Goal: Task Accomplishment & Management: Manage account settings

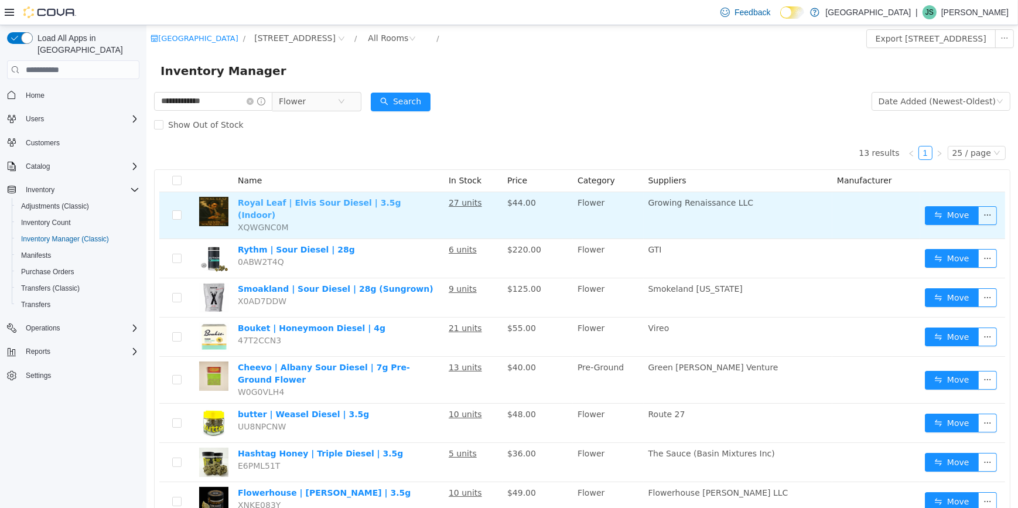
click at [311, 203] on link "Royal Leaf | Elvis Sour Diesel | 3.5g (Indoor)" at bounding box center [318, 209] width 163 height 22
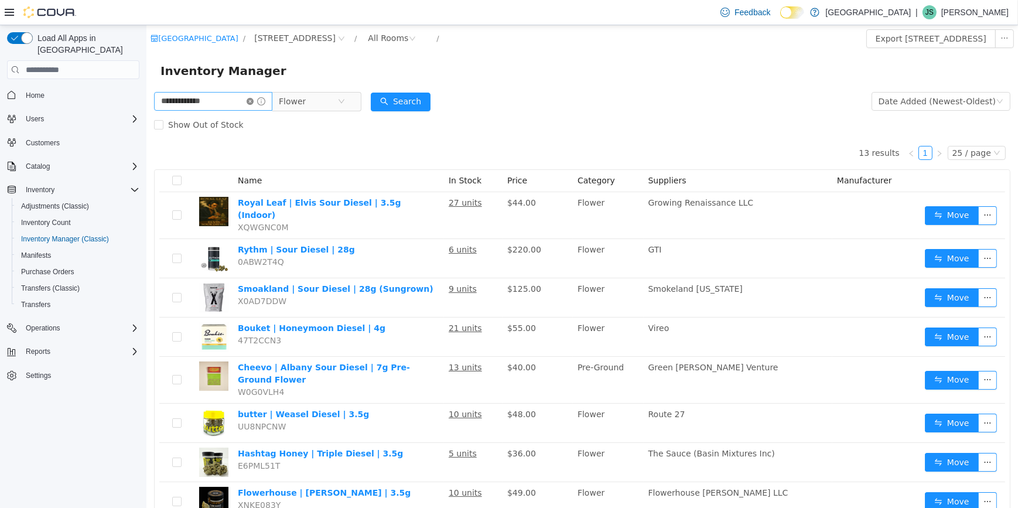
click at [253, 102] on icon "icon: close-circle" at bounding box center [249, 101] width 7 height 7
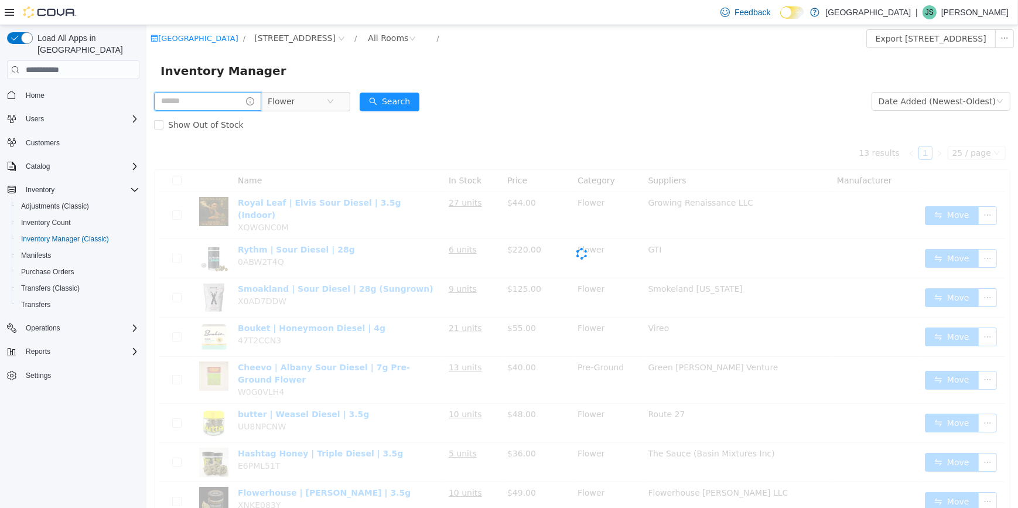
click at [238, 100] on input "text" at bounding box center [207, 101] width 107 height 19
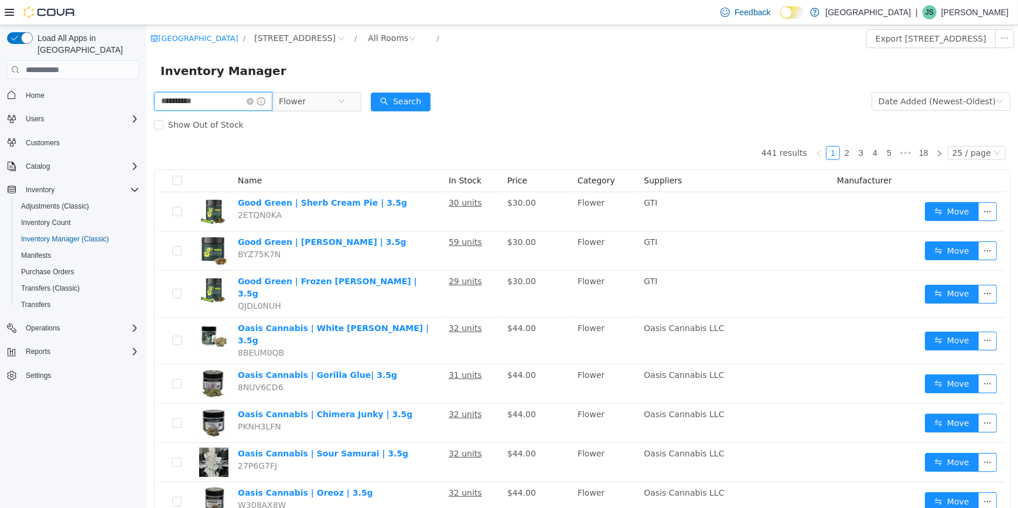
type input "**********"
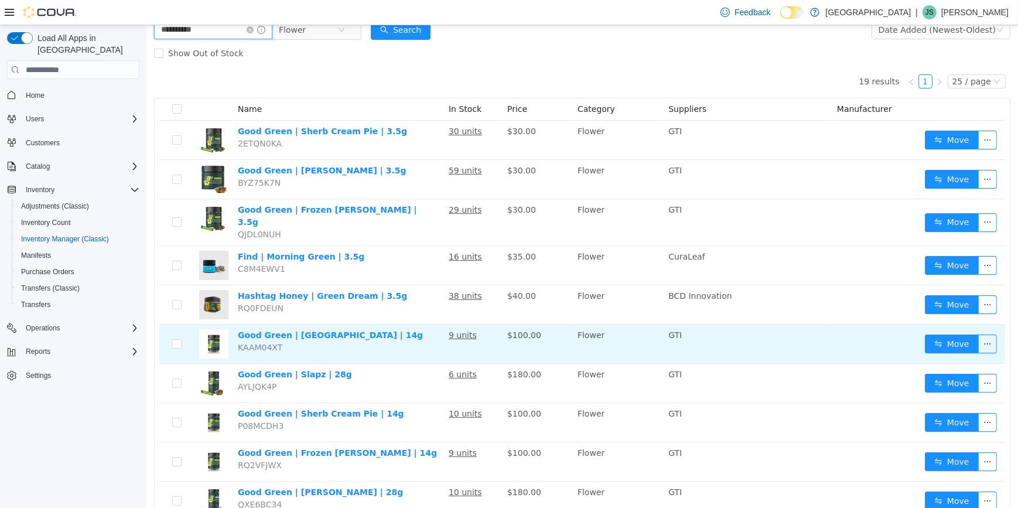
scroll to position [53, 0]
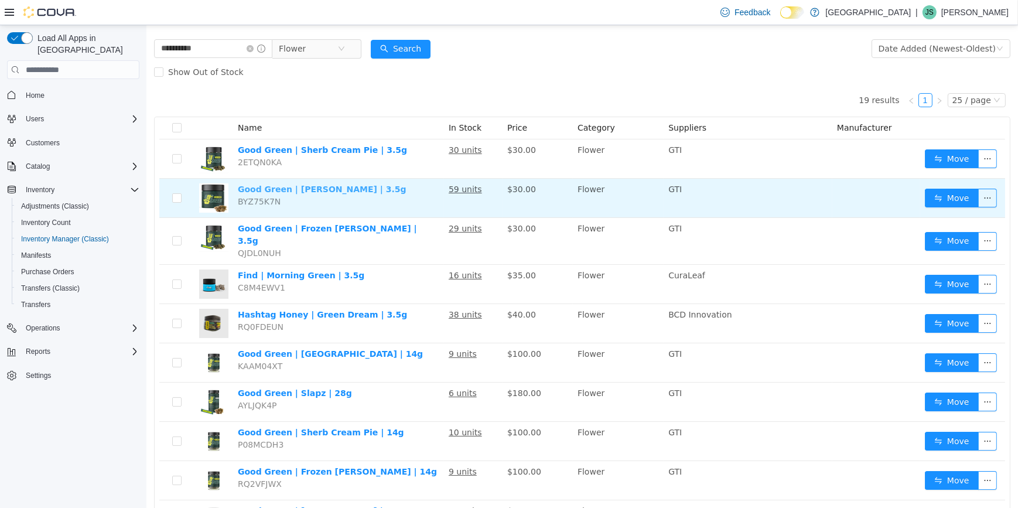
click at [323, 189] on link "Good Green | Regina George | 3.5g" at bounding box center [321, 189] width 169 height 9
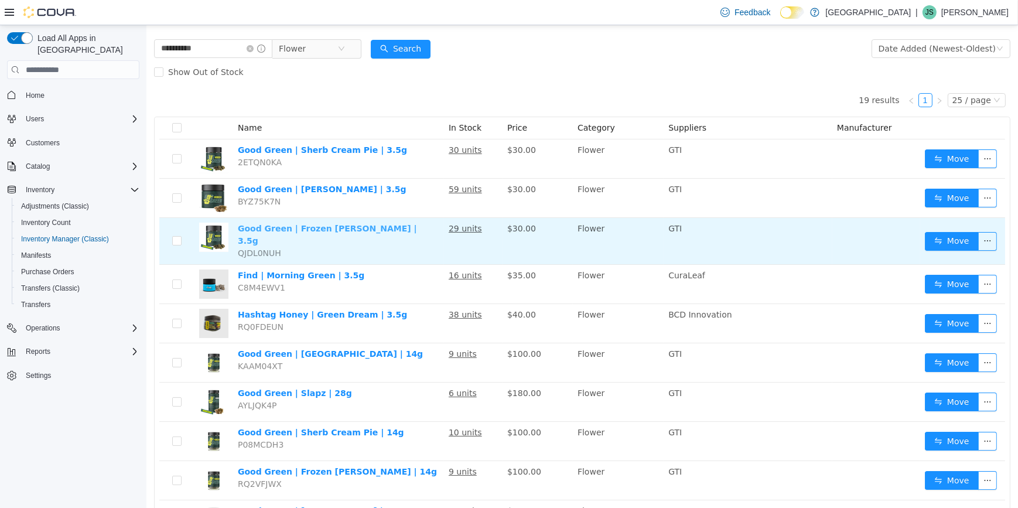
click at [323, 231] on link "Good Green | Frozen Margarita | 3.5g" at bounding box center [326, 235] width 179 height 22
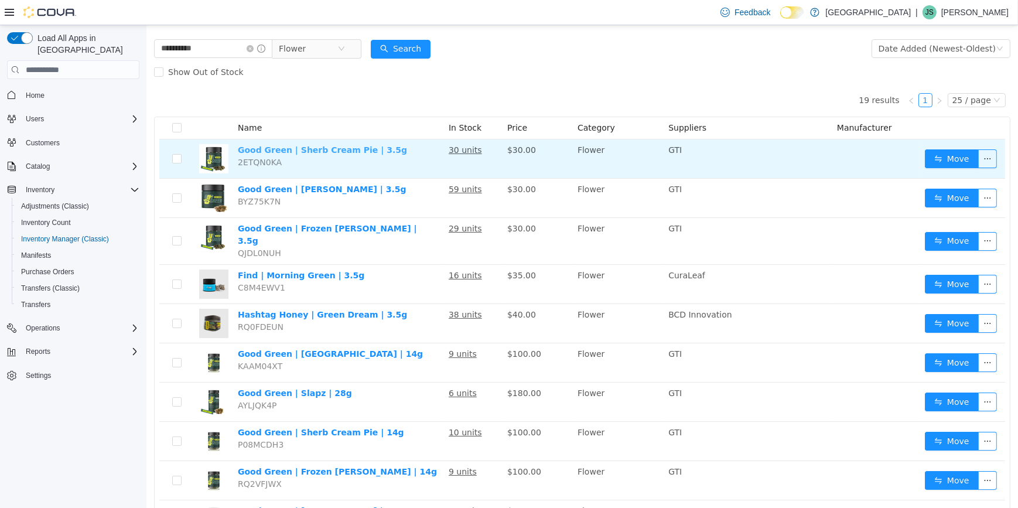
click at [305, 149] on link "Good Green | Sherb Cream Pie | 3.5g" at bounding box center [321, 149] width 169 height 9
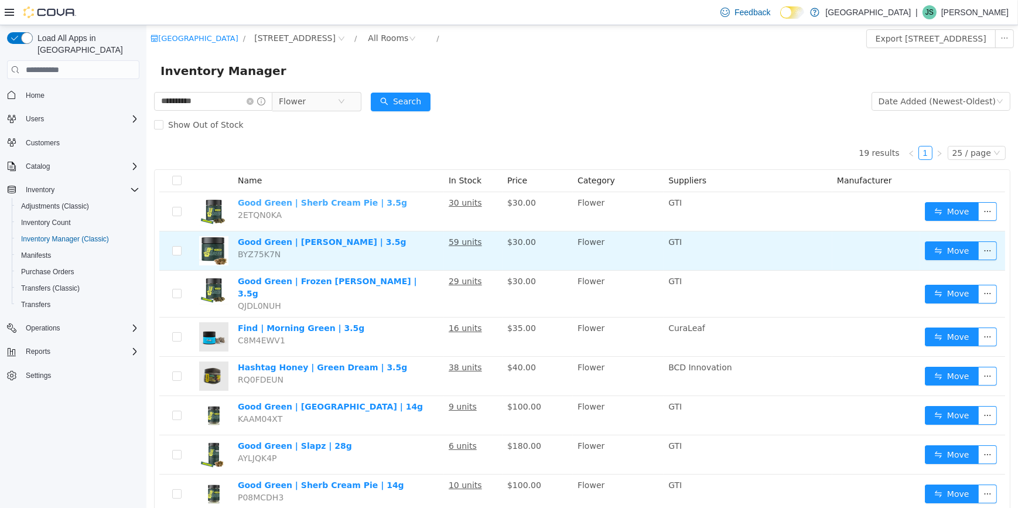
scroll to position [0, 0]
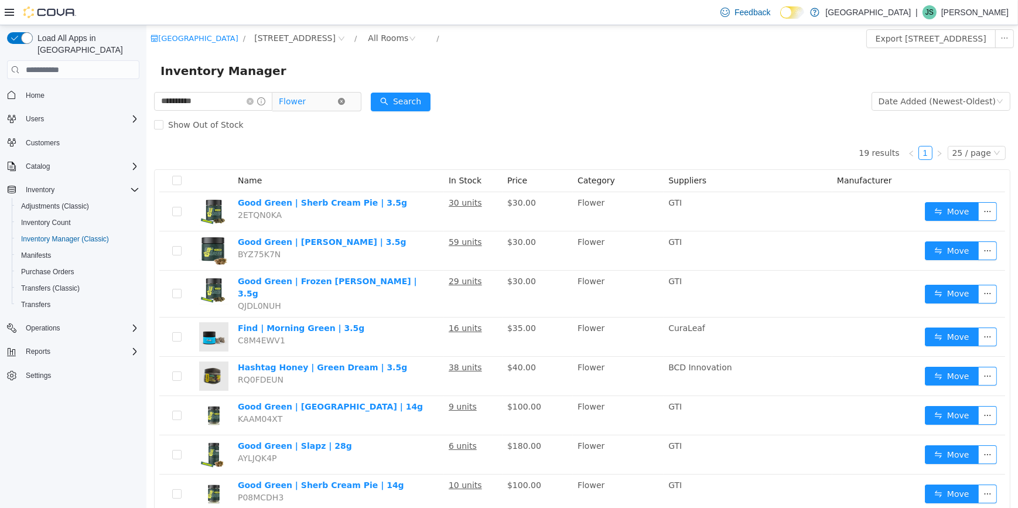
click at [345, 98] on icon "icon: close-circle" at bounding box center [341, 101] width 7 height 7
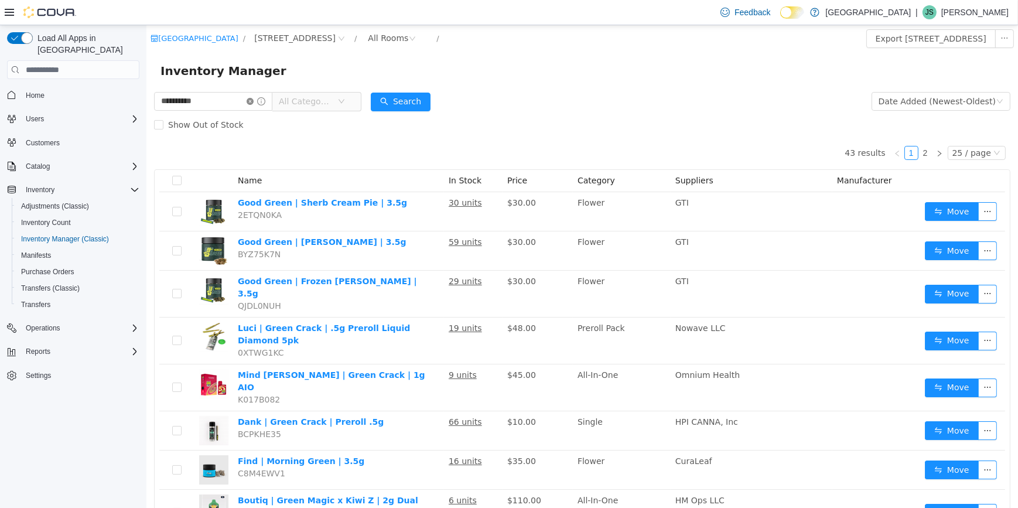
click at [253, 98] on icon "icon: close-circle" at bounding box center [249, 101] width 7 height 7
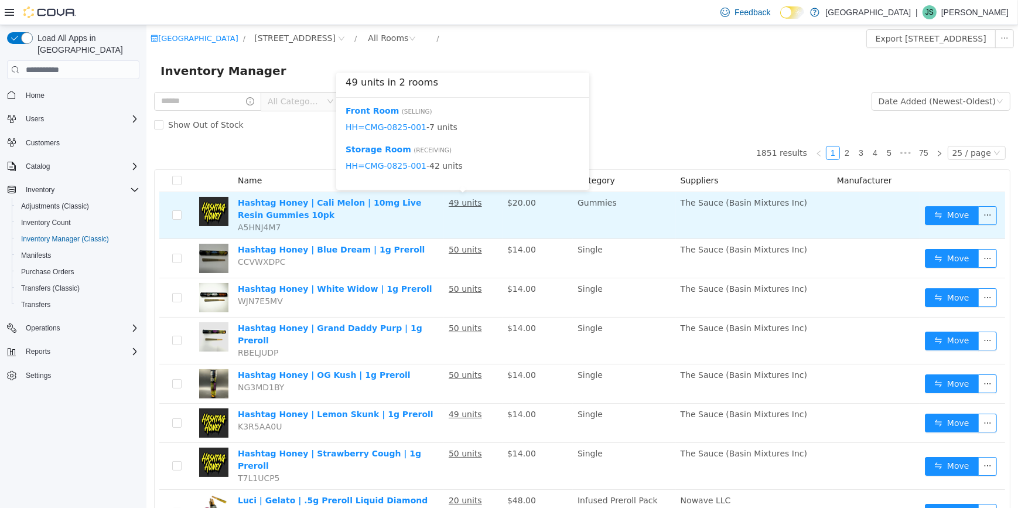
click at [468, 203] on u "49 units" at bounding box center [464, 202] width 33 height 9
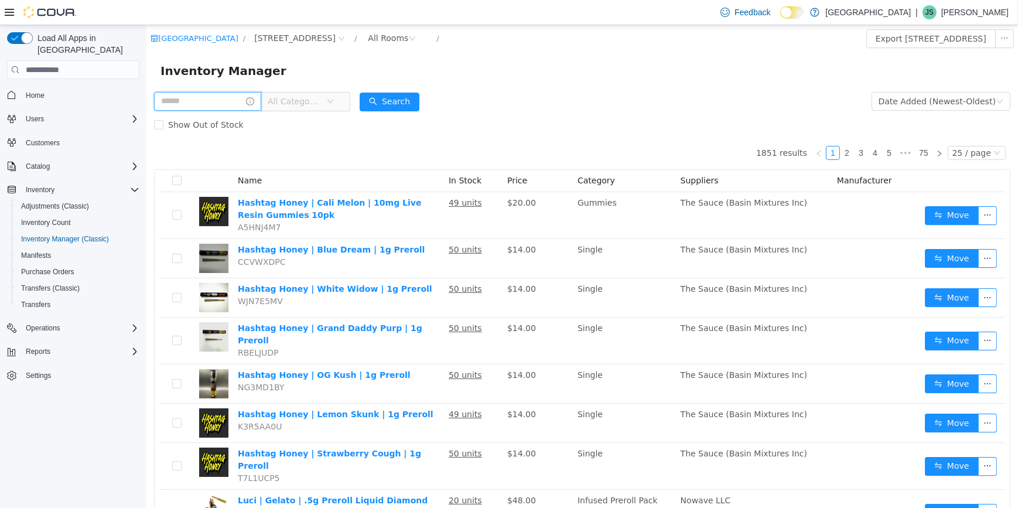
click at [189, 103] on input "text" at bounding box center [207, 101] width 107 height 19
type input "******"
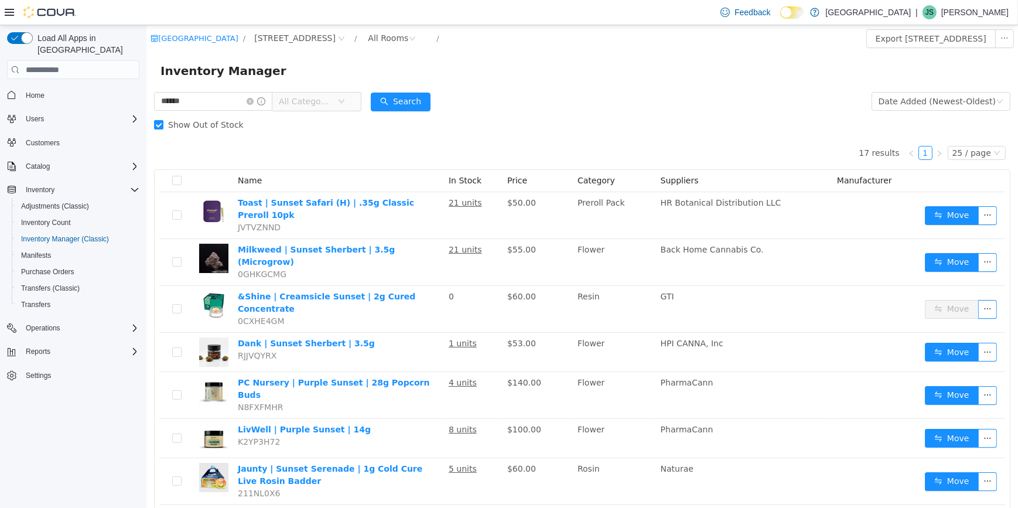
click at [299, 107] on span "All Categories" at bounding box center [304, 102] width 53 height 12
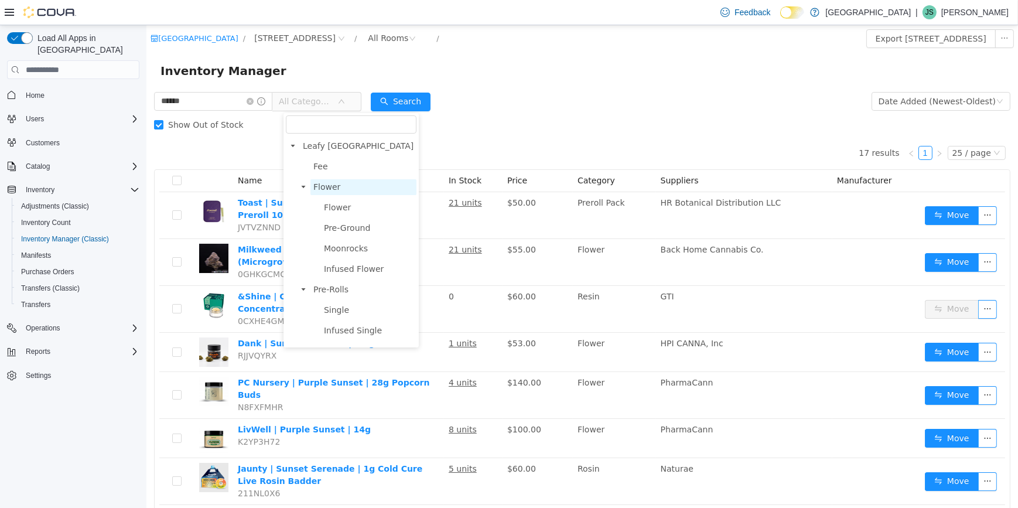
click at [321, 190] on span "Flower" at bounding box center [326, 186] width 27 height 9
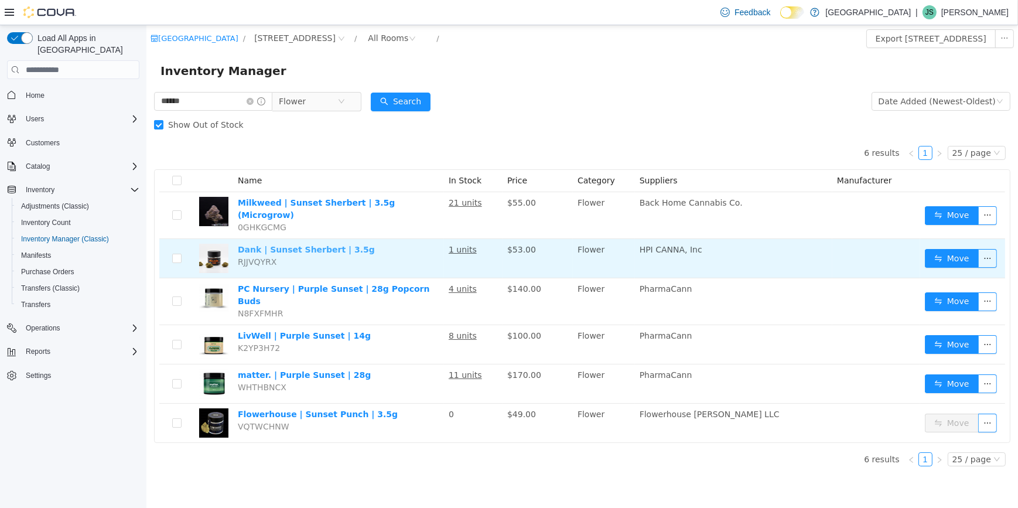
click at [319, 245] on link "Dank | Sunset Sherbert | 3.5g" at bounding box center [305, 249] width 137 height 9
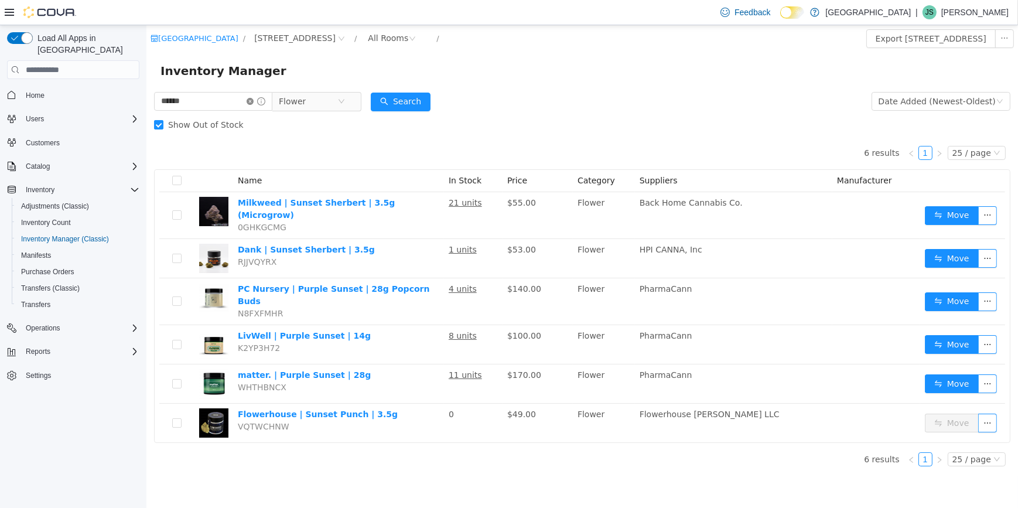
click at [253, 102] on icon "icon: close-circle" at bounding box center [249, 101] width 7 height 7
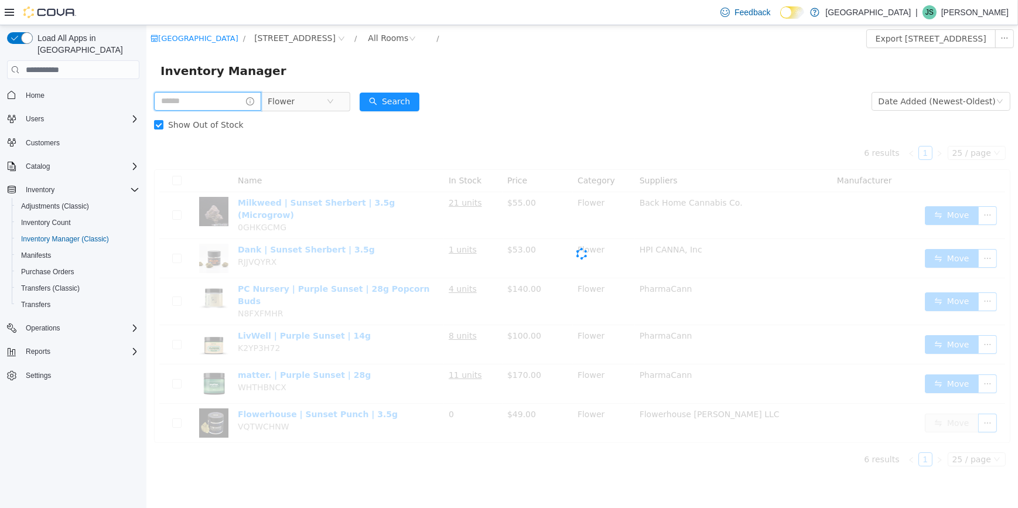
click at [247, 103] on input "text" at bounding box center [207, 101] width 107 height 19
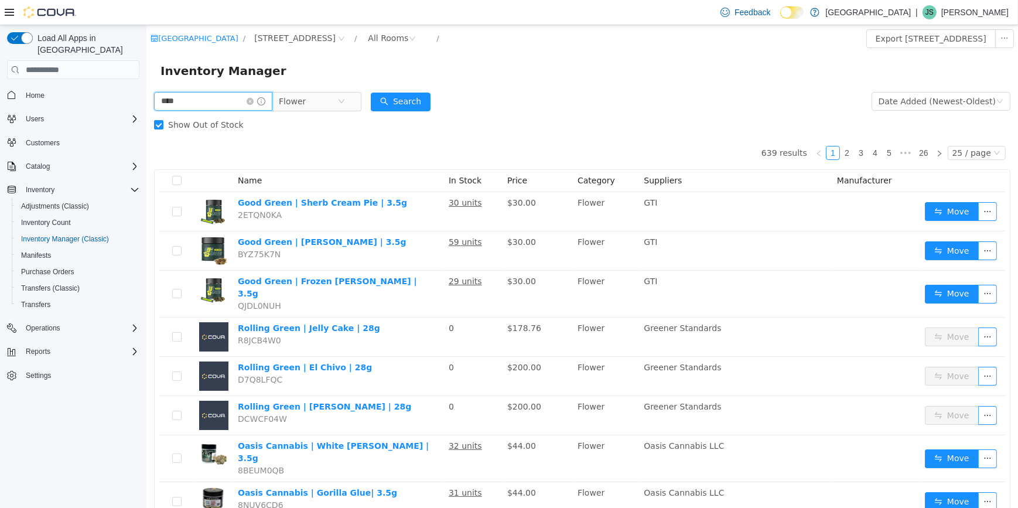
type input "****"
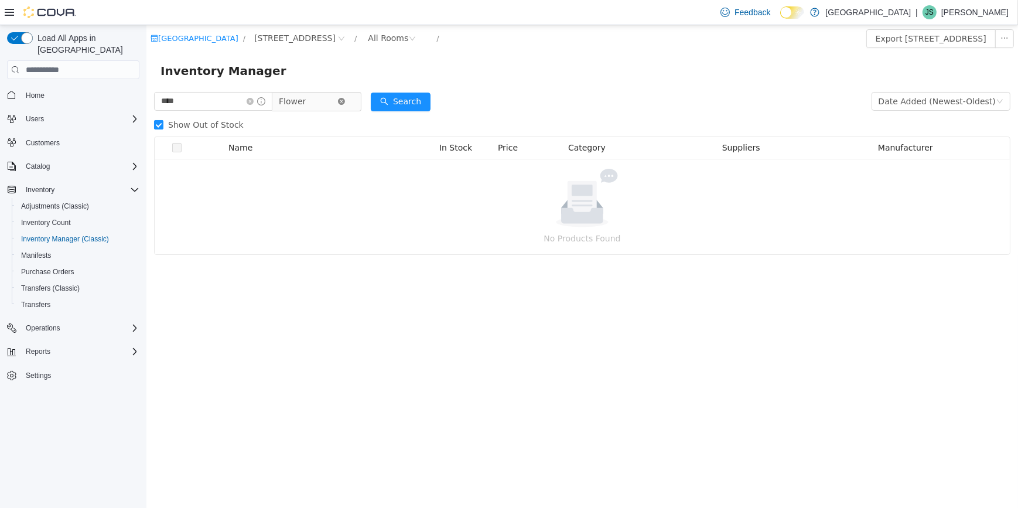
click at [345, 101] on icon "icon: close-circle" at bounding box center [341, 101] width 7 height 7
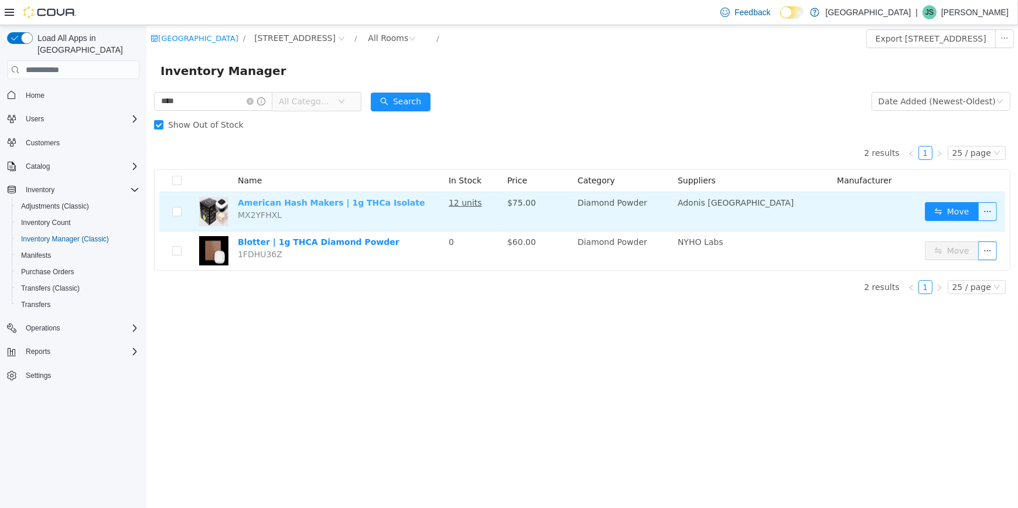
click at [311, 200] on link "American Hash Makers | 1g THCa Isolate" at bounding box center [331, 202] width 188 height 9
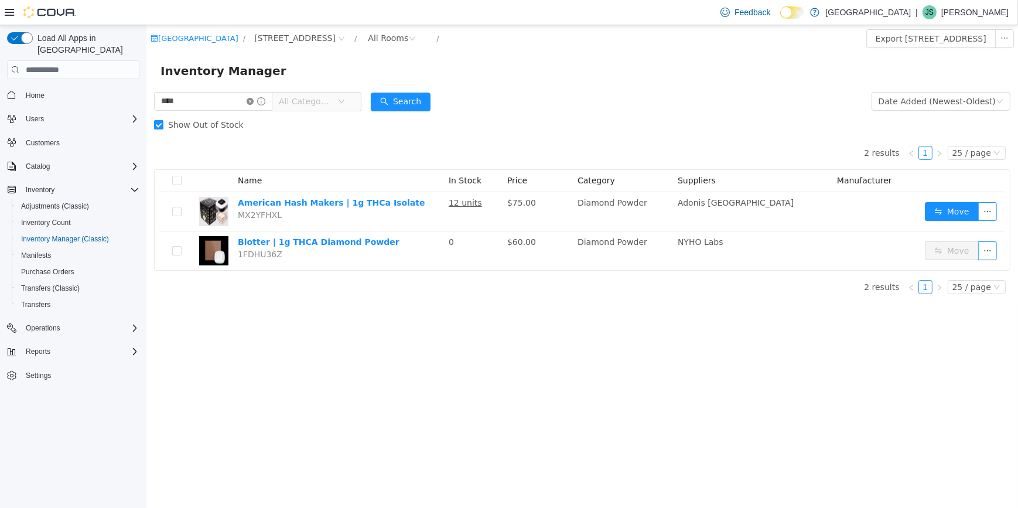
click at [253, 103] on icon "icon: close-circle" at bounding box center [249, 101] width 7 height 7
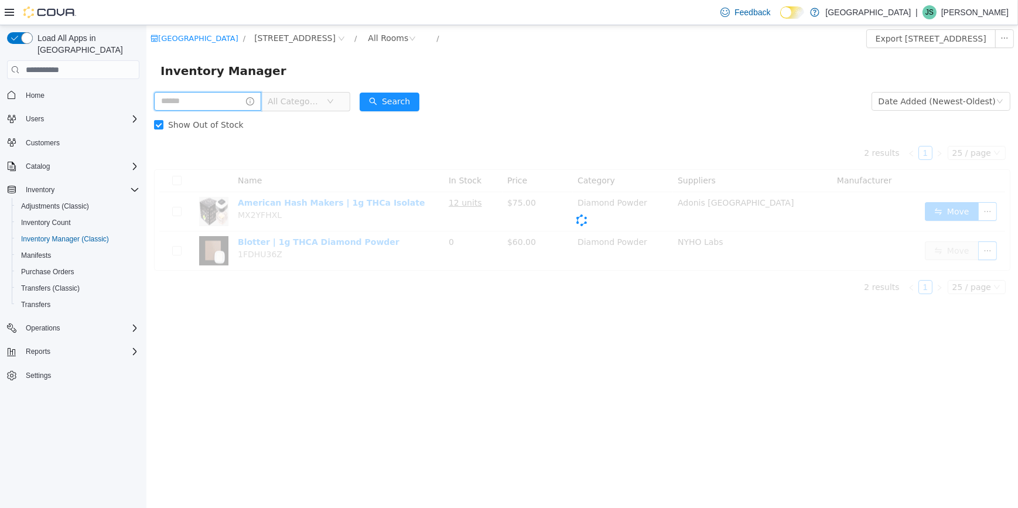
click at [243, 104] on input "text" at bounding box center [207, 101] width 107 height 19
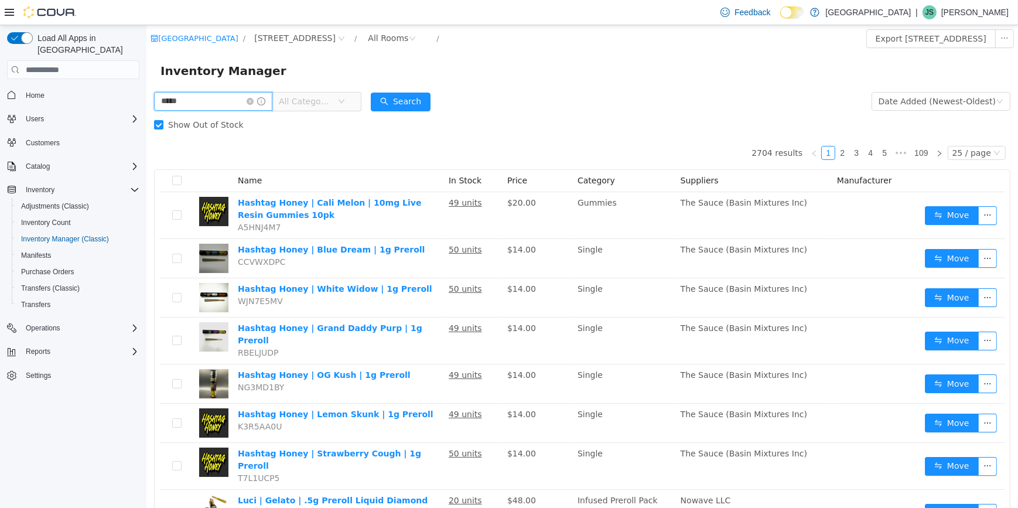
type input "*****"
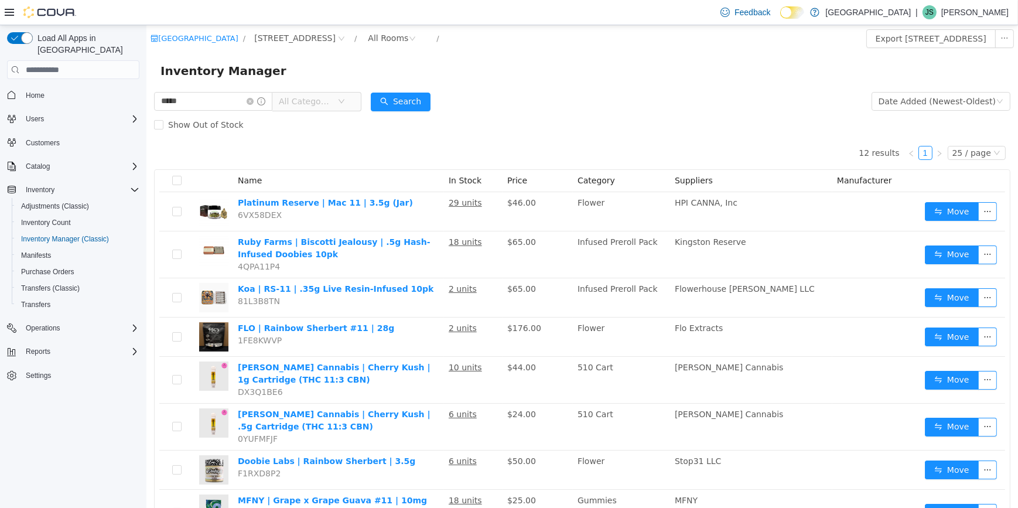
click at [328, 100] on span "All Categories" at bounding box center [304, 102] width 53 height 12
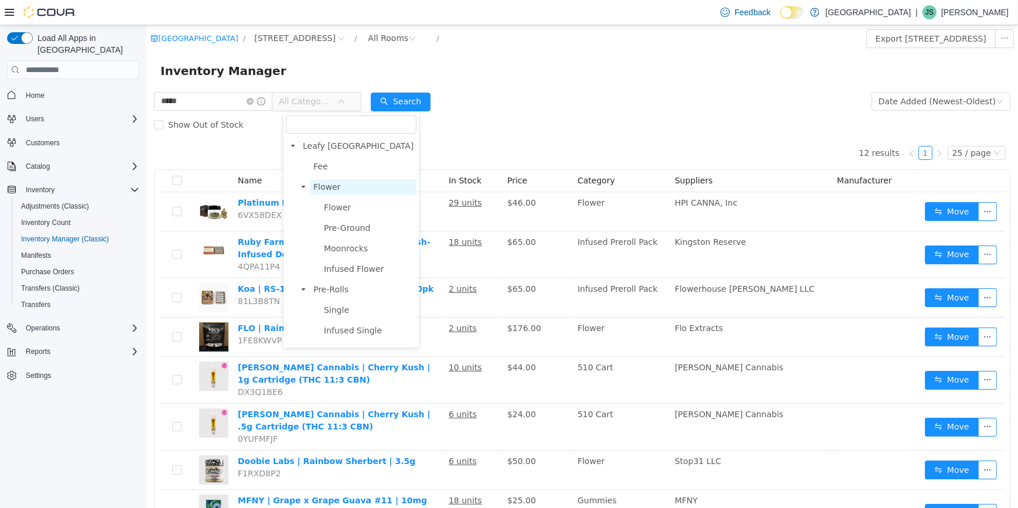
scroll to position [53, 0]
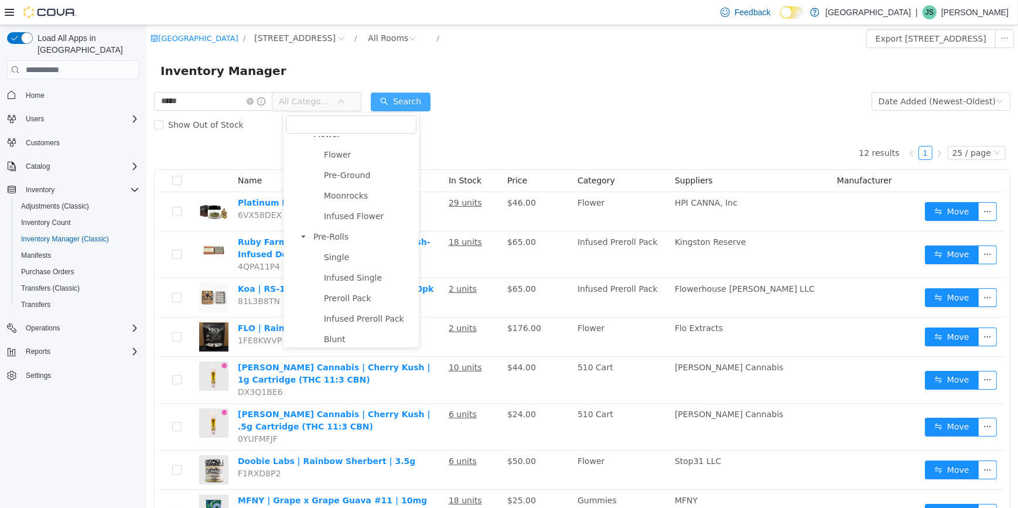
click at [399, 97] on button "Search" at bounding box center [400, 102] width 60 height 19
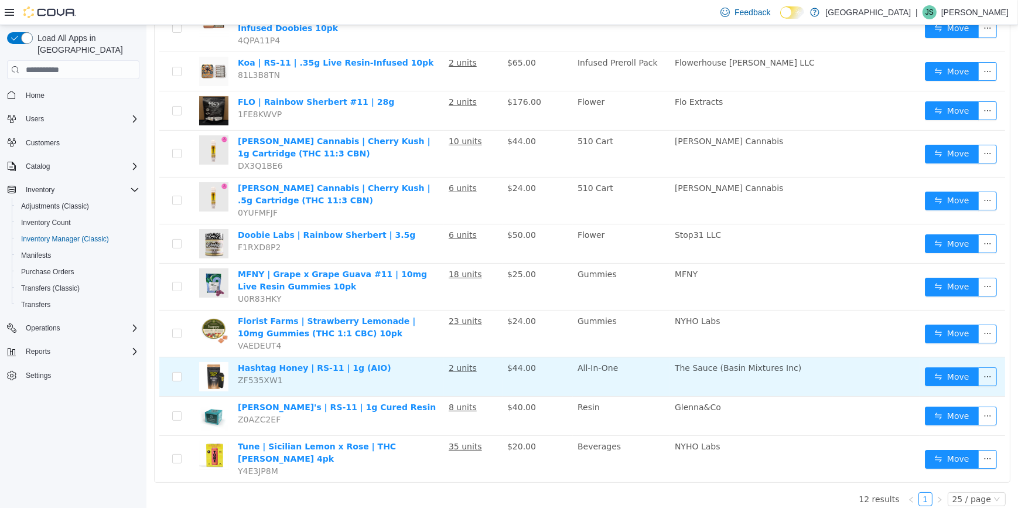
scroll to position [227, 0]
click at [926, 375] on button "Move" at bounding box center [952, 376] width 54 height 19
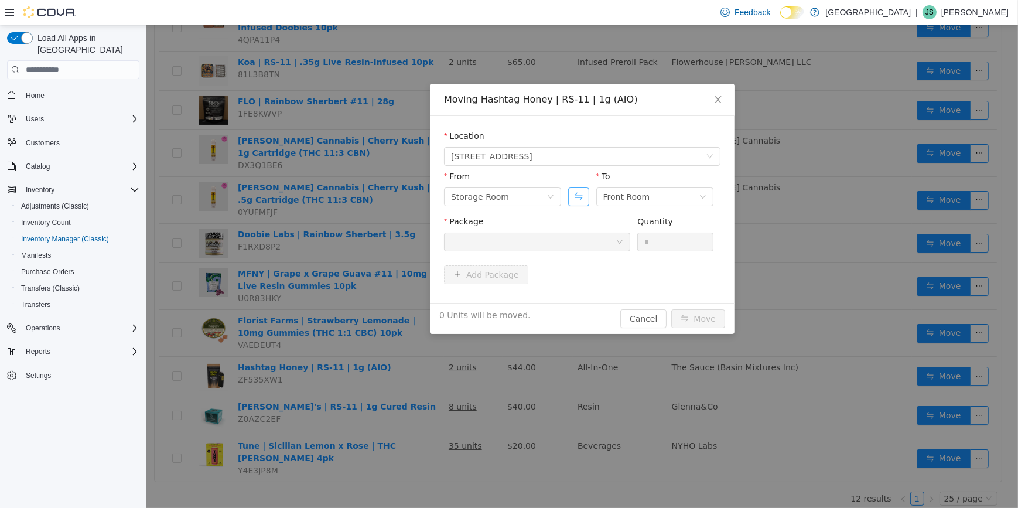
click at [576, 196] on button "Swap" at bounding box center [578, 197] width 21 height 19
click at [575, 237] on div at bounding box center [533, 242] width 165 height 18
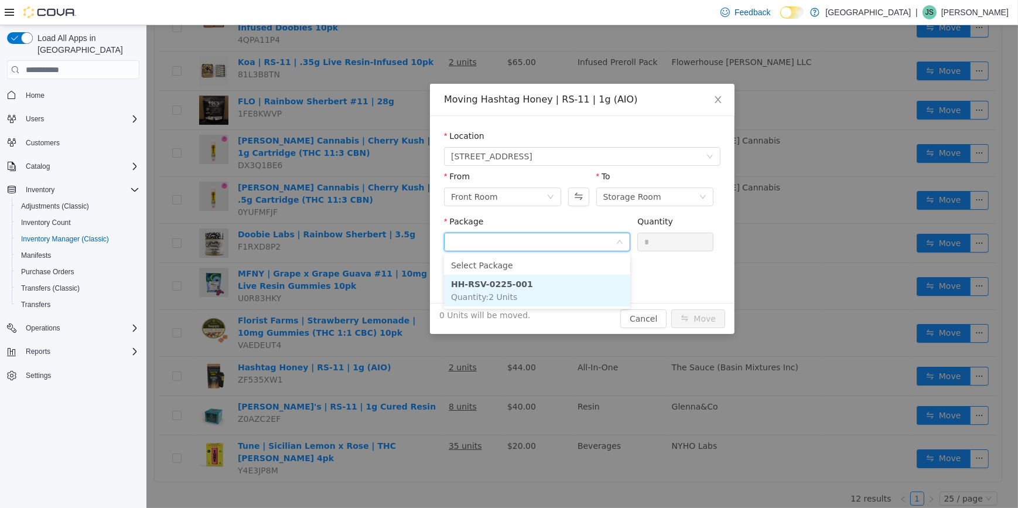
drag, startPoint x: 576, startPoint y: 288, endPoint x: 711, endPoint y: 247, distance: 140.9
click at [577, 288] on li "HH-RSV-0225-001 Quantity : 2 Units" at bounding box center [537, 291] width 186 height 32
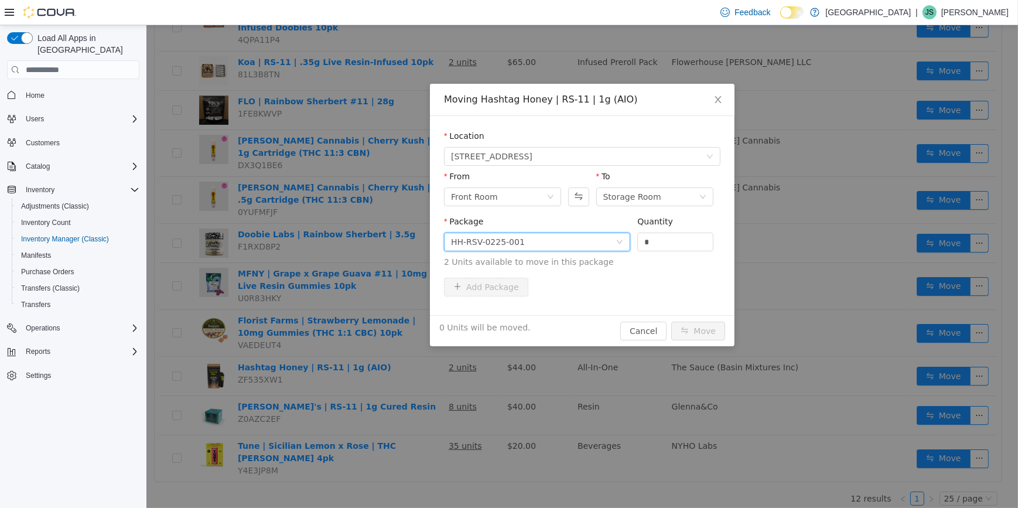
click at [617, 244] on icon "icon: down" at bounding box center [619, 241] width 7 height 7
click at [584, 244] on input "Package" at bounding box center [533, 243] width 165 height 18
click at [630, 200] on div "Storage Room" at bounding box center [632, 197] width 58 height 18
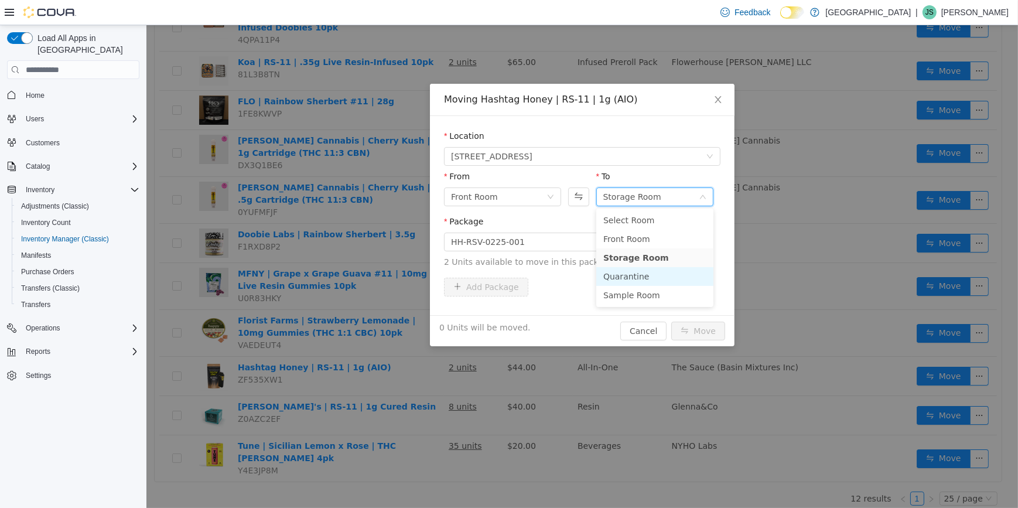
click at [641, 279] on li "Quarantine" at bounding box center [654, 276] width 117 height 19
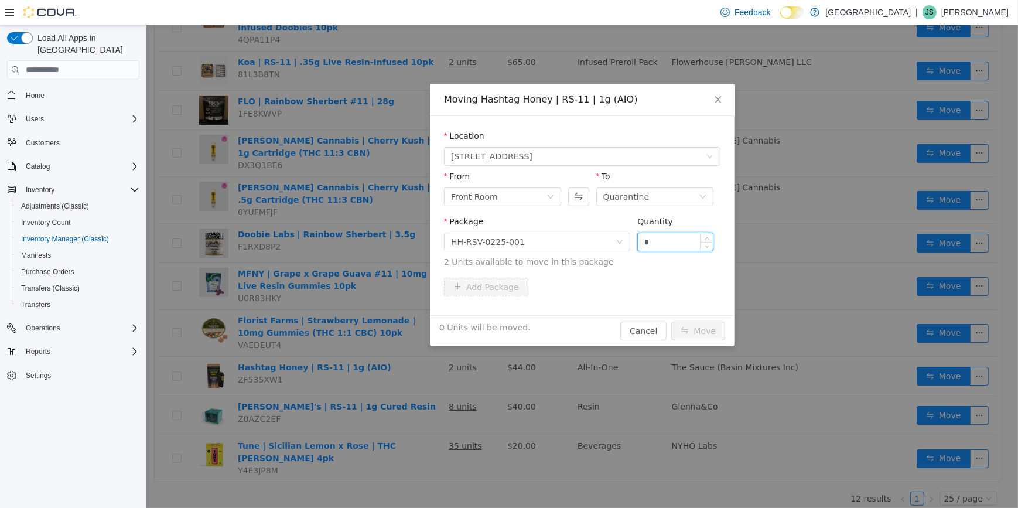
click at [657, 246] on input "*" at bounding box center [675, 242] width 75 height 18
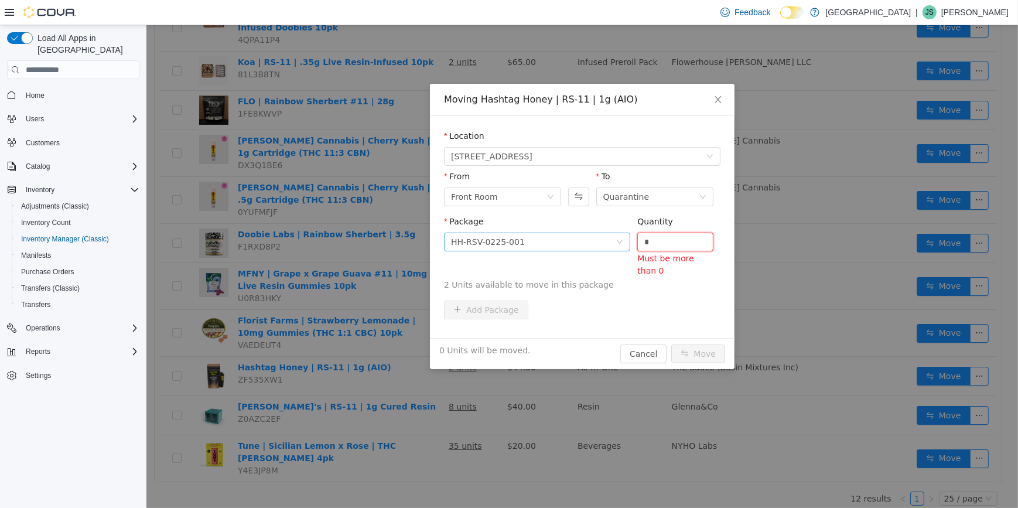
type input "*"
click at [671, 345] on button "Move" at bounding box center [698, 354] width 54 height 19
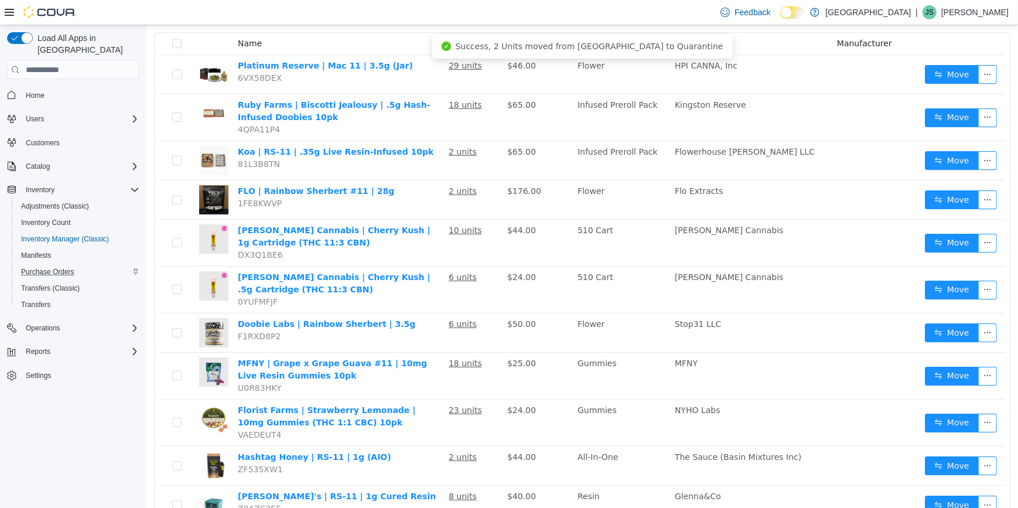
scroll to position [0, 0]
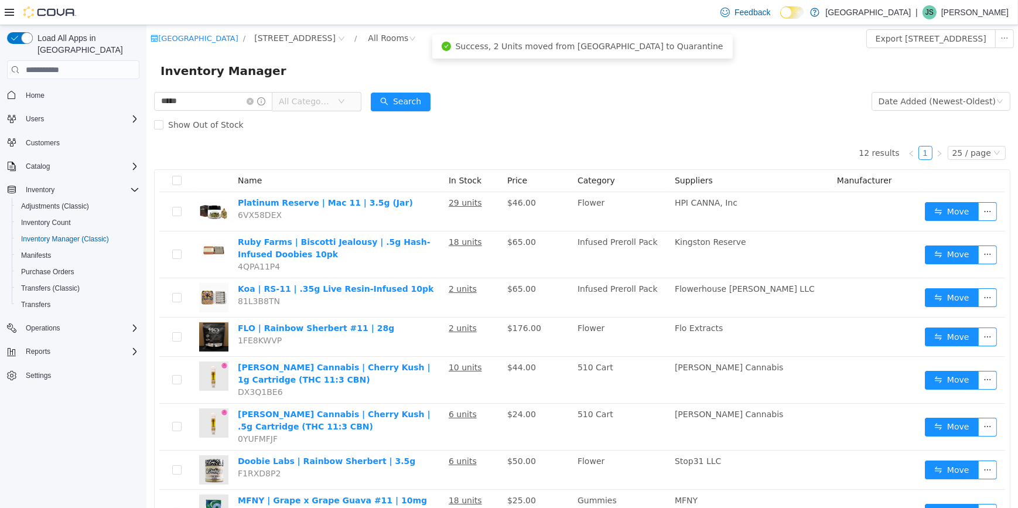
click at [326, 107] on span "All Categories" at bounding box center [304, 102] width 53 height 12
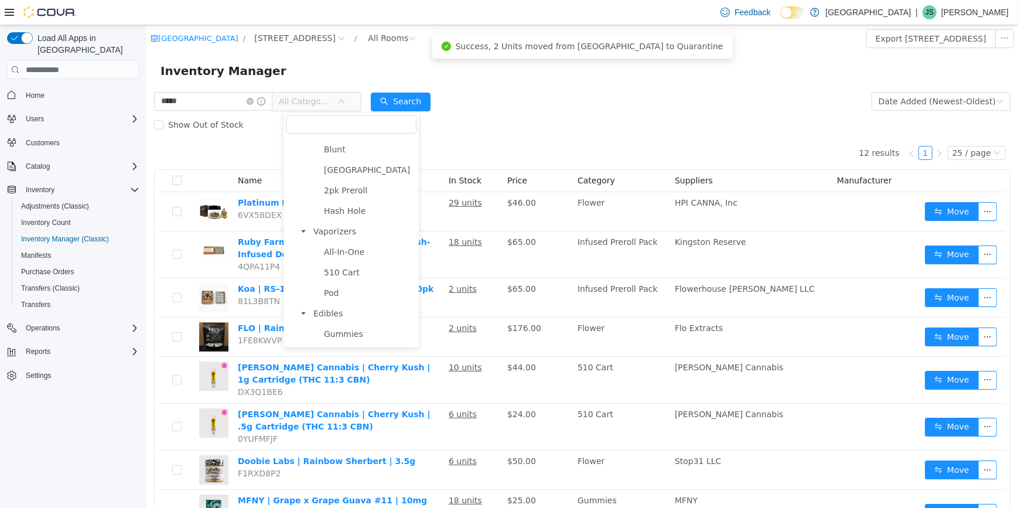
scroll to position [266, 0]
click at [345, 233] on span "All-In-One" at bounding box center [343, 228] width 40 height 9
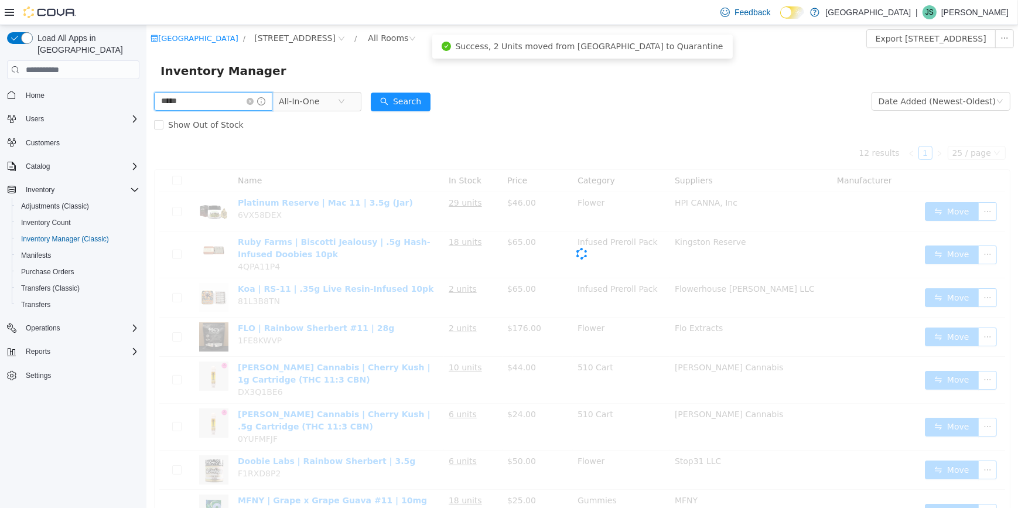
drag, startPoint x: 213, startPoint y: 103, endPoint x: 146, endPoint y: 108, distance: 67.6
click at [146, 98] on html "New Amsterdam / 245 W 14th St. / All Rooms / Export 245 W 14th St. Inventory In…" at bounding box center [582, 266] width 872 height 483
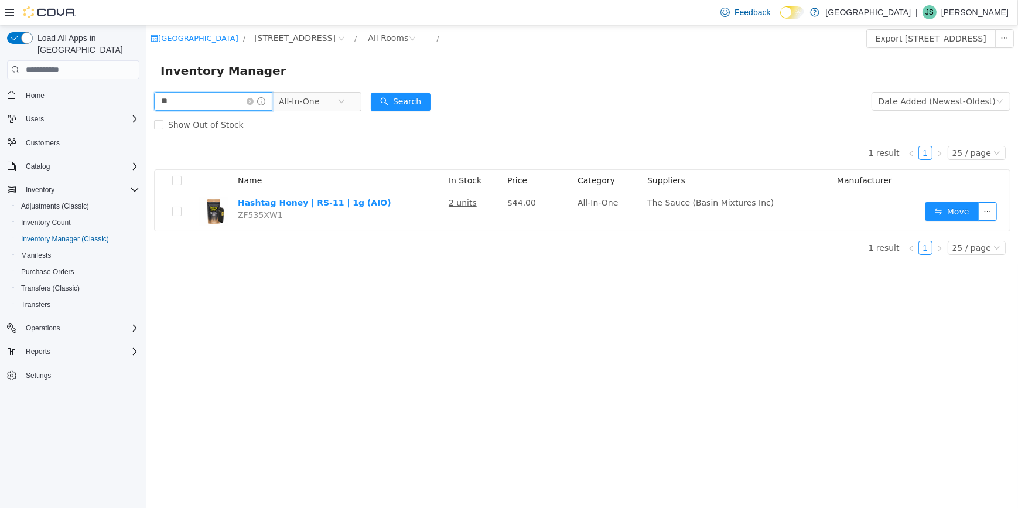
type input "*"
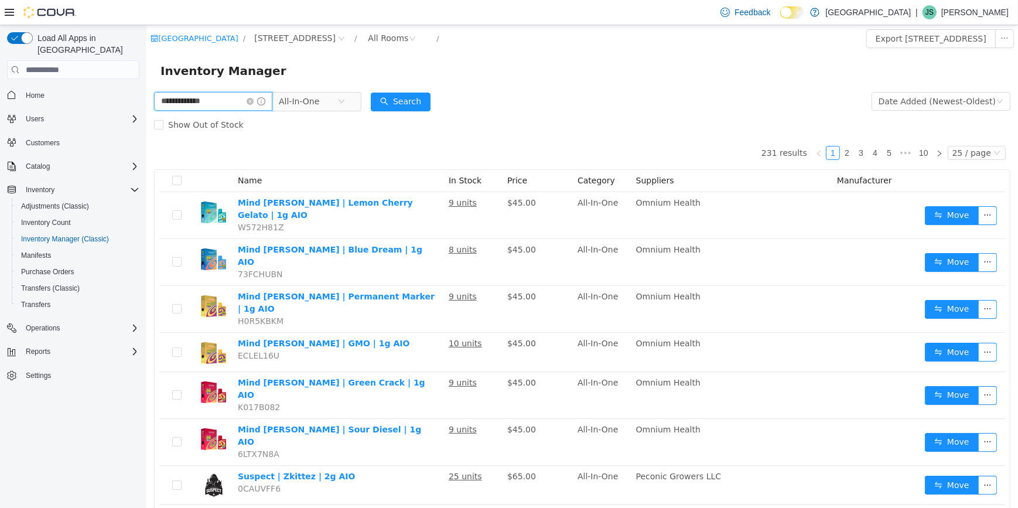
type input "**********"
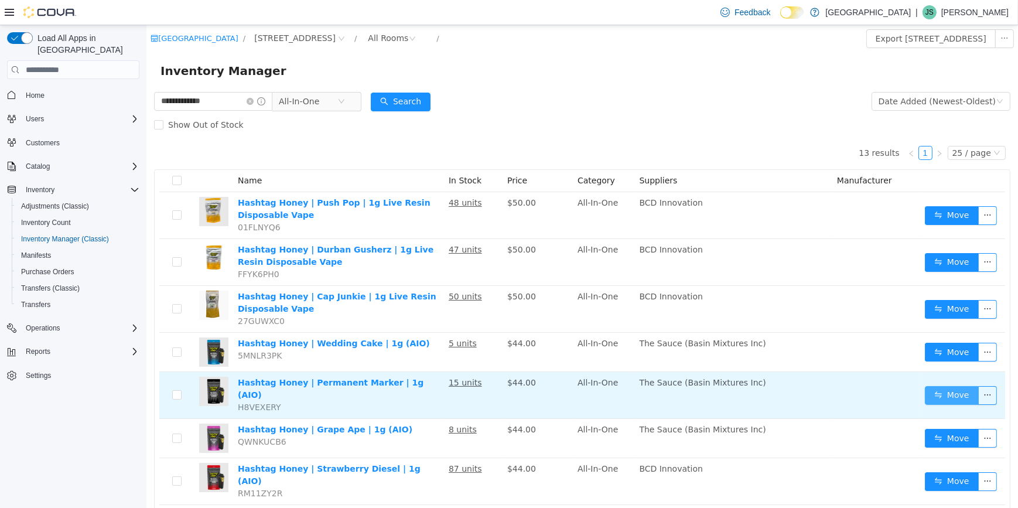
click at [946, 390] on button "Move" at bounding box center [952, 395] width 54 height 19
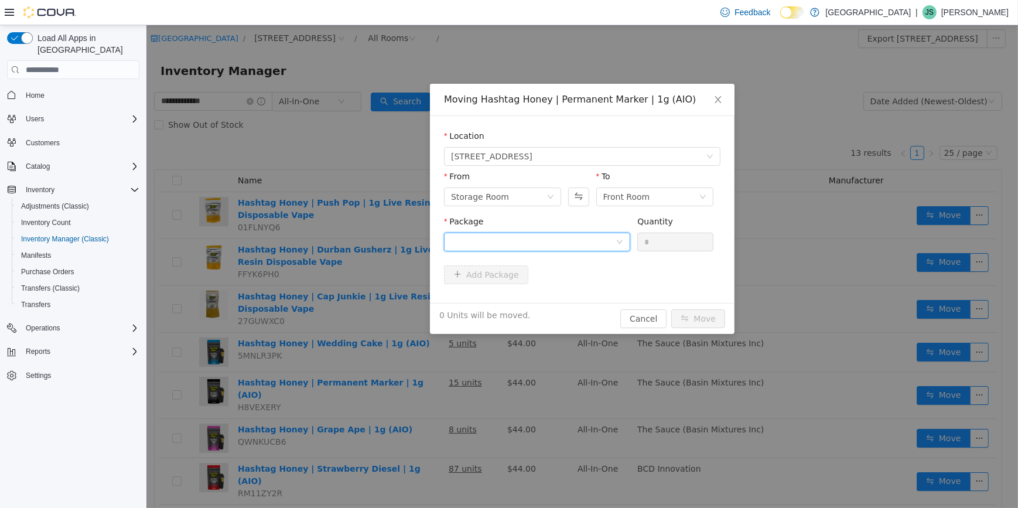
click at [564, 238] on div at bounding box center [533, 242] width 165 height 18
click at [563, 285] on li "HH-PM-0125-001 Quantity : 5 Units" at bounding box center [537, 291] width 186 height 32
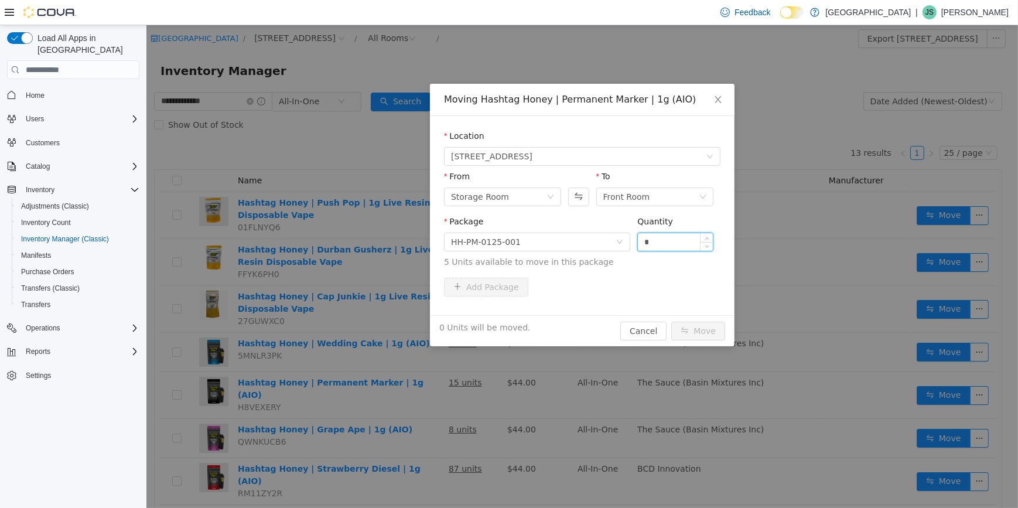
click at [682, 237] on input "*" at bounding box center [675, 242] width 75 height 18
type input "*"
click at [671, 322] on button "Move" at bounding box center [698, 331] width 54 height 19
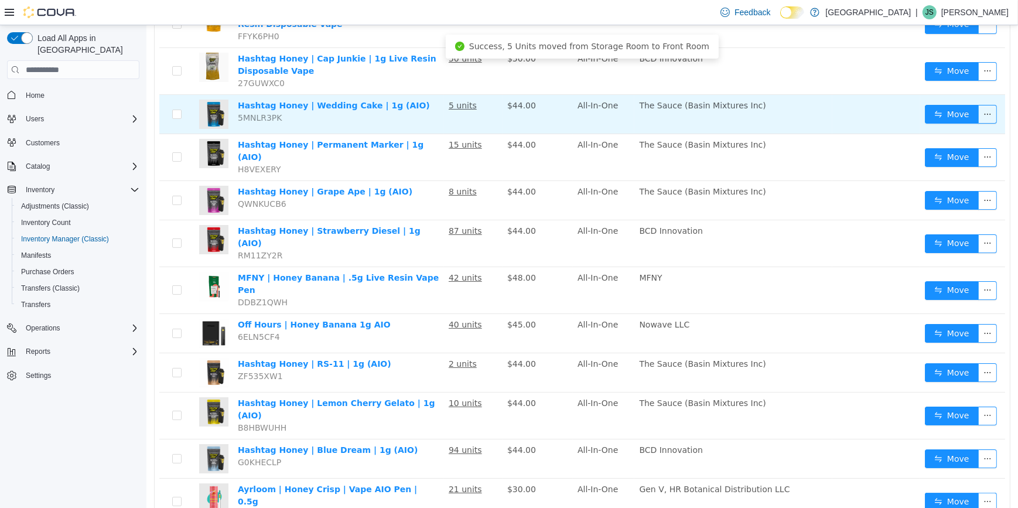
scroll to position [251, 0]
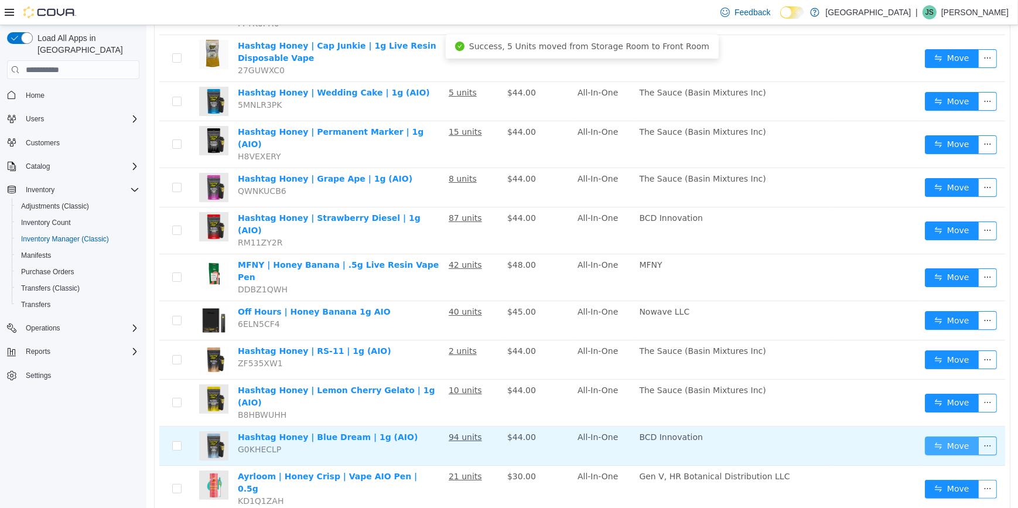
click at [936, 437] on button "Move" at bounding box center [952, 446] width 54 height 19
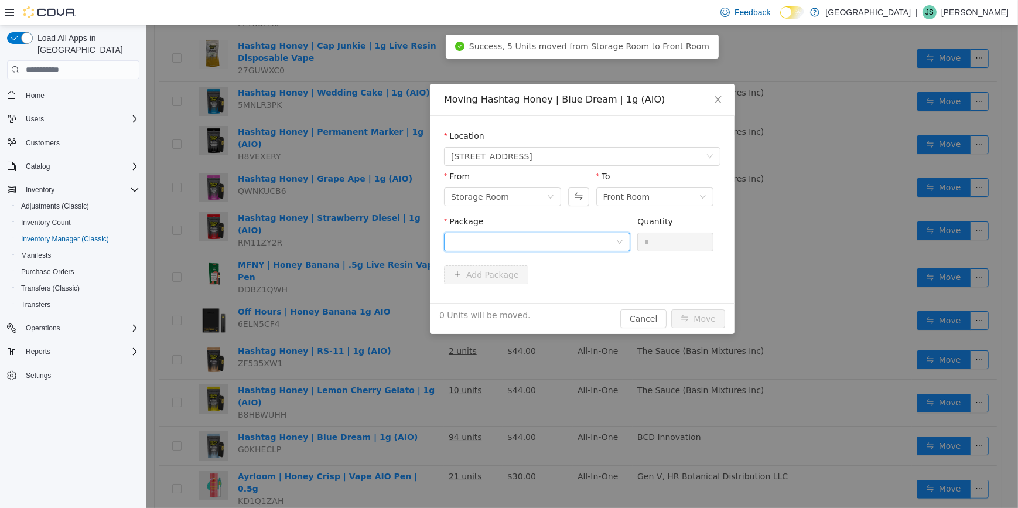
click at [507, 233] on div at bounding box center [533, 242] width 165 height 18
drag, startPoint x: 536, startPoint y: 286, endPoint x: 547, endPoint y: 281, distance: 12.1
click at [537, 286] on li "HH-BD-0525-001 Quantity : 87 Units" at bounding box center [537, 291] width 186 height 32
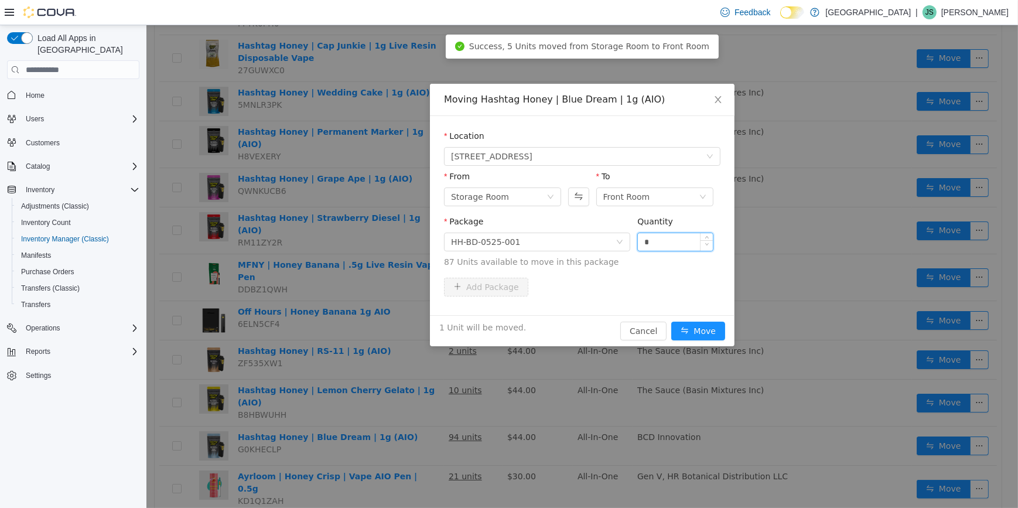
click at [700, 235] on div at bounding box center [706, 242] width 13 height 18
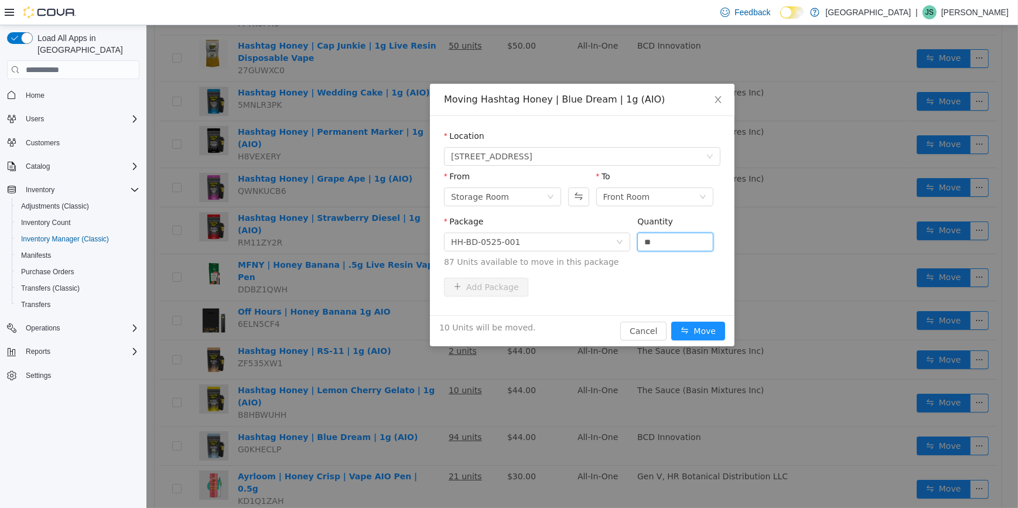
type input "**"
click at [671, 322] on button "Move" at bounding box center [698, 331] width 54 height 19
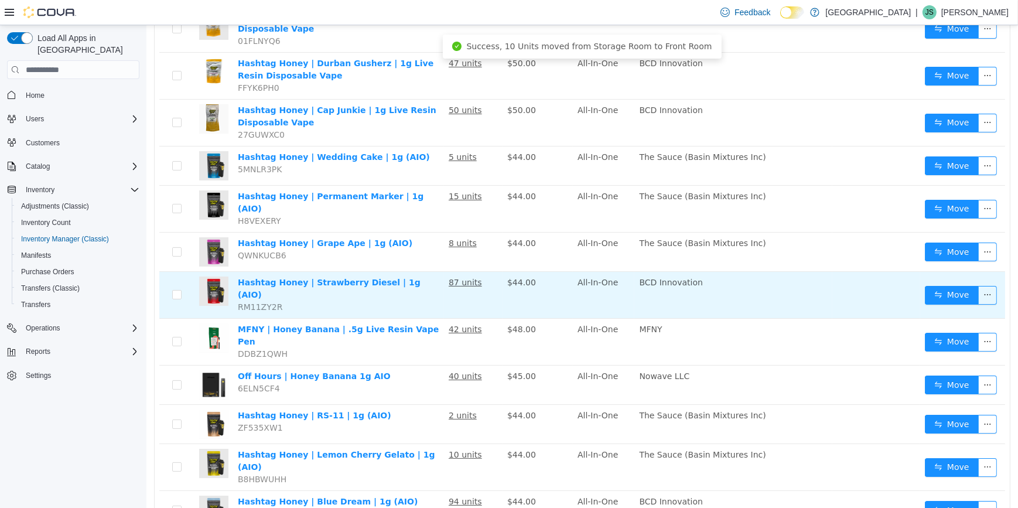
scroll to position [197, 0]
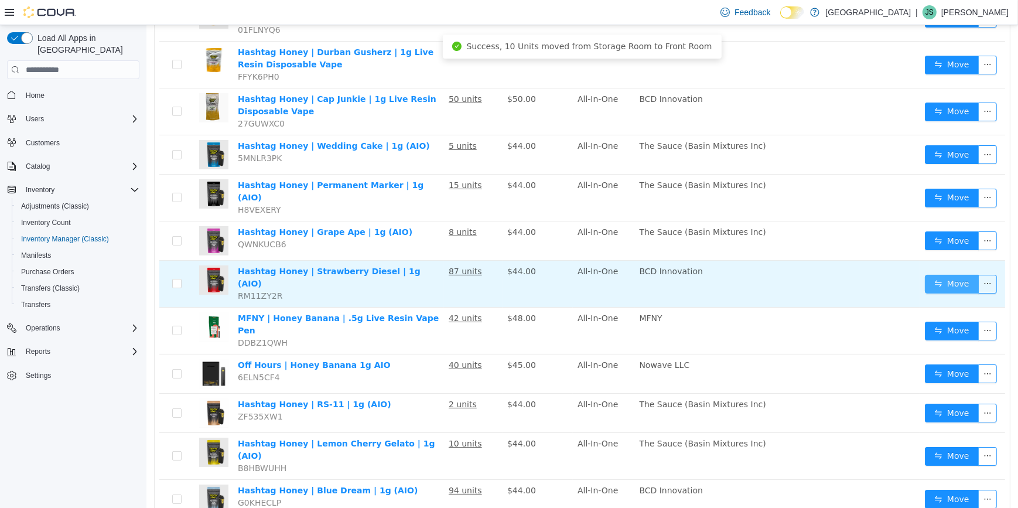
click at [955, 275] on button "Move" at bounding box center [952, 284] width 54 height 19
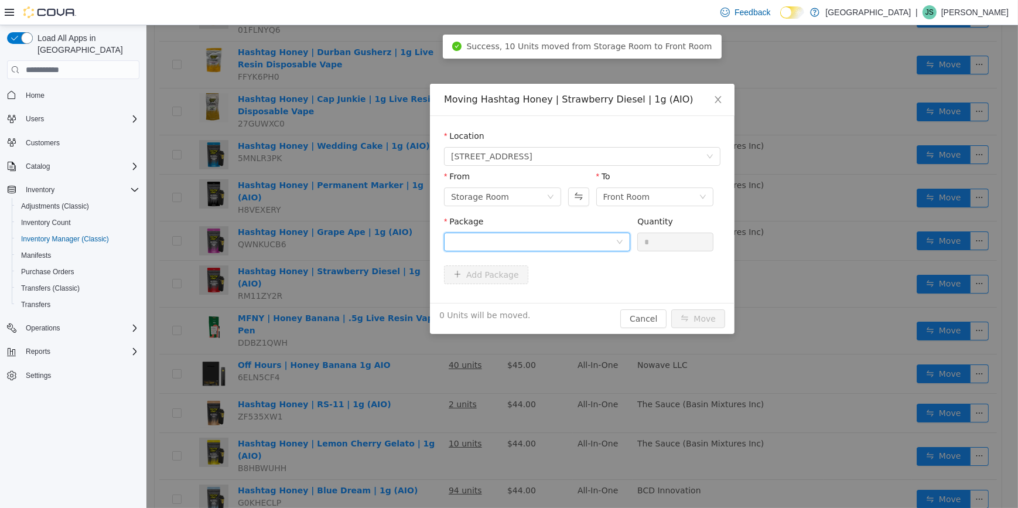
click at [551, 240] on div at bounding box center [533, 242] width 165 height 18
click at [553, 281] on li "HH-SD-0525-001 Quantity : 83 Units" at bounding box center [537, 291] width 186 height 32
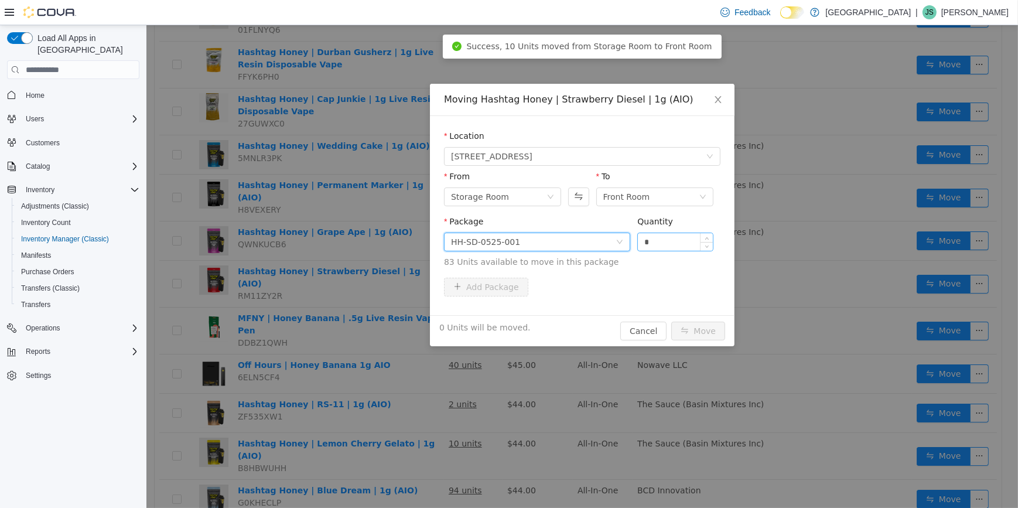
click at [667, 240] on input "*" at bounding box center [675, 242] width 75 height 18
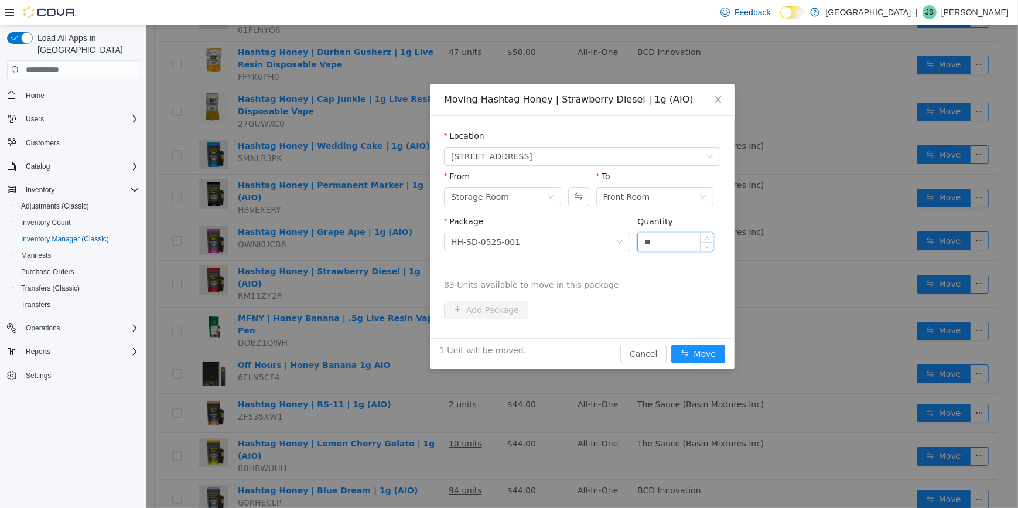
type input "**"
click at [671, 345] on button "Move" at bounding box center [698, 354] width 54 height 19
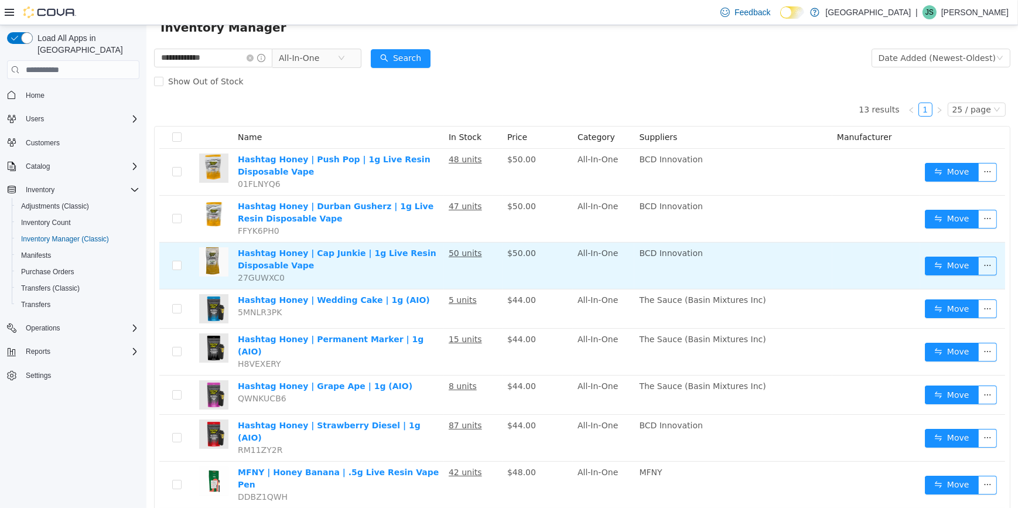
scroll to position [0, 0]
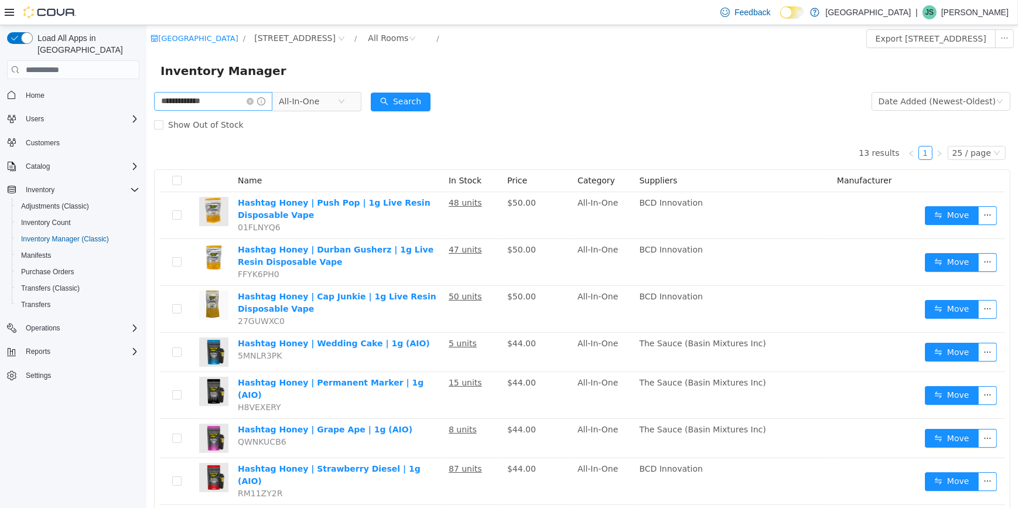
drag, startPoint x: 261, startPoint y: 102, endPoint x: 251, endPoint y: 103, distance: 9.4
click at [253, 102] on icon "icon: close-circle" at bounding box center [249, 101] width 7 height 7
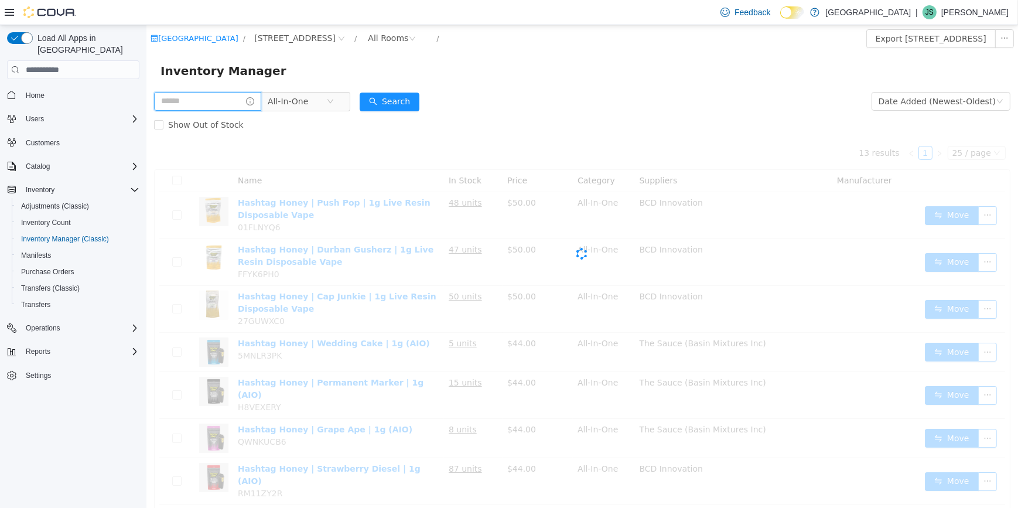
click at [238, 104] on input "text" at bounding box center [207, 101] width 107 height 19
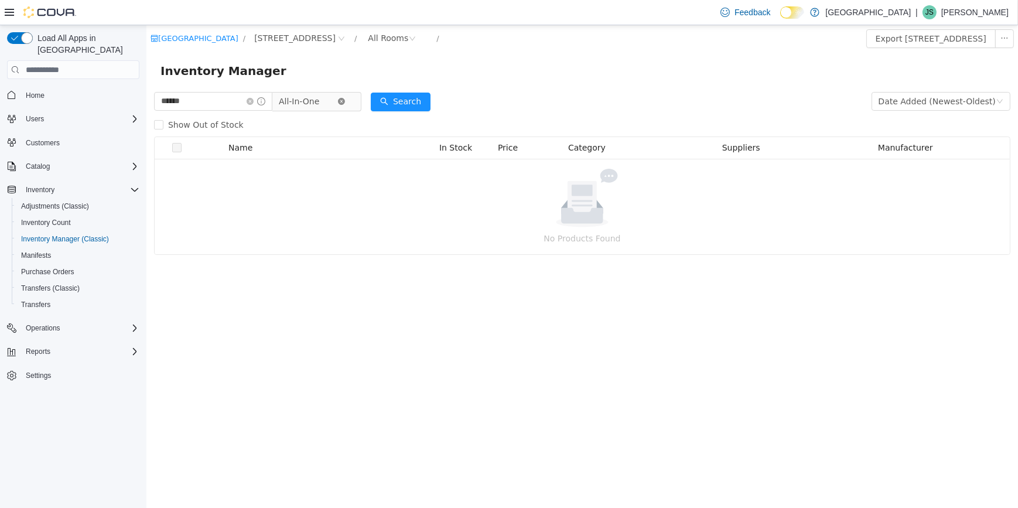
click at [345, 100] on icon "icon: close-circle" at bounding box center [341, 101] width 7 height 7
click at [214, 104] on input "******" at bounding box center [213, 101] width 118 height 19
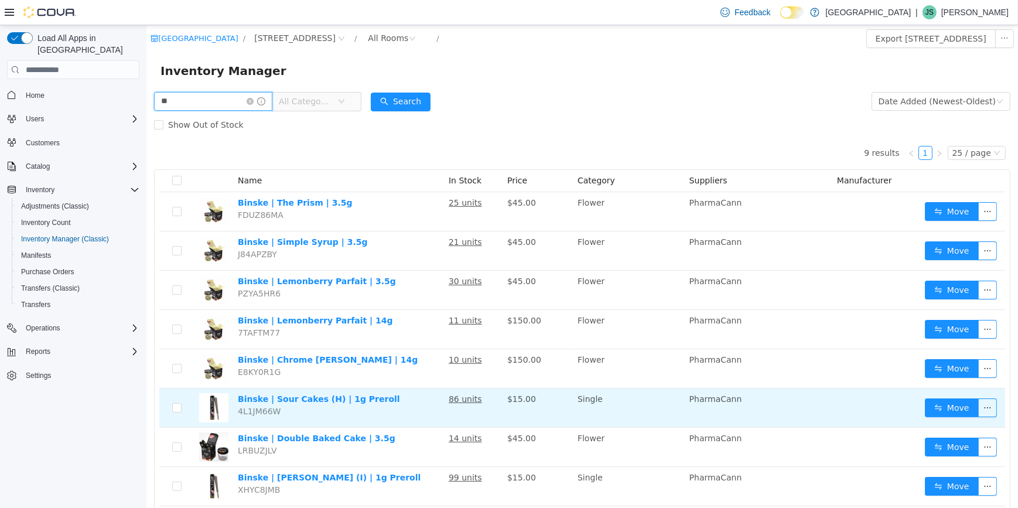
type input "*"
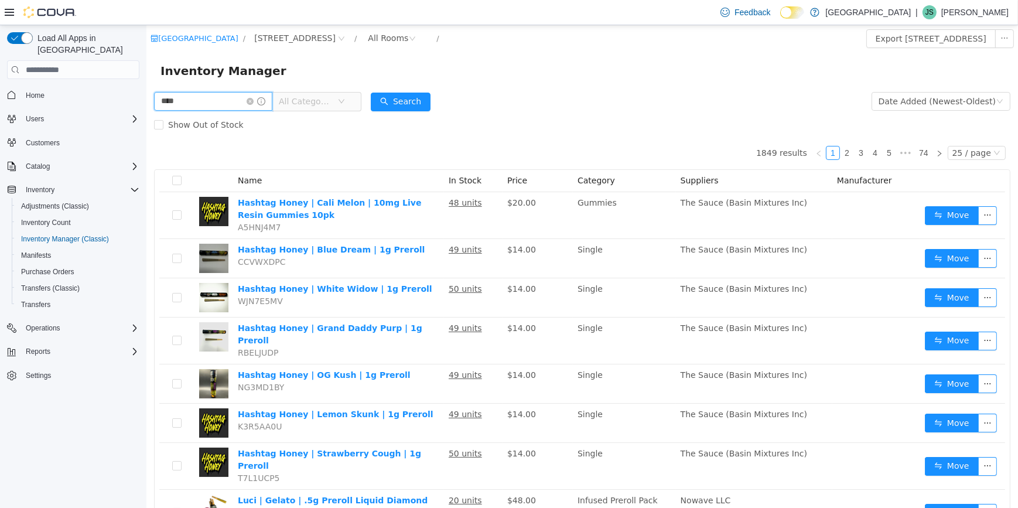
type input "****"
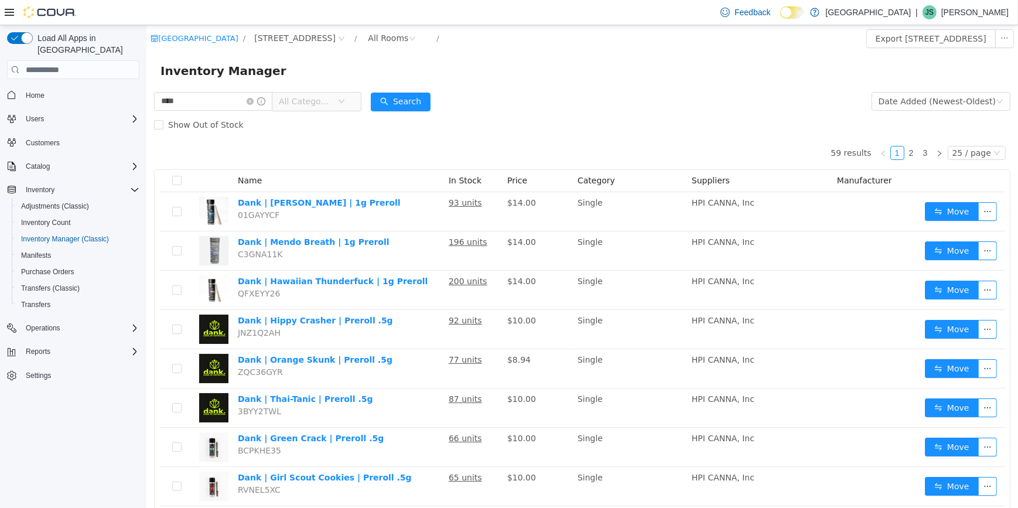
click at [332, 94] on span "All Categories" at bounding box center [307, 102] width 59 height 18
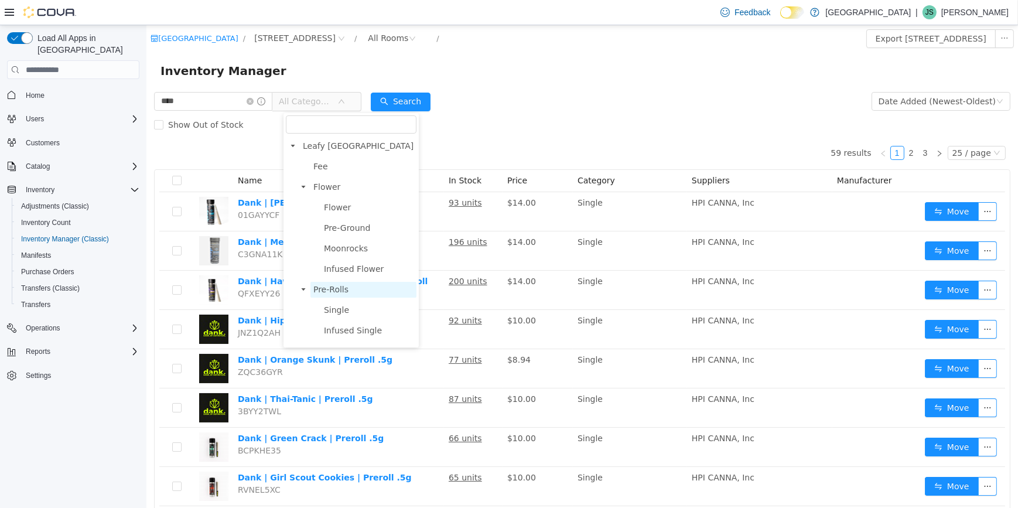
click at [363, 287] on span "Pre-Rolls" at bounding box center [363, 290] width 106 height 16
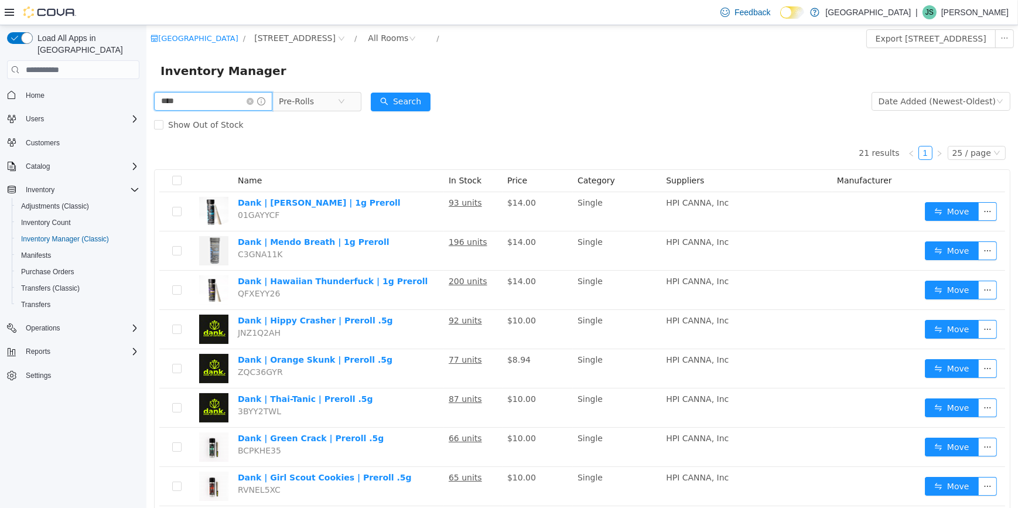
click at [258, 95] on input "****" at bounding box center [213, 101] width 118 height 19
click at [253, 102] on icon "icon: close-circle" at bounding box center [249, 101] width 7 height 7
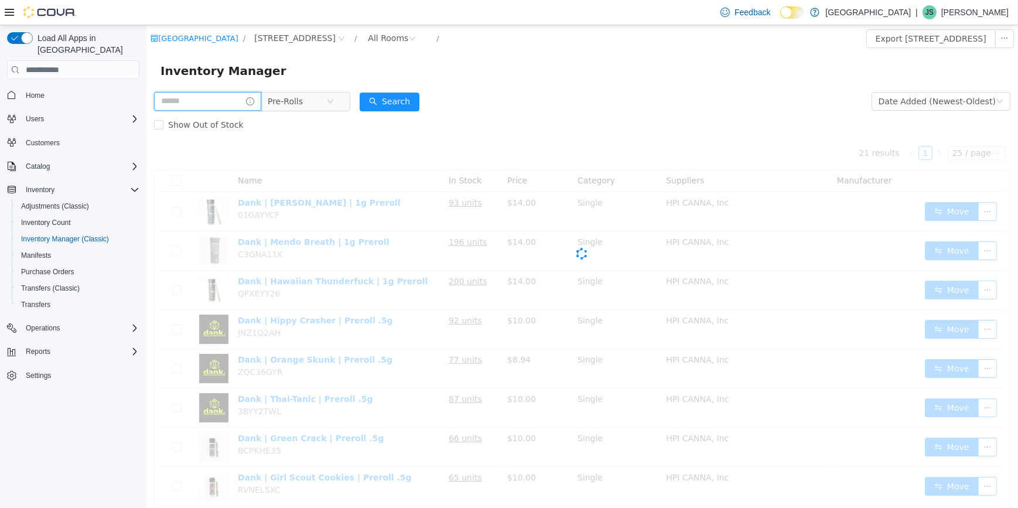
click at [219, 103] on input "text" at bounding box center [207, 101] width 107 height 19
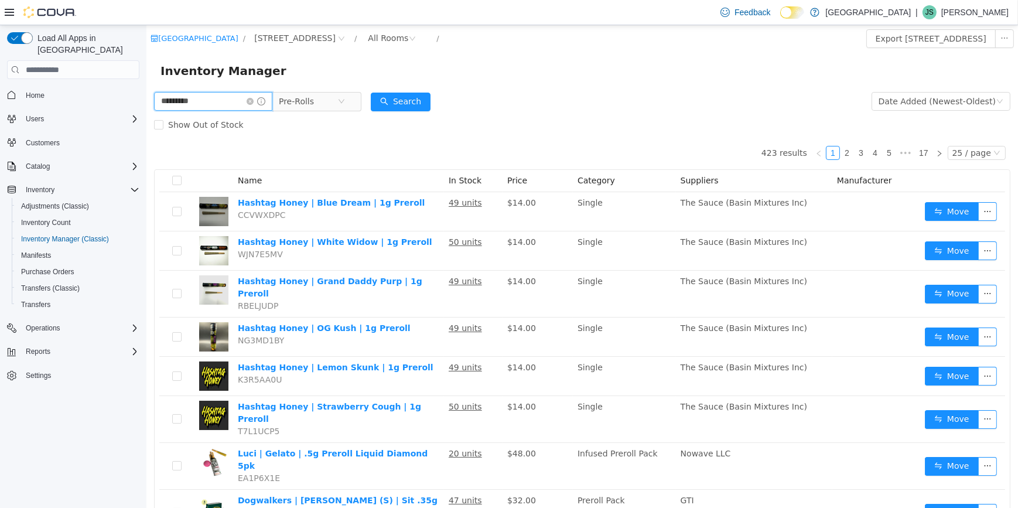
type input "*********"
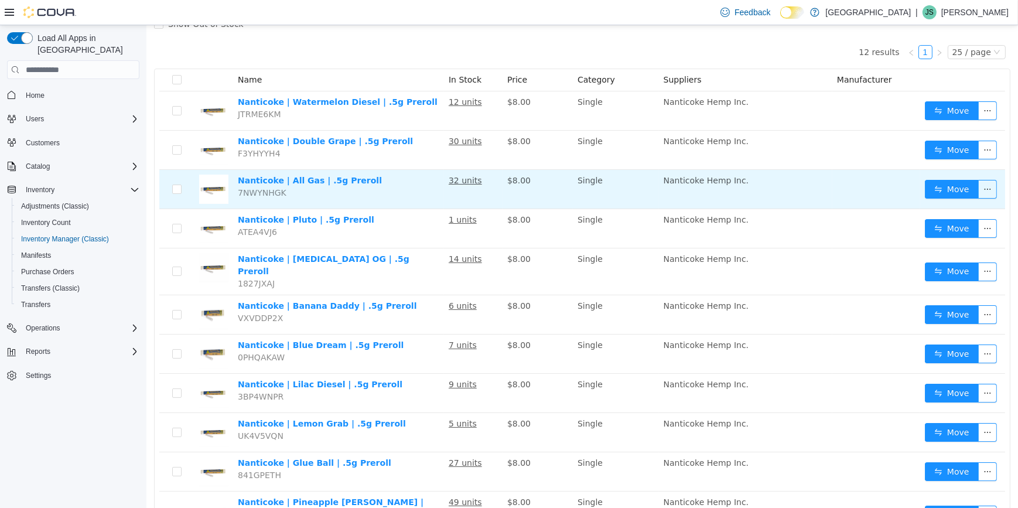
scroll to position [106, 0]
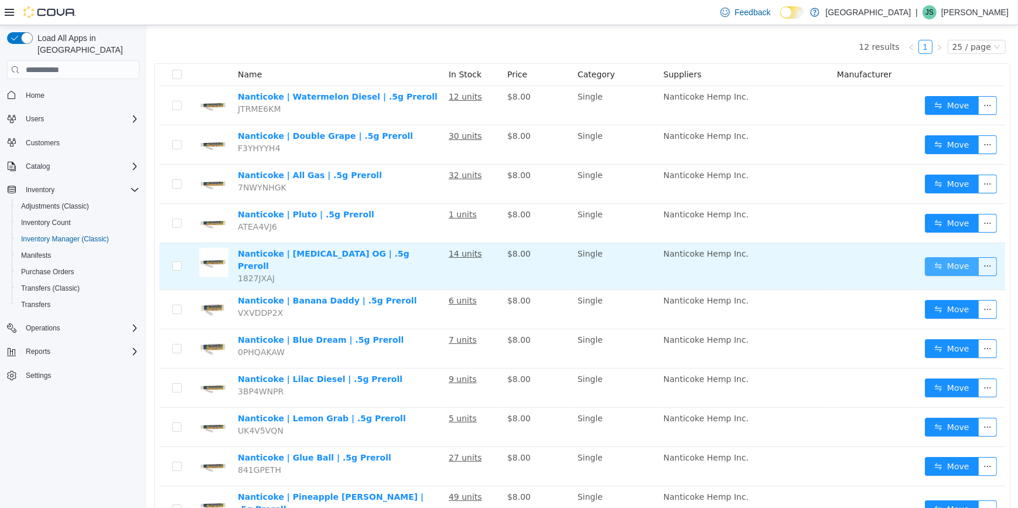
click at [938, 257] on button "Move" at bounding box center [952, 266] width 54 height 19
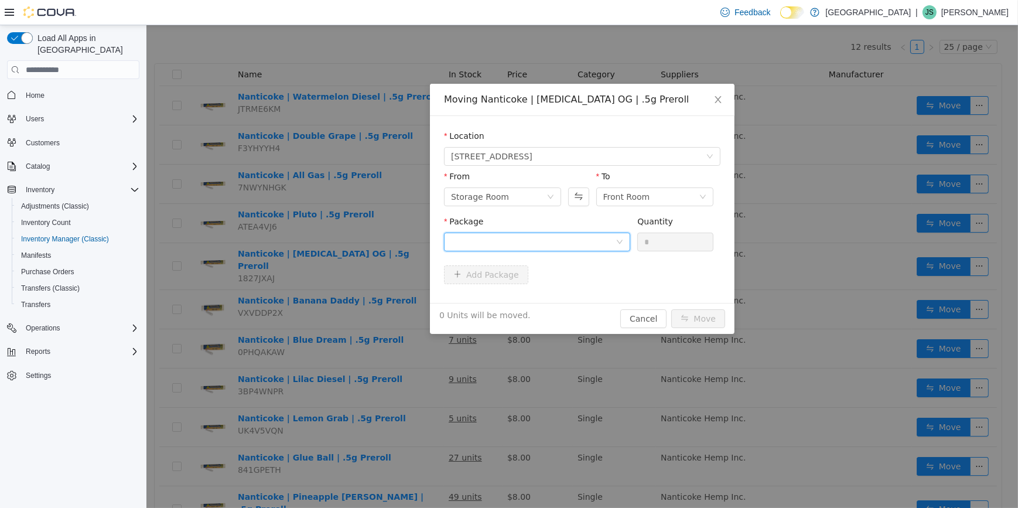
click at [620, 244] on icon "icon: down" at bounding box center [619, 241] width 7 height 7
click at [571, 287] on li "ML121815PR Quantity : 14 Units" at bounding box center [537, 291] width 186 height 32
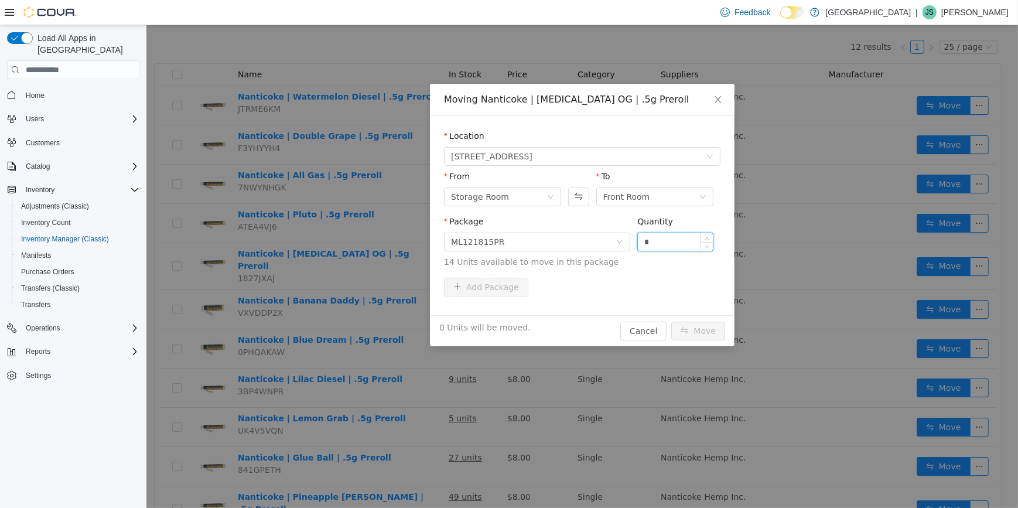
click at [643, 242] on input "*" at bounding box center [675, 242] width 75 height 18
click at [654, 241] on input "*" at bounding box center [675, 242] width 75 height 18
type input "**"
click at [671, 322] on button "Move" at bounding box center [698, 331] width 54 height 19
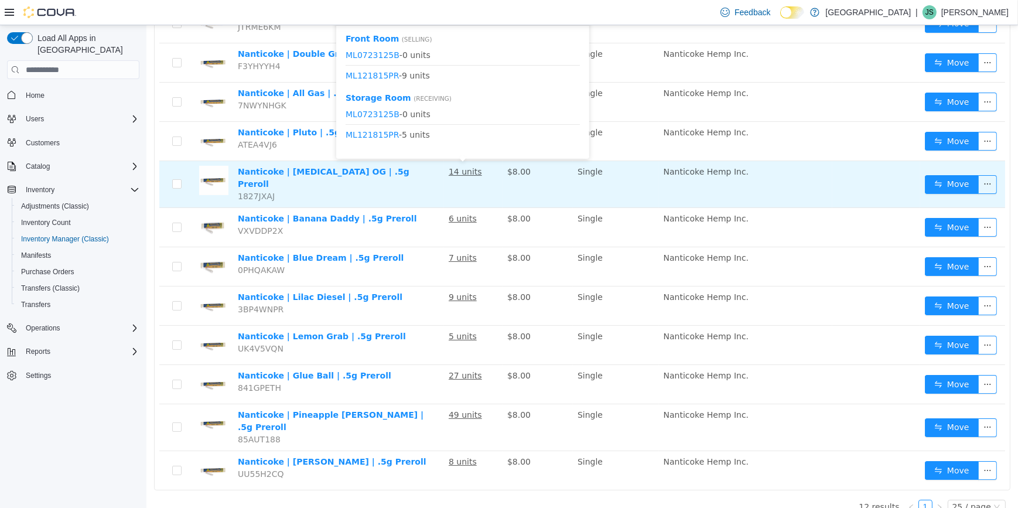
scroll to position [135, 0]
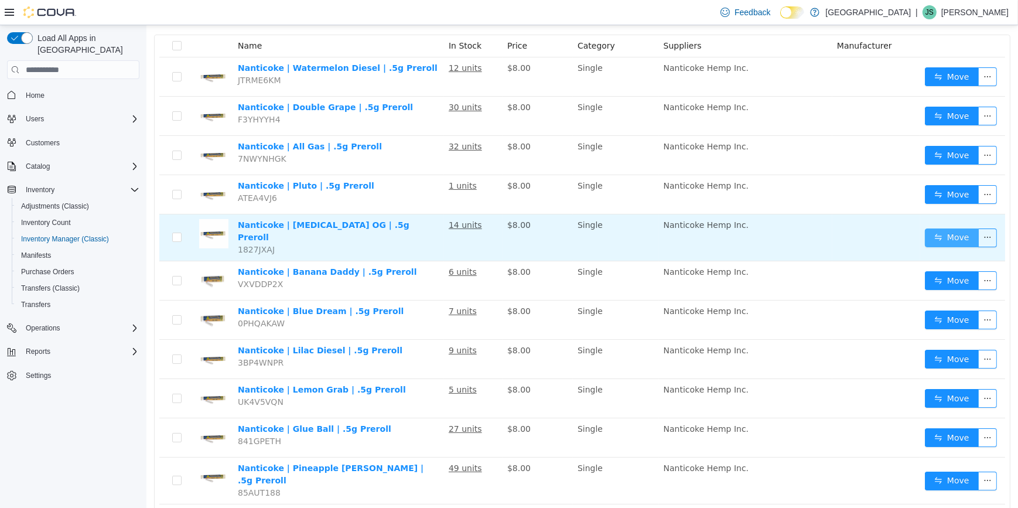
click at [953, 236] on button "Move" at bounding box center [952, 238] width 54 height 19
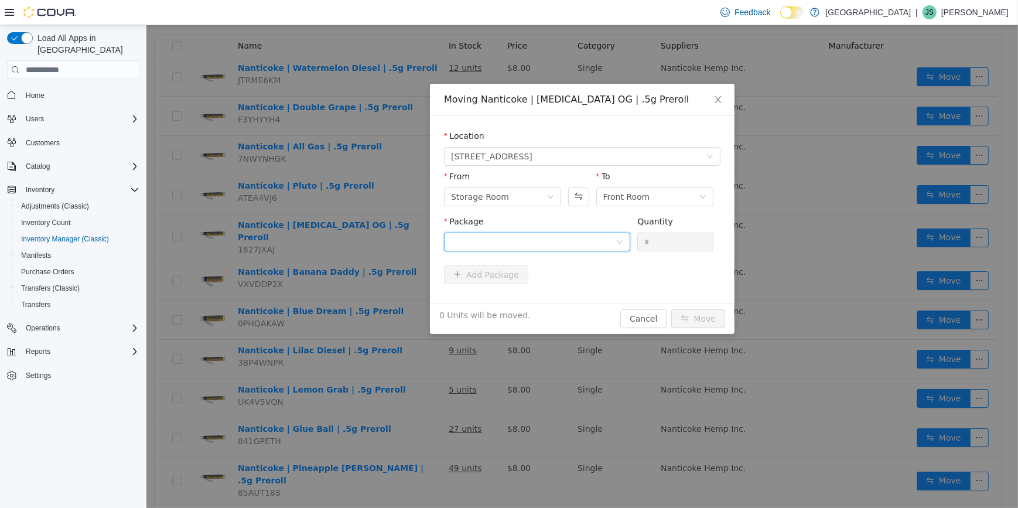
click at [580, 243] on div at bounding box center [533, 242] width 165 height 18
click at [550, 299] on li "ML121815PR Quantity : 5 Units" at bounding box center [537, 291] width 186 height 32
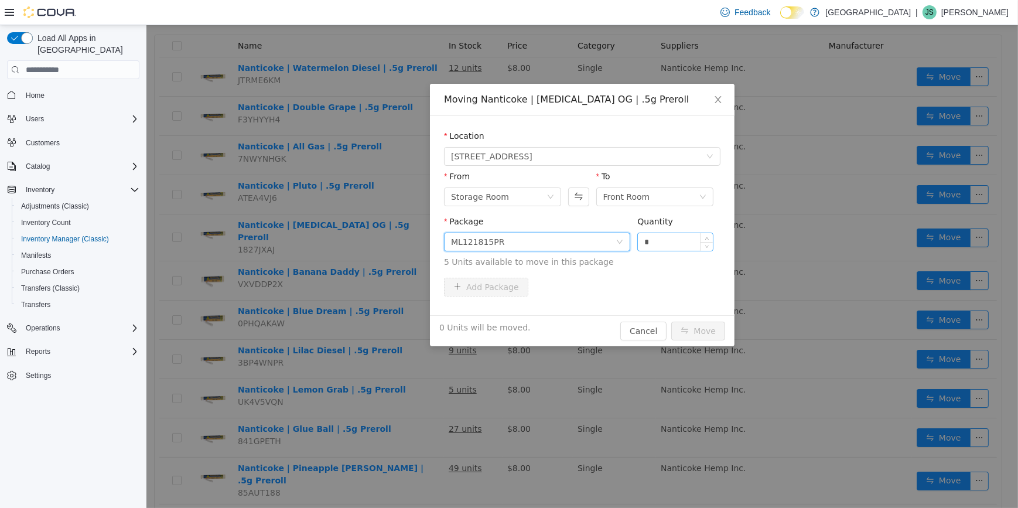
click at [677, 241] on input "*" at bounding box center [675, 242] width 75 height 18
click at [678, 241] on input "*" at bounding box center [675, 242] width 75 height 18
type input "*"
click at [708, 329] on button "Move" at bounding box center [698, 331] width 54 height 19
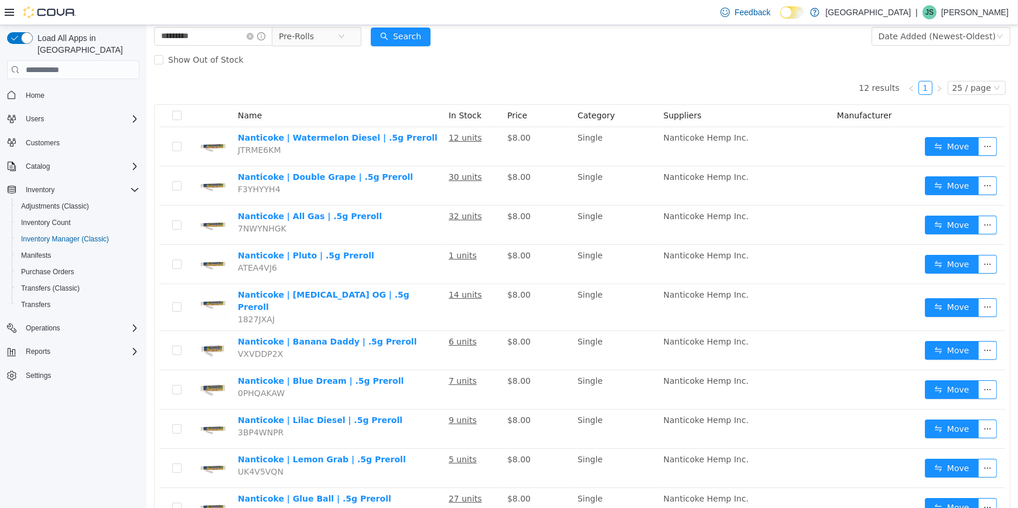
scroll to position [0, 0]
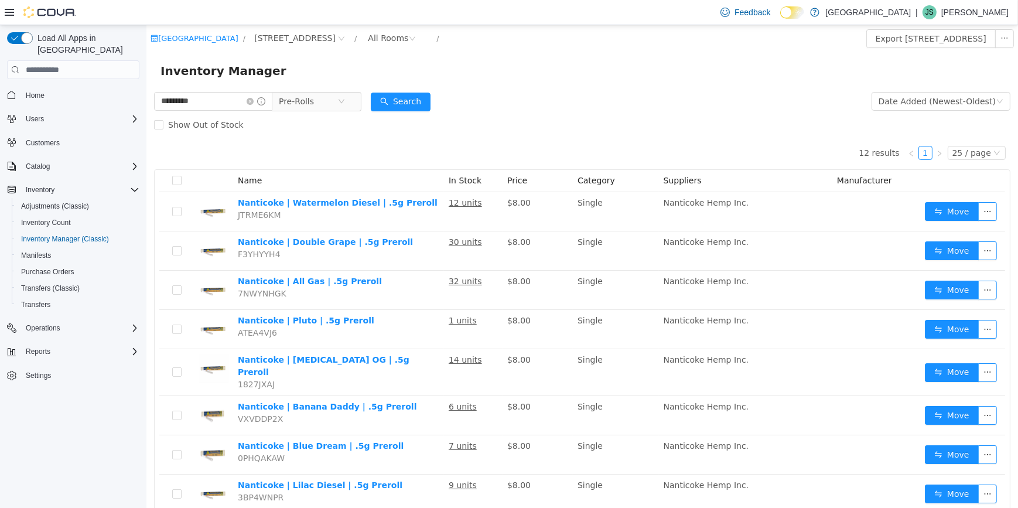
click at [890, 110] on div "Date Added (Newest-Oldest)" at bounding box center [940, 101] width 139 height 19
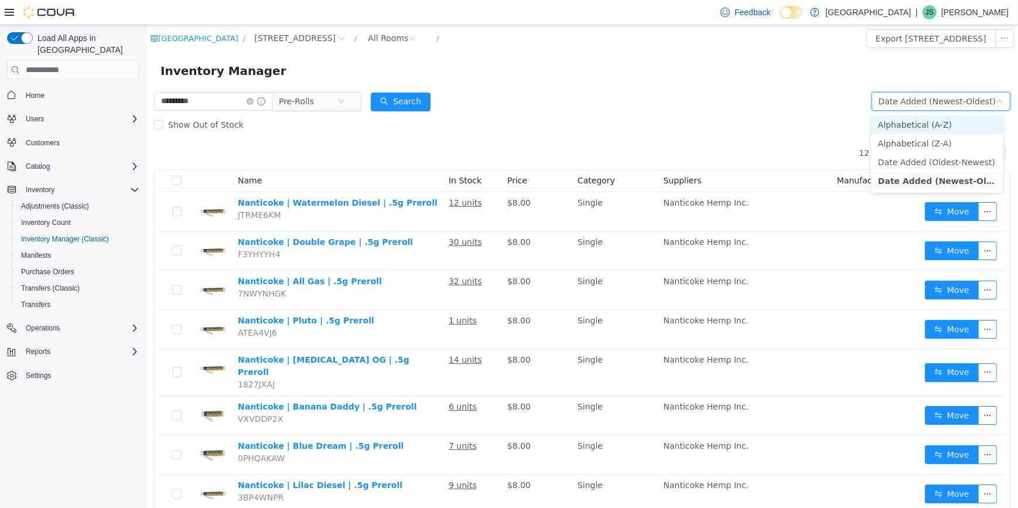
click at [906, 121] on li "Alphabetical (A-Z)" at bounding box center [937, 124] width 132 height 19
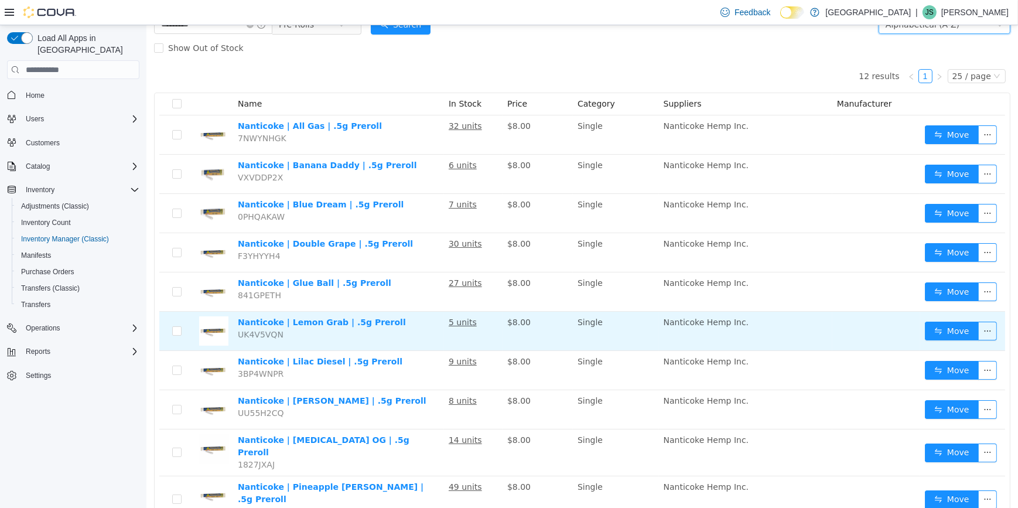
scroll to position [159, 0]
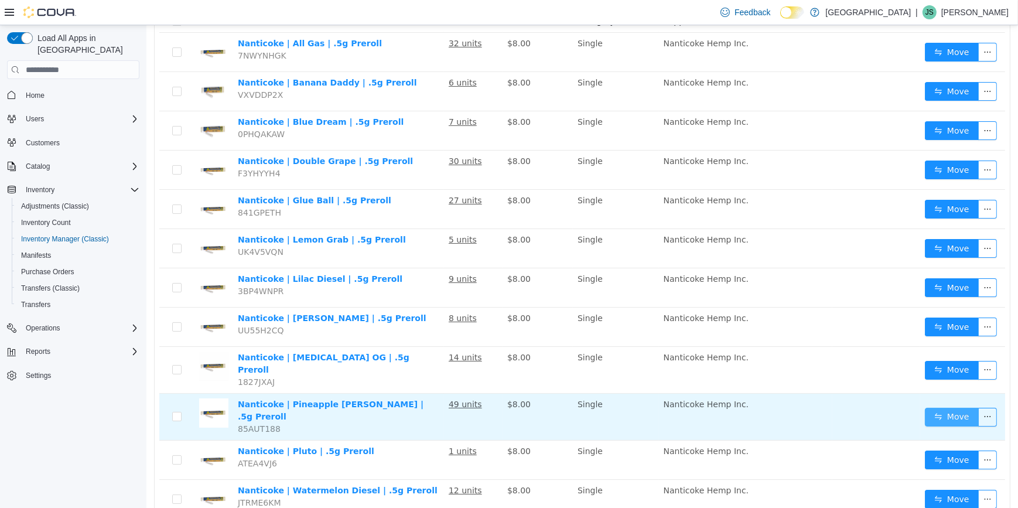
click at [936, 408] on button "Move" at bounding box center [952, 417] width 54 height 19
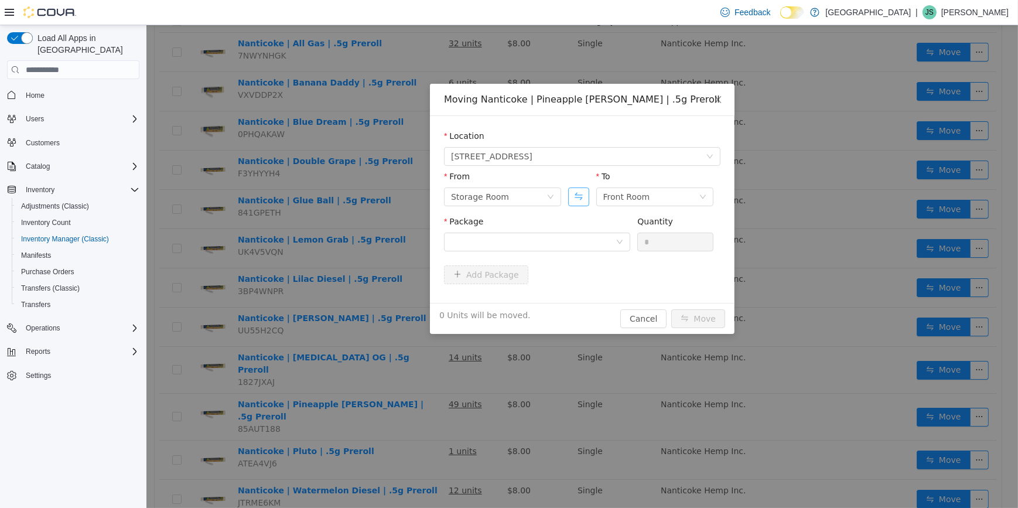
click at [576, 190] on button "Swap" at bounding box center [578, 197] width 21 height 19
click at [567, 240] on div at bounding box center [533, 242] width 165 height 18
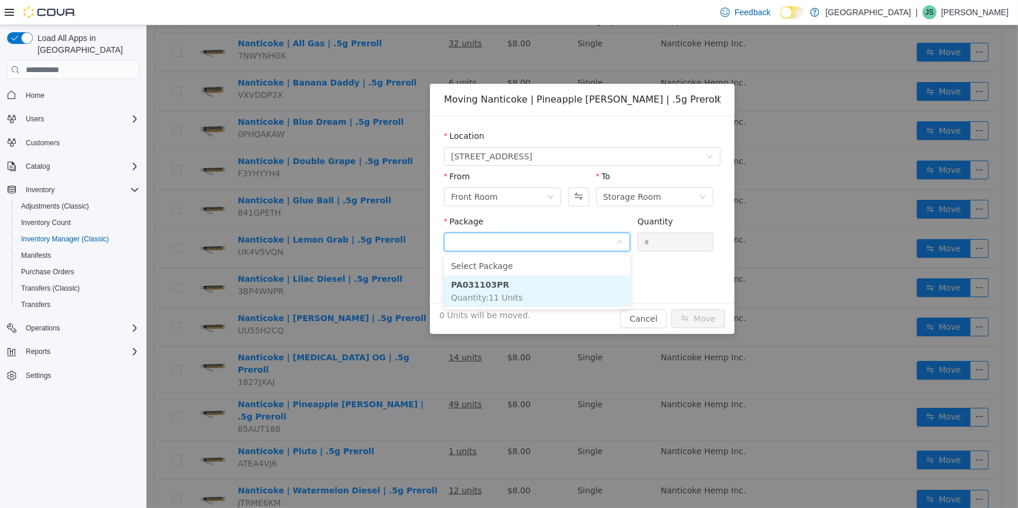
click at [550, 280] on li "PA031103PR Quantity : 11 Units" at bounding box center [537, 291] width 186 height 32
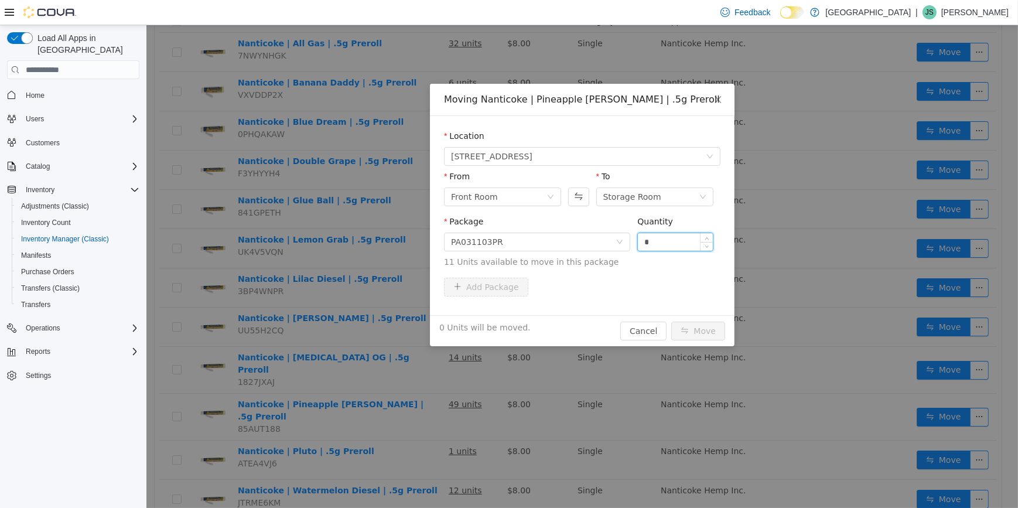
click at [649, 239] on input "*" at bounding box center [675, 242] width 75 height 18
type input "***"
click at [671, 322] on button "Move" at bounding box center [698, 331] width 54 height 19
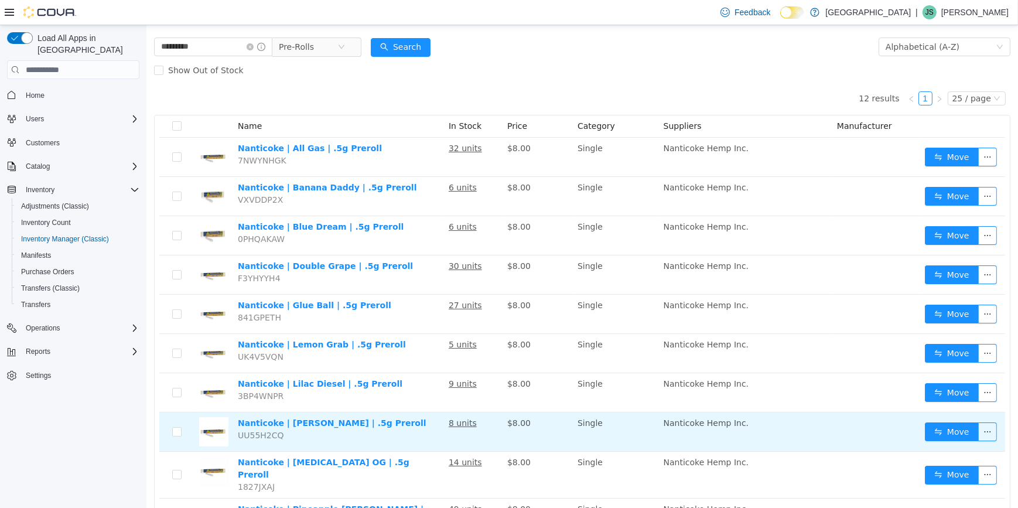
scroll to position [0, 0]
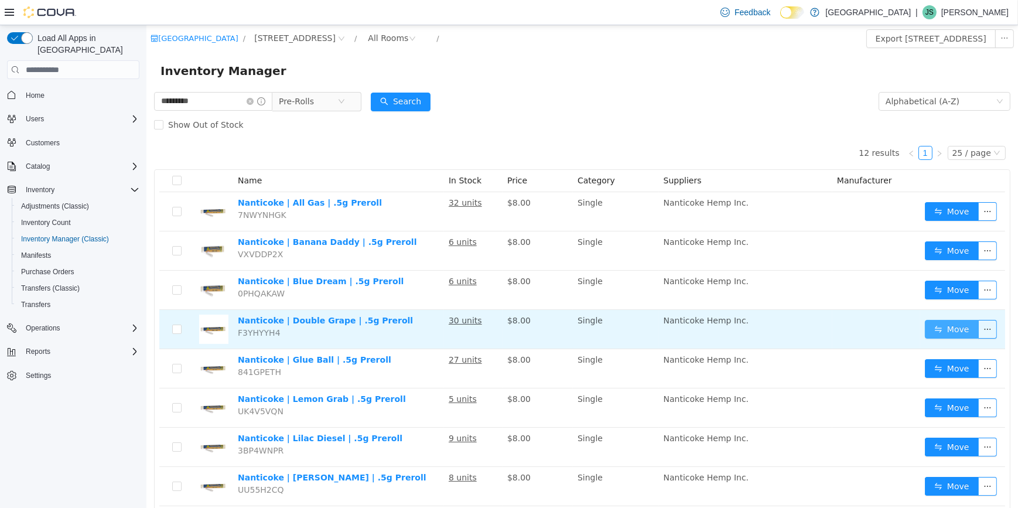
click at [946, 324] on button "Move" at bounding box center [952, 329] width 54 height 19
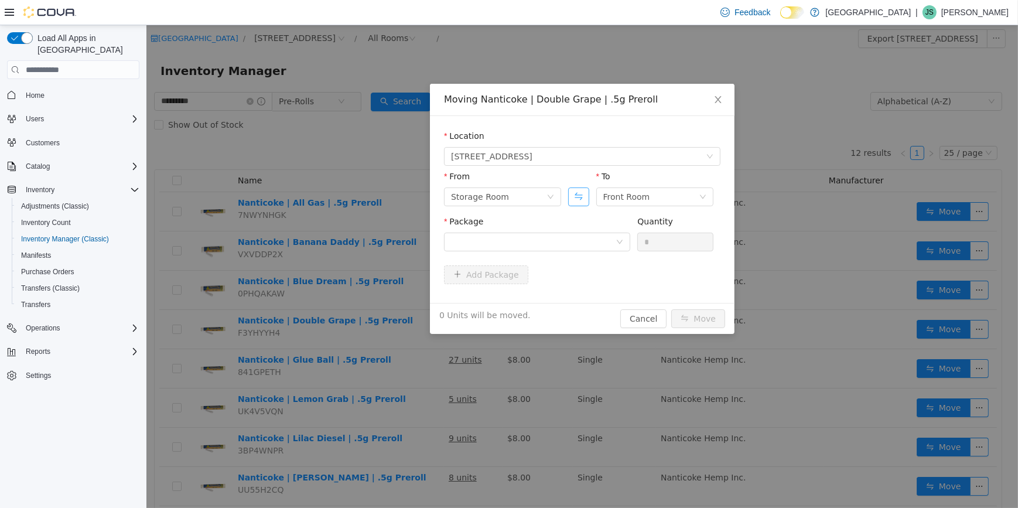
click at [576, 198] on button "Swap" at bounding box center [578, 197] width 21 height 19
click at [534, 246] on div at bounding box center [533, 242] width 165 height 18
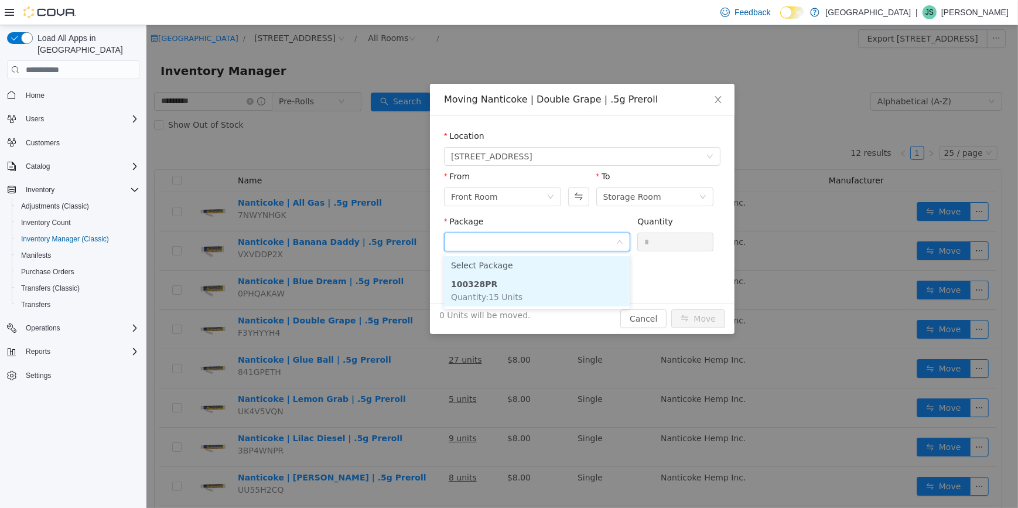
click at [532, 285] on li "100328PR Quantity : 15 Units" at bounding box center [537, 291] width 186 height 32
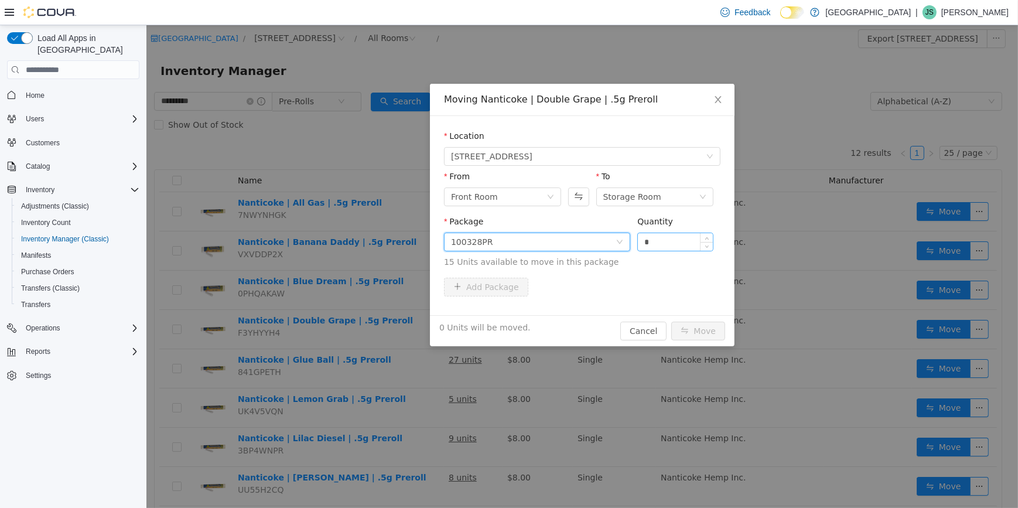
click at [689, 247] on input "*" at bounding box center [675, 242] width 75 height 18
type input "*"
click at [705, 332] on button "Move" at bounding box center [698, 331] width 54 height 19
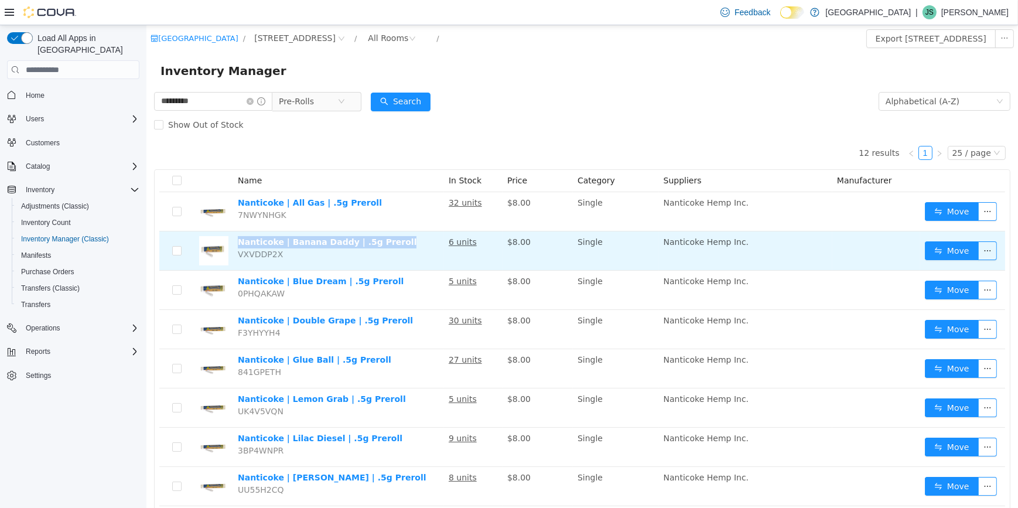
drag, startPoint x: 396, startPoint y: 247, endPoint x: 239, endPoint y: 238, distance: 156.7
click at [239, 238] on td "Nanticoke | Banana Daddy | .5g Preroll VXVDDP2X" at bounding box center [338, 250] width 211 height 39
copy link "Nanticoke | Banana Daddy | .5g Preroll"
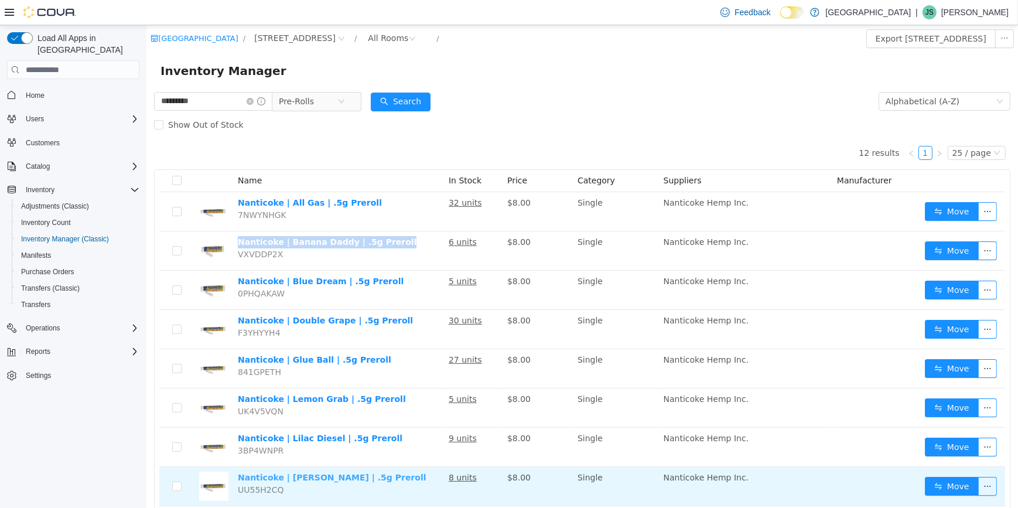
scroll to position [188, 0]
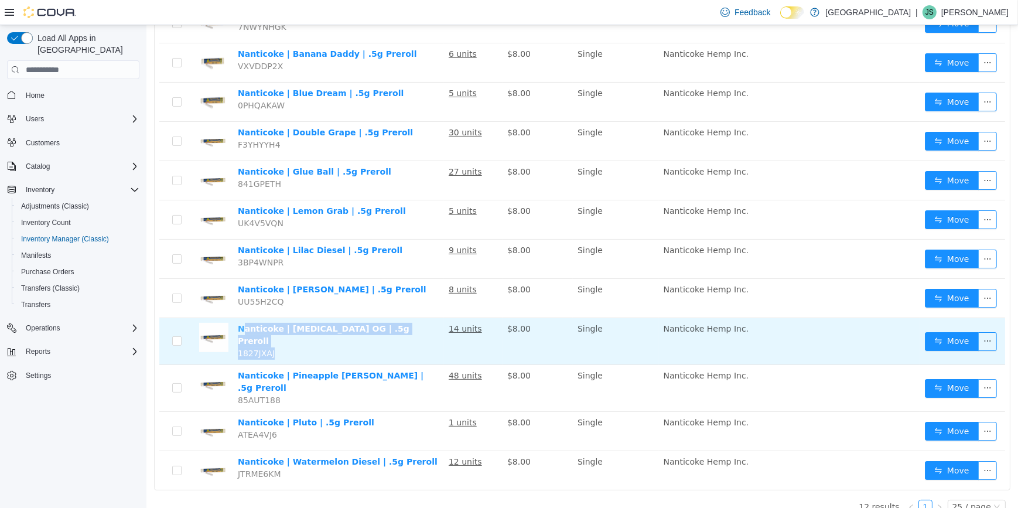
drag, startPoint x: 405, startPoint y: 335, endPoint x: 258, endPoint y: 323, distance: 147.0
click at [258, 323] on td "Nanticoke | Memory Loss OG | .5g Preroll 1827JXAJ" at bounding box center [338, 341] width 211 height 47
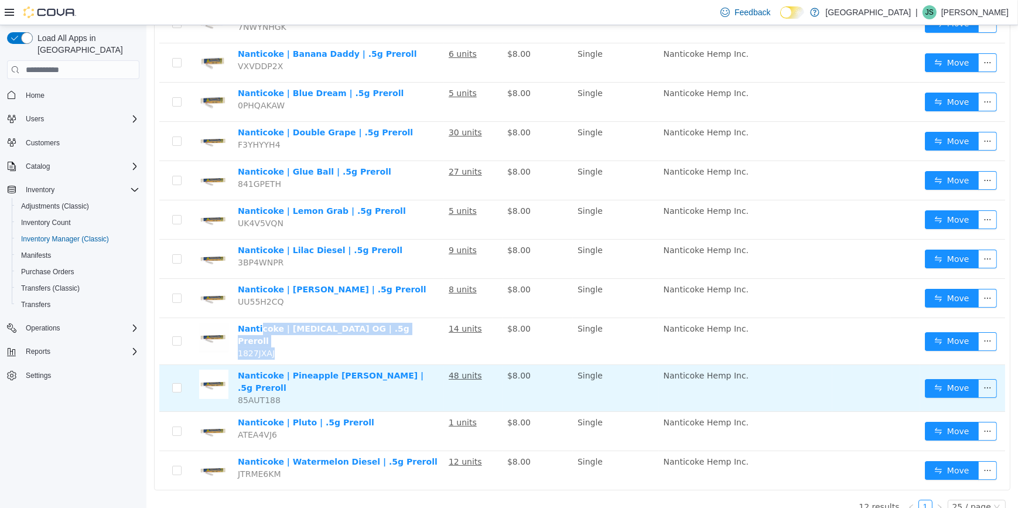
drag, startPoint x: 400, startPoint y: 342, endPoint x: 413, endPoint y: 360, distance: 22.3
click at [401, 342] on td "Nanticoke | Memory Loss OG | .5g Preroll 1827JXAJ" at bounding box center [338, 341] width 211 height 47
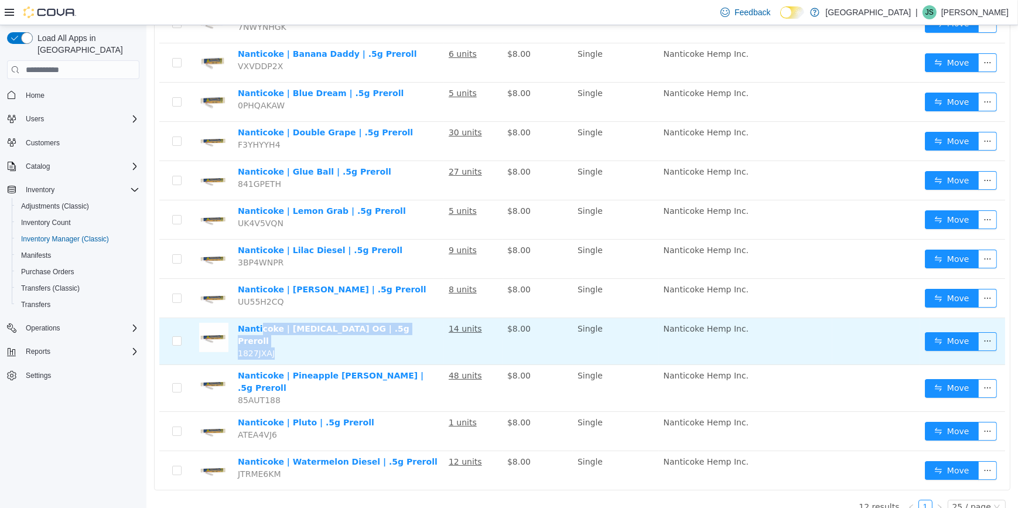
click at [398, 329] on td "Nanticoke | Memory Loss OG | .5g Preroll 1827JXAJ" at bounding box center [338, 341] width 211 height 47
click at [237, 332] on link "Nanticoke | Memory Loss OG | .5g Preroll" at bounding box center [323, 335] width 172 height 22
click at [231, 331] on td at bounding box center [213, 341] width 39 height 47
drag, startPoint x: 234, startPoint y: 328, endPoint x: 392, endPoint y: 329, distance: 158.2
click at [392, 329] on td "Nanticoke | Memory Loss OG | .5g Preroll 1827JXAJ" at bounding box center [338, 341] width 211 height 47
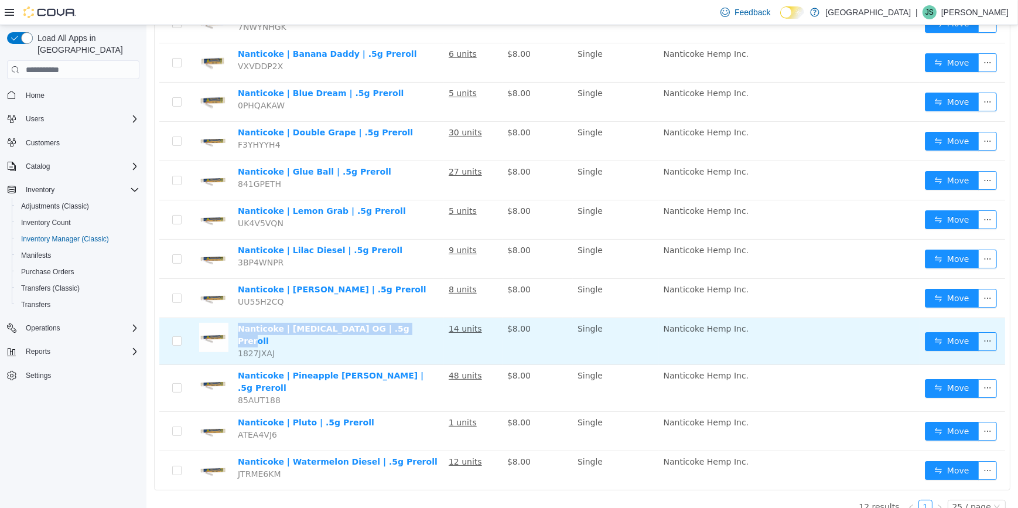
copy link "Nanticoke | Memory Loss OG | .5g Preroll"
click at [451, 332] on u "14 units" at bounding box center [464, 328] width 33 height 9
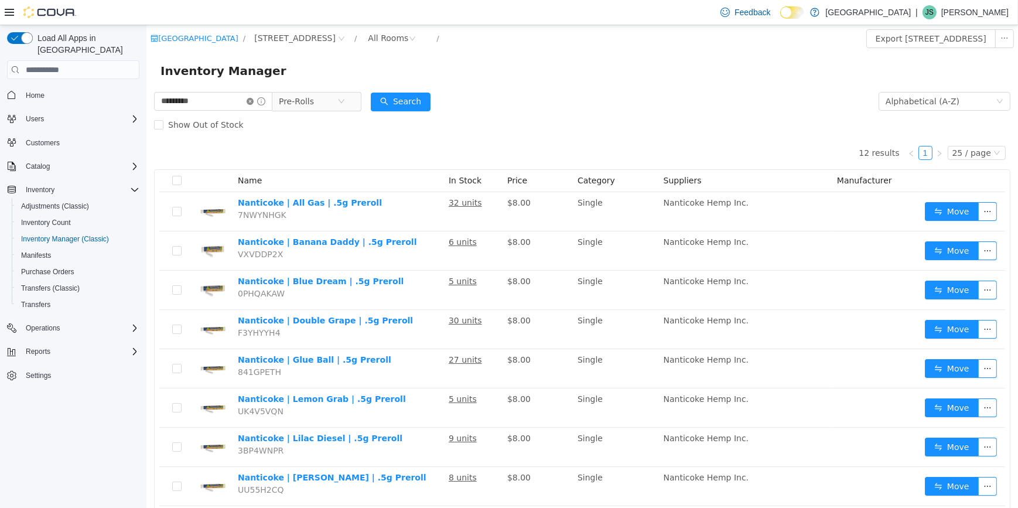
click at [253, 103] on icon "icon: close-circle" at bounding box center [249, 101] width 7 height 7
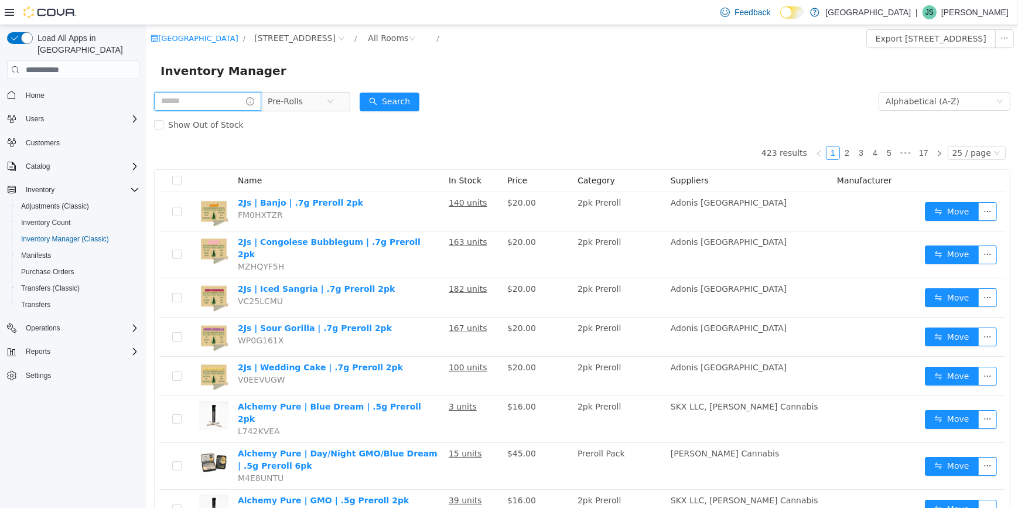
click at [191, 101] on input "text" at bounding box center [207, 101] width 107 height 19
type input "****"
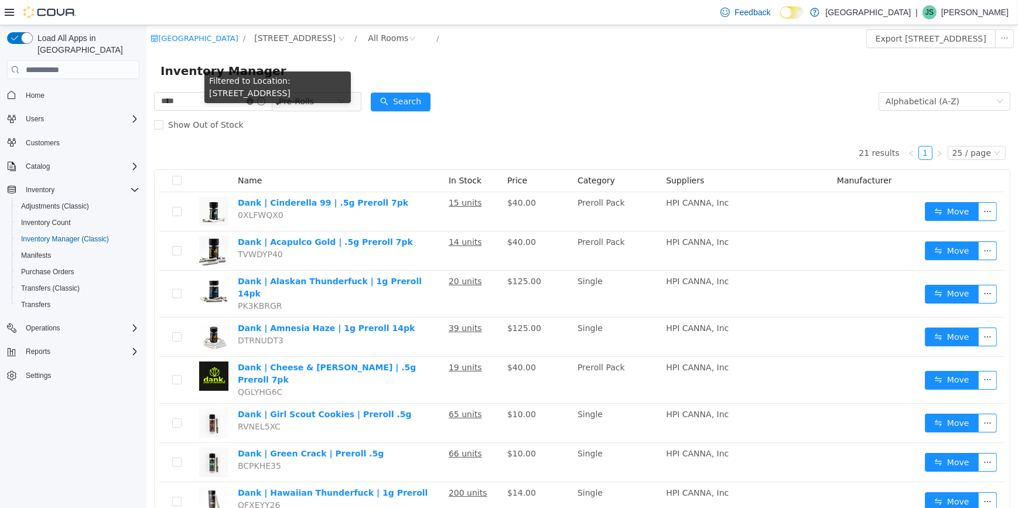
click at [265, 98] on span at bounding box center [255, 101] width 19 height 8
click at [253, 99] on icon "icon: close-circle" at bounding box center [249, 101] width 7 height 7
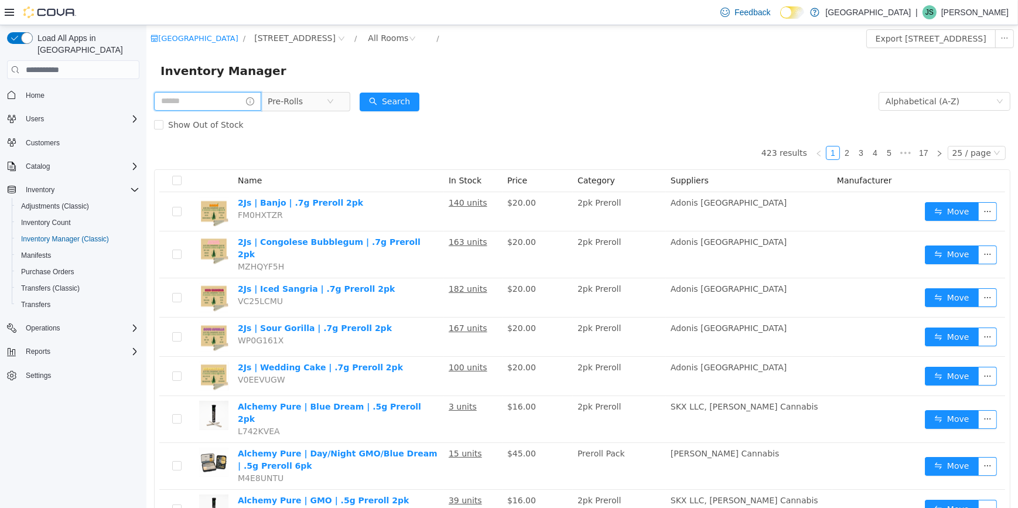
click at [185, 100] on input "text" at bounding box center [207, 101] width 107 height 19
type input "*******"
click at [419, 97] on button "Search" at bounding box center [400, 102] width 60 height 19
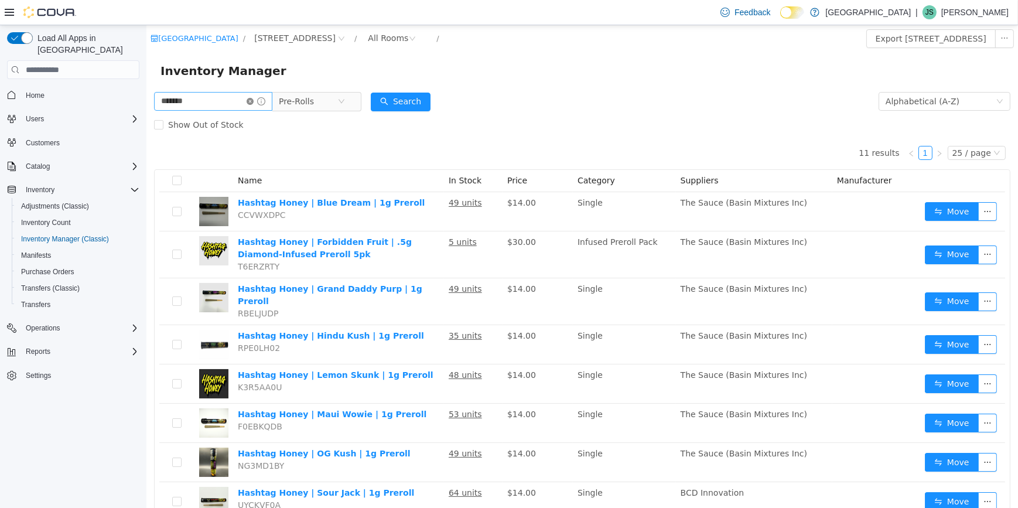
click at [253, 103] on icon "icon: close-circle" at bounding box center [249, 101] width 7 height 7
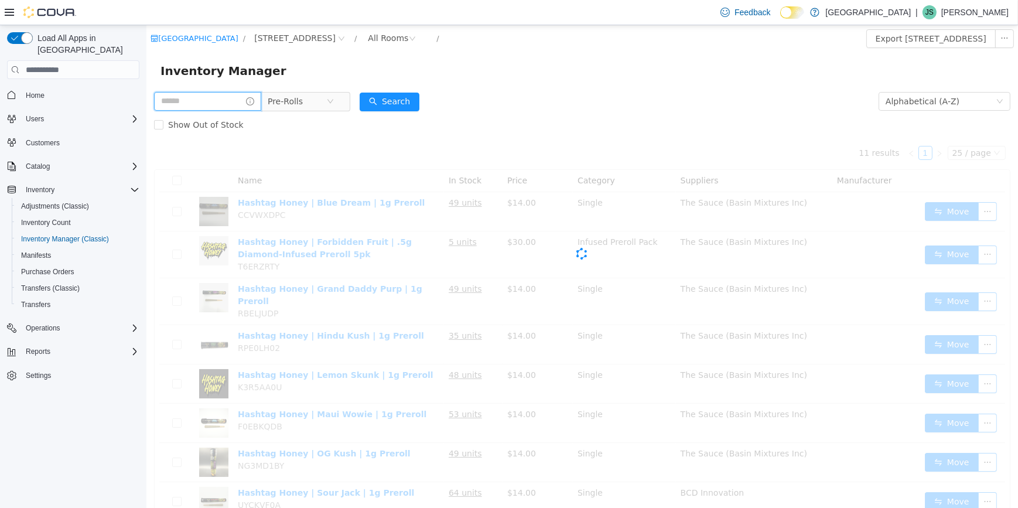
click at [248, 101] on input "text" at bounding box center [207, 101] width 107 height 19
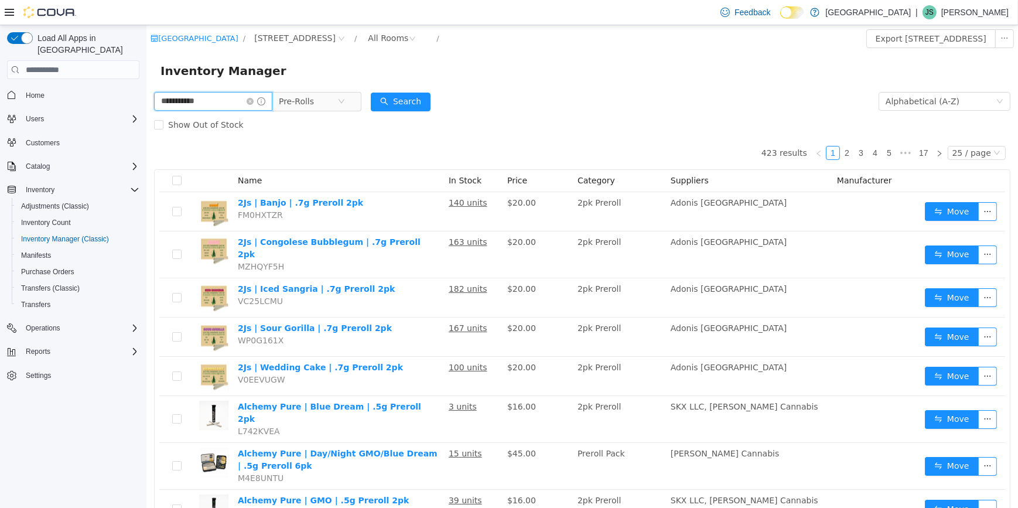
type input "**********"
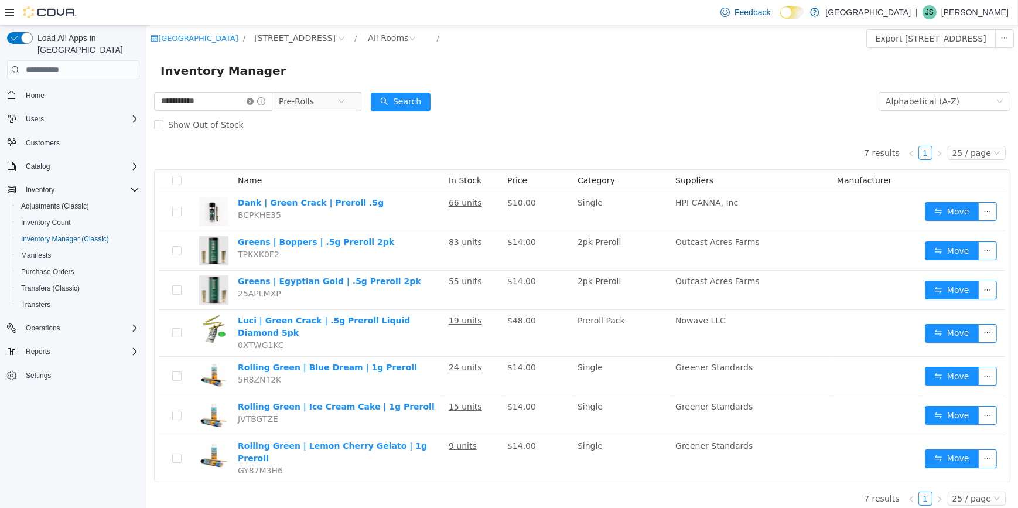
click at [253, 103] on icon "icon: close-circle" at bounding box center [249, 101] width 7 height 7
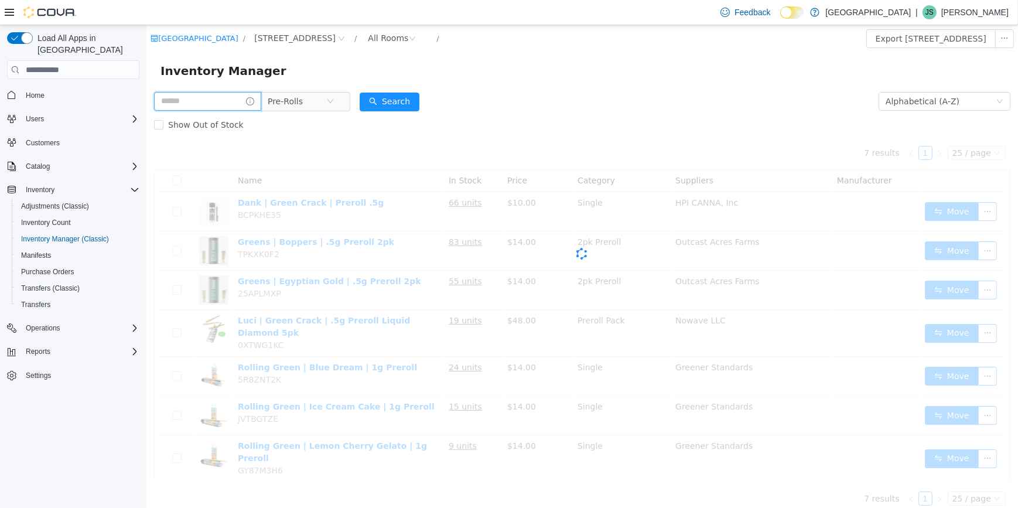
click at [243, 103] on input "text" at bounding box center [207, 101] width 107 height 19
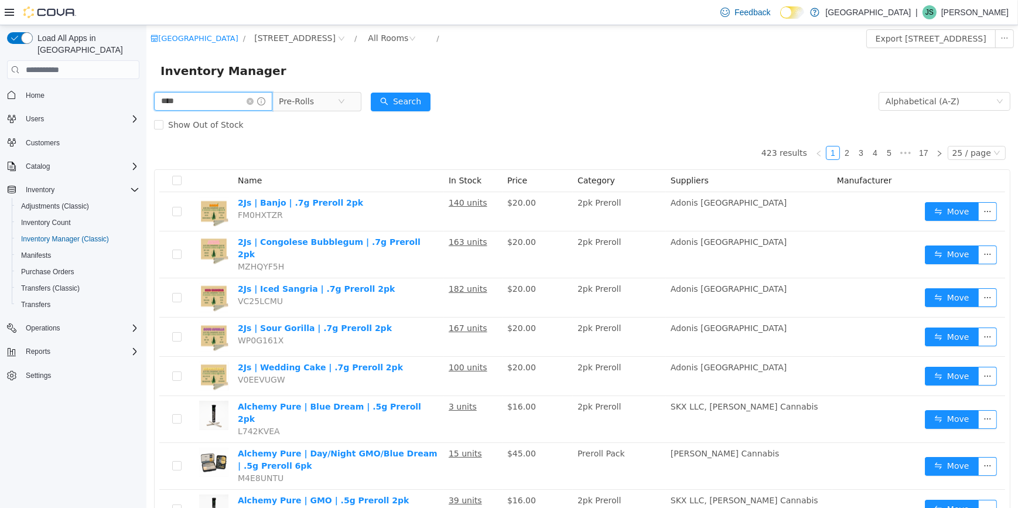
type input "****"
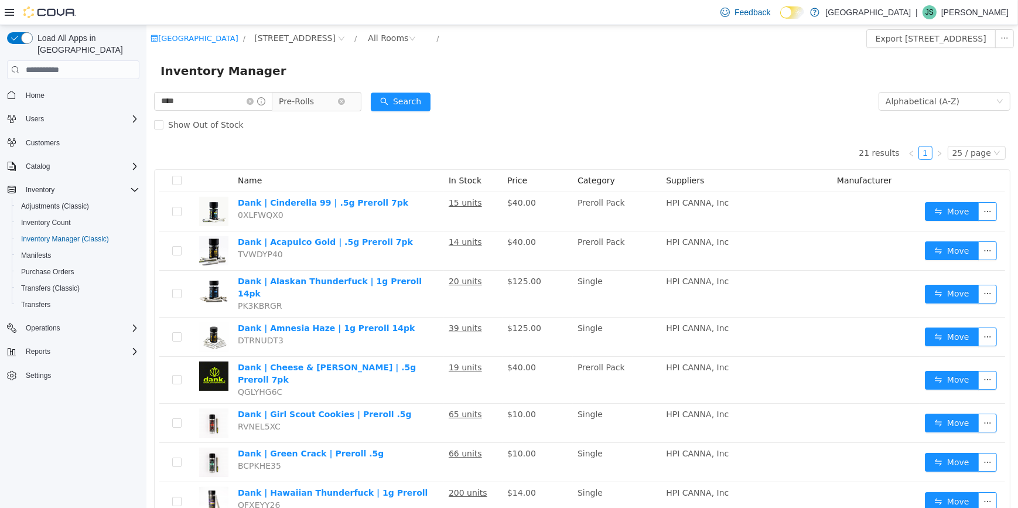
drag, startPoint x: 287, startPoint y: 97, endPoint x: 293, endPoint y: 98, distance: 6.5
click at [287, 97] on span "Pre-Rolls" at bounding box center [311, 101] width 80 height 19
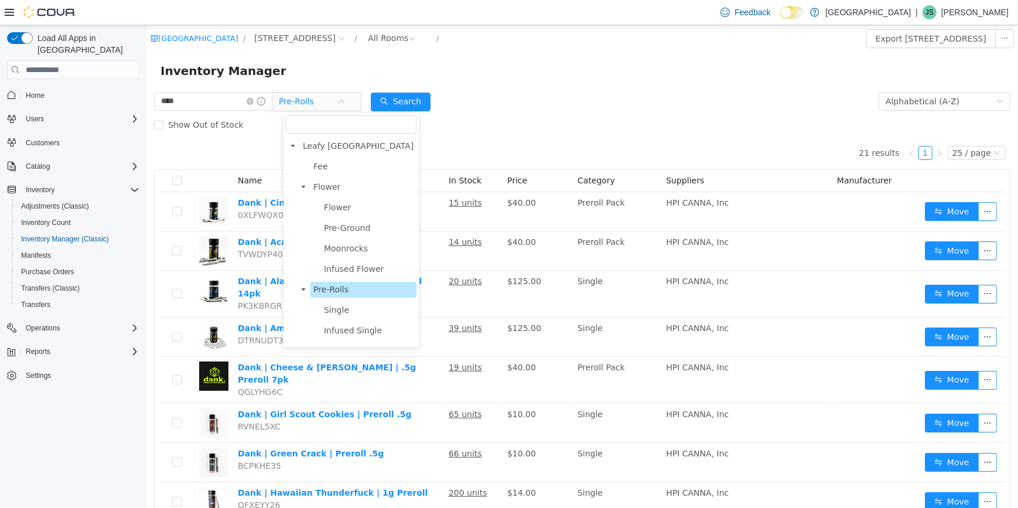
scroll to position [122, 0]
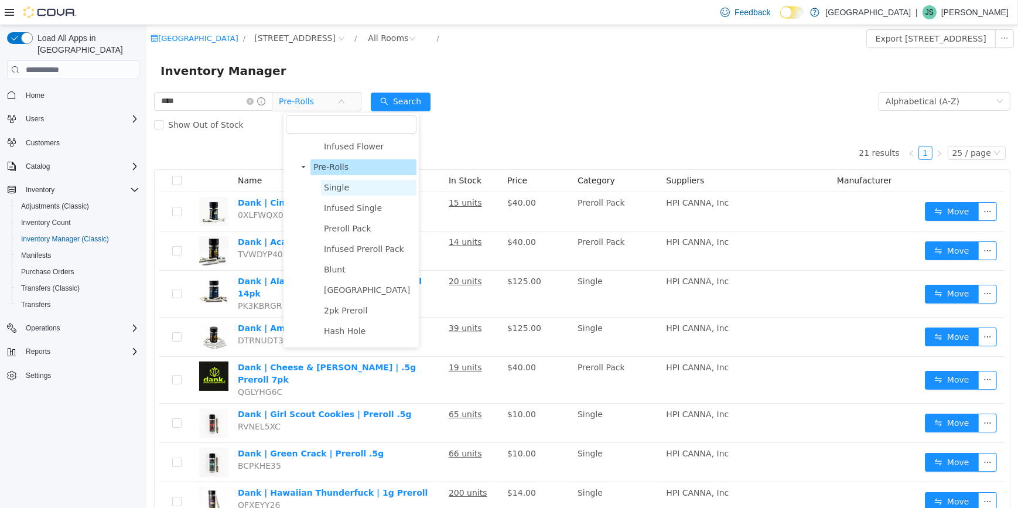
click at [363, 192] on span "Single" at bounding box center [369, 188] width 96 height 16
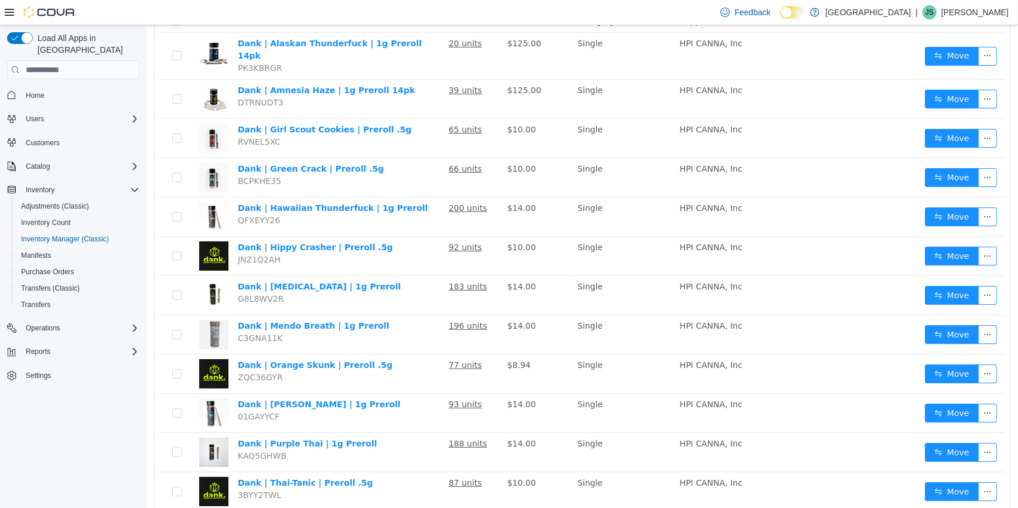
scroll to position [0, 0]
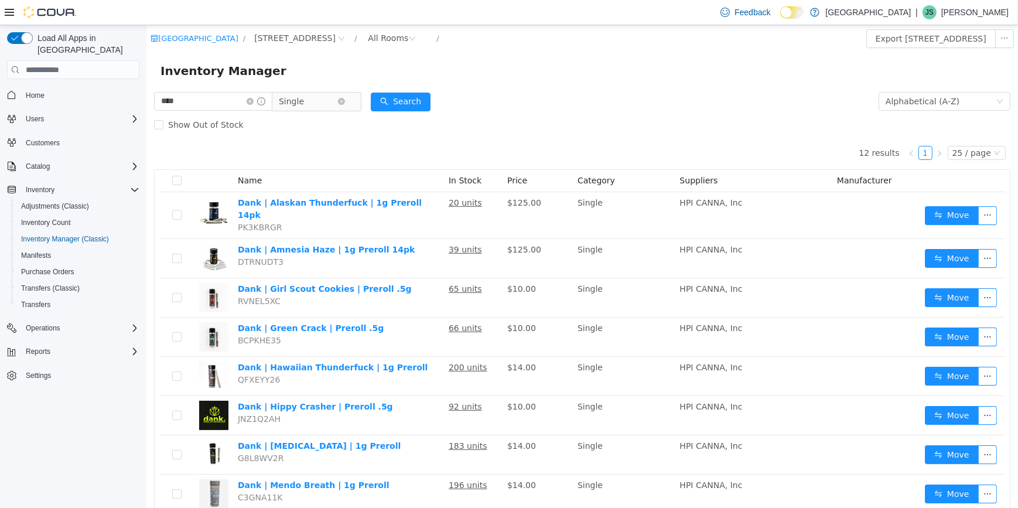
click at [318, 101] on span "Single" at bounding box center [307, 102] width 59 height 18
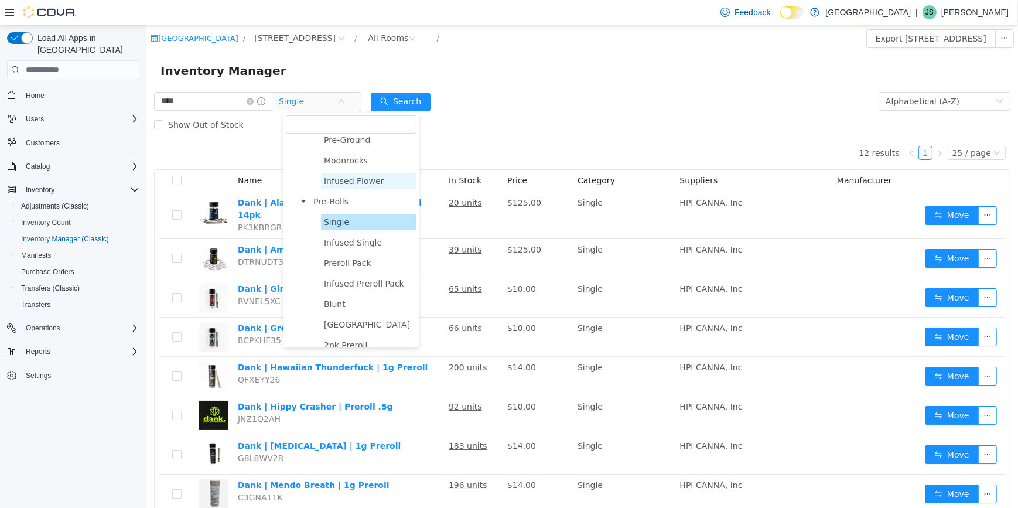
scroll to position [69, 0]
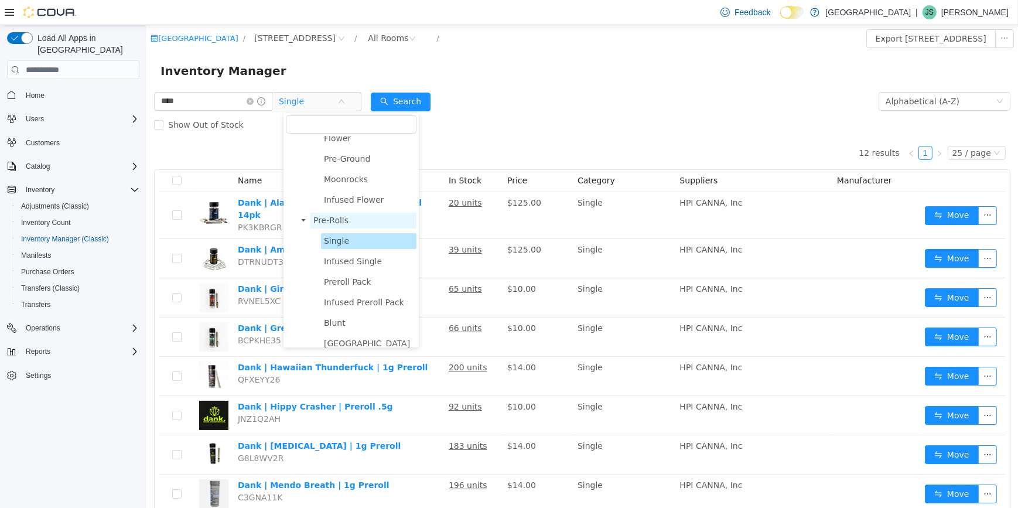
click at [336, 221] on span "Pre-Rolls" at bounding box center [330, 220] width 35 height 9
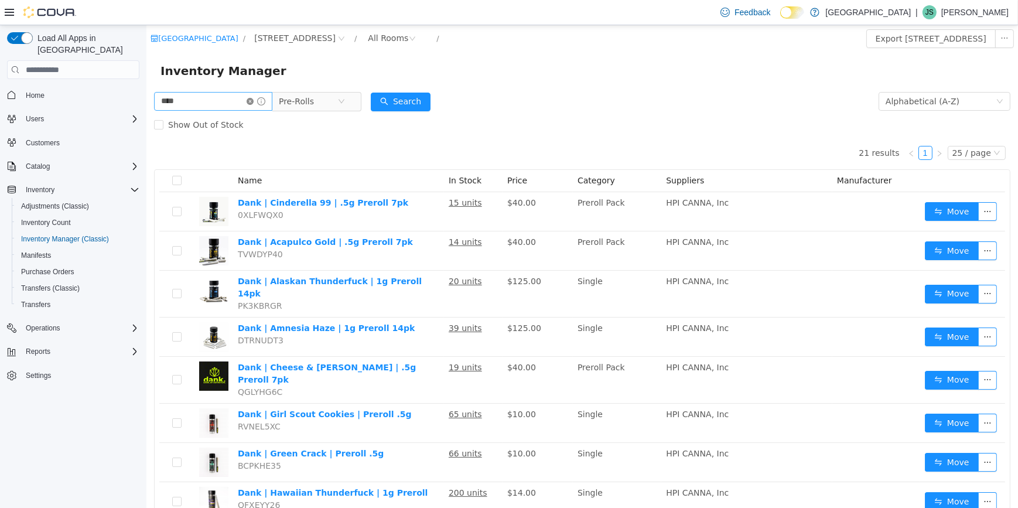
click at [253, 101] on icon "icon: close-circle" at bounding box center [249, 101] width 7 height 7
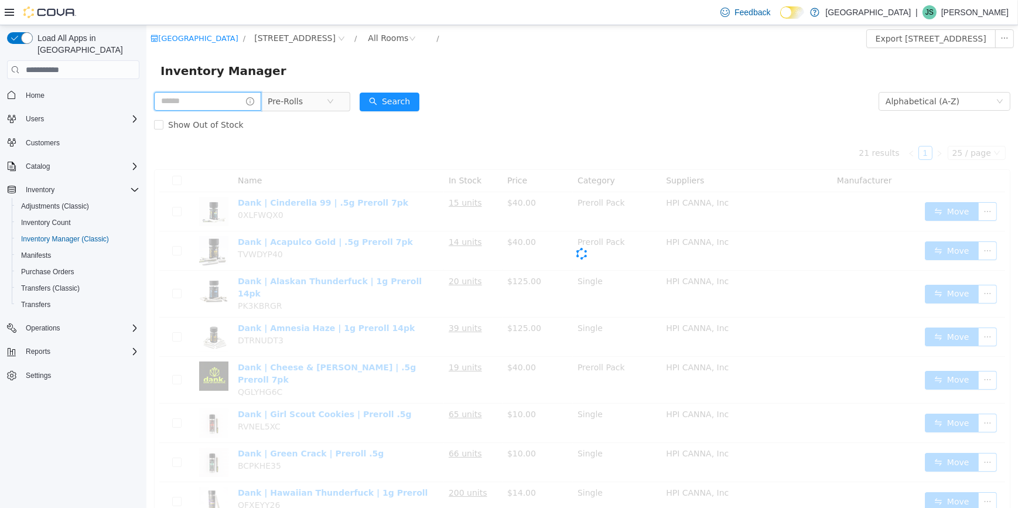
click at [220, 97] on input "text" at bounding box center [207, 101] width 107 height 19
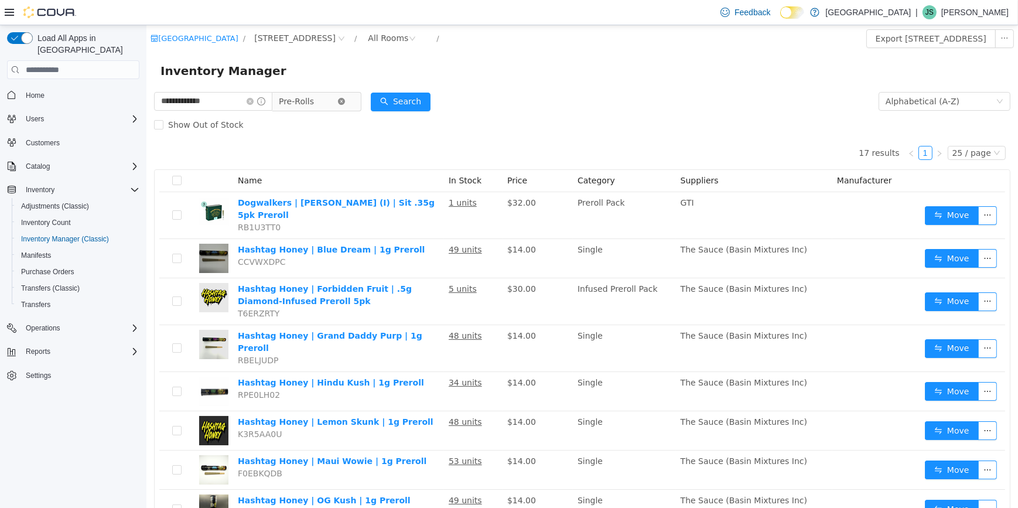
click at [345, 98] on icon "icon: close-circle" at bounding box center [341, 101] width 7 height 7
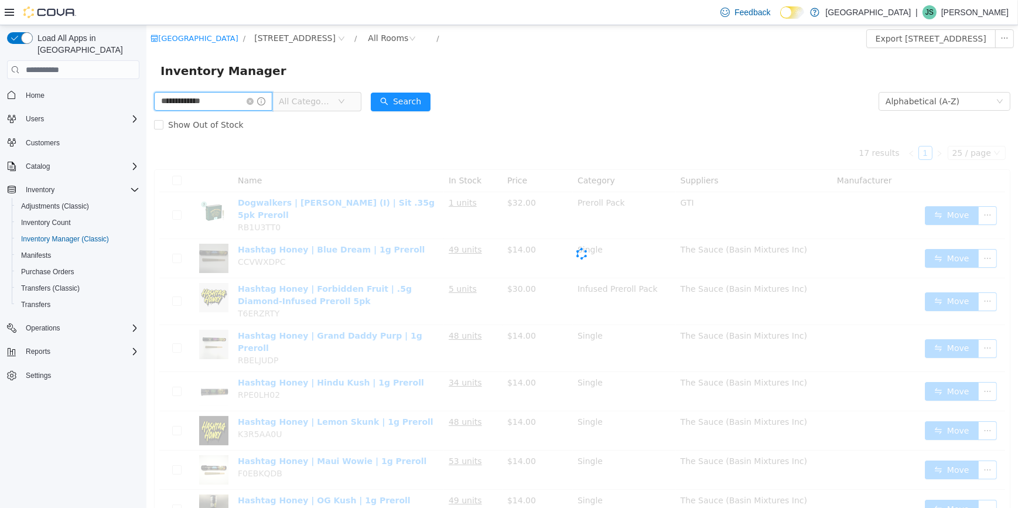
click at [199, 101] on input "**********" at bounding box center [213, 101] width 118 height 19
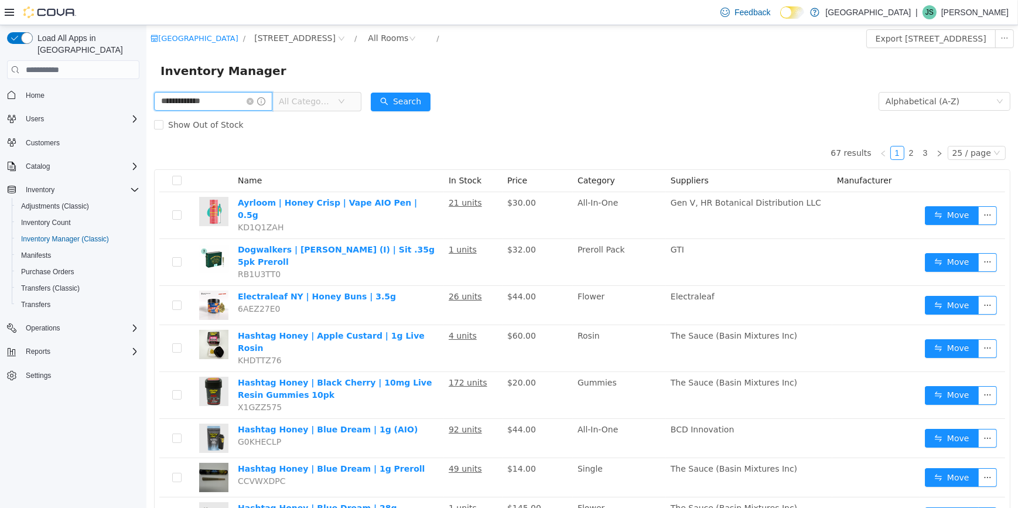
click at [205, 101] on input "**********" at bounding box center [213, 101] width 118 height 19
type input "*"
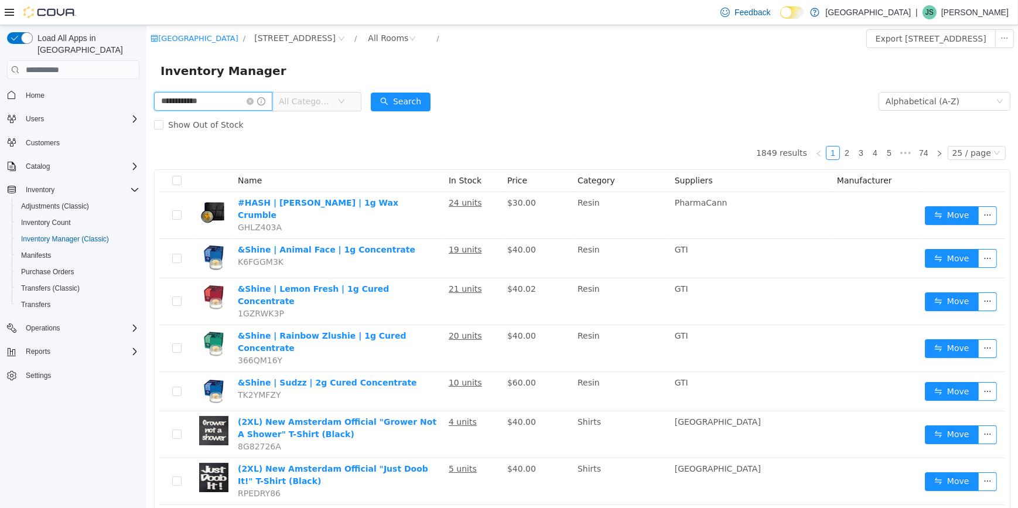
type input "**********"
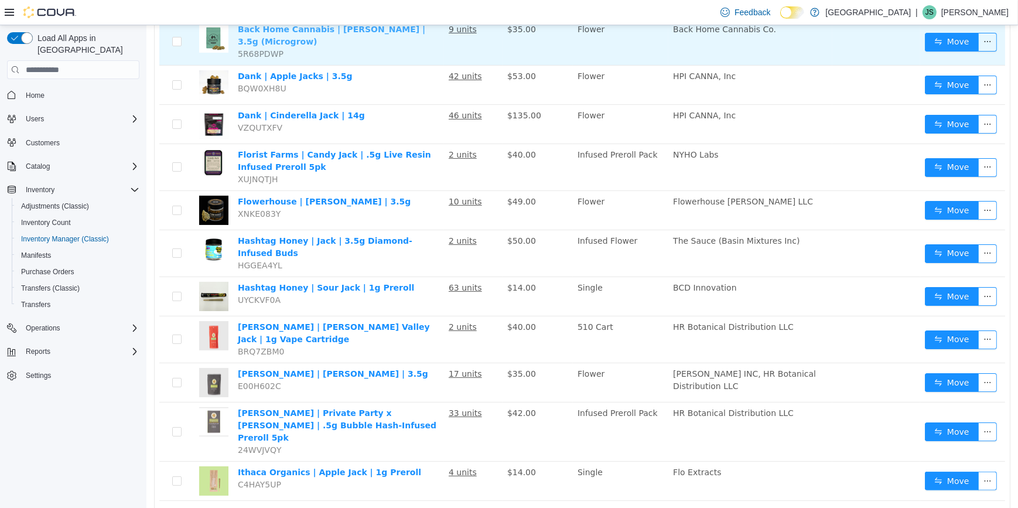
scroll to position [319, 0]
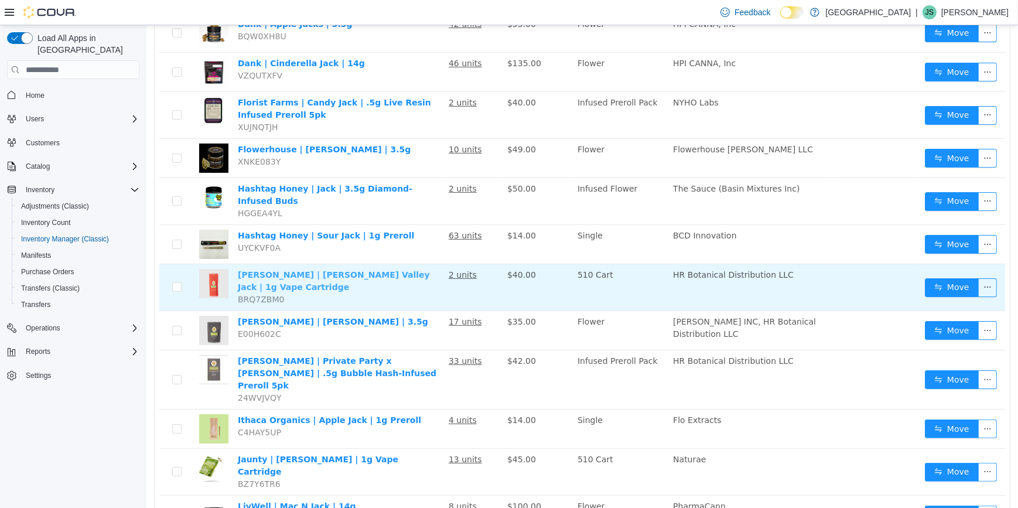
click at [374, 270] on link "Hepworth | Hudson Valley Jack | 1g Vape Cartridge" at bounding box center [333, 281] width 192 height 22
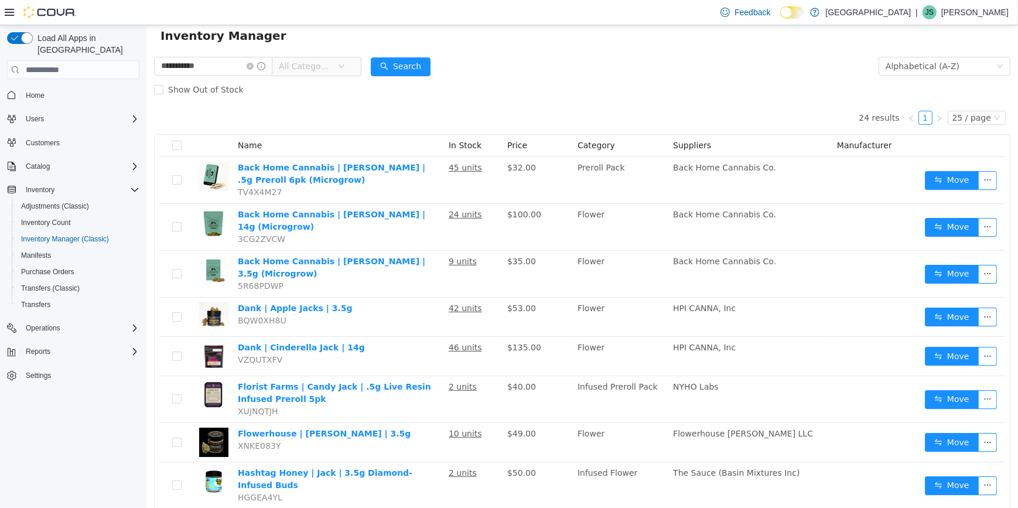
scroll to position [0, 0]
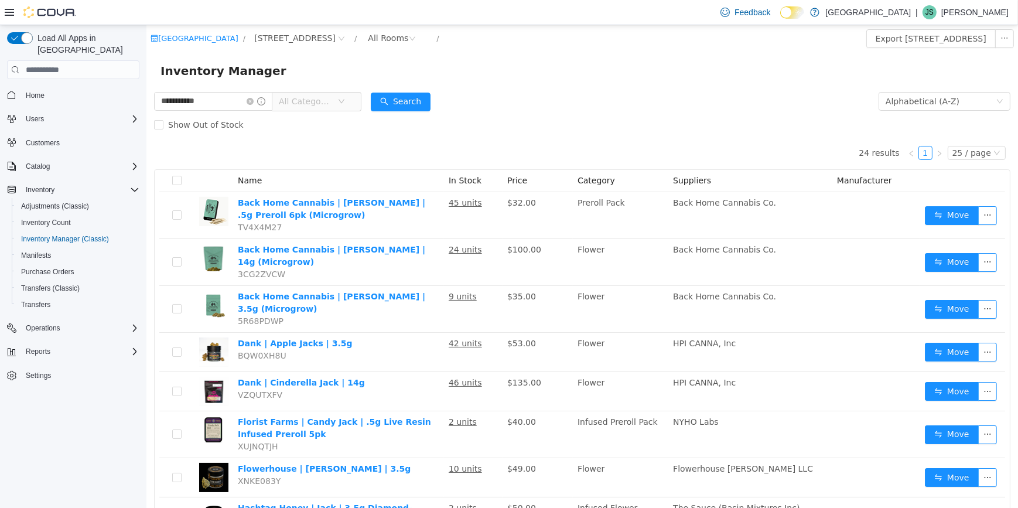
click at [265, 103] on span at bounding box center [255, 101] width 19 height 8
click at [253, 104] on icon "icon: close-circle" at bounding box center [249, 101] width 7 height 7
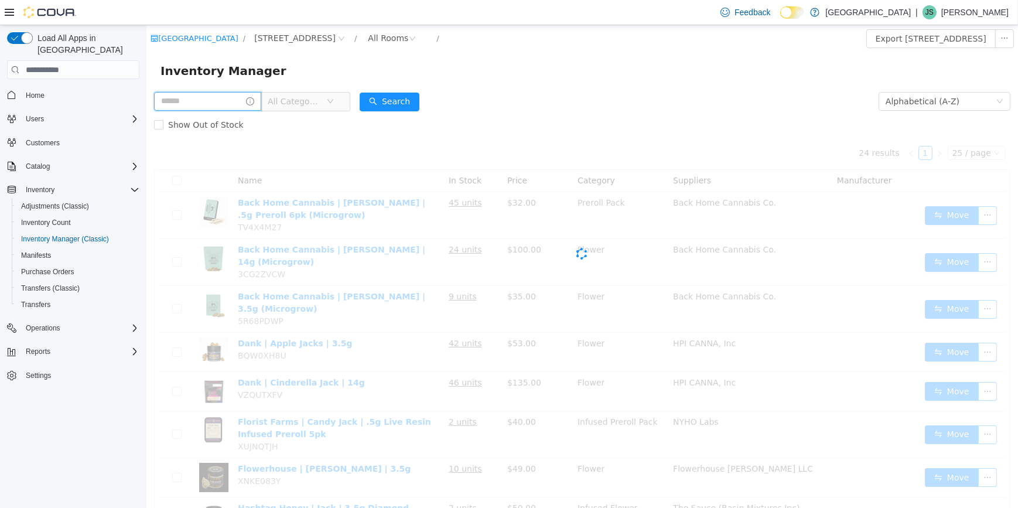
click at [205, 101] on input "text" at bounding box center [207, 101] width 107 height 19
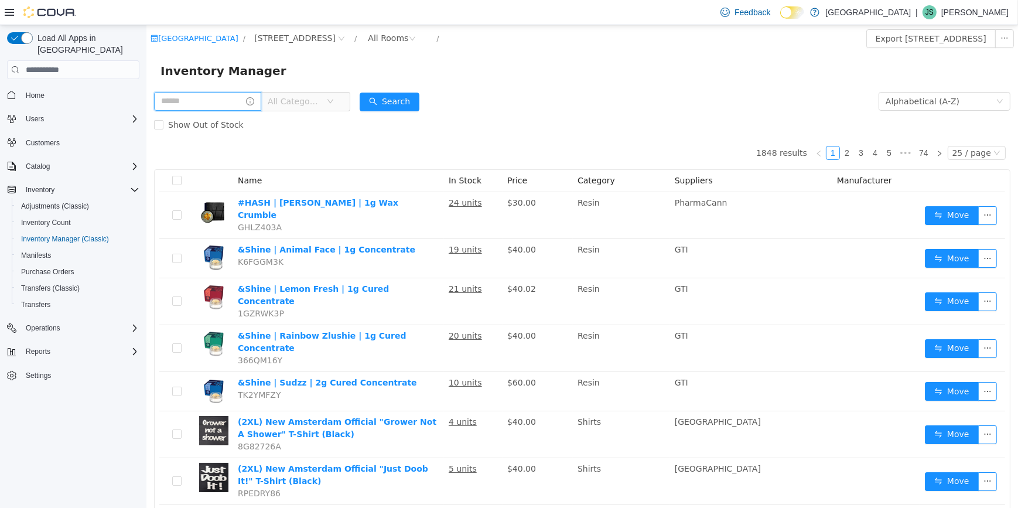
type input "*"
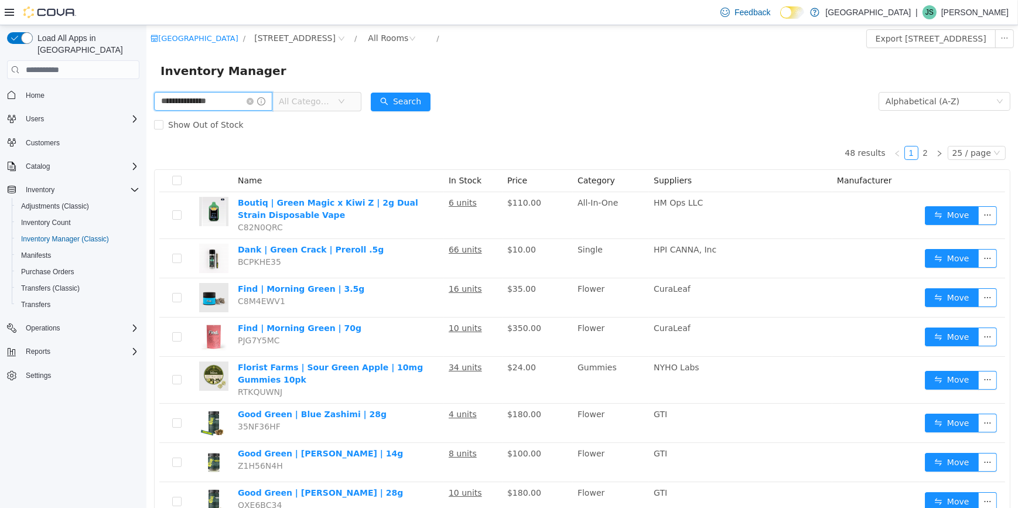
type input "**********"
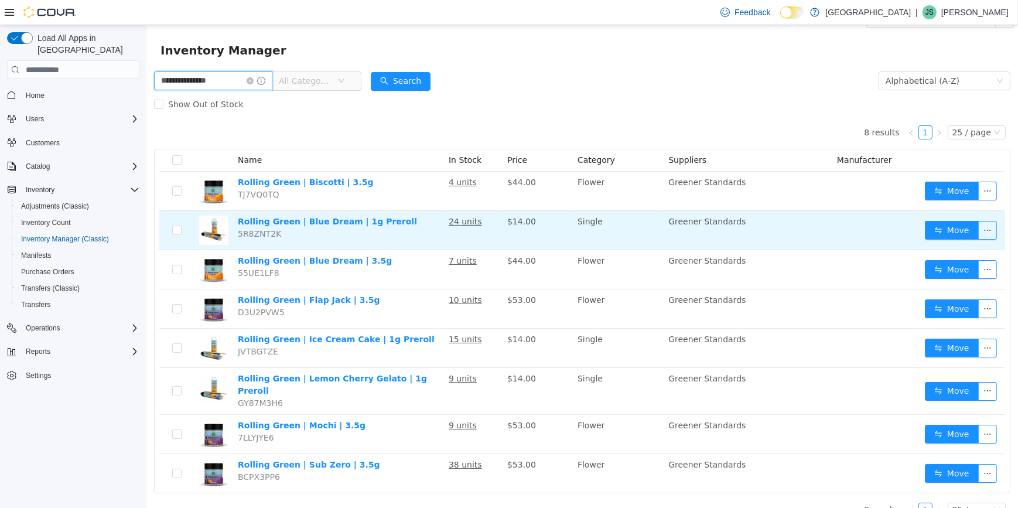
scroll to position [32, 0]
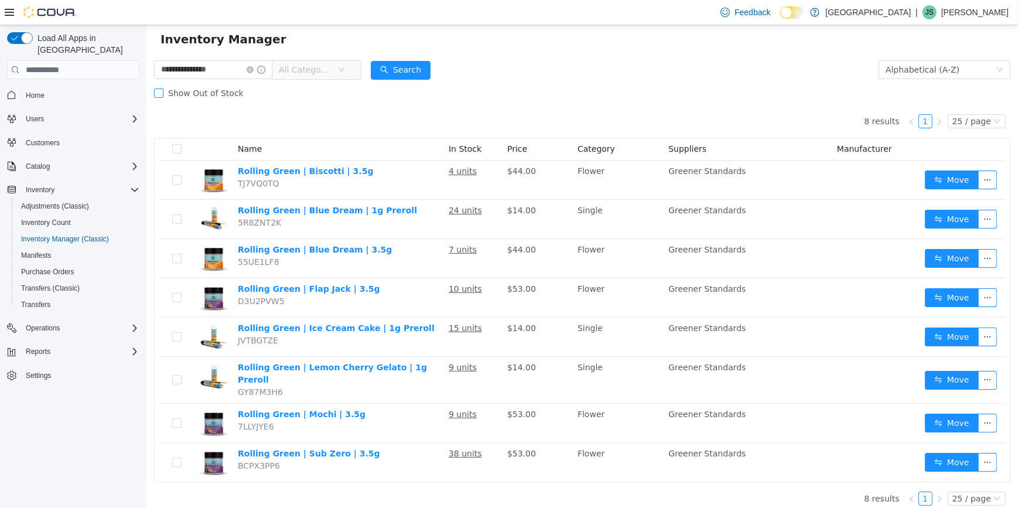
click at [168, 94] on span "Show Out of Stock" at bounding box center [205, 92] width 85 height 9
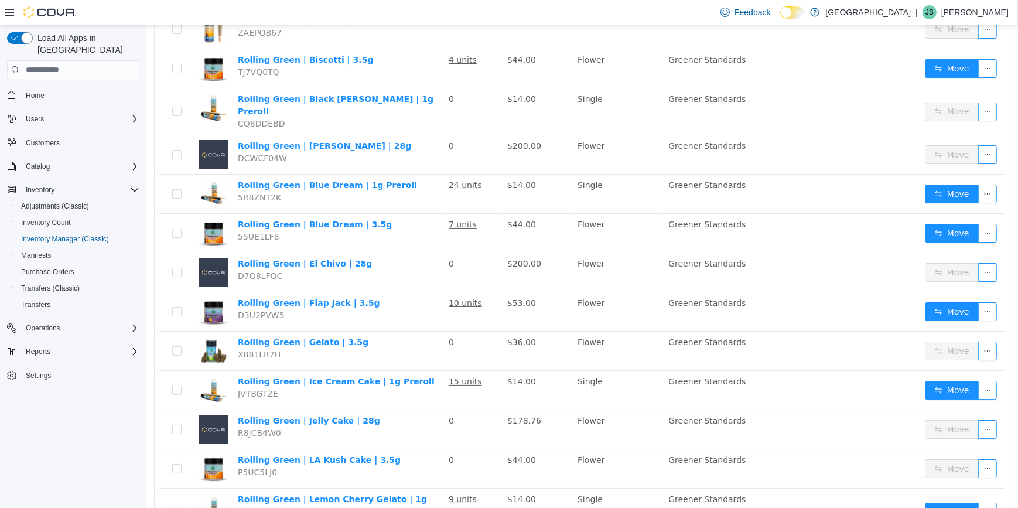
scroll to position [192, 0]
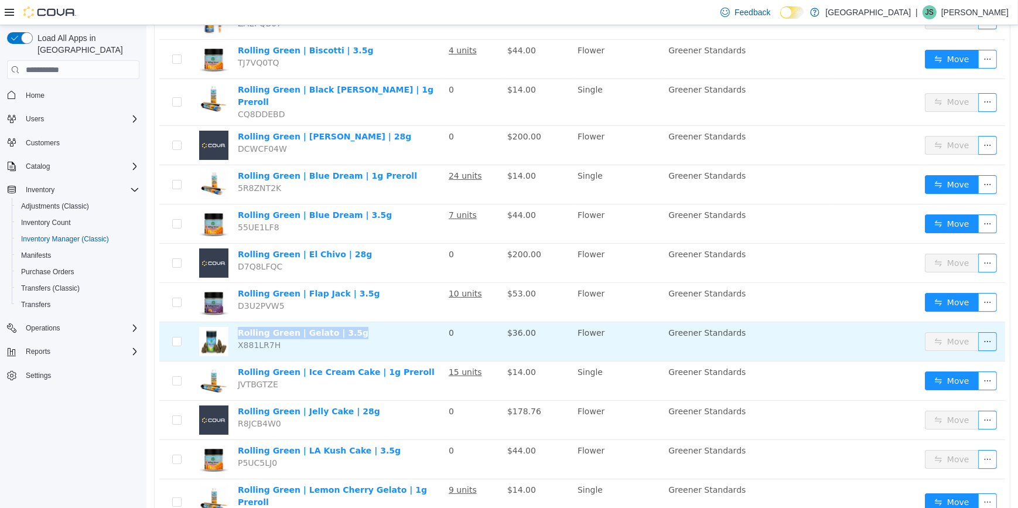
drag, startPoint x: 353, startPoint y: 318, endPoint x: 233, endPoint y: 321, distance: 119.6
click at [233, 322] on td "Rolling Green | Gelato | 3.5g X881LR7H" at bounding box center [338, 341] width 211 height 39
copy link "Rolling Green | Gelato | 3.5g"
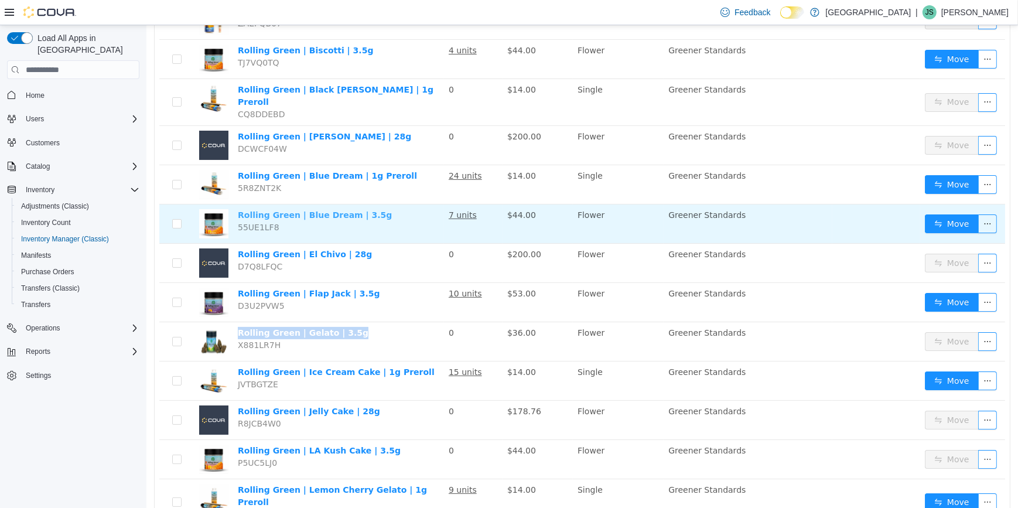
scroll to position [0, 0]
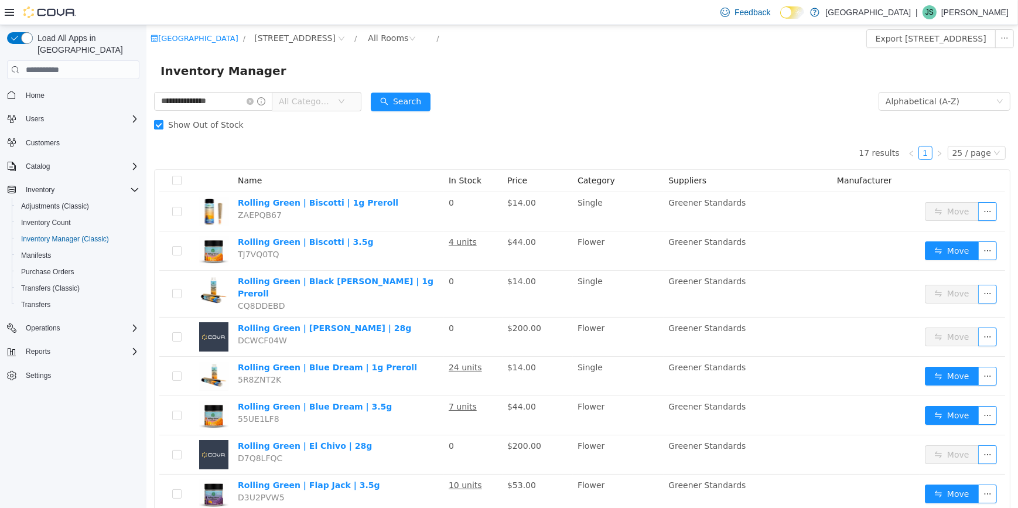
drag, startPoint x: 263, startPoint y: 104, endPoint x: 230, endPoint y: 113, distance: 34.5
click at [253, 104] on icon "icon: close-circle" at bounding box center [249, 101] width 7 height 7
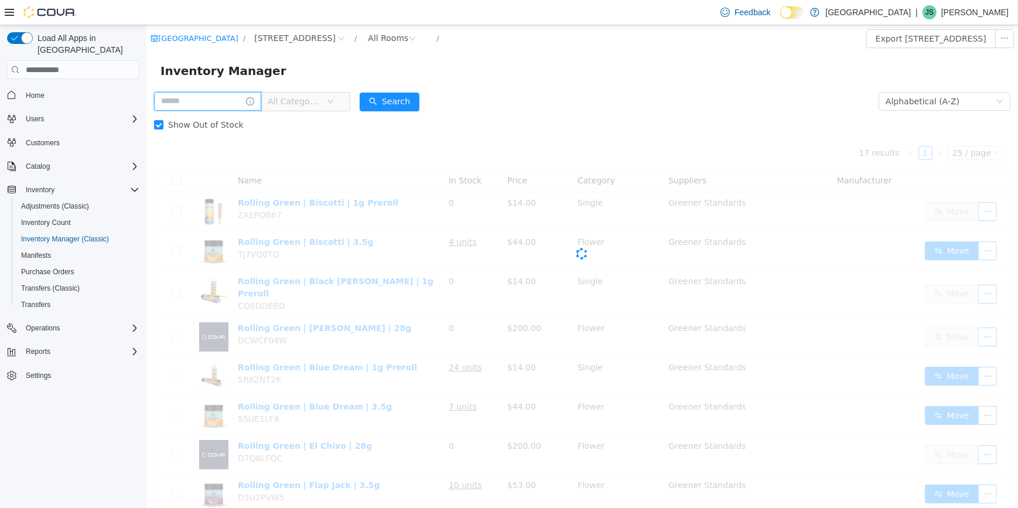
click at [223, 101] on input "text" at bounding box center [207, 101] width 107 height 19
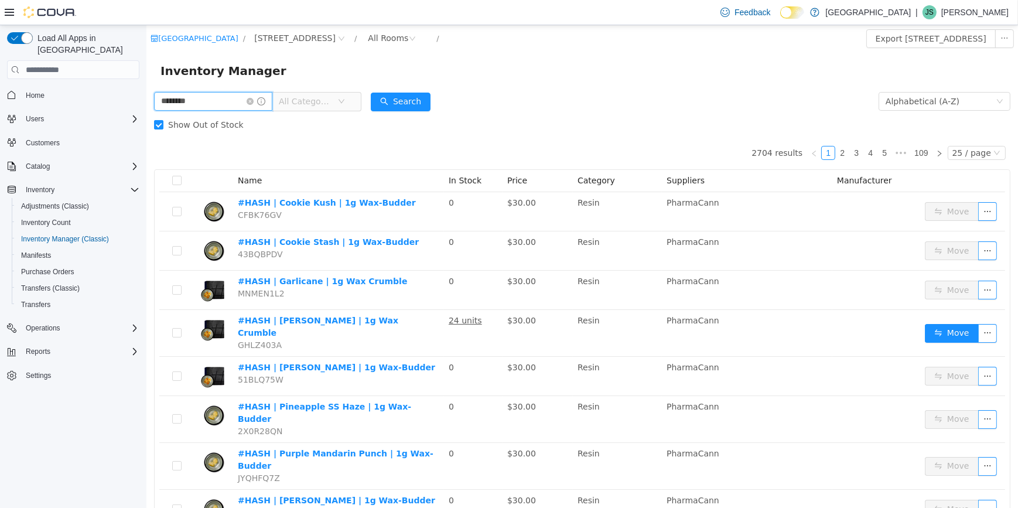
type input "********"
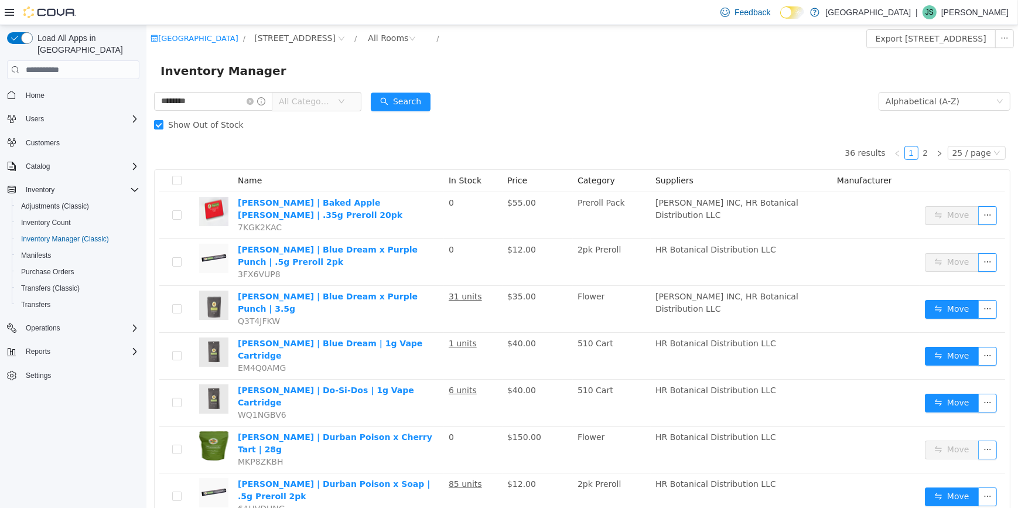
click at [331, 97] on span "All Categories" at bounding box center [304, 102] width 53 height 12
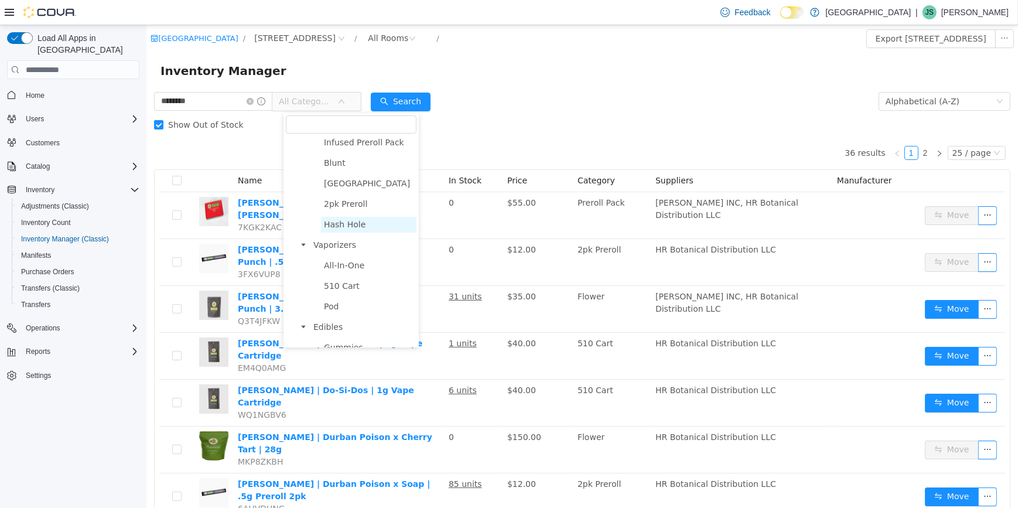
scroll to position [229, 0]
click at [345, 250] on span "Vaporizers" at bounding box center [334, 245] width 43 height 9
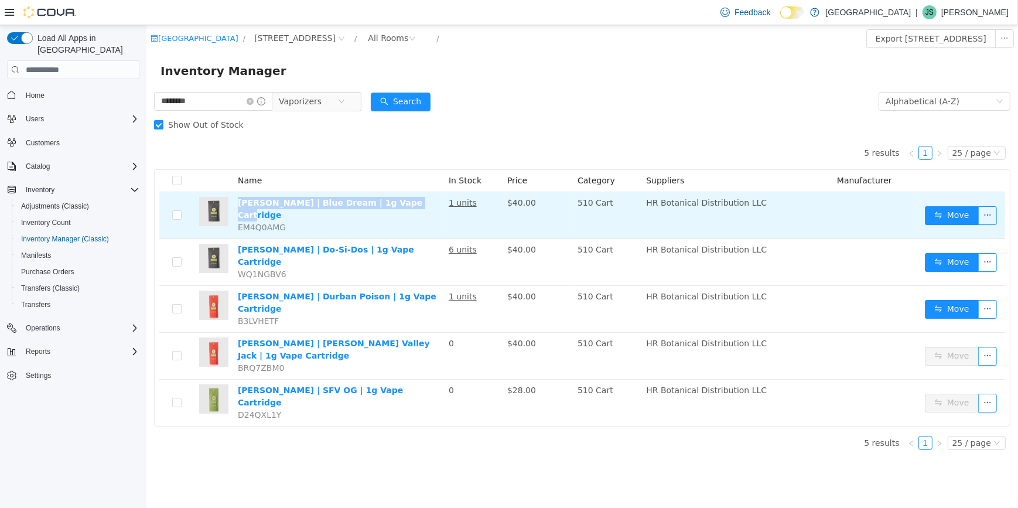
drag, startPoint x: 411, startPoint y: 197, endPoint x: 234, endPoint y: 197, distance: 177.5
click at [234, 197] on td "Hepworth | Blue Dream | 1g Vape Cartridge EM4Q0AMG" at bounding box center [338, 215] width 211 height 47
copy link "Hepworth | Blue Dream | 1g Vape Cartridge"
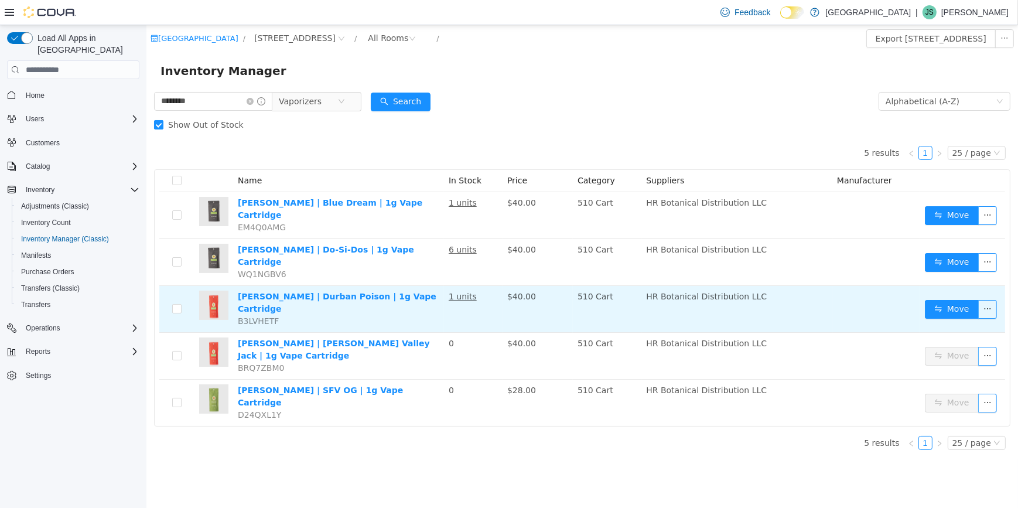
click at [427, 286] on td "Hepworth | Durban Poison | 1g Vape Cartridge B3LVHETF" at bounding box center [338, 309] width 211 height 47
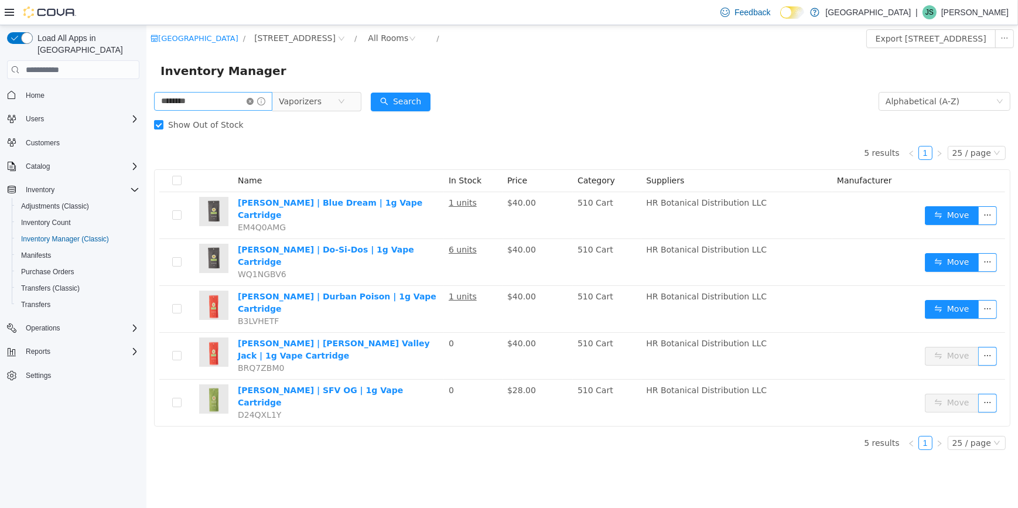
click at [253, 104] on icon "icon: close-circle" at bounding box center [249, 101] width 7 height 7
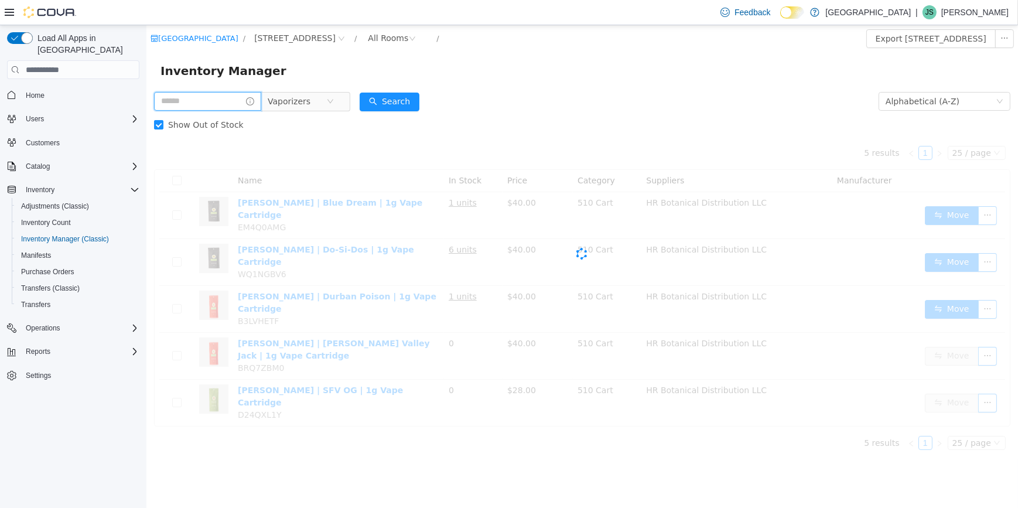
click at [218, 105] on input "text" at bounding box center [207, 101] width 107 height 19
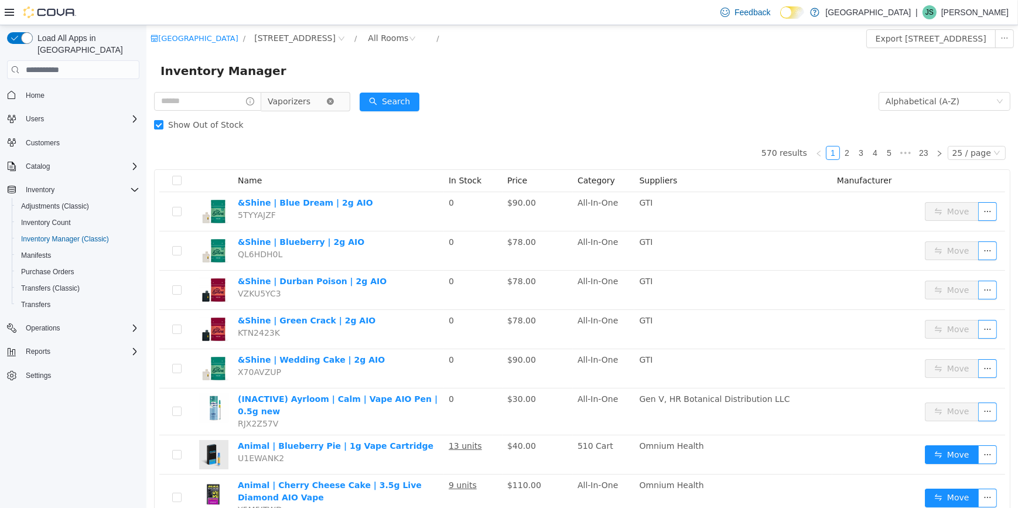
click at [333, 104] on icon "icon: close-circle" at bounding box center [329, 101] width 7 height 7
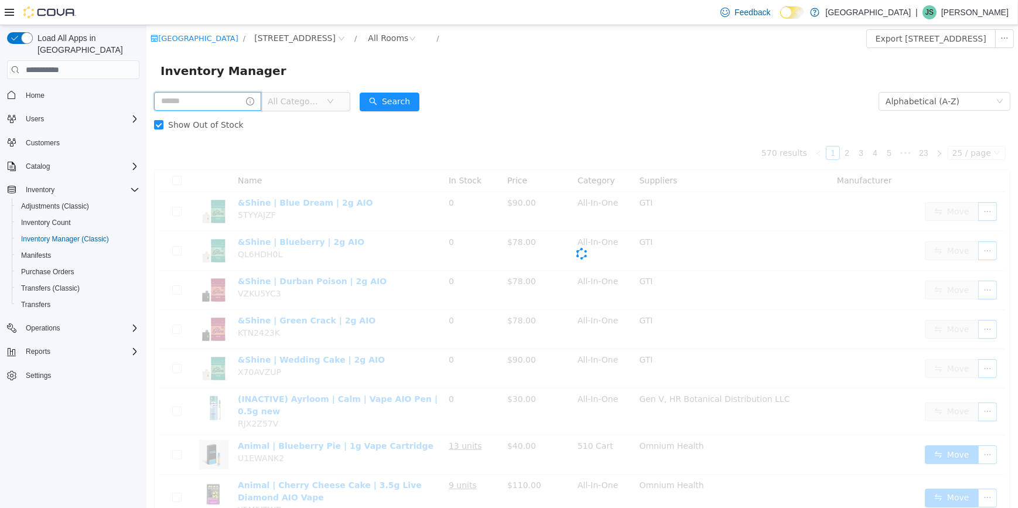
click at [224, 103] on input "text" at bounding box center [207, 101] width 107 height 19
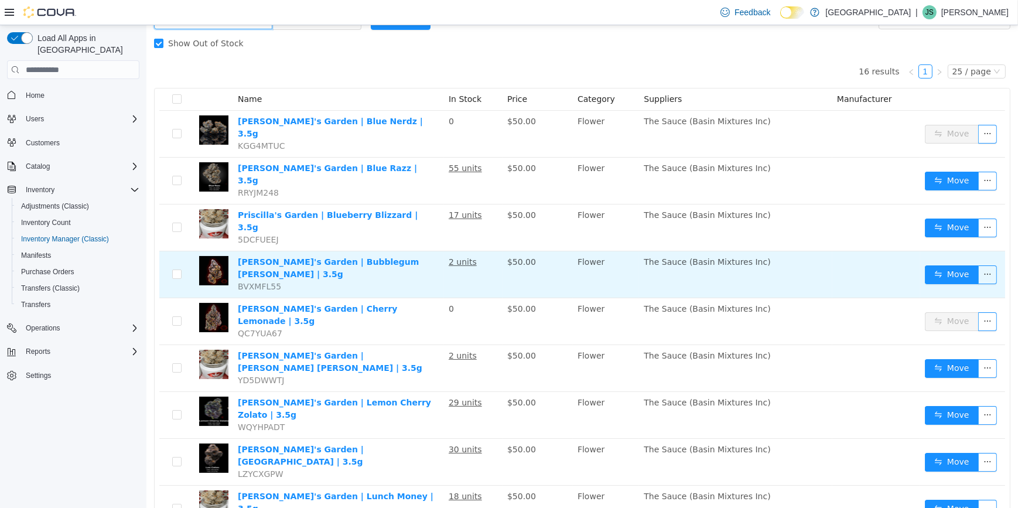
scroll to position [26, 0]
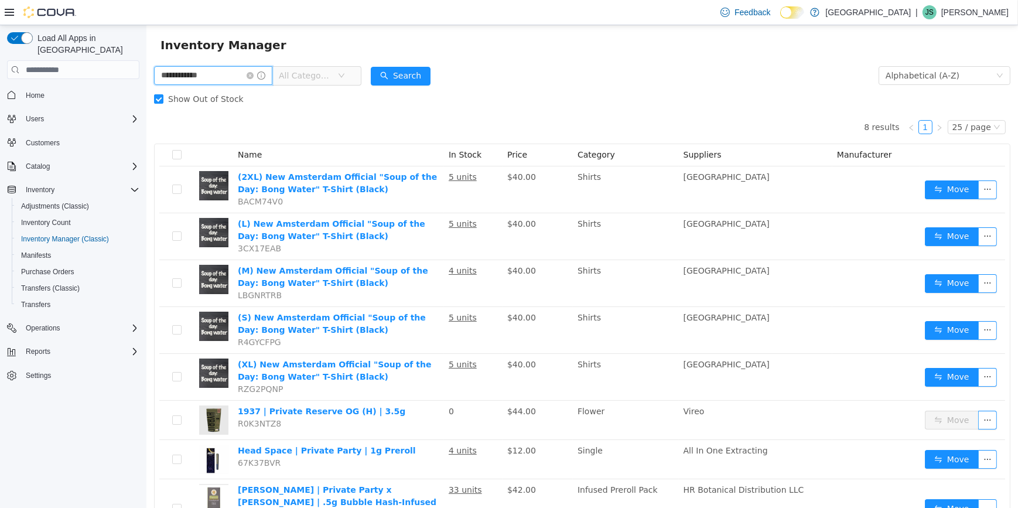
click at [213, 70] on input "**********" at bounding box center [213, 75] width 118 height 19
type input "*******"
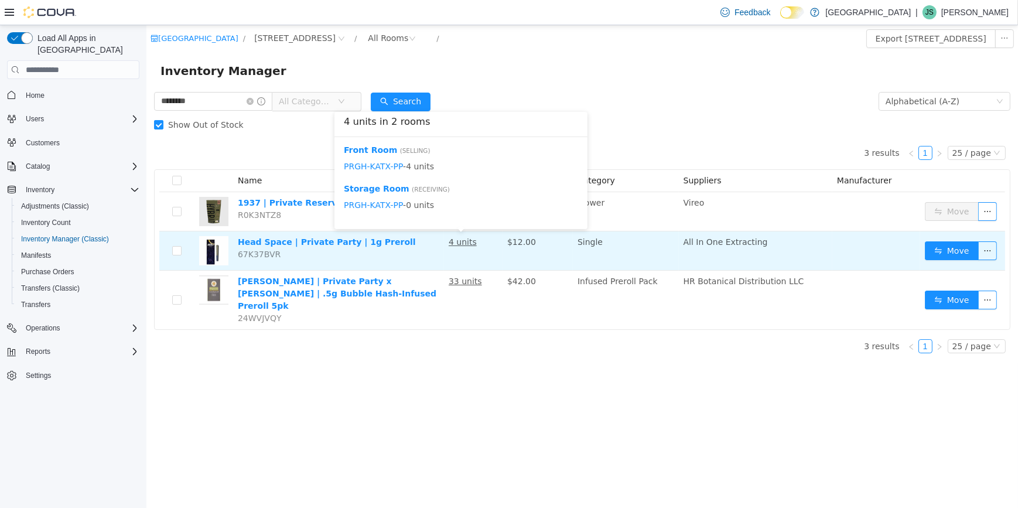
click at [452, 247] on u "4 units" at bounding box center [462, 241] width 28 height 9
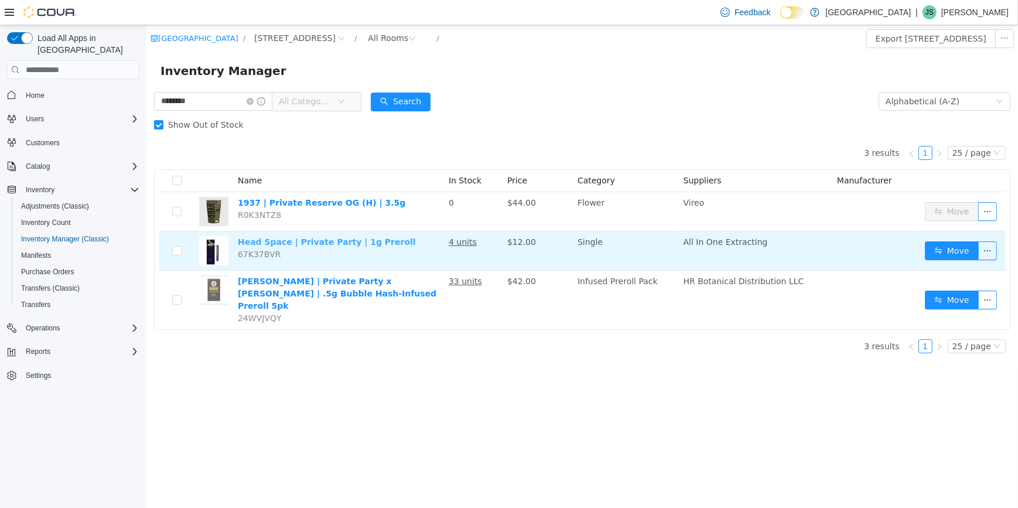
click at [325, 244] on link "Head Space | Private Party | 1g Preroll" at bounding box center [326, 241] width 178 height 9
click at [949, 250] on button "Move" at bounding box center [952, 250] width 54 height 19
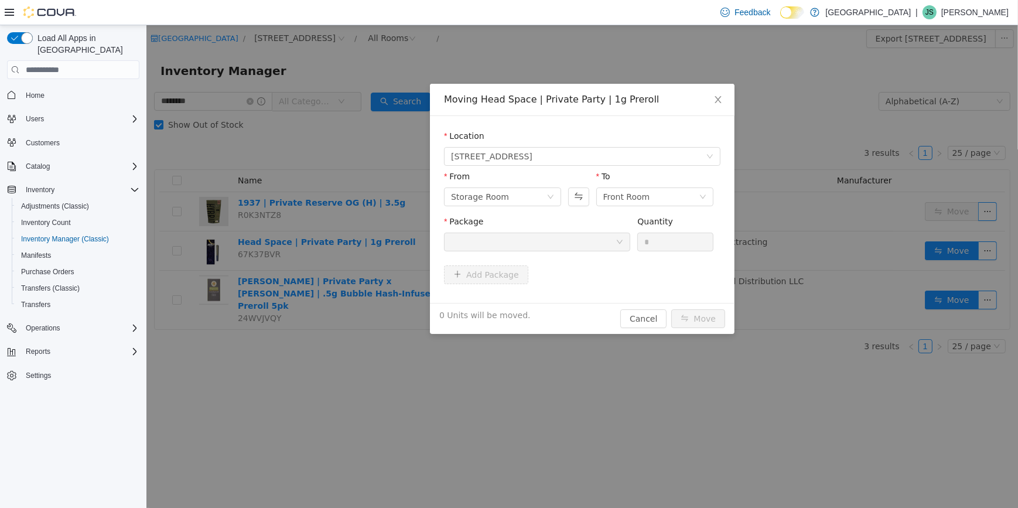
click at [580, 206] on div at bounding box center [578, 191] width 21 height 40
click at [716, 99] on icon "icon: close" at bounding box center [717, 99] width 9 height 9
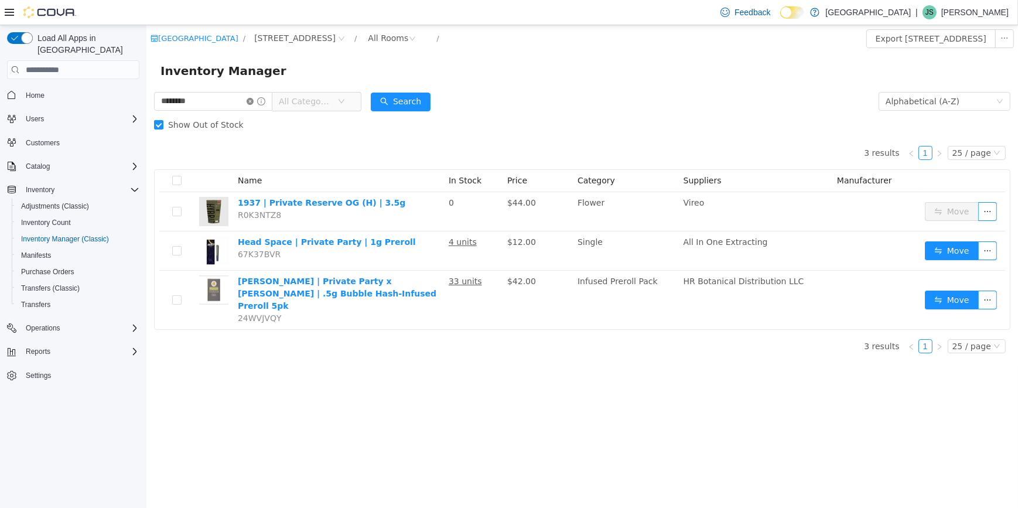
click at [253, 103] on icon "icon: close-circle" at bounding box center [249, 101] width 7 height 7
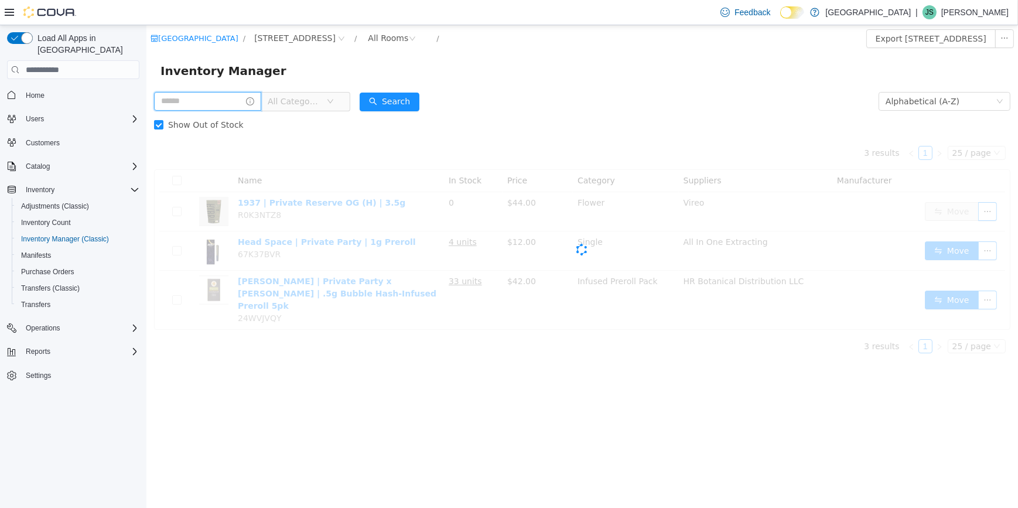
click at [222, 101] on input "text" at bounding box center [207, 101] width 107 height 19
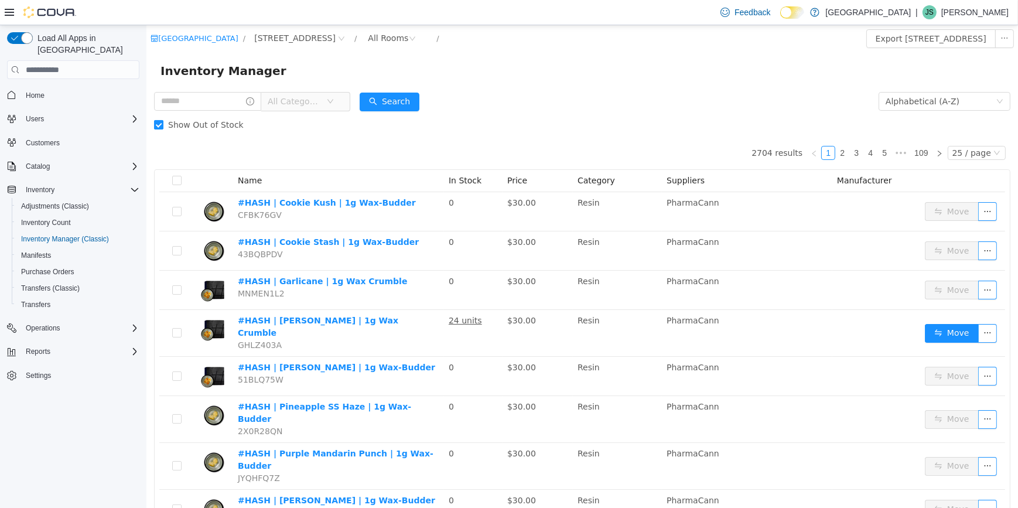
click at [194, 122] on span "Show Out of Stock" at bounding box center [205, 124] width 85 height 9
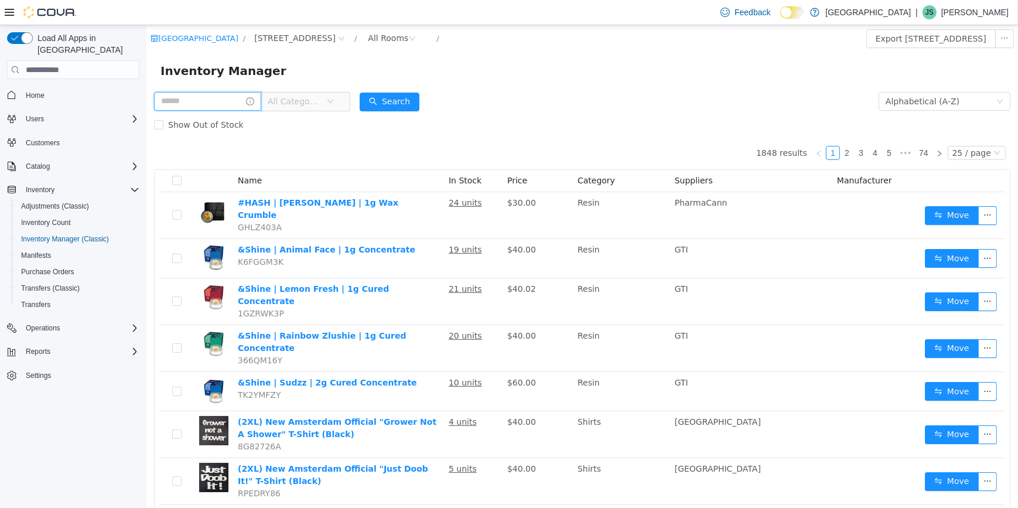
click at [192, 105] on input "text" at bounding box center [207, 101] width 107 height 19
type input "*"
type input "*******"
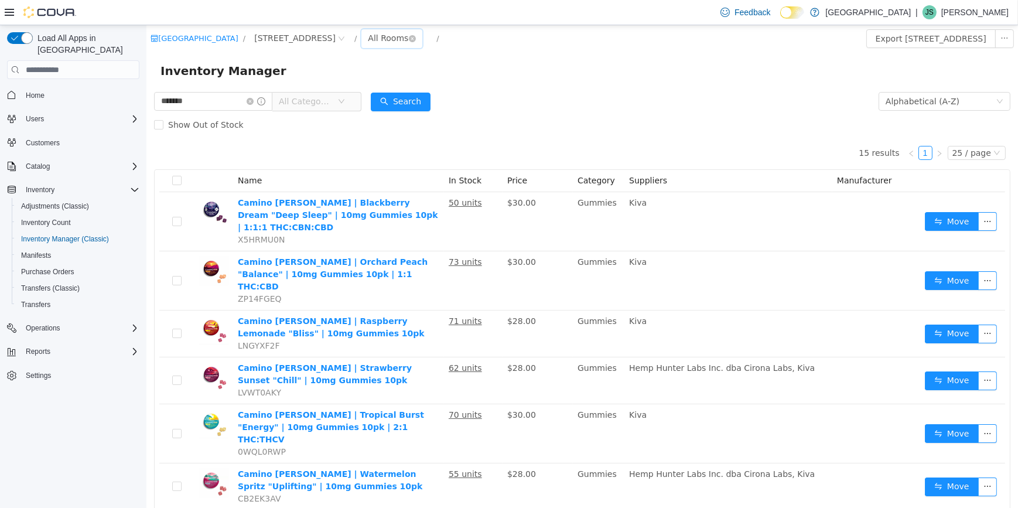
click at [367, 39] on div "All Rooms" at bounding box center [387, 38] width 40 height 18
click at [349, 73] on li "Front Room" at bounding box center [346, 80] width 70 height 19
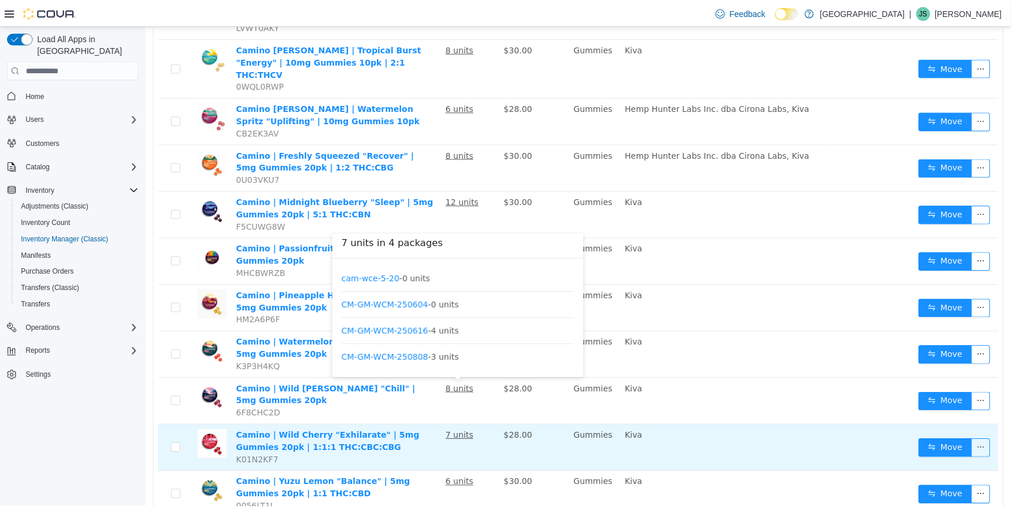
scroll to position [366, 0]
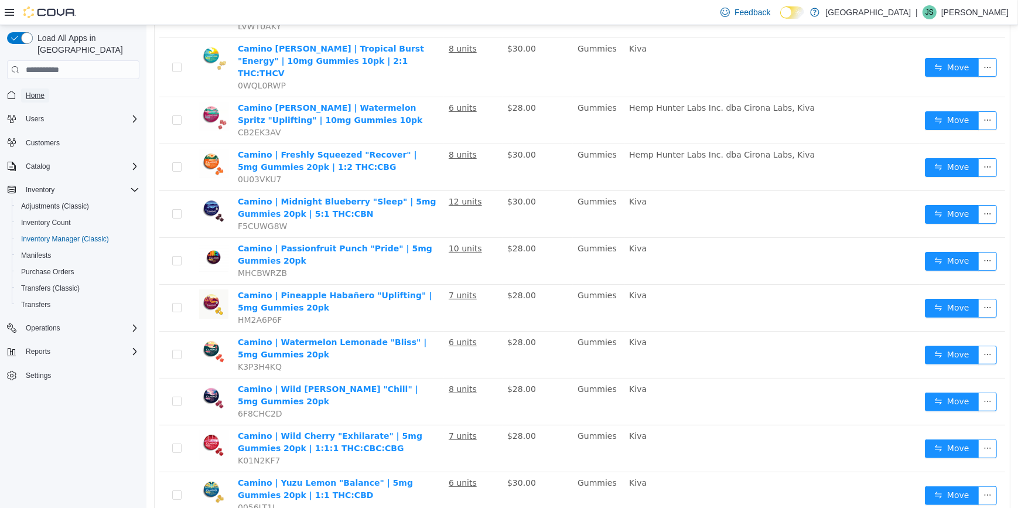
click at [36, 91] on span "Home" at bounding box center [35, 95] width 19 height 9
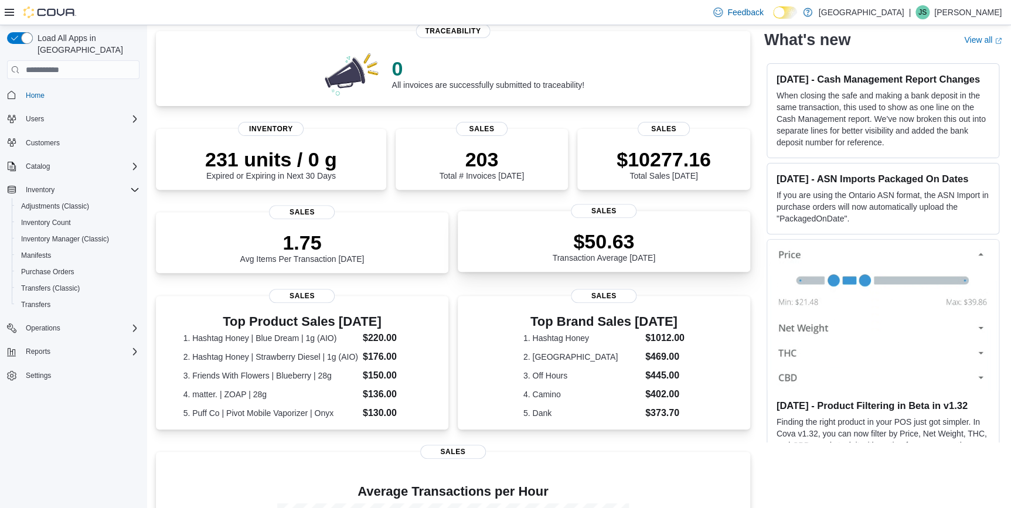
scroll to position [106, 0]
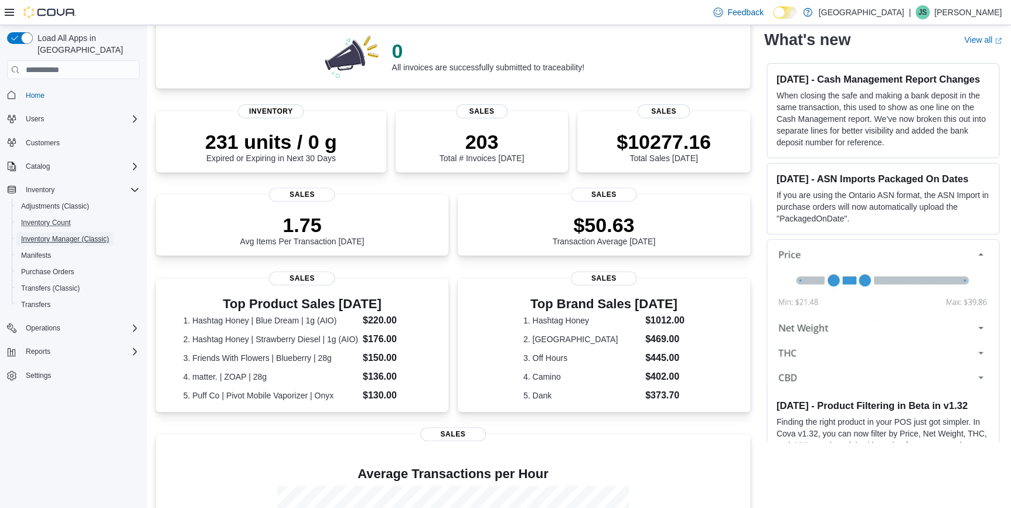
drag, startPoint x: 78, startPoint y: 226, endPoint x: 78, endPoint y: 217, distance: 9.4
click at [78, 234] on span "Inventory Manager (Classic)" at bounding box center [65, 238] width 88 height 9
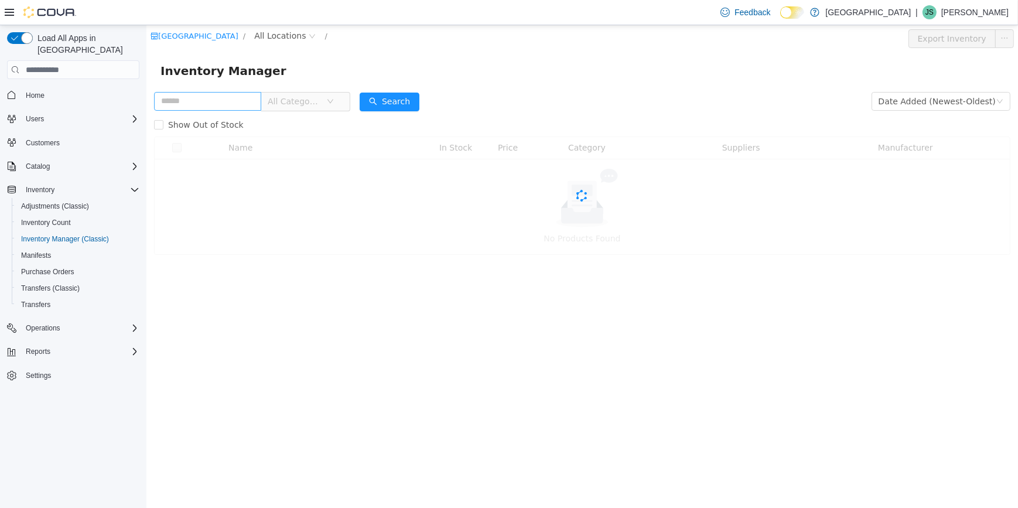
click at [228, 97] on input "text" at bounding box center [207, 101] width 107 height 19
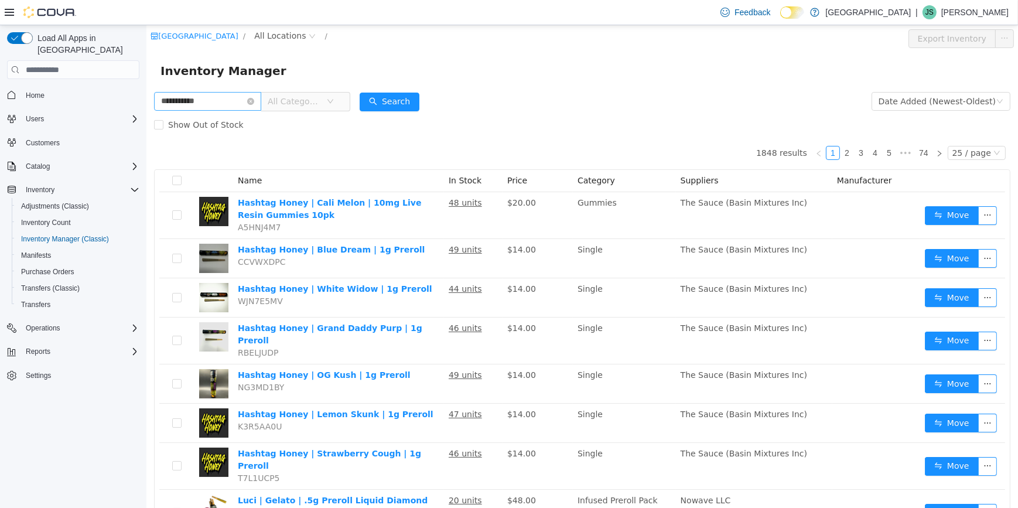
type input "**********"
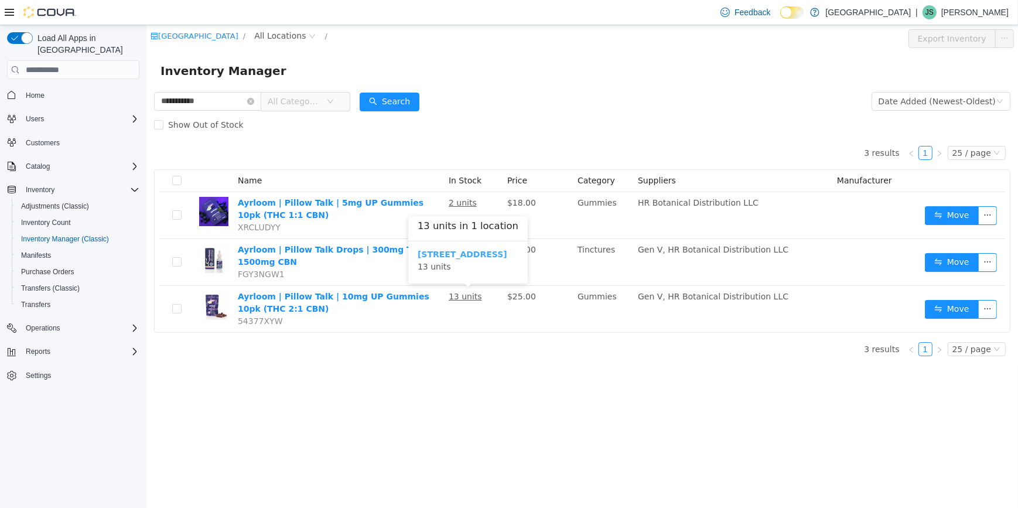
click at [466, 250] on b "245 W 14th St." at bounding box center [462, 254] width 90 height 9
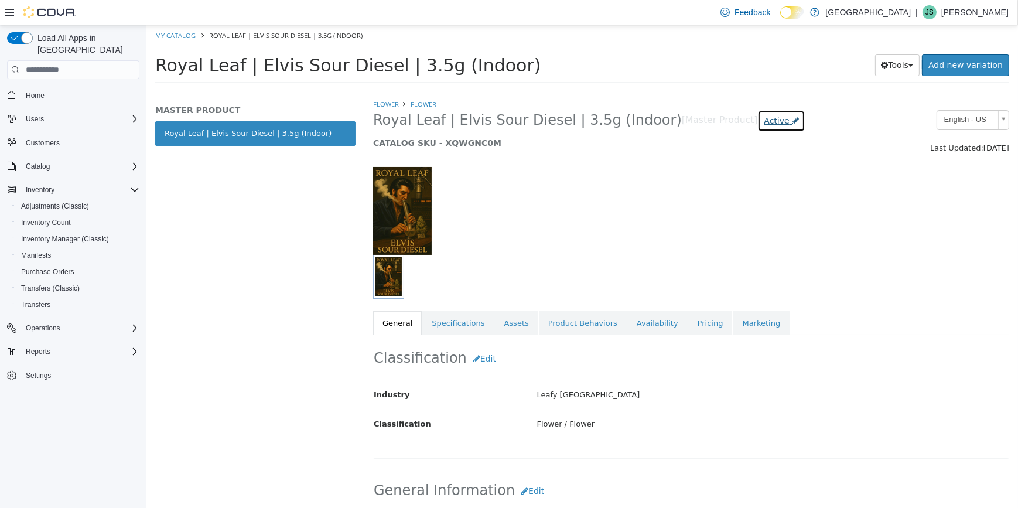
click at [764, 119] on span "Active" at bounding box center [776, 120] width 25 height 9
click at [632, 204] on div at bounding box center [691, 205] width 654 height 100
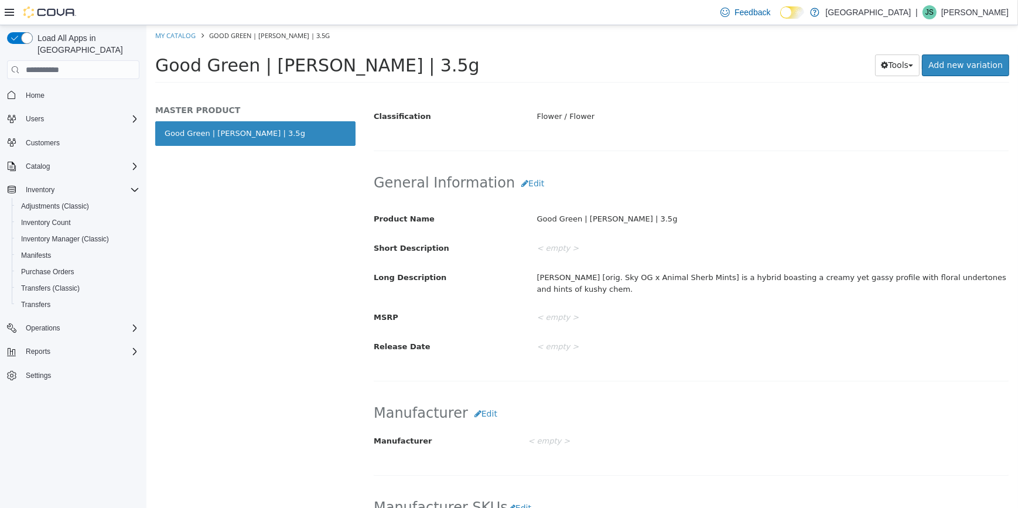
scroll to position [213, 0]
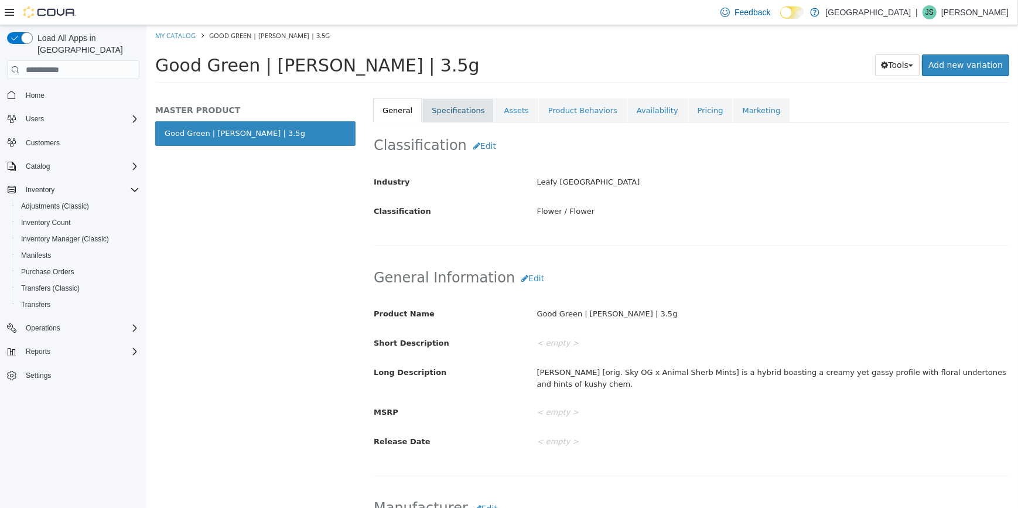
click at [465, 104] on link "Specifications" at bounding box center [457, 110] width 71 height 25
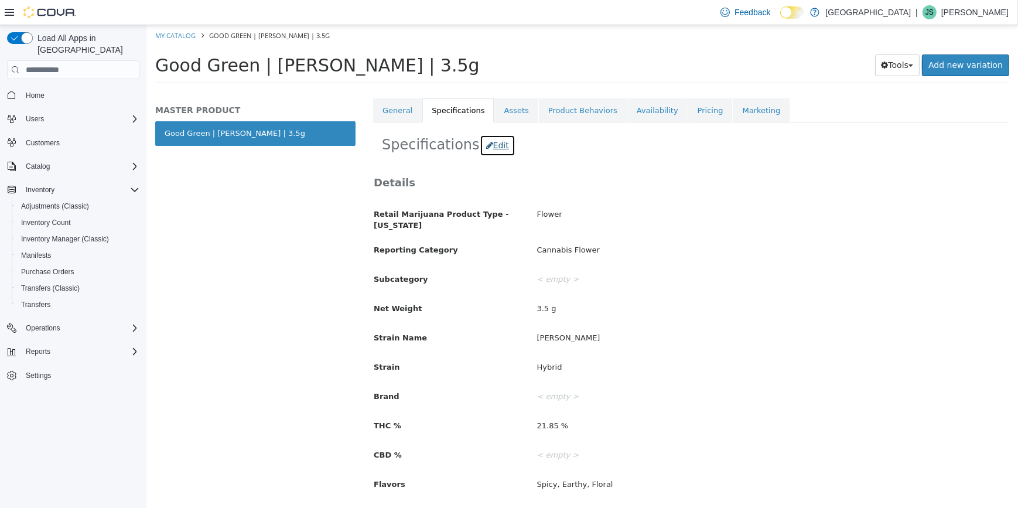
click at [486, 142] on button "Edit" at bounding box center [497, 146] width 36 height 22
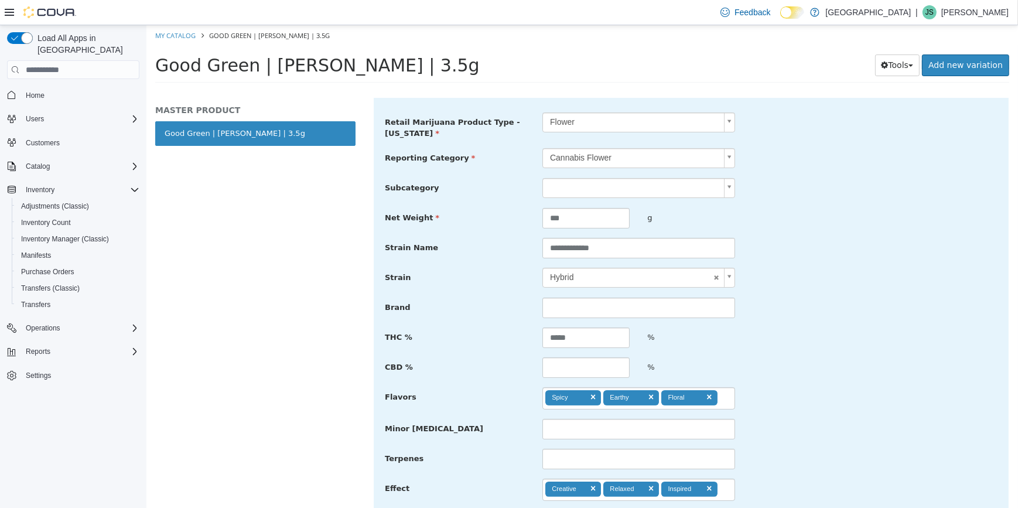
scroll to position [319, 0]
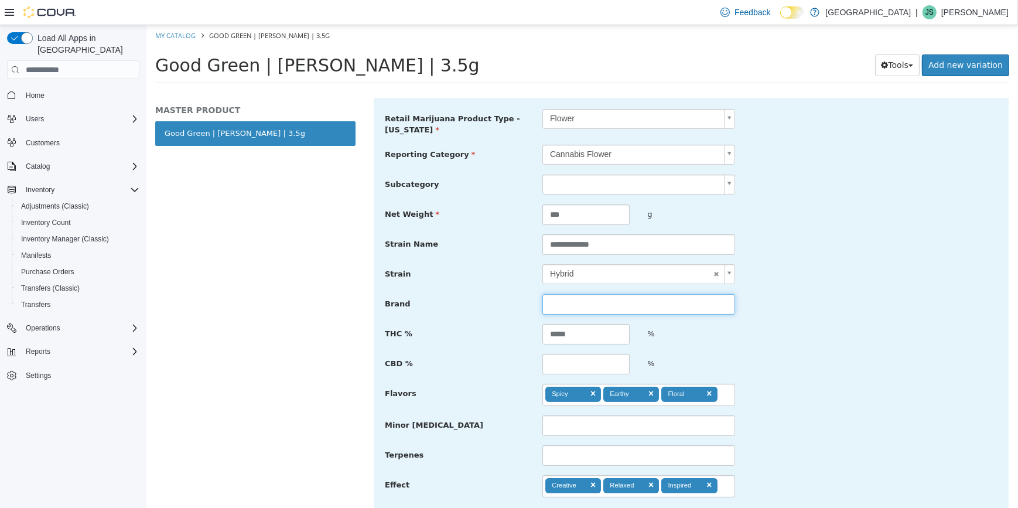
click at [591, 306] on input "text" at bounding box center [638, 304] width 193 height 21
type input "**********"
click at [591, 90] on body "**********" at bounding box center [582, 57] width 872 height 65
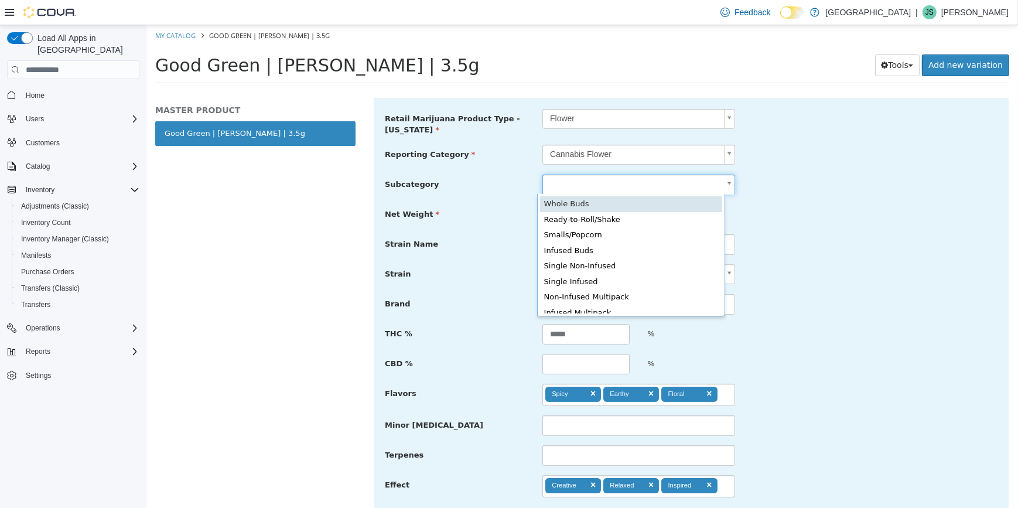
type input "**********"
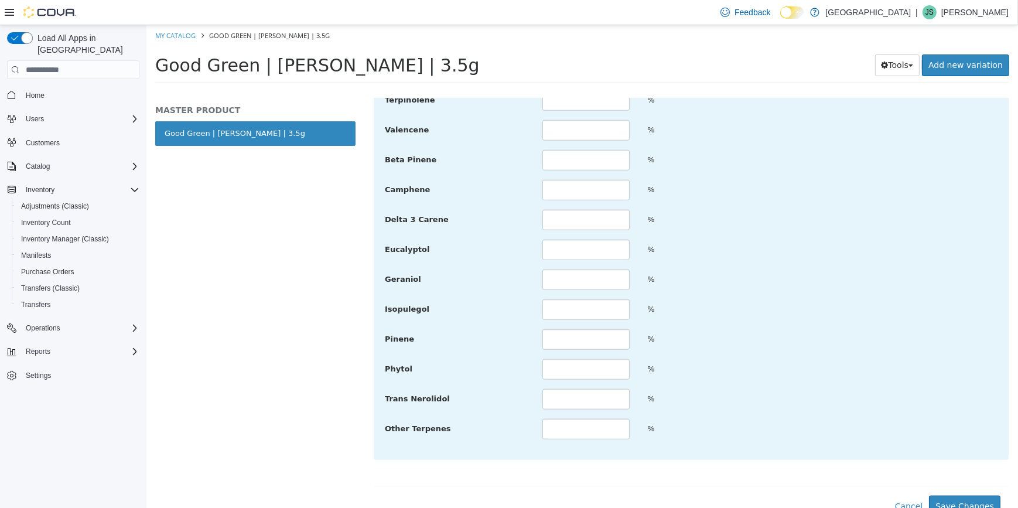
scroll to position [1570, 0]
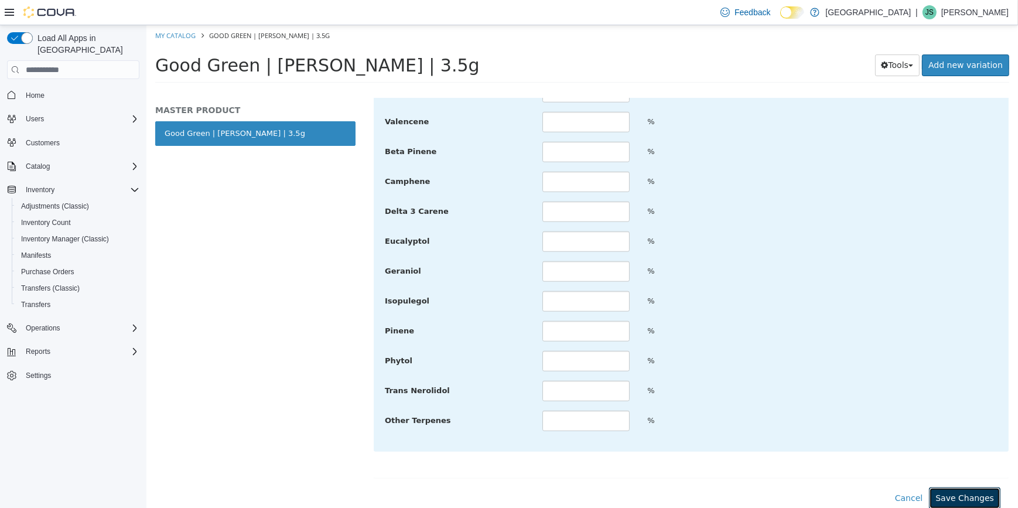
click at [970, 492] on button "Save Changes" at bounding box center [964, 499] width 71 height 22
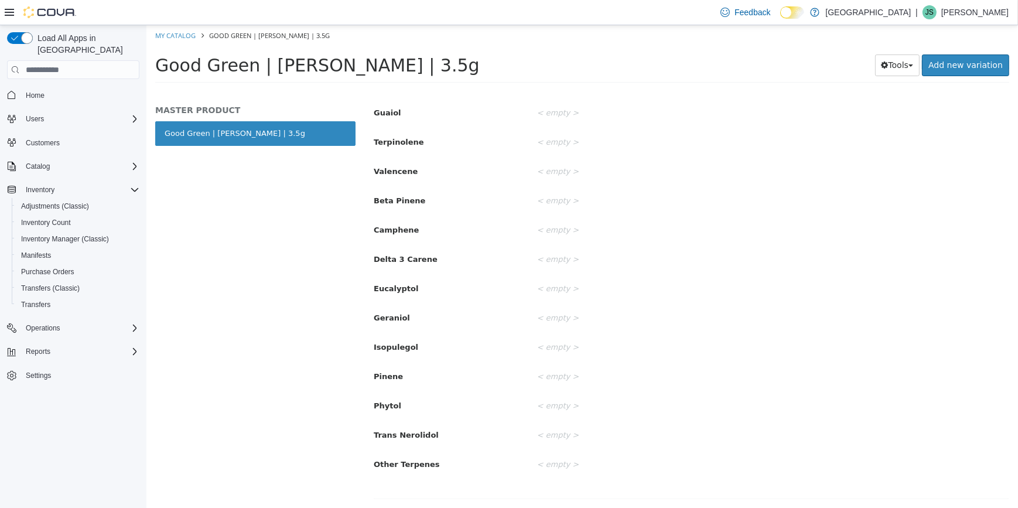
scroll to position [1418, 0]
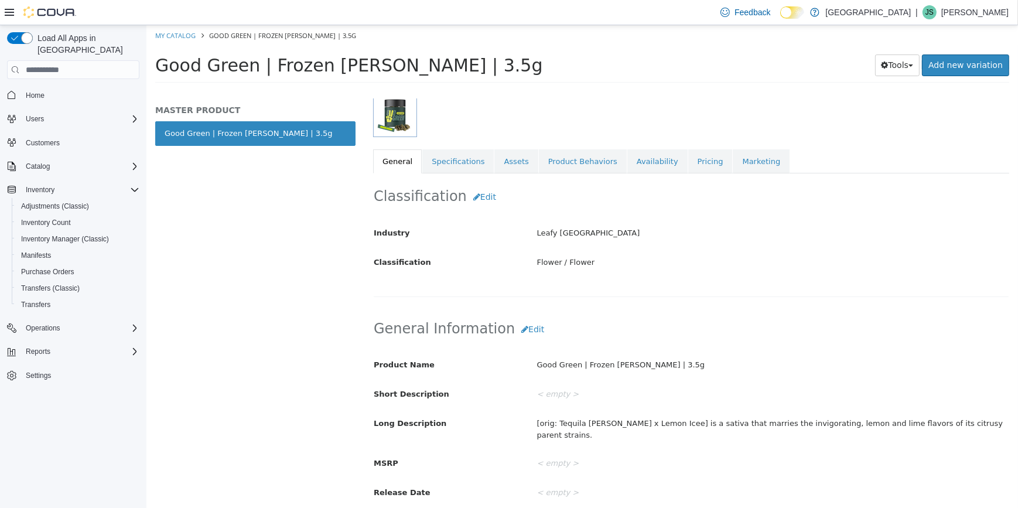
scroll to position [159, 0]
click at [445, 159] on link "Specifications" at bounding box center [457, 164] width 71 height 25
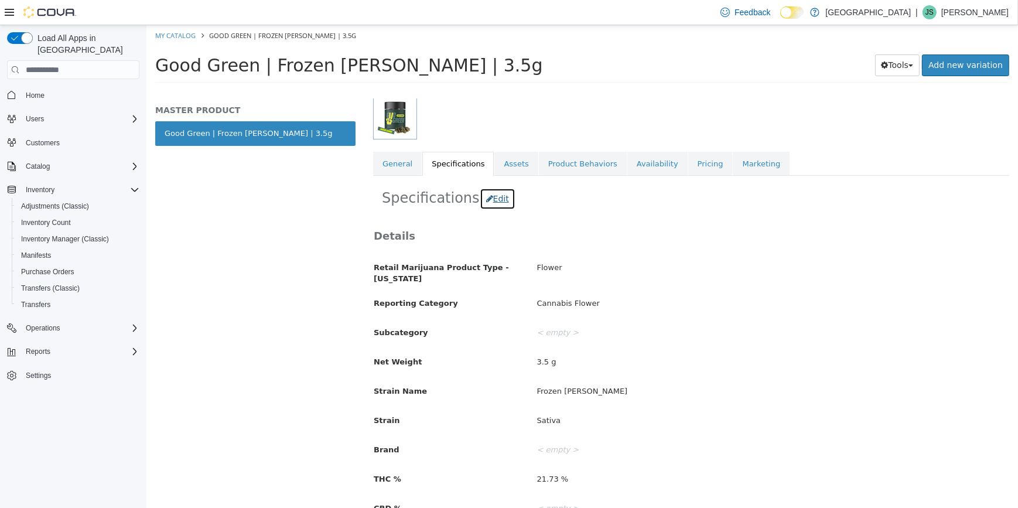
click at [490, 197] on button "Edit" at bounding box center [497, 199] width 36 height 22
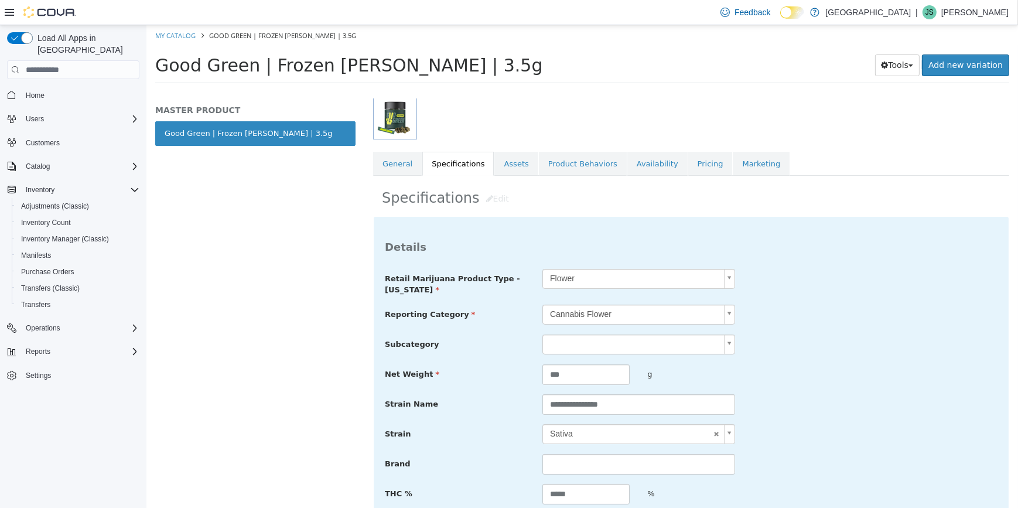
click at [570, 90] on body "**********" at bounding box center [582, 57] width 872 height 65
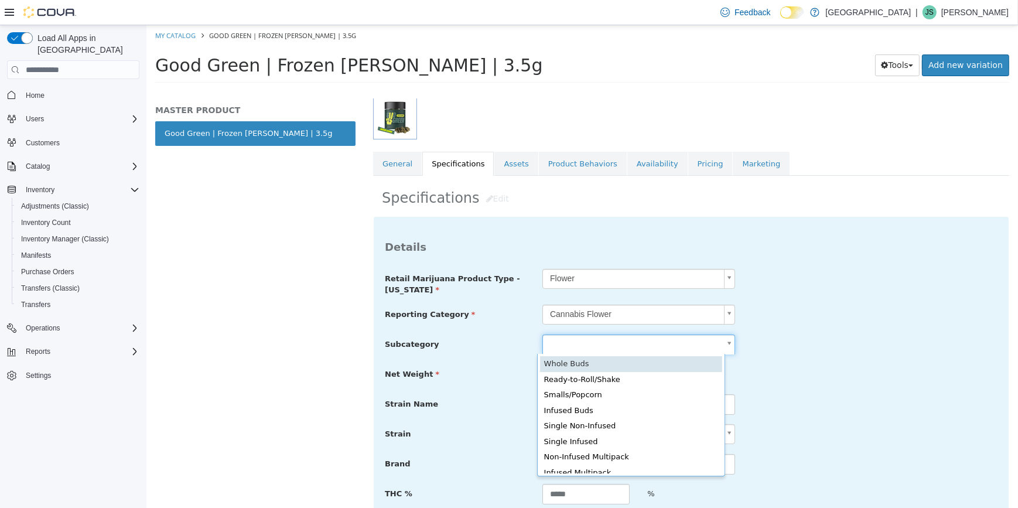
scroll to position [0, 3]
type input "**********"
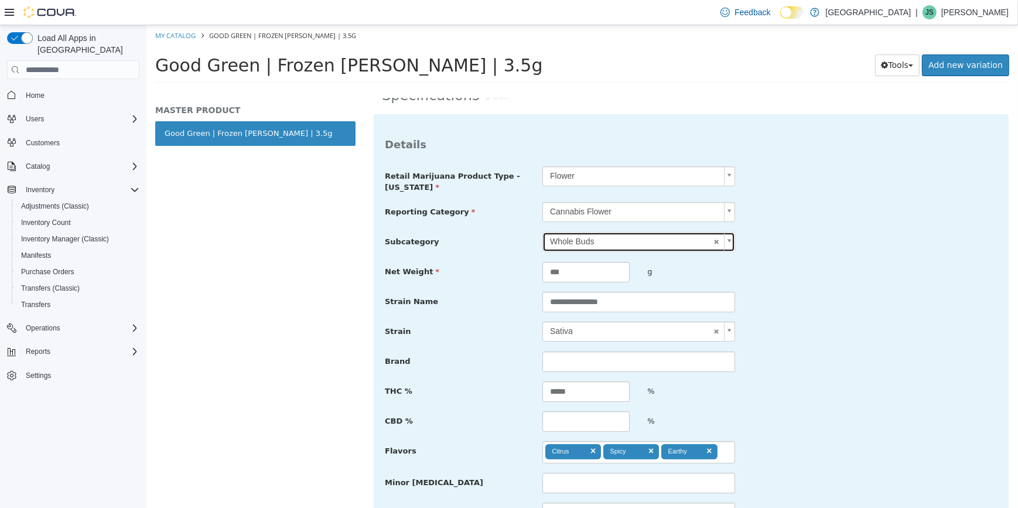
scroll to position [266, 0]
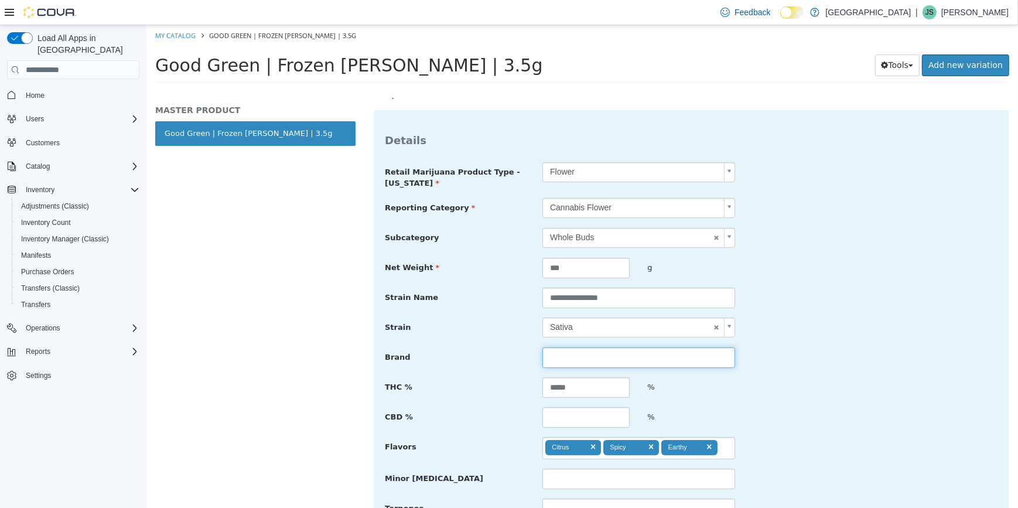
click at [557, 363] on input "text" at bounding box center [638, 357] width 193 height 21
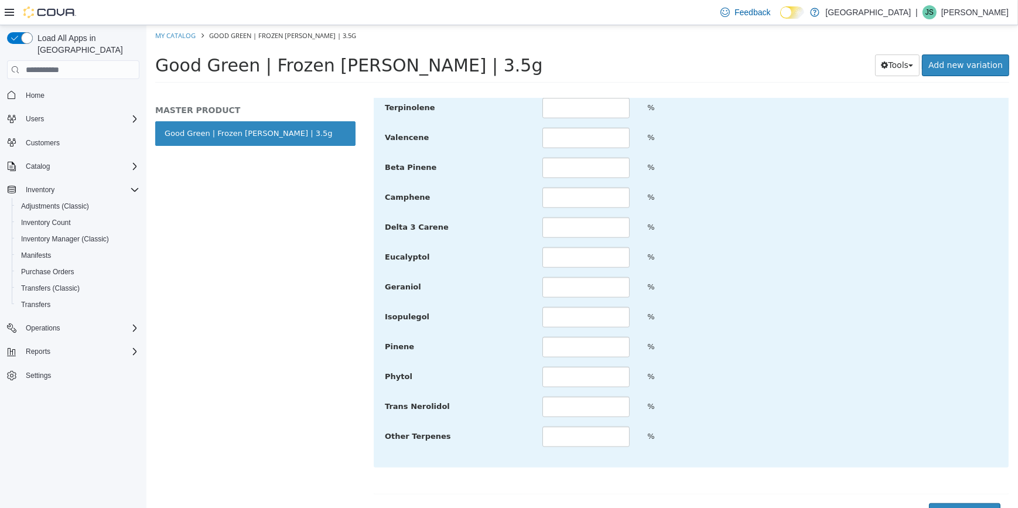
scroll to position [1570, 0]
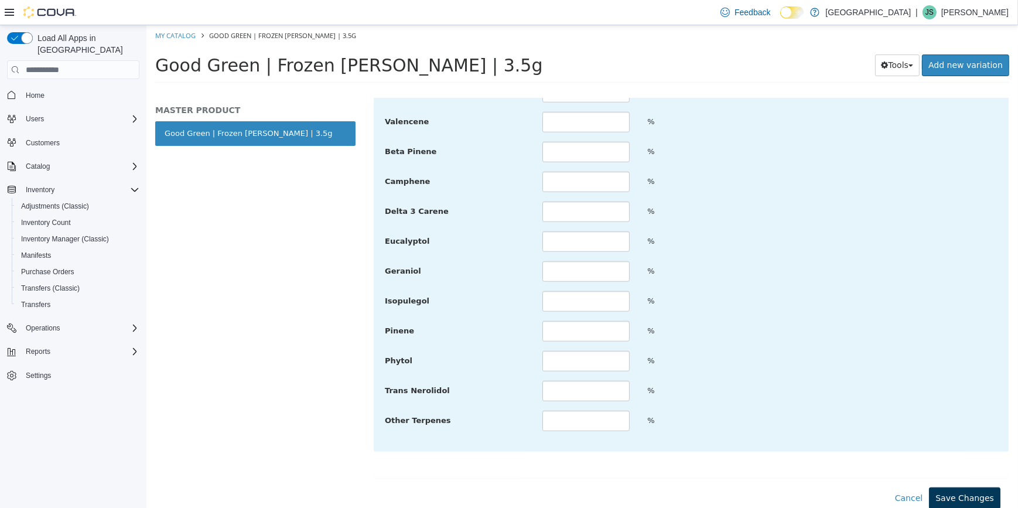
type input "**********"
click at [966, 490] on button "Save Changes" at bounding box center [964, 499] width 71 height 22
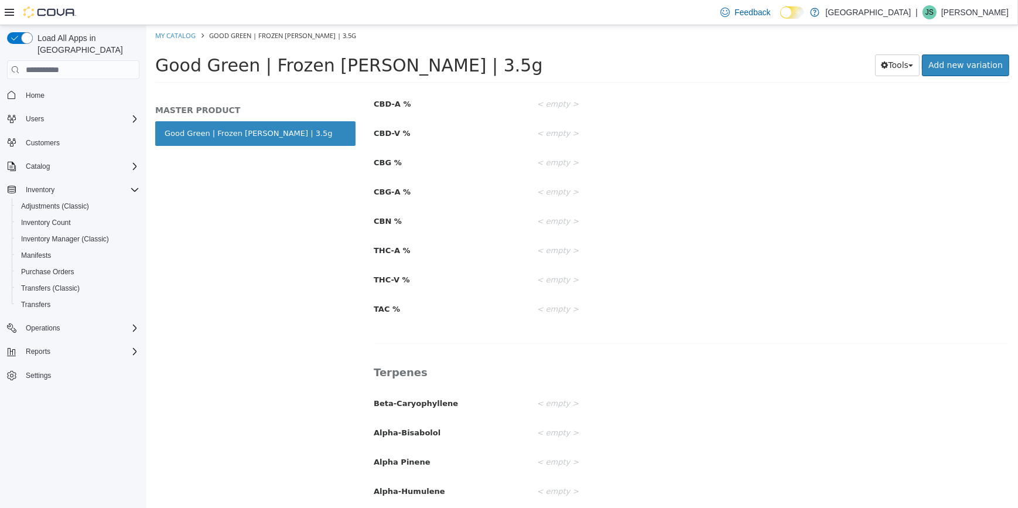
scroll to position [725, 0]
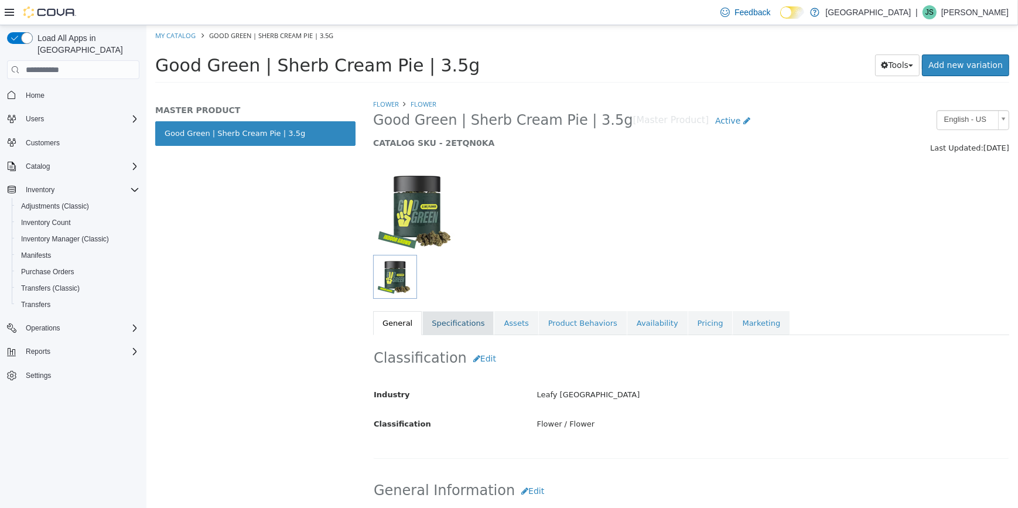
click at [466, 321] on link "Specifications" at bounding box center [457, 323] width 71 height 25
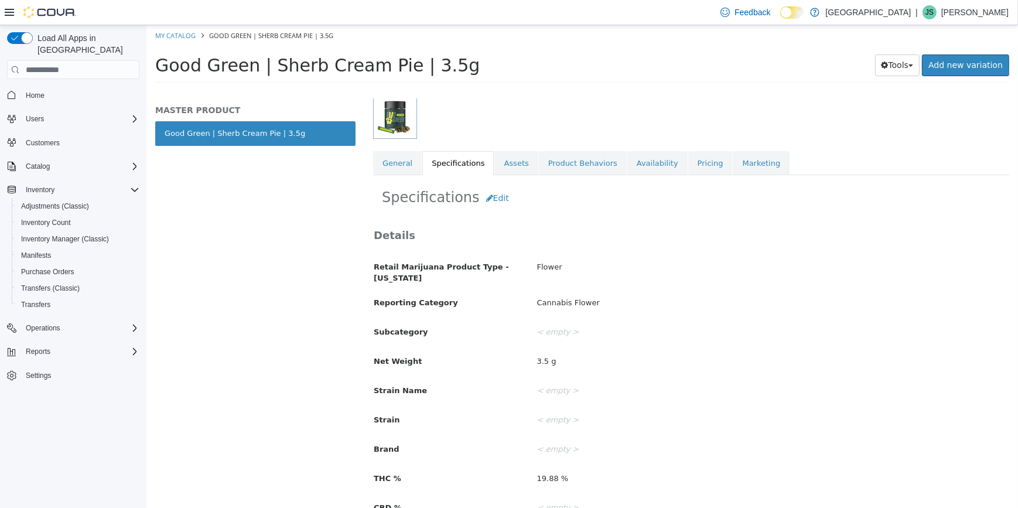
scroll to position [159, 0]
click at [486, 199] on button "Edit" at bounding box center [497, 199] width 36 height 22
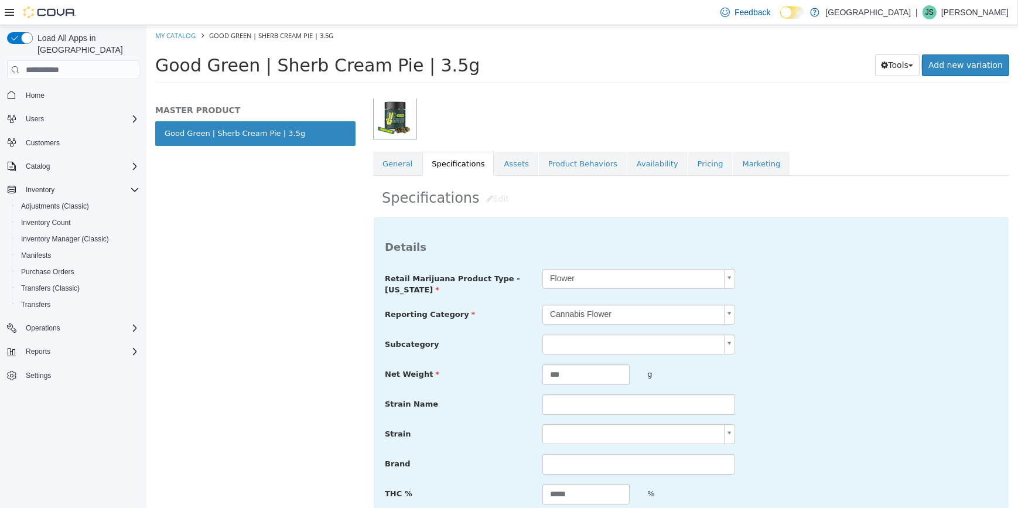
click at [591, 90] on body "**********" at bounding box center [582, 57] width 872 height 65
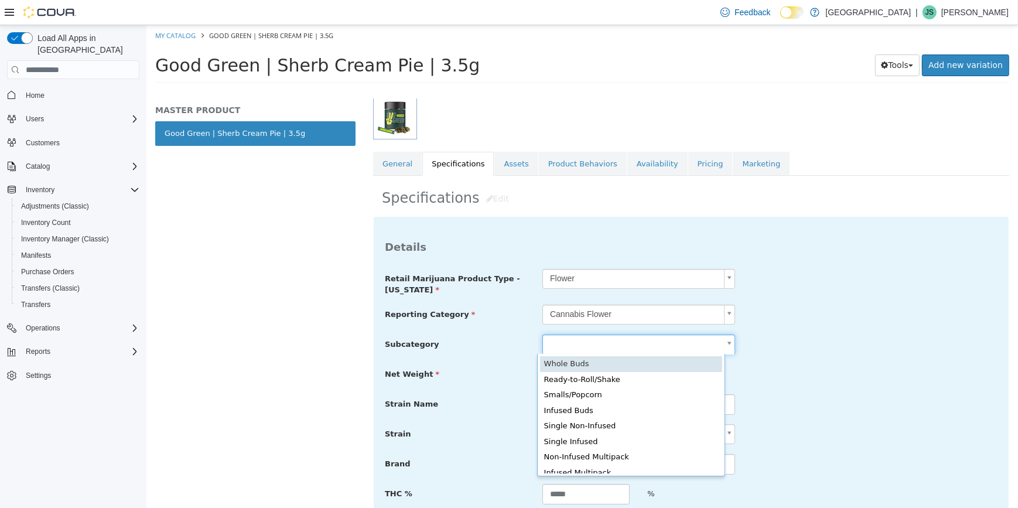
type input "**********"
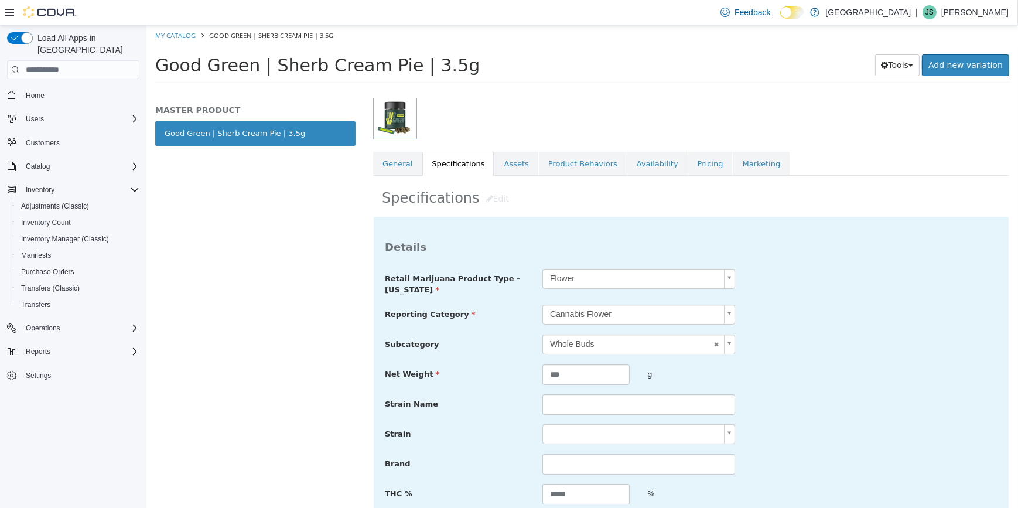
drag, startPoint x: 388, startPoint y: 72, endPoint x: 265, endPoint y: 54, distance: 124.3
click at [265, 55] on span "Good Green | Sherb Cream Pie | 3.5g" at bounding box center [317, 65] width 325 height 21
copy span "Sherb Cream Pie"
click at [609, 411] on input "text" at bounding box center [638, 404] width 193 height 21
paste input "**********"
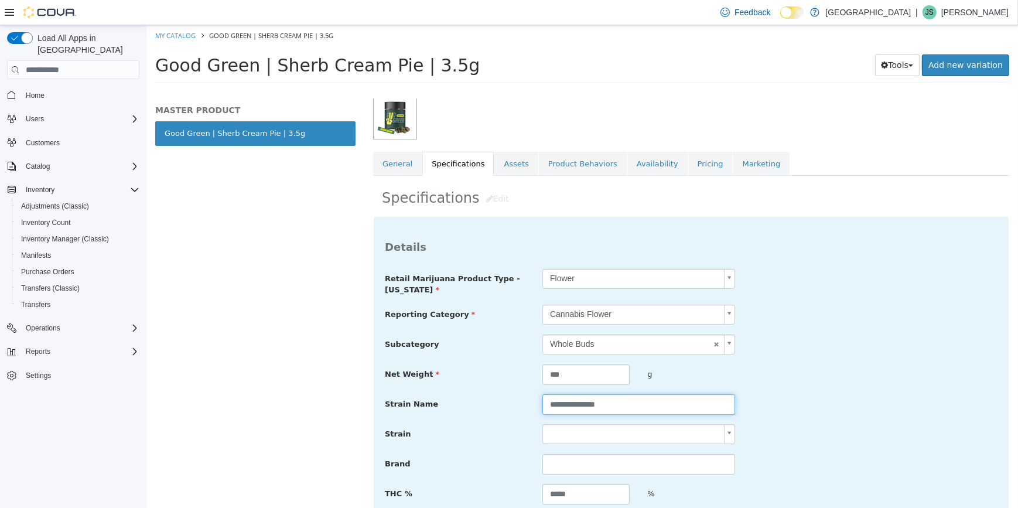
type input "**********"
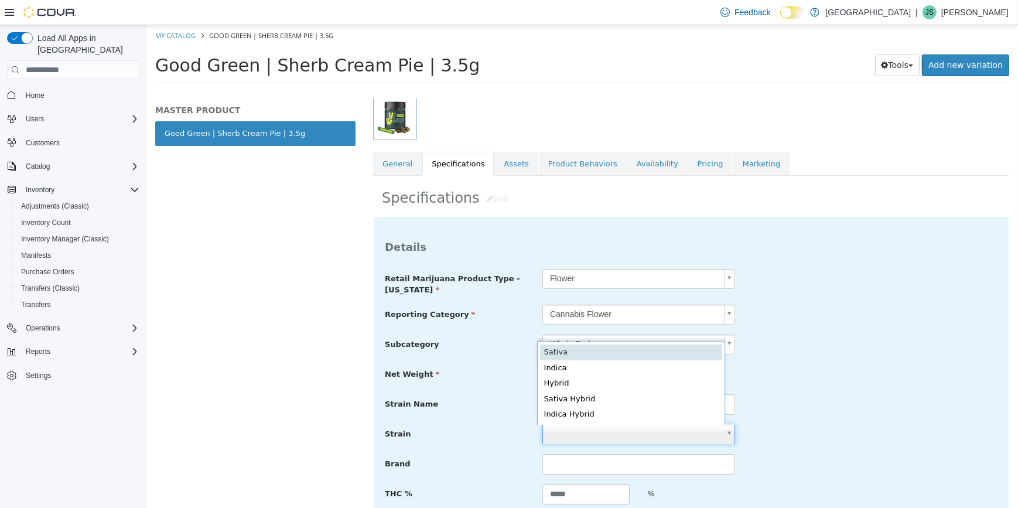
click at [621, 90] on body "**********" at bounding box center [582, 57] width 872 height 65
type input "******"
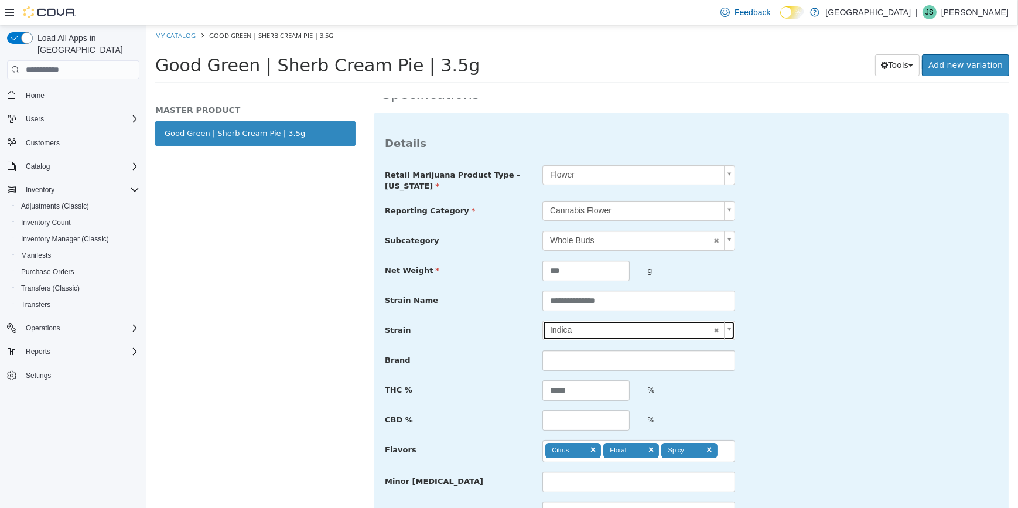
scroll to position [266, 0]
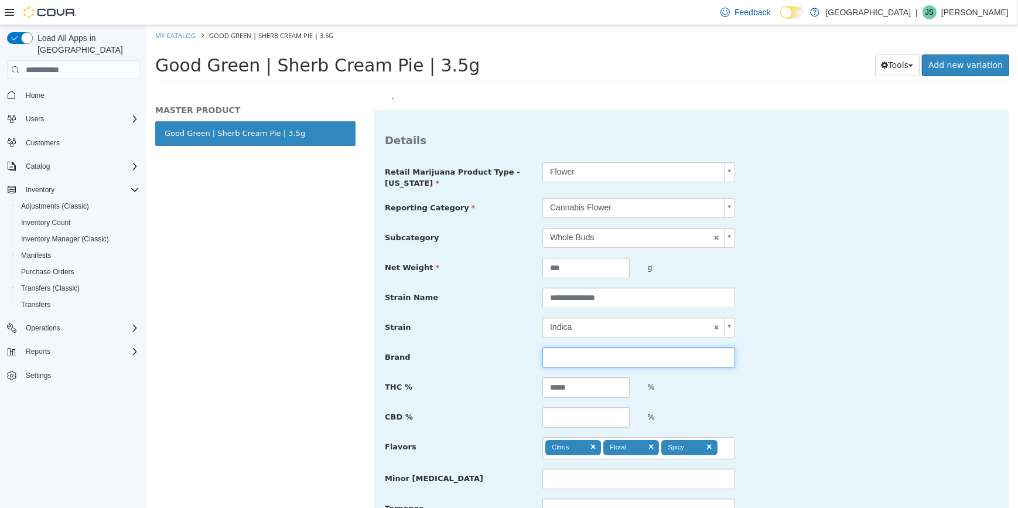
click at [656, 362] on input "text" at bounding box center [638, 357] width 193 height 21
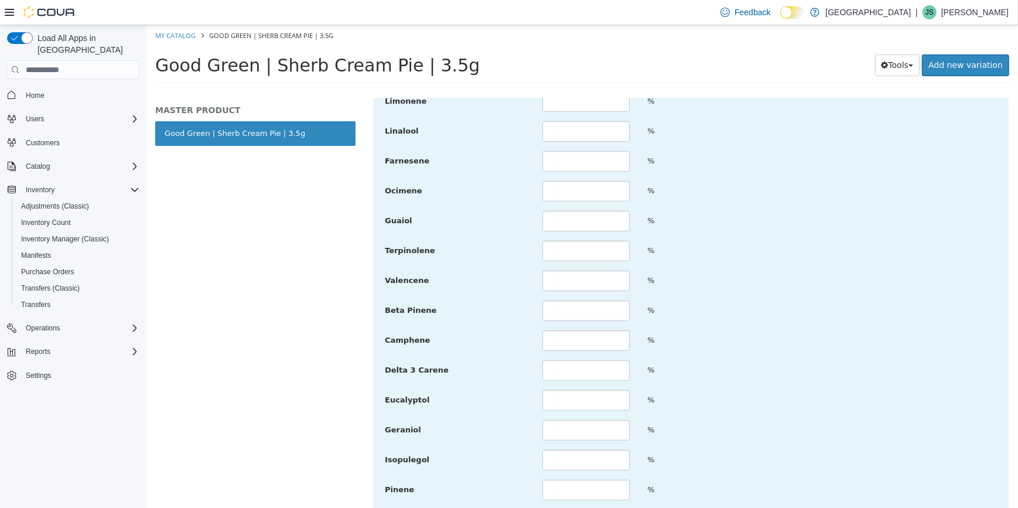
scroll to position [1570, 0]
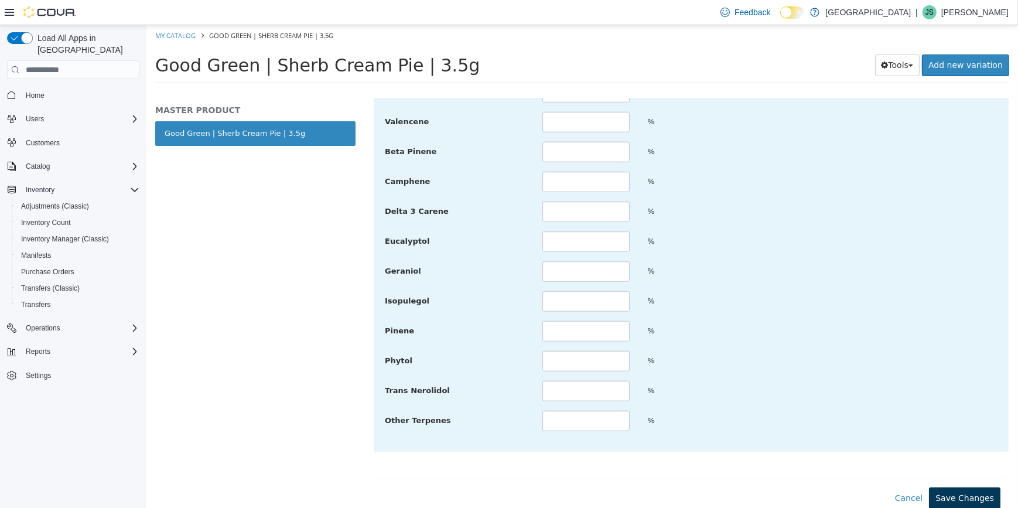
type input "**********"
click at [957, 502] on button "Save Changes" at bounding box center [964, 499] width 71 height 22
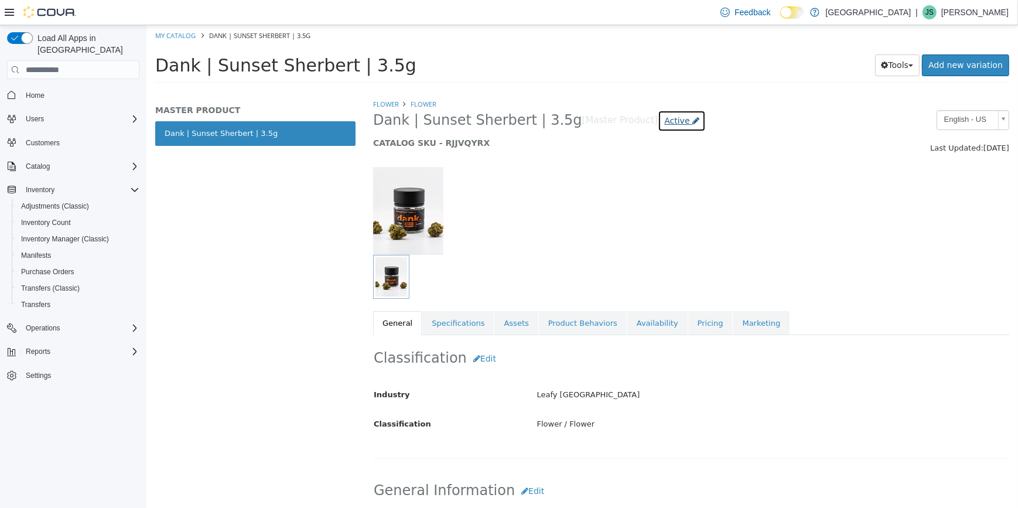
click at [664, 120] on span "Active" at bounding box center [676, 120] width 25 height 9
click at [637, 185] on label "Inactive" at bounding box center [640, 186] width 30 height 12
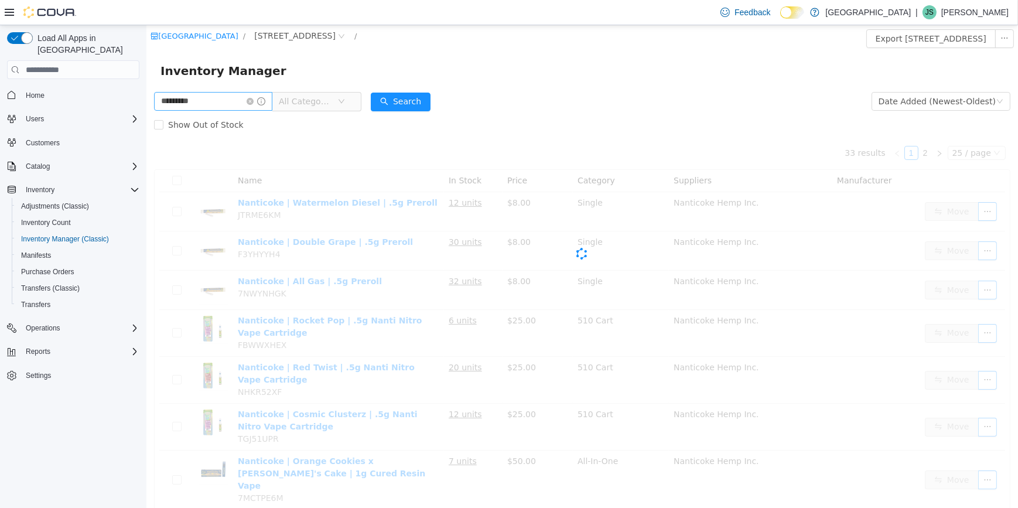
click at [253, 103] on icon "icon: close-circle" at bounding box center [249, 101] width 7 height 7
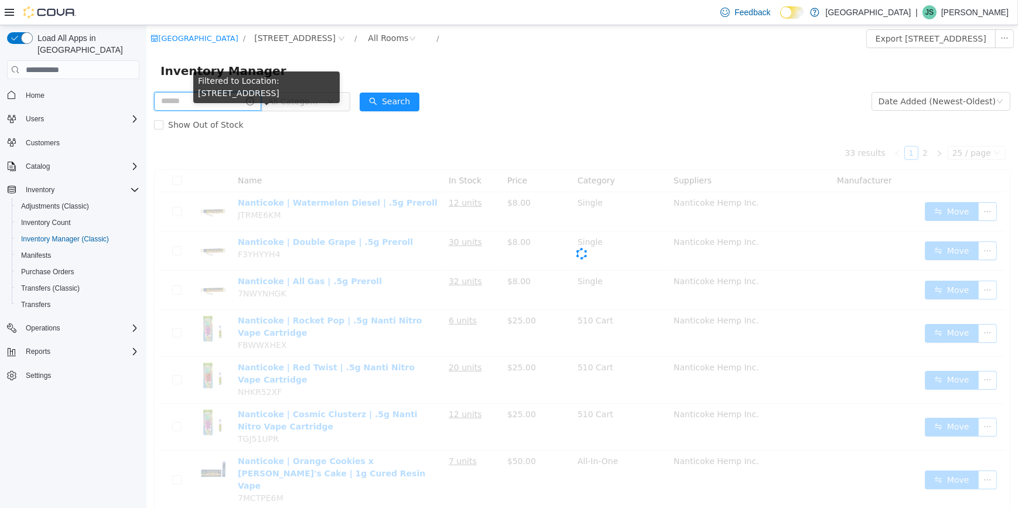
click at [240, 105] on input "text" at bounding box center [207, 101] width 107 height 19
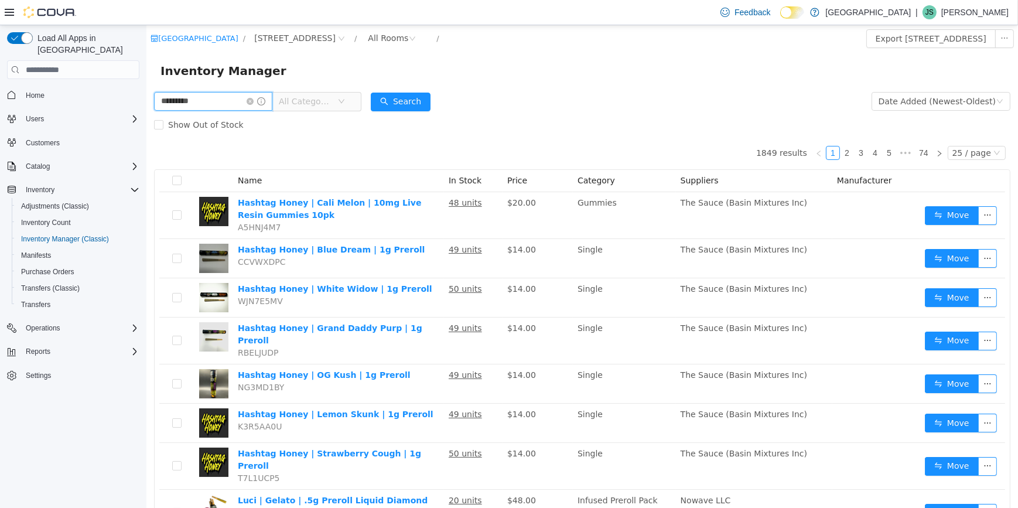
type input "*********"
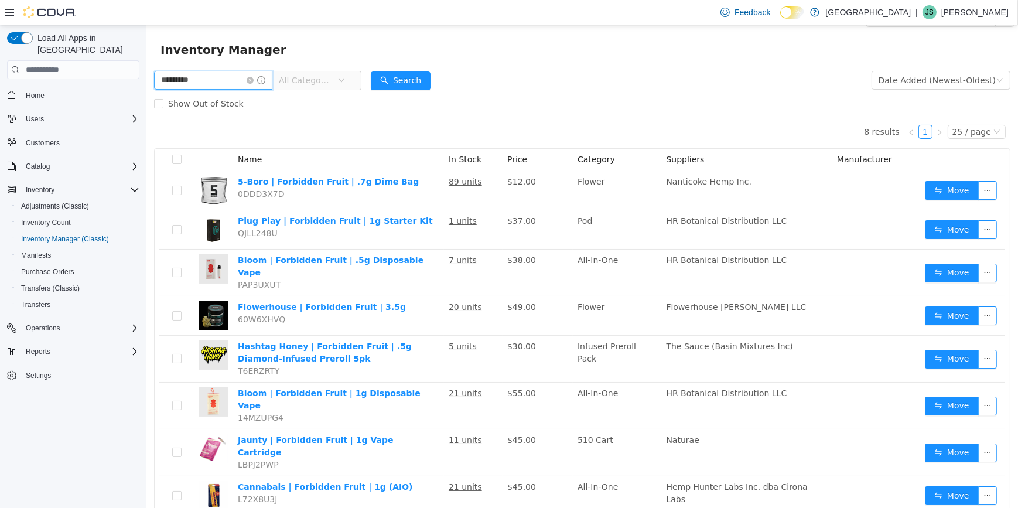
scroll to position [39, 0]
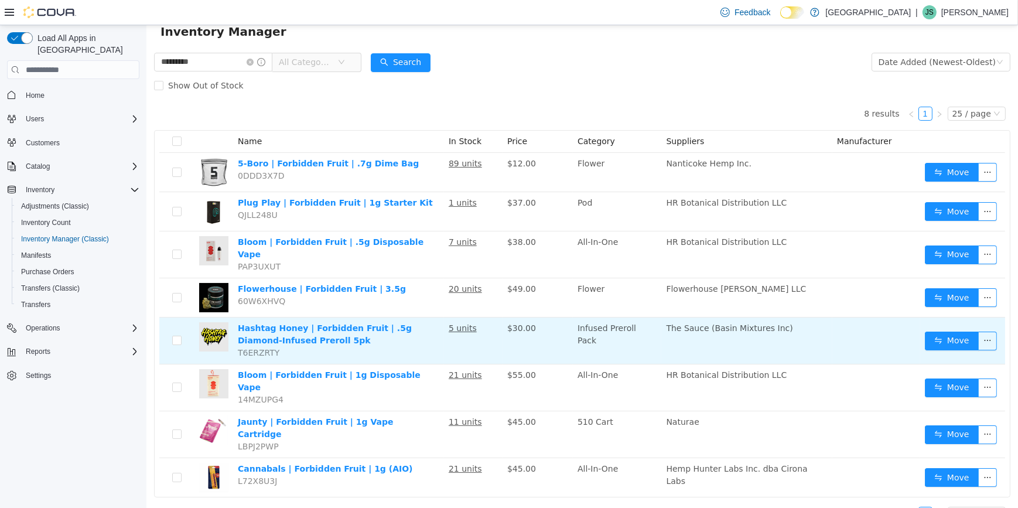
click at [393, 326] on td "Hashtag Honey | Forbidden Fruit | .5g Diamond-Infused Preroll 5pk T6ERZRTY" at bounding box center [338, 341] width 211 height 47
click at [396, 323] on link "Hashtag Honey | Forbidden Fruit | .5g Diamond-Infused Preroll 5pk" at bounding box center [324, 334] width 174 height 22
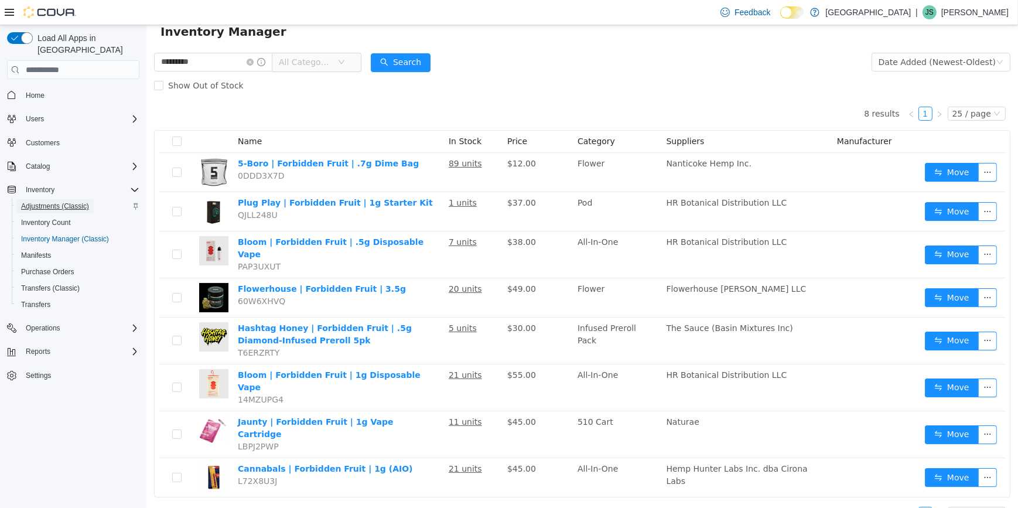
click at [60, 202] on span "Adjustments (Classic)" at bounding box center [55, 206] width 68 height 9
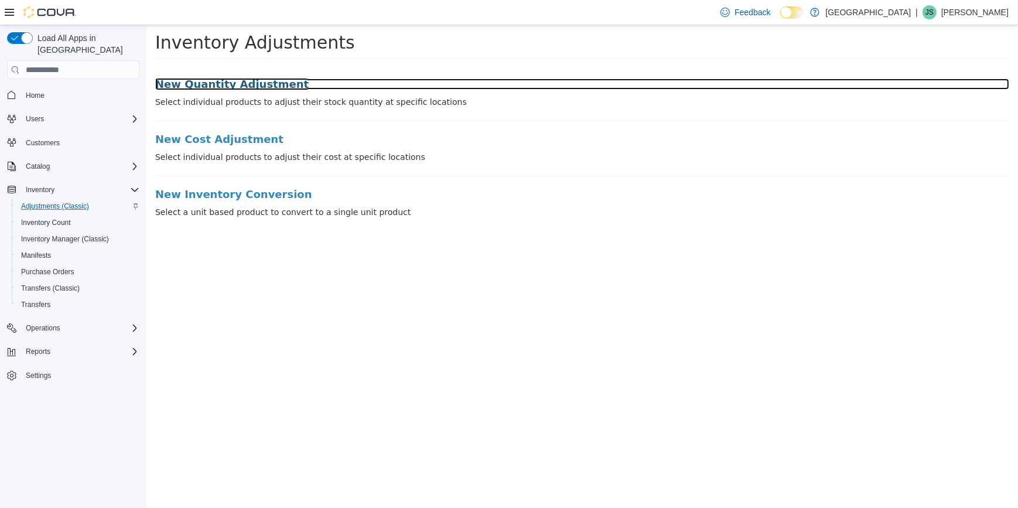
click at [202, 81] on h3 "New Quantity Adjustment" at bounding box center [582, 85] width 854 height 12
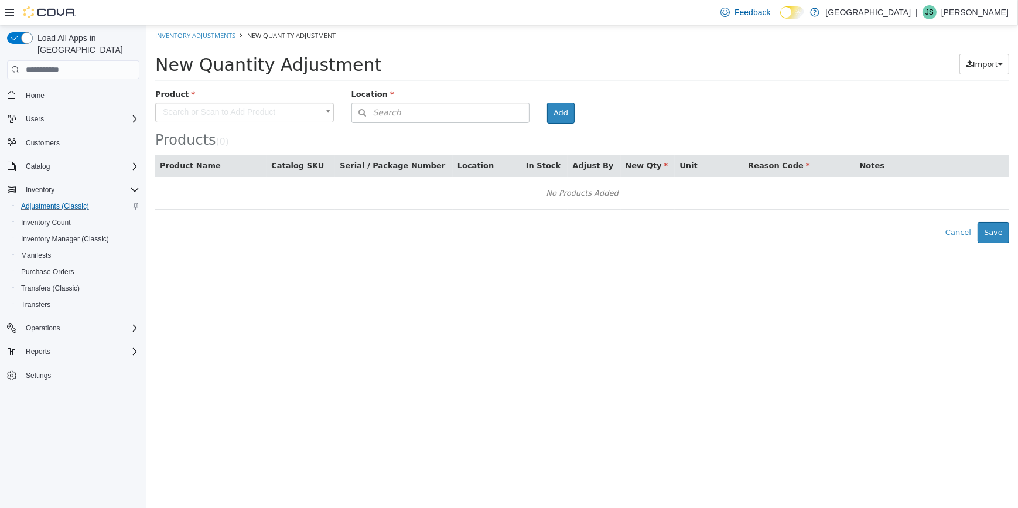
click at [255, 105] on body "× Inventory Adjustments New Quantity Adjustment New Quantity Adjustment Import …" at bounding box center [582, 134] width 872 height 218
click at [246, 132] on input "text" at bounding box center [243, 132] width 171 height 18
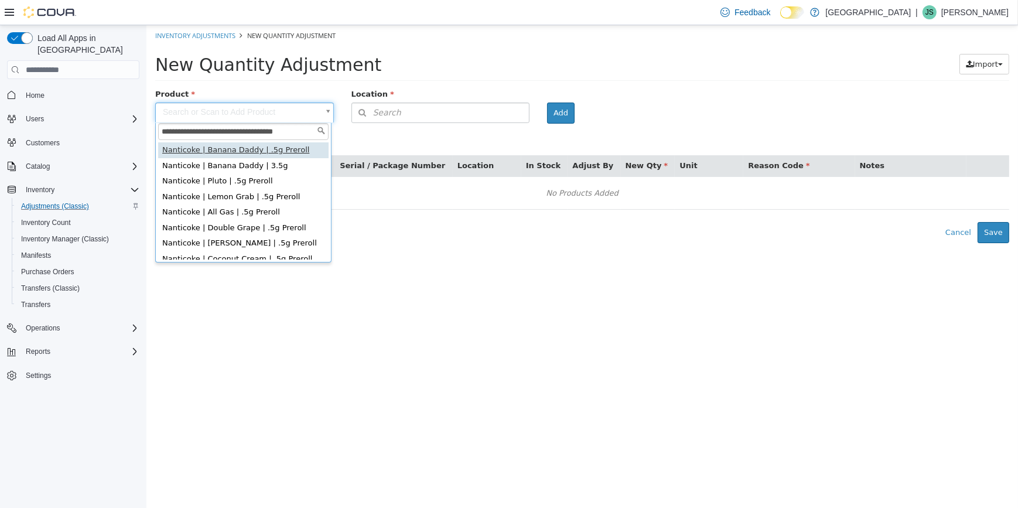
type input "**********"
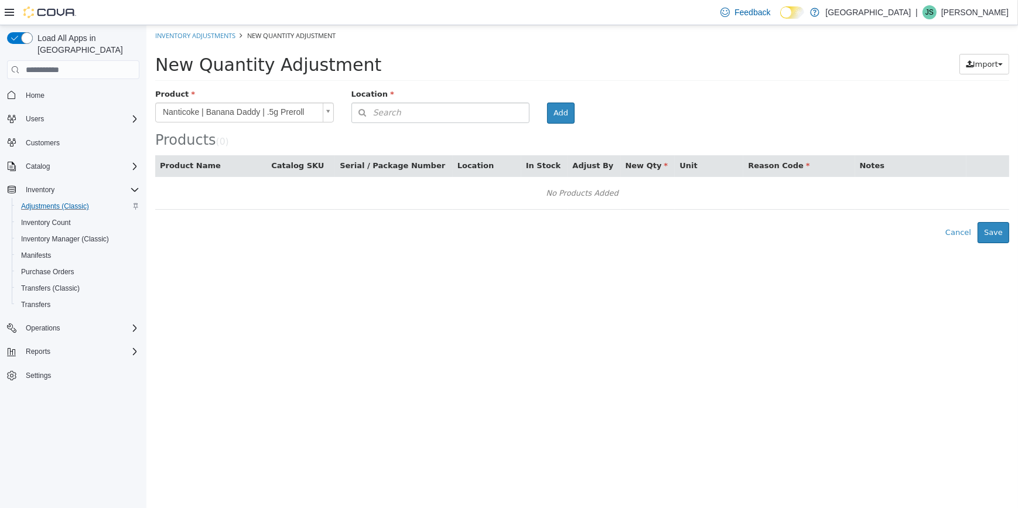
click at [488, 97] on div "Location" at bounding box center [440, 95] width 196 height 15
click at [477, 111] on button "Search" at bounding box center [440, 113] width 179 height 21
click at [492, 138] on span "or browse" at bounding box center [499, 134] width 57 height 20
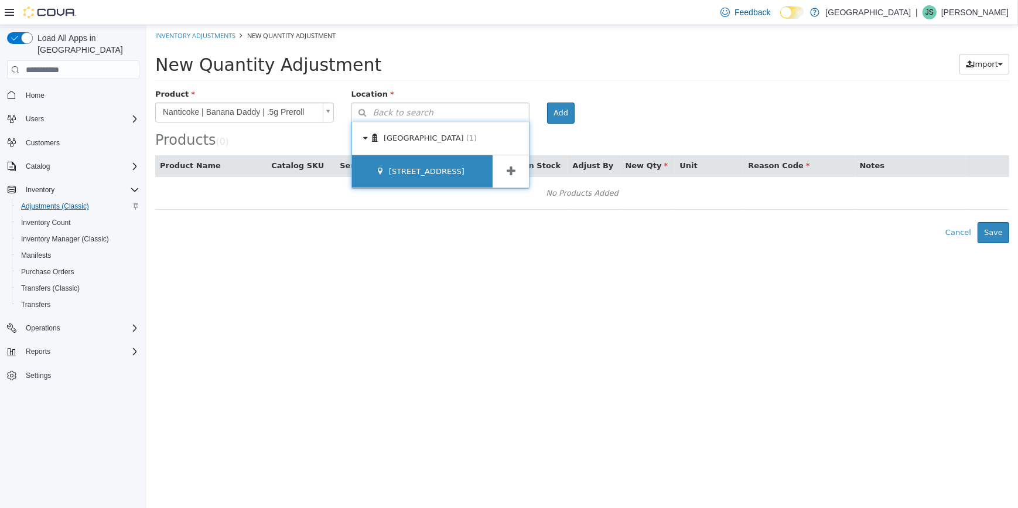
click at [465, 162] on div "[STREET_ADDRESS]" at bounding box center [422, 171] width 141 height 33
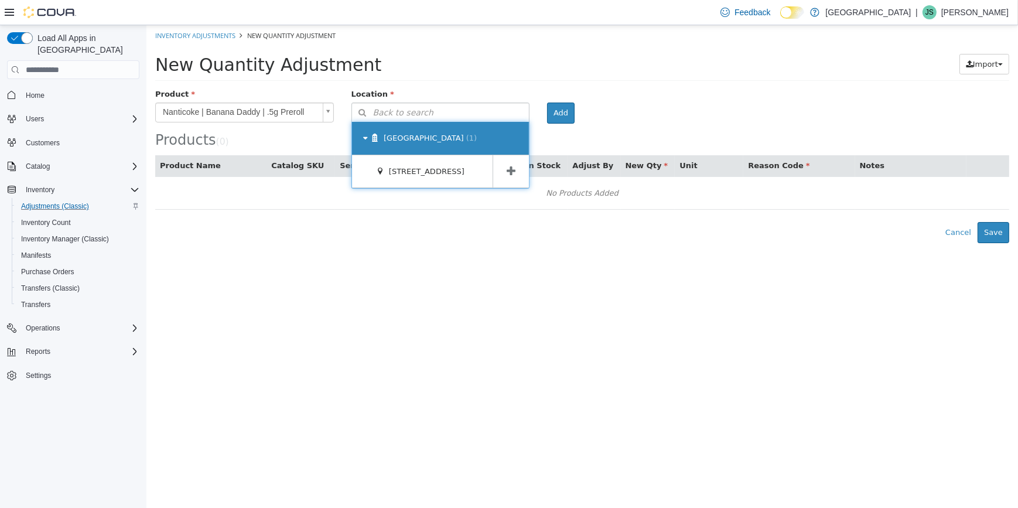
click at [468, 145] on div "New Amsterdam (1)" at bounding box center [441, 138] width 178 height 33
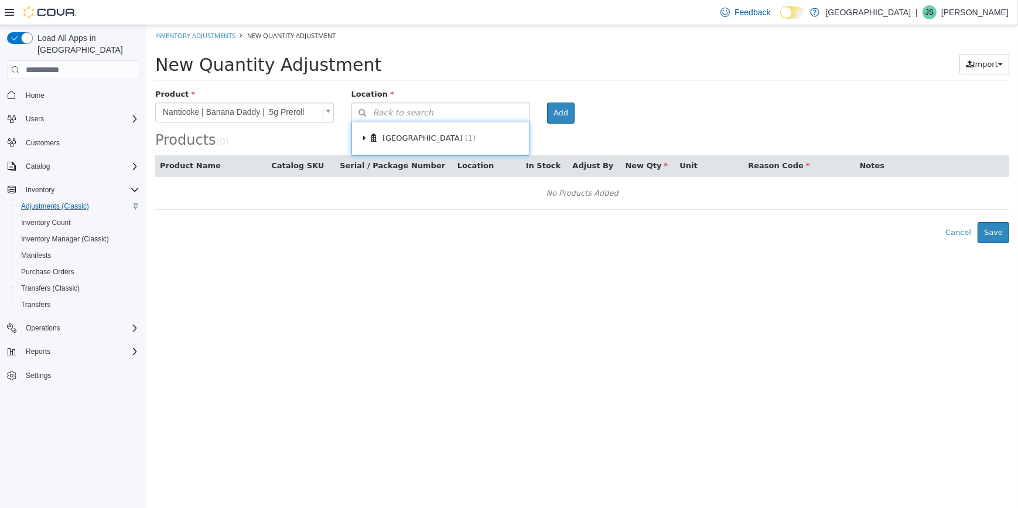
click at [427, 163] on button "Serial / Package Number" at bounding box center [393, 166] width 108 height 12
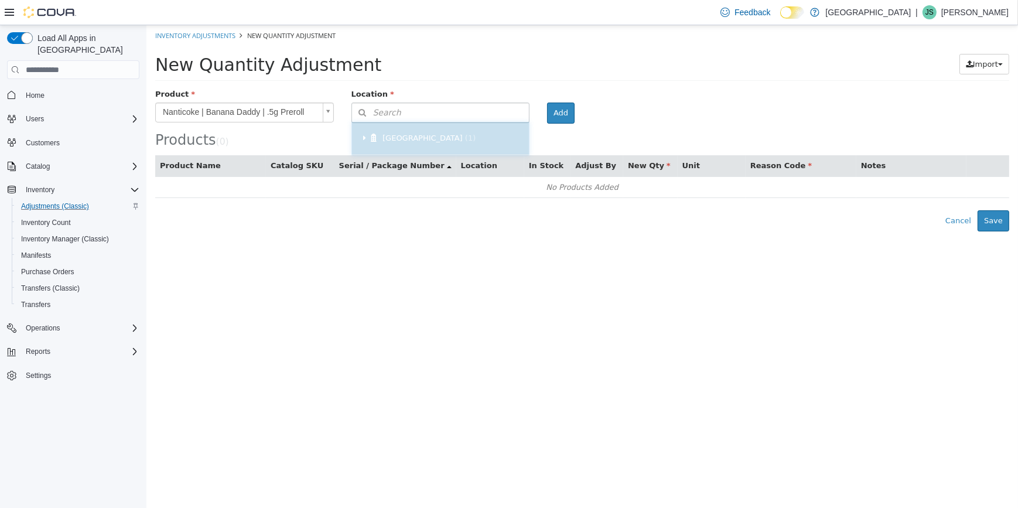
click at [431, 147] on div "**********" at bounding box center [582, 159] width 854 height 143
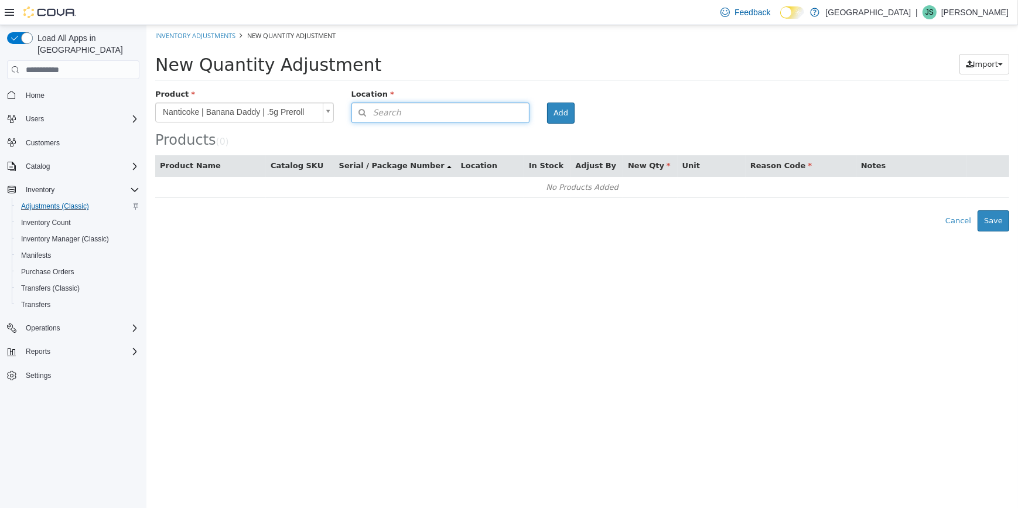
click at [407, 117] on button "Search" at bounding box center [440, 113] width 179 height 21
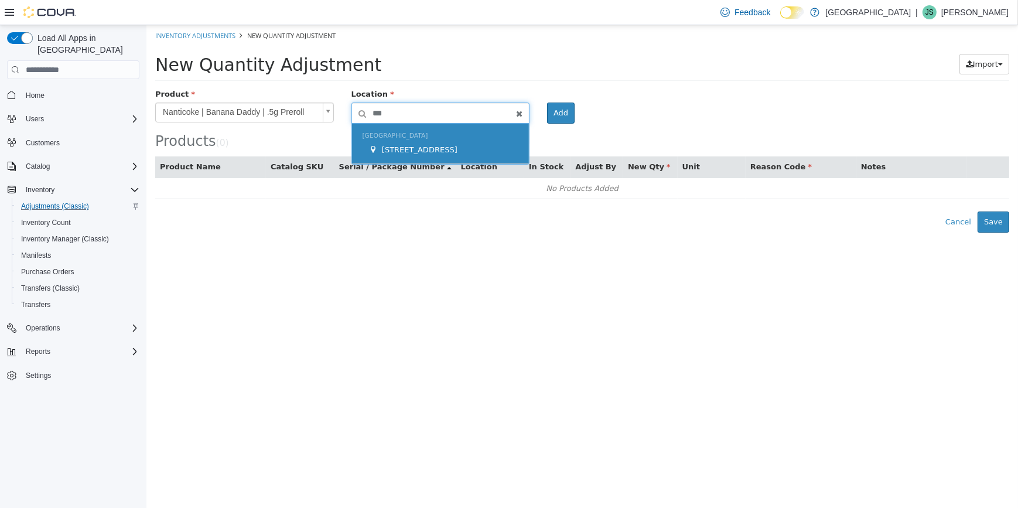
type input "***"
click at [425, 137] on div "New Amsterdam 245 W 14th St." at bounding box center [441, 144] width 178 height 40
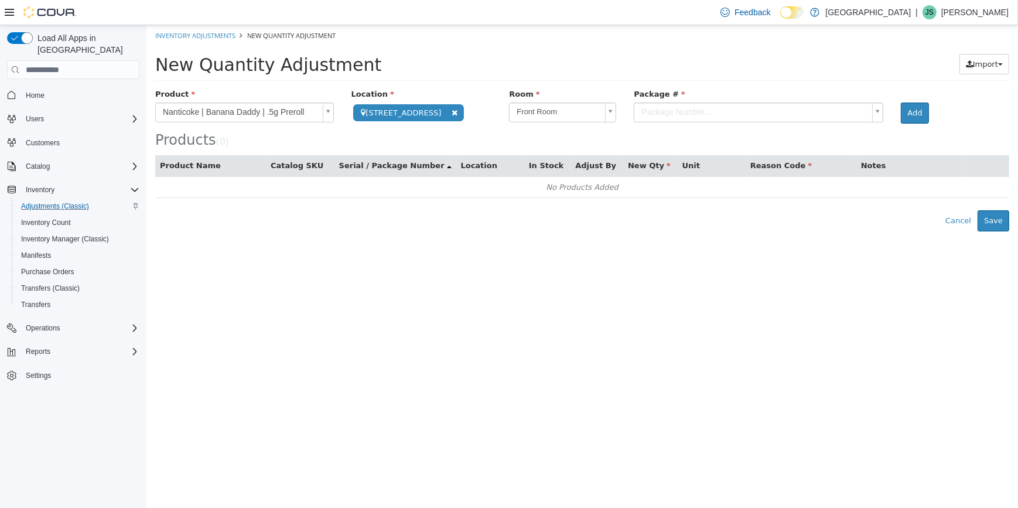
click at [638, 117] on body "**********" at bounding box center [582, 128] width 872 height 206
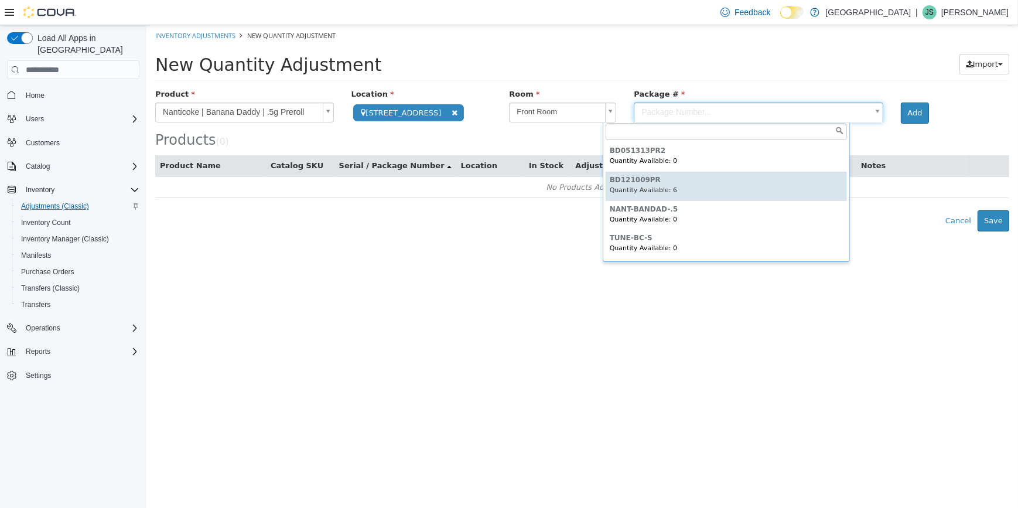
type input "**********"
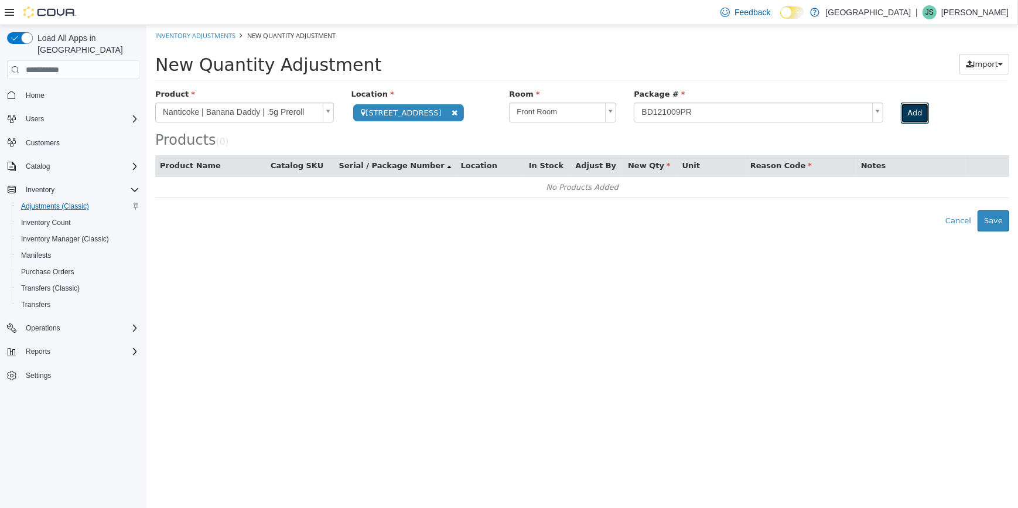
click at [901, 118] on button "Add" at bounding box center [915, 113] width 28 height 21
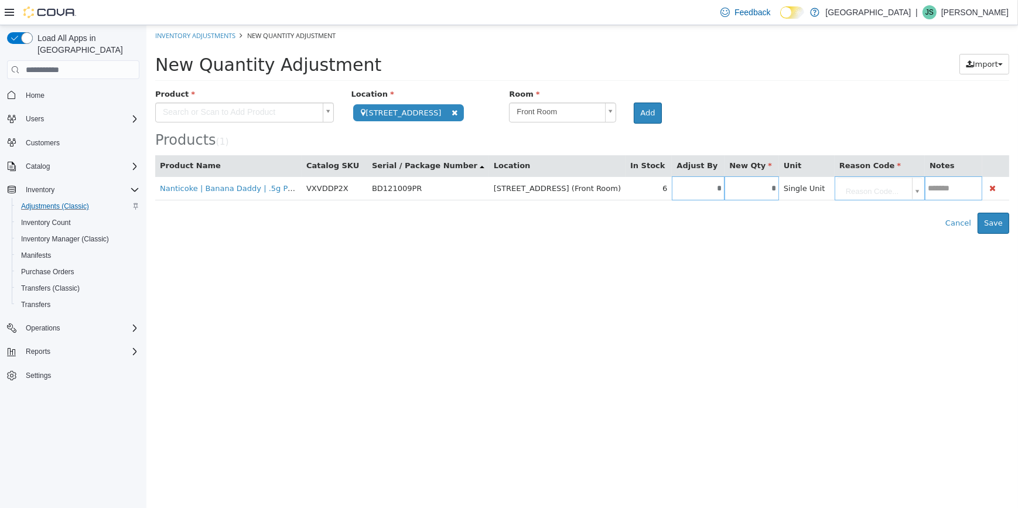
click at [202, 104] on body "**********" at bounding box center [582, 129] width 872 height 209
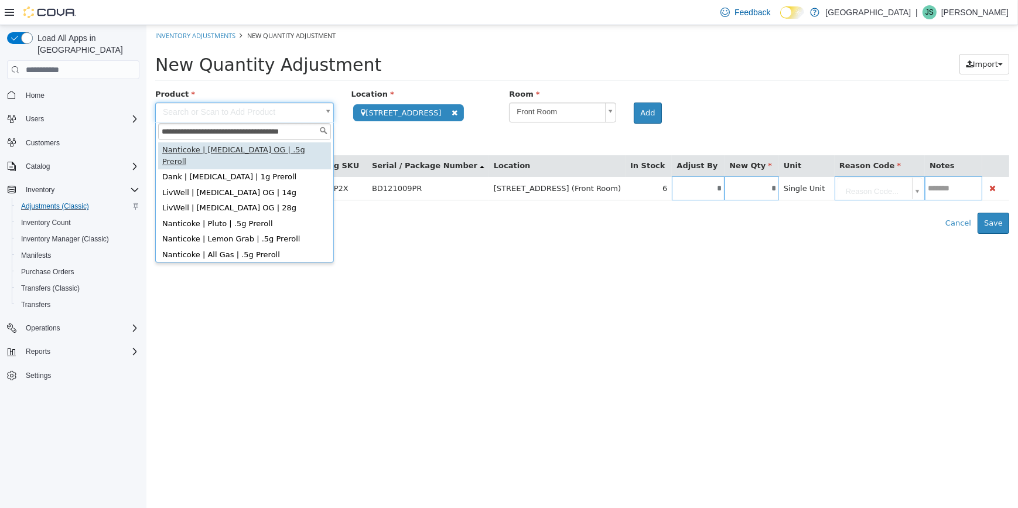
type input "**********"
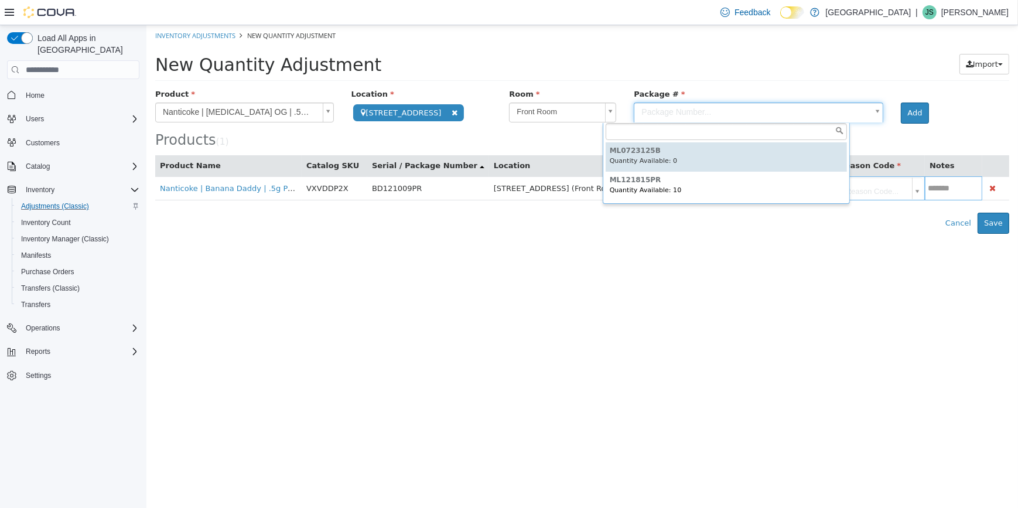
click at [785, 119] on body "**********" at bounding box center [582, 129] width 872 height 209
click at [531, 110] on body "**********" at bounding box center [582, 129] width 872 height 209
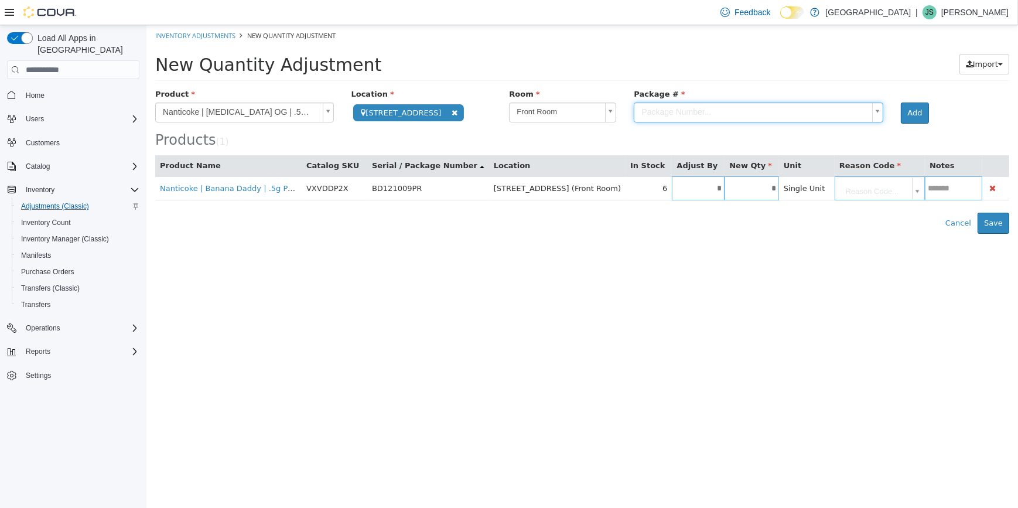
click at [532, 103] on body "**********" at bounding box center [582, 129] width 872 height 209
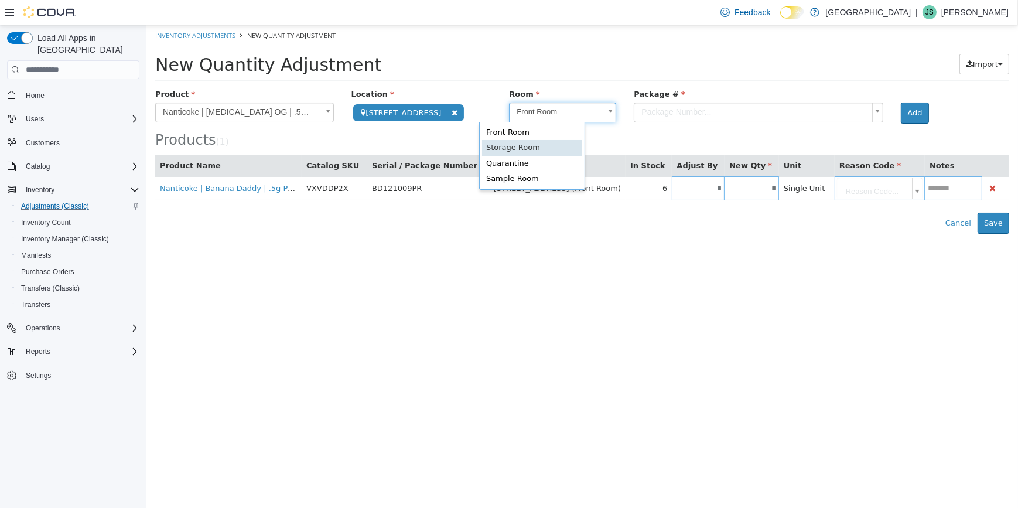
drag, startPoint x: 537, startPoint y: 148, endPoint x: 667, endPoint y: 126, distance: 131.3
click at [716, 124] on div at bounding box center [758, 123] width 267 height 1
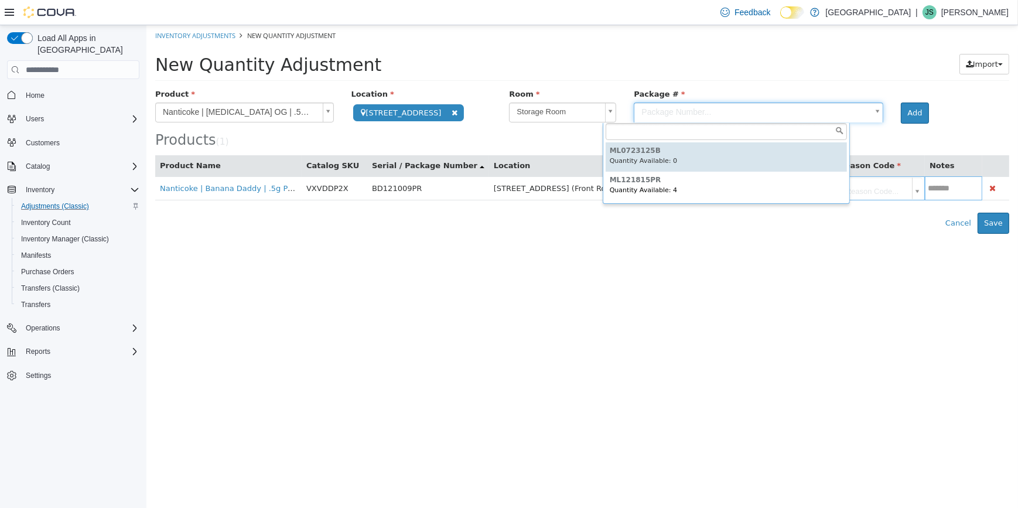
click at [714, 111] on body "**********" at bounding box center [582, 129] width 872 height 209
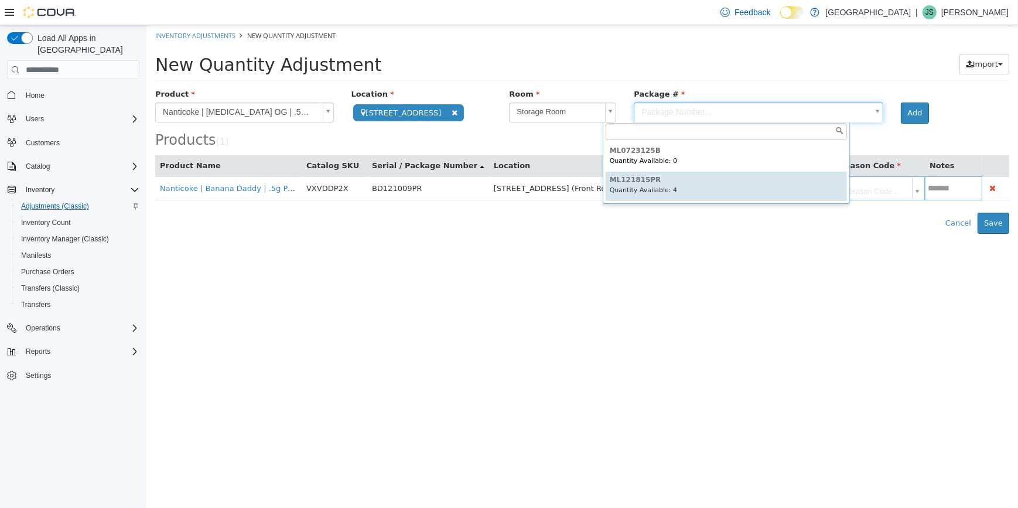
type input "**********"
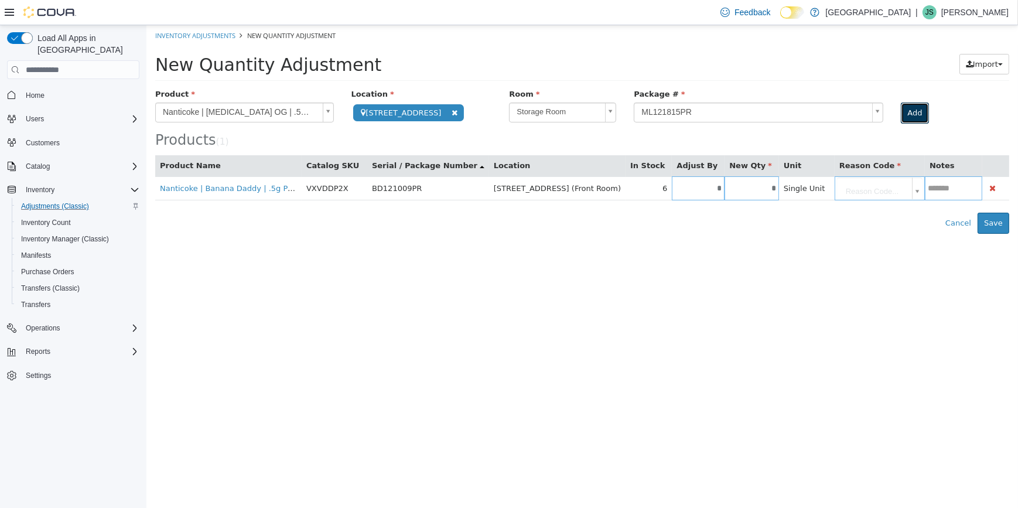
click at [901, 111] on button "Add" at bounding box center [915, 113] width 28 height 21
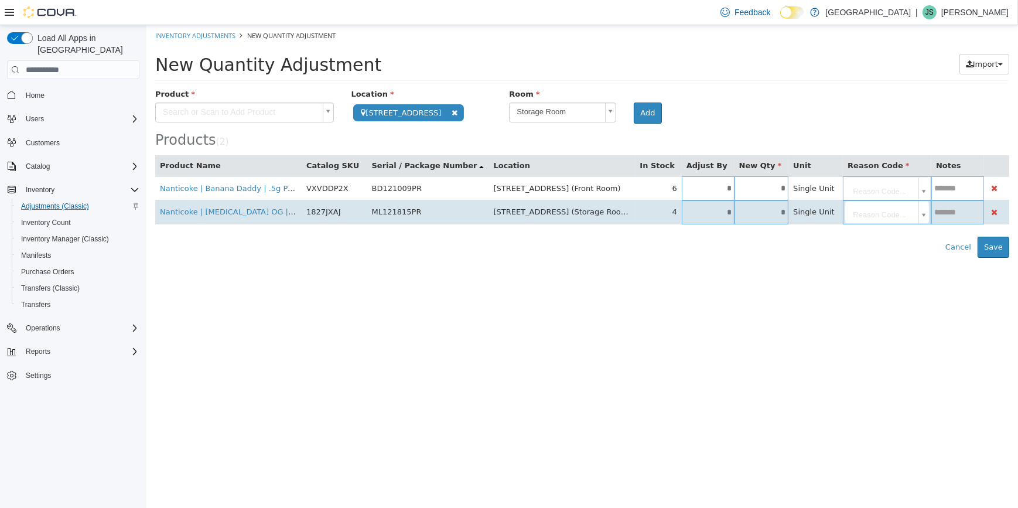
click at [681, 210] on input "*" at bounding box center [707, 212] width 53 height 9
click at [734, 216] on input "*" at bounding box center [761, 212] width 54 height 9
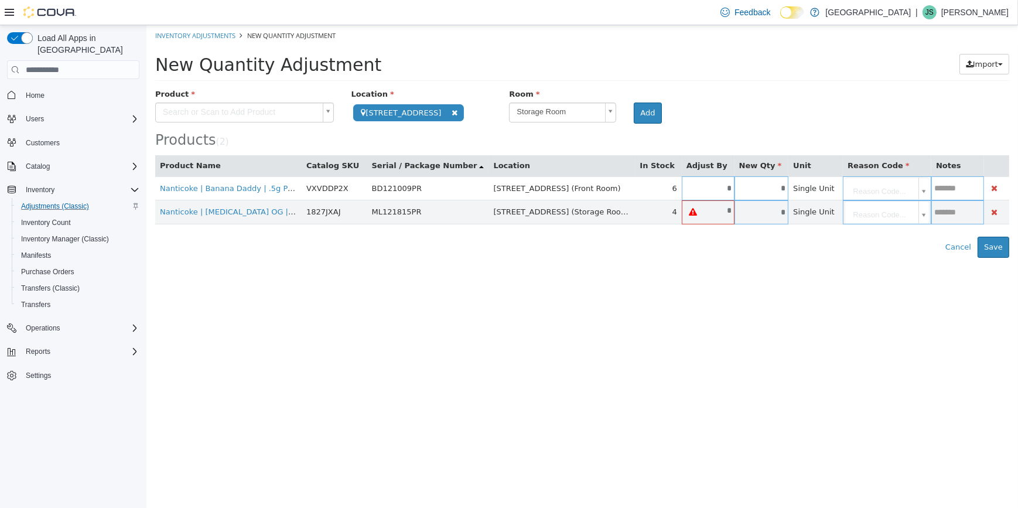
type input "*"
type input "**"
click at [780, 255] on div "Error saving adjustment please resolve the errors above. Cancel Save" at bounding box center [582, 247] width 872 height 21
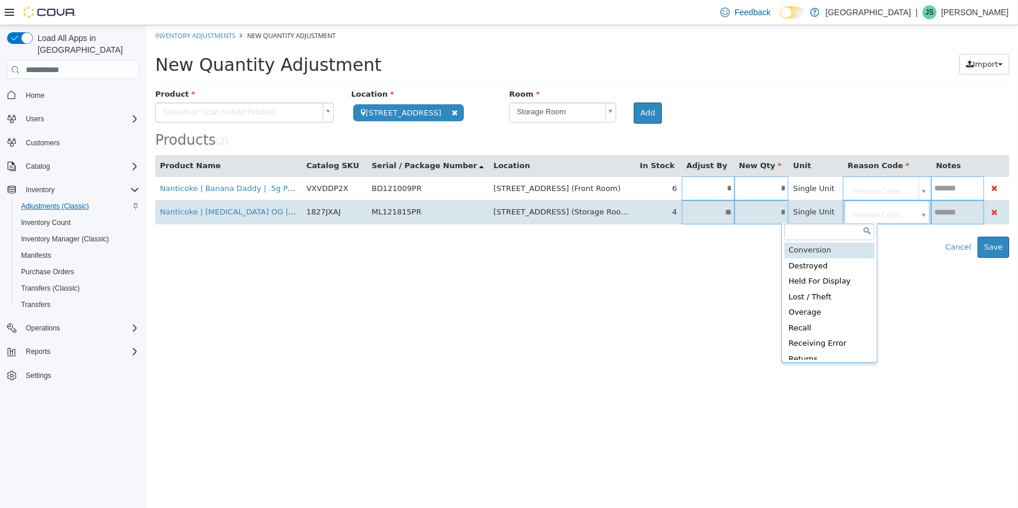
click at [850, 214] on body "**********" at bounding box center [582, 141] width 872 height 233
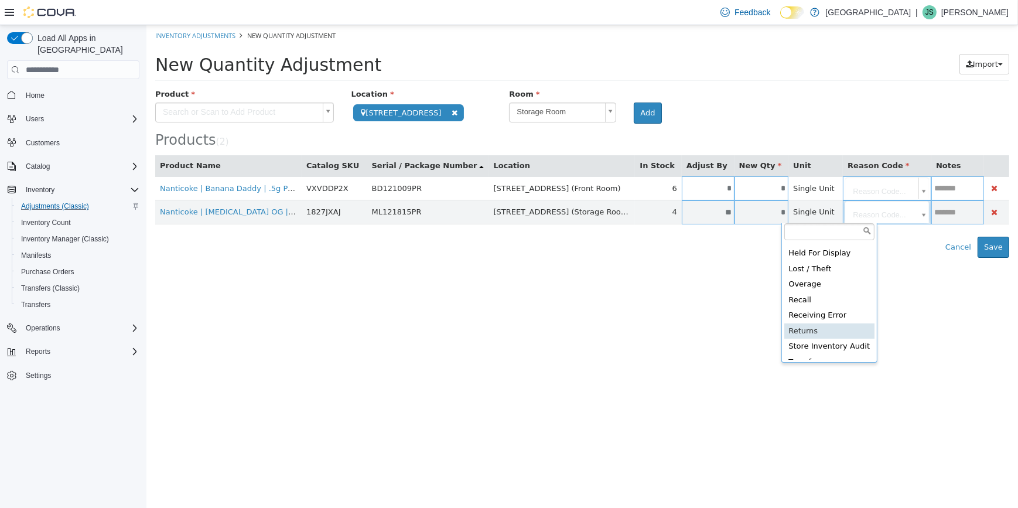
scroll to position [53, 0]
type input "**********"
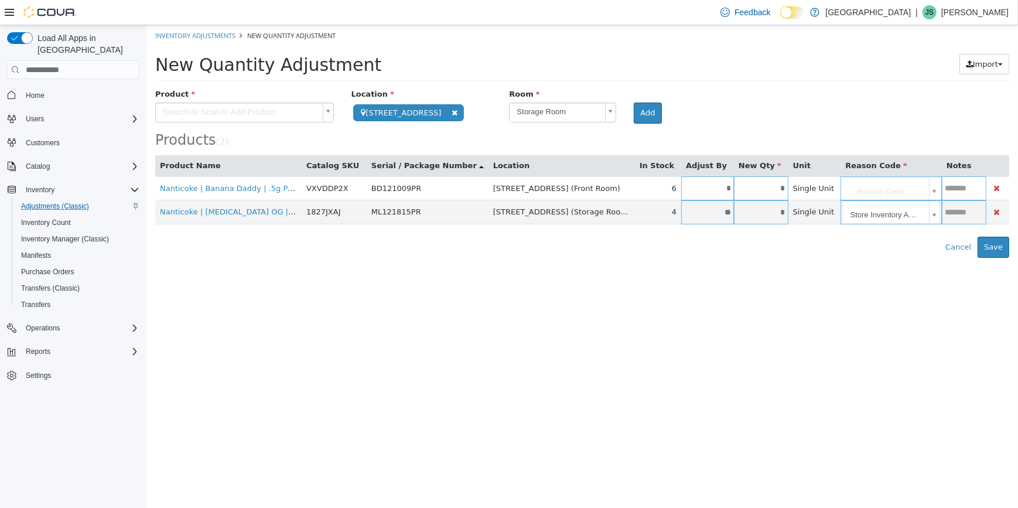
drag, startPoint x: 918, startPoint y: 210, endPoint x: 925, endPoint y: 227, distance: 18.2
click at [942, 210] on input "text" at bounding box center [964, 212] width 45 height 9
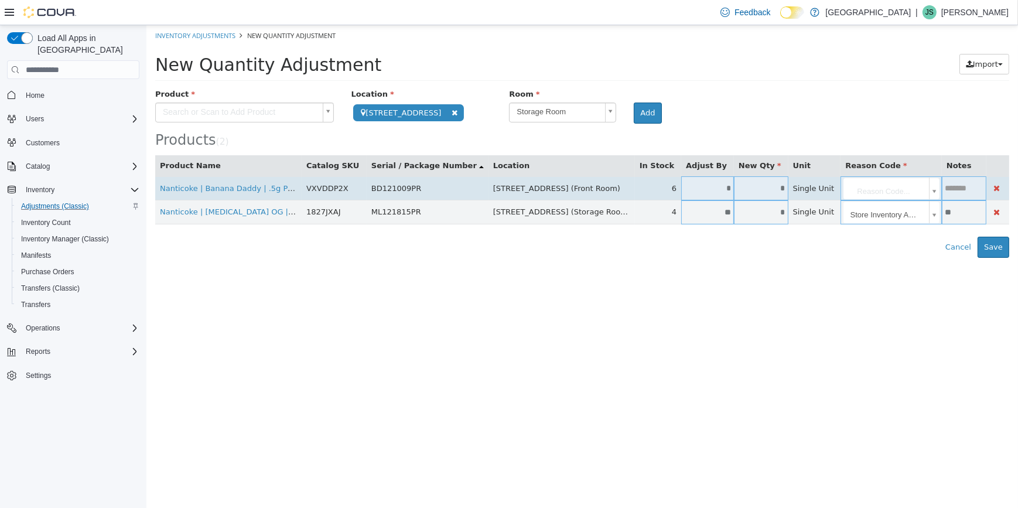
type input "**"
click at [734, 190] on input "*" at bounding box center [761, 188] width 54 height 9
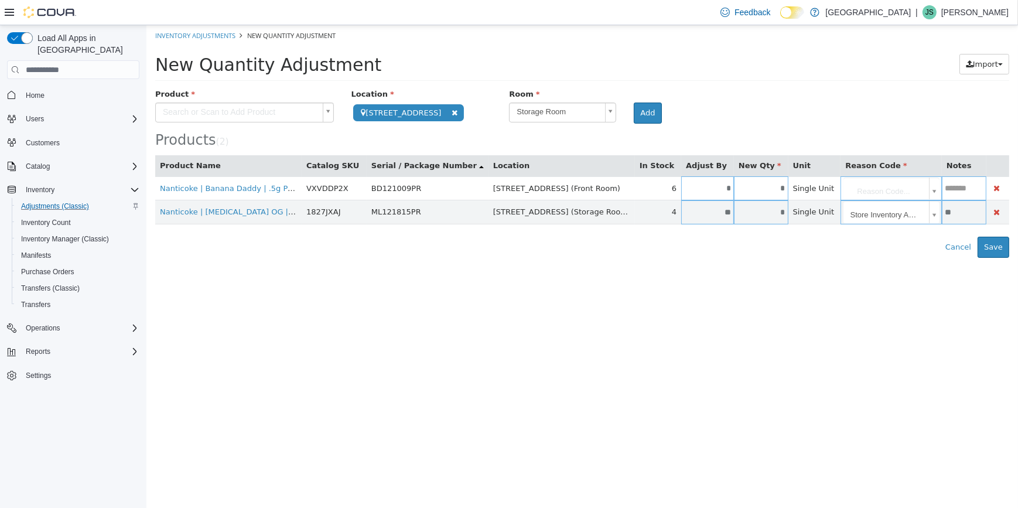
type input "*"
type input "**"
click at [831, 246] on div "Error saving adjustment please resolve the errors above. Cancel Save" at bounding box center [582, 247] width 872 height 21
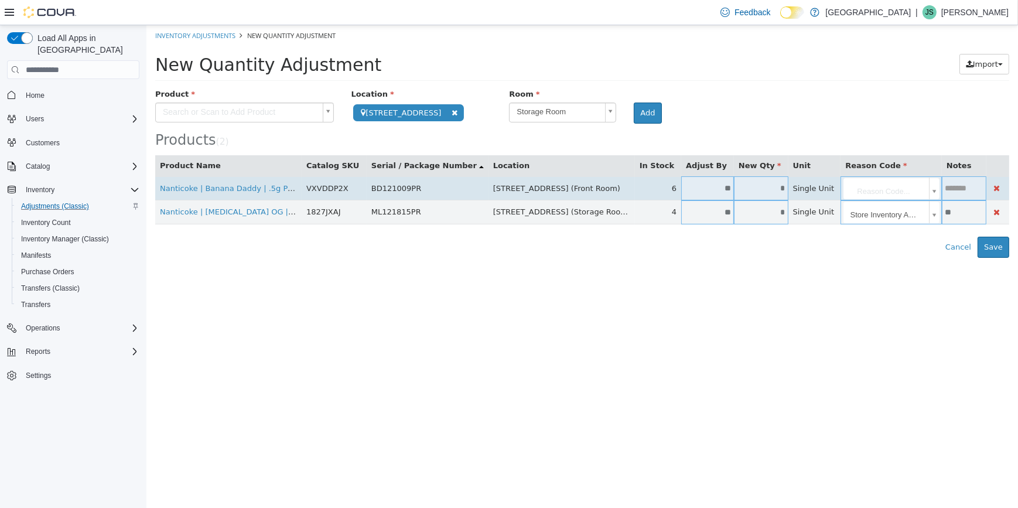
click at [841, 183] on body "**********" at bounding box center [582, 141] width 872 height 233
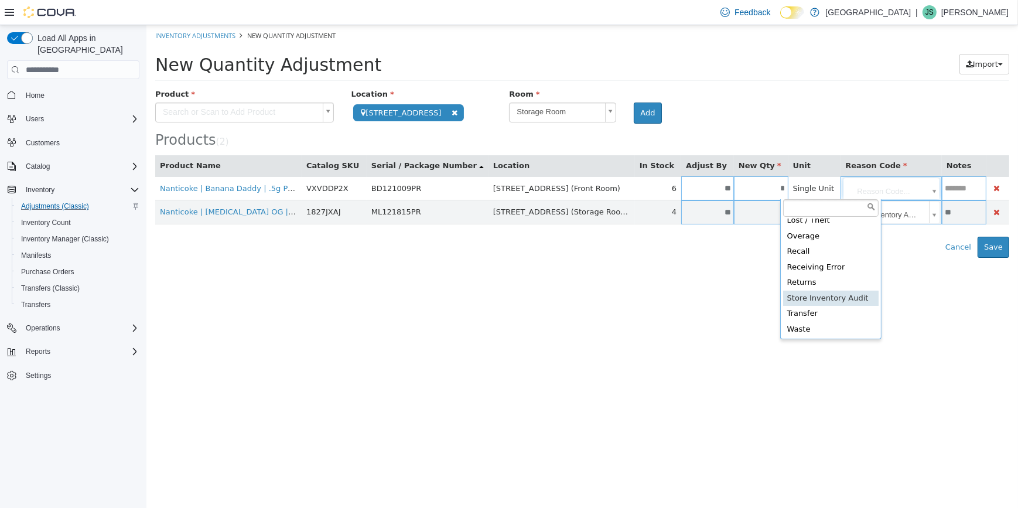
type input "**********"
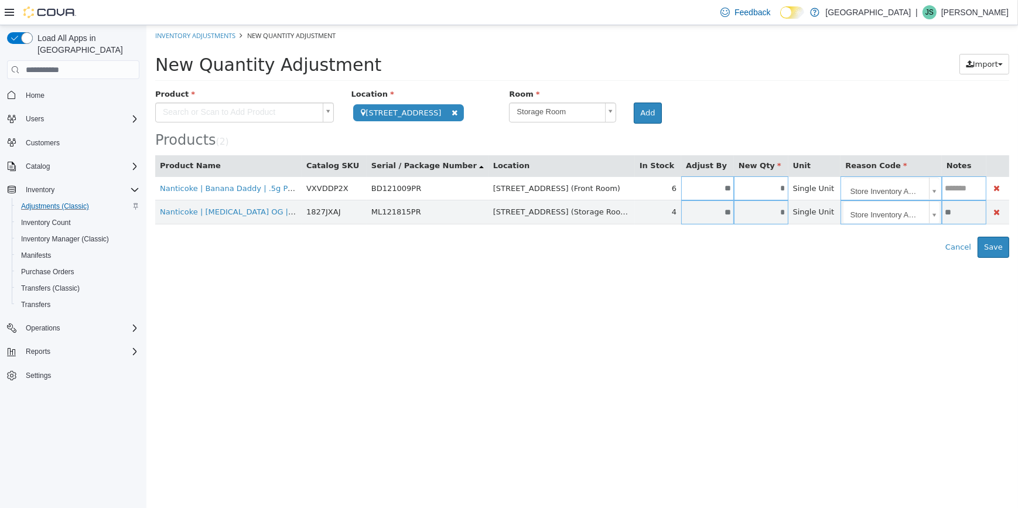
scroll to position [0, 0]
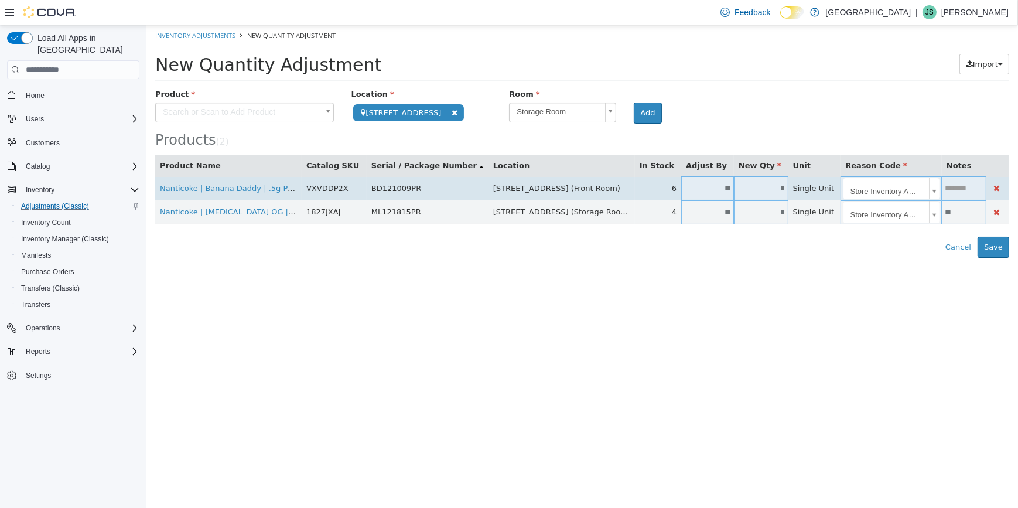
click at [942, 185] on input "text" at bounding box center [964, 188] width 45 height 9
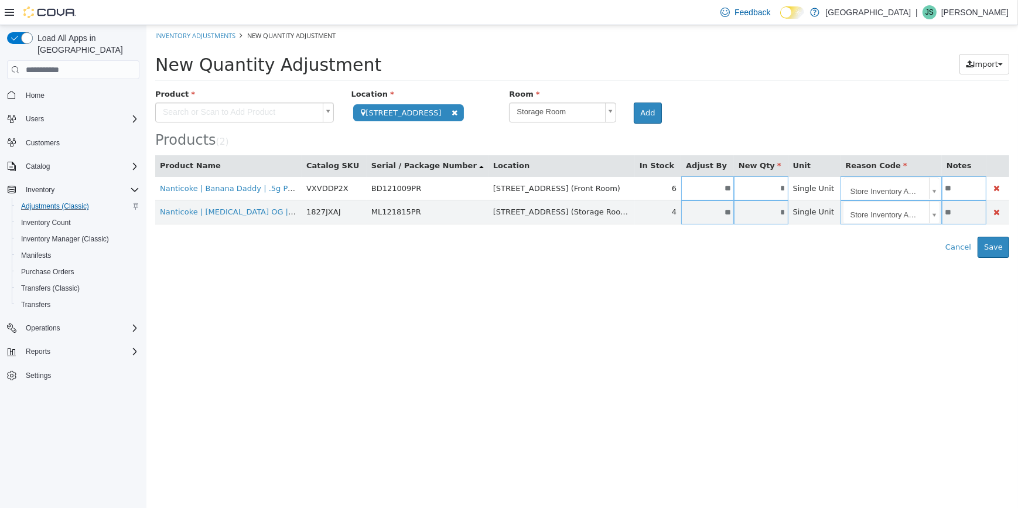
type input "**"
click at [905, 258] on html "**********" at bounding box center [582, 141] width 872 height 233
click at [997, 247] on button "Save" at bounding box center [993, 247] width 32 height 21
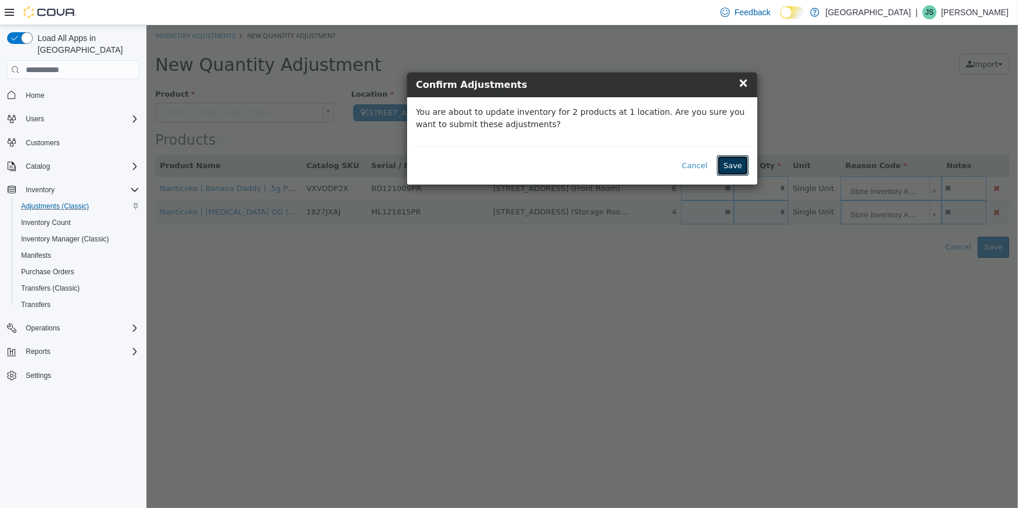
click at [748, 156] on button "Save" at bounding box center [733, 165] width 32 height 21
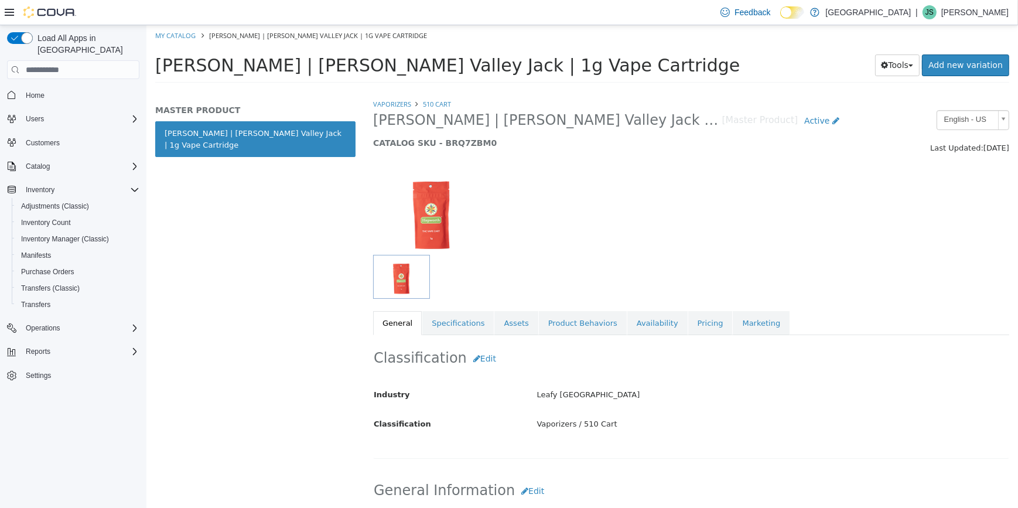
drag, startPoint x: 618, startPoint y: 75, endPoint x: 157, endPoint y: 71, distance: 461.2
click at [157, 71] on h1 "Hepworth | Hudson Valley Jack | 1g Vape Cartridge" at bounding box center [498, 65] width 687 height 23
copy span "Hepworth | Hudson Valley Jack | 1g Vape Cartridge"
click at [73, 202] on span "Adjustments (Classic)" at bounding box center [55, 206] width 68 height 9
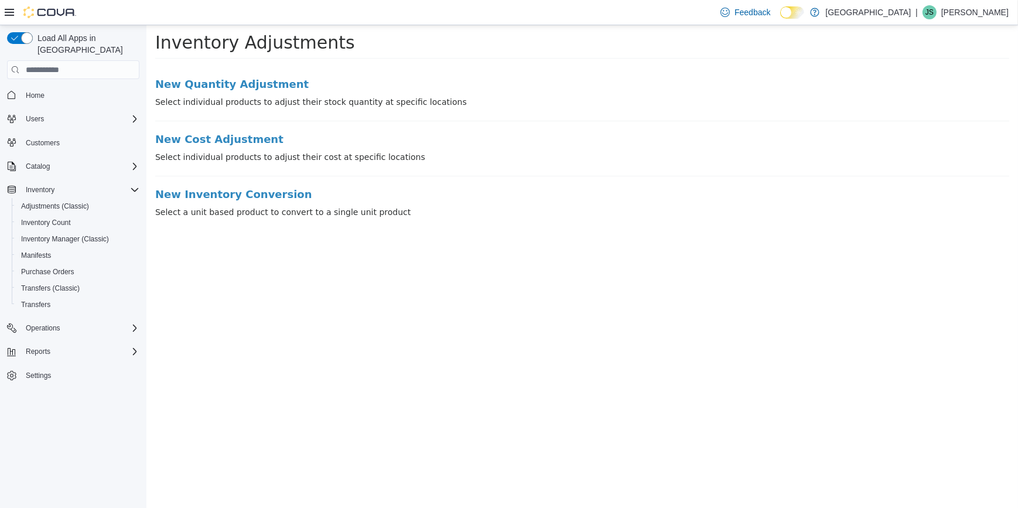
click at [230, 98] on p "Select individual products to adjust their stock quantity at specific locations" at bounding box center [582, 102] width 854 height 12
click at [234, 93] on li "New Quantity Adjustment Select individual products to adjust their stock quanti…" at bounding box center [582, 100] width 854 height 43
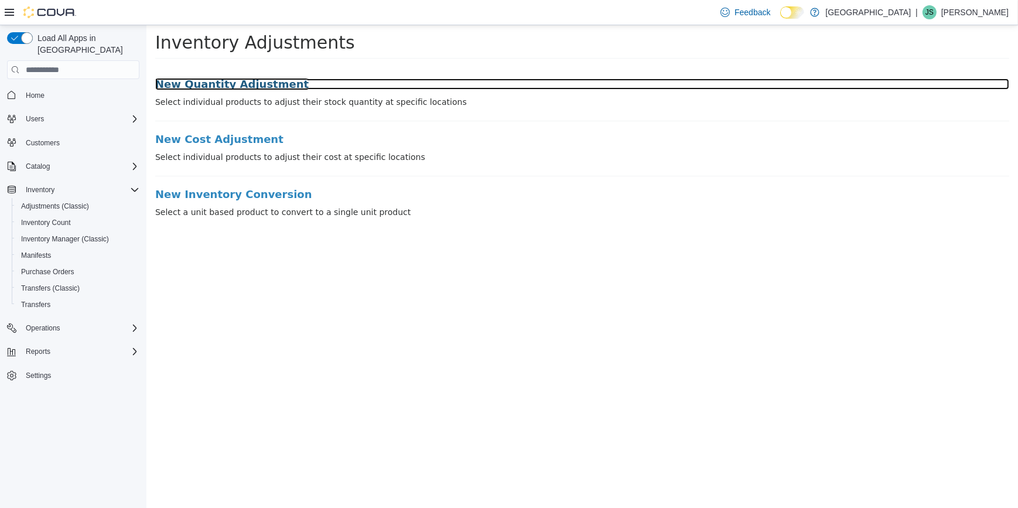
click at [238, 81] on h3 "New Quantity Adjustment" at bounding box center [582, 85] width 854 height 12
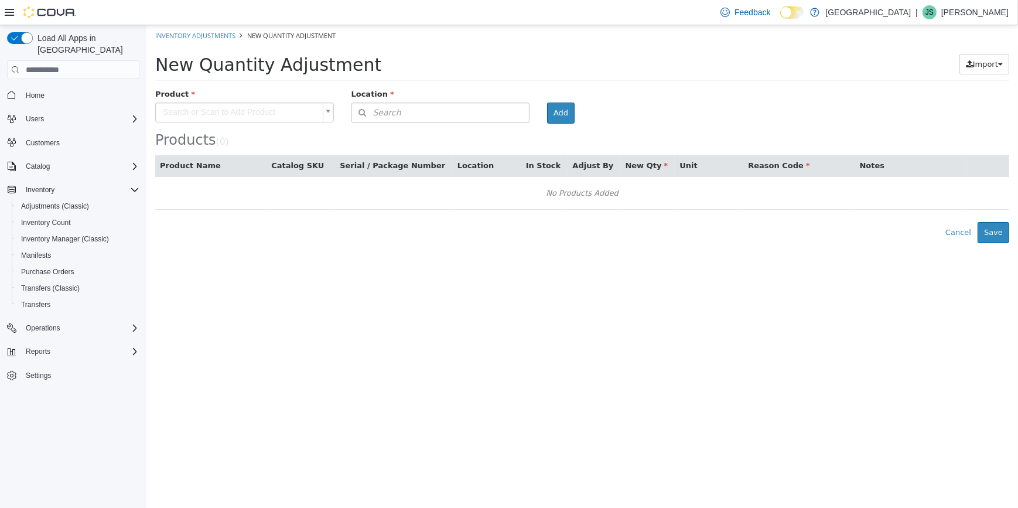
click at [239, 112] on body "× Inventory Adjustments New Quantity Adjustment New Quantity Adjustment Import …" at bounding box center [582, 134] width 872 height 218
click at [244, 135] on input "text" at bounding box center [243, 132] width 171 height 18
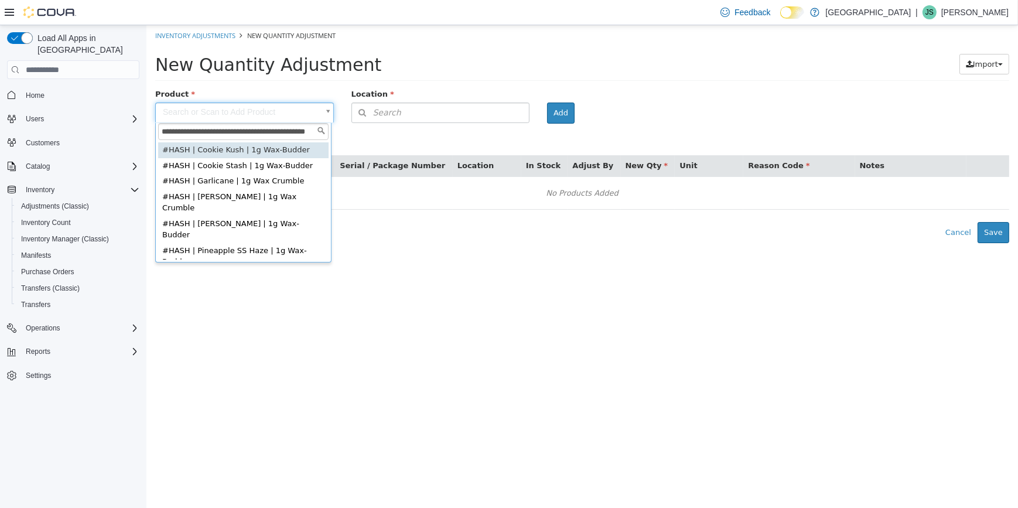
scroll to position [0, 18]
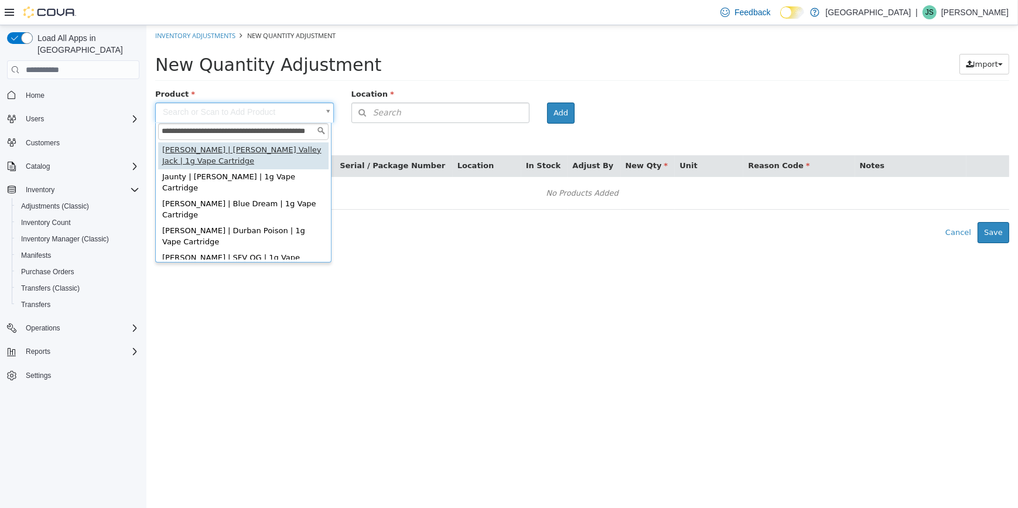
type input "**********"
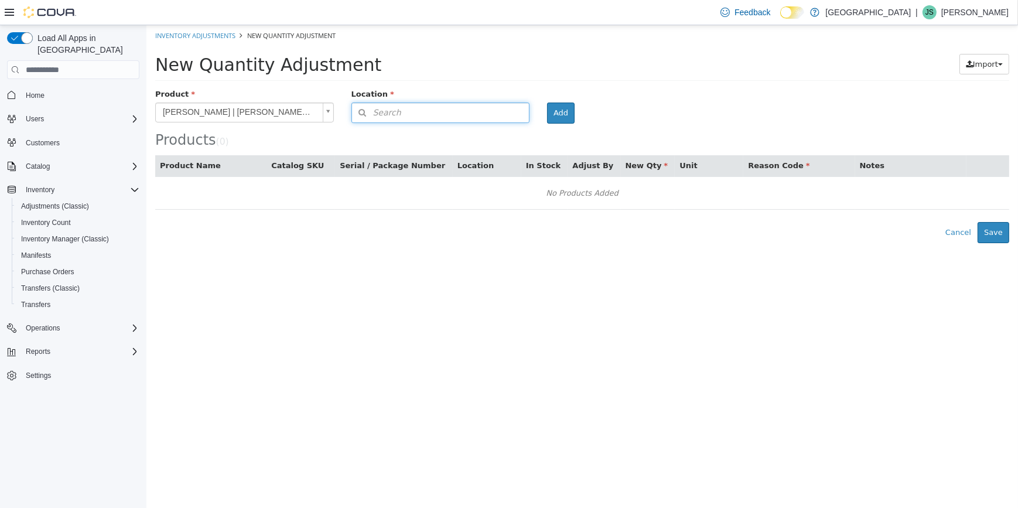
click at [463, 114] on button "Search" at bounding box center [440, 113] width 179 height 21
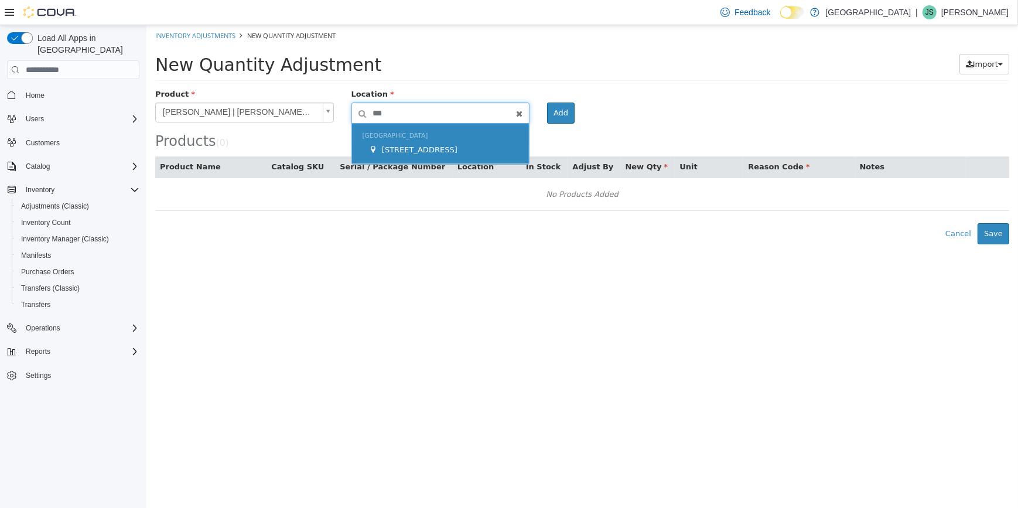
type input "***"
click at [478, 139] on div "New Amsterdam 245 W 14th St." at bounding box center [441, 144] width 178 height 40
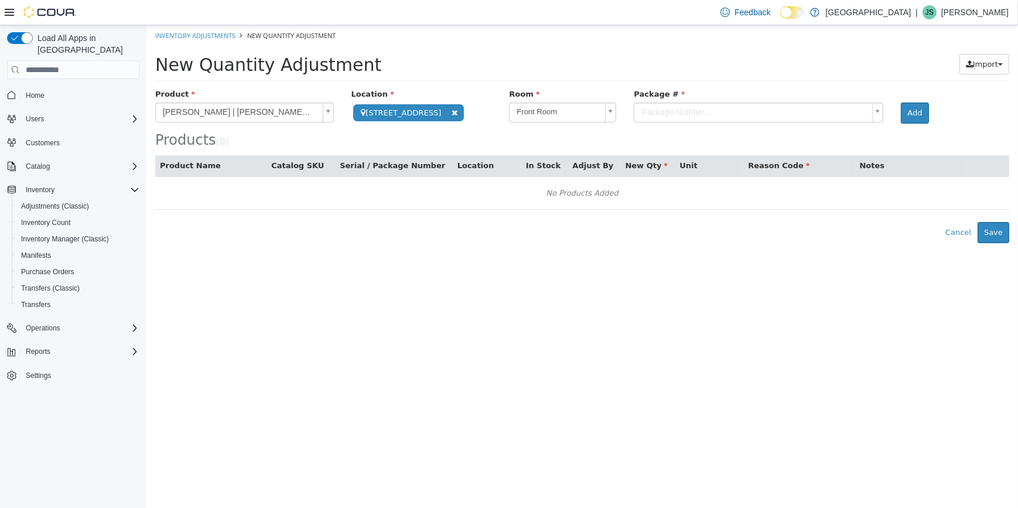
click at [705, 117] on body "**********" at bounding box center [582, 134] width 872 height 218
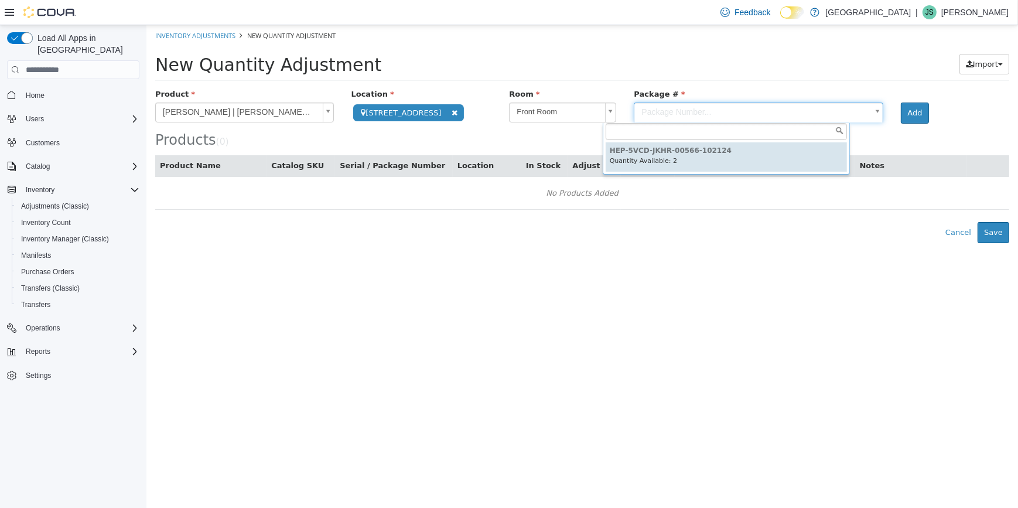
type input "**********"
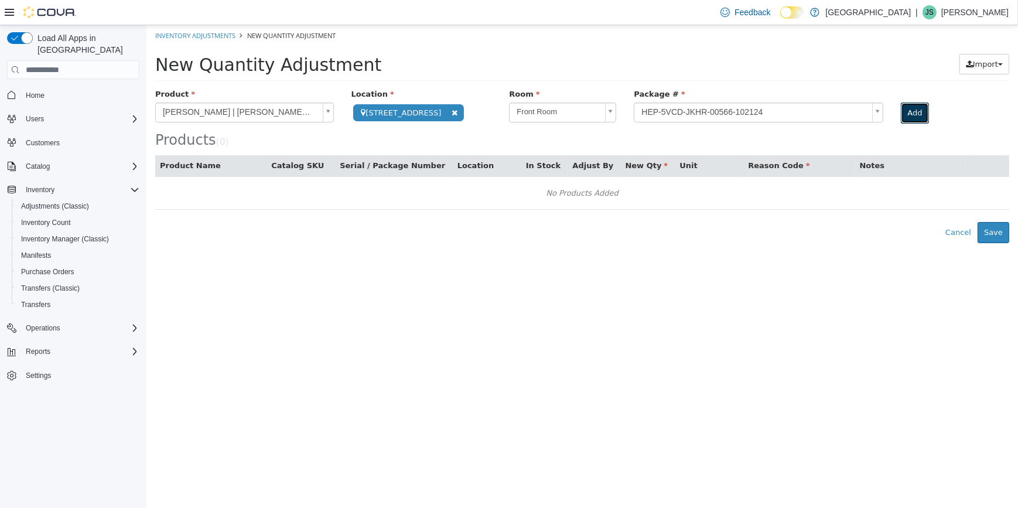
click at [901, 112] on button "Add" at bounding box center [915, 113] width 28 height 21
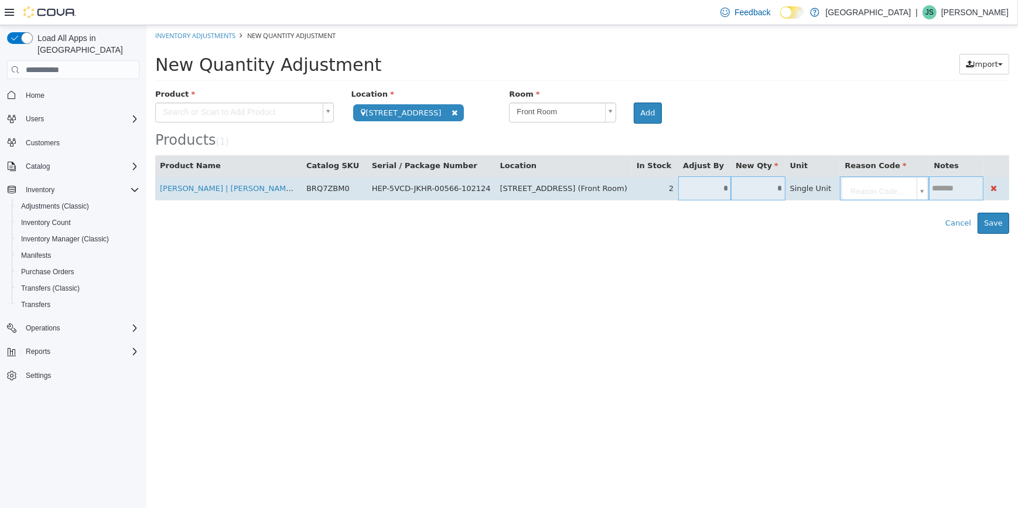
click at [731, 191] on input "*" at bounding box center [758, 188] width 54 height 9
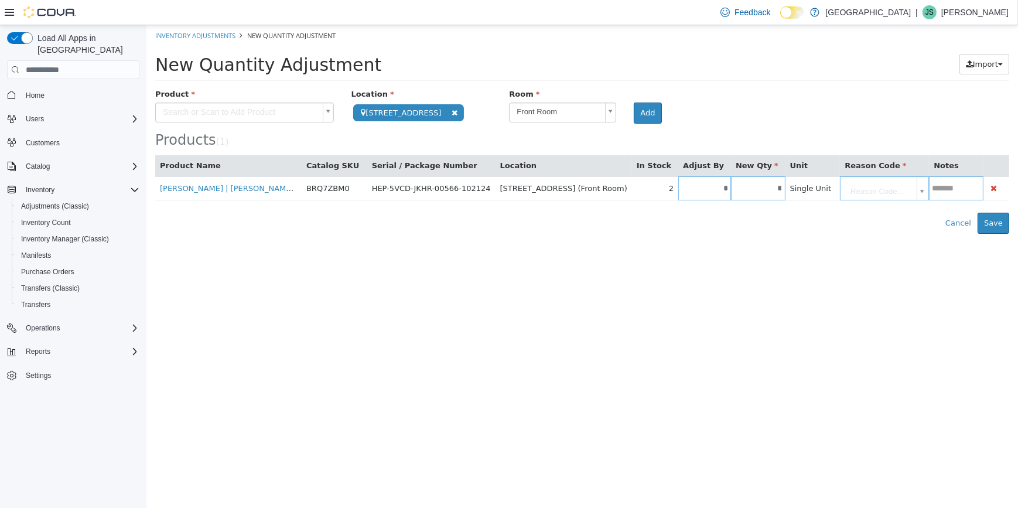
type input "*"
type input "**"
drag, startPoint x: 775, startPoint y: 254, endPoint x: 774, endPoint y: 230, distance: 24.1
click at [776, 234] on html "**********" at bounding box center [582, 129] width 872 height 209
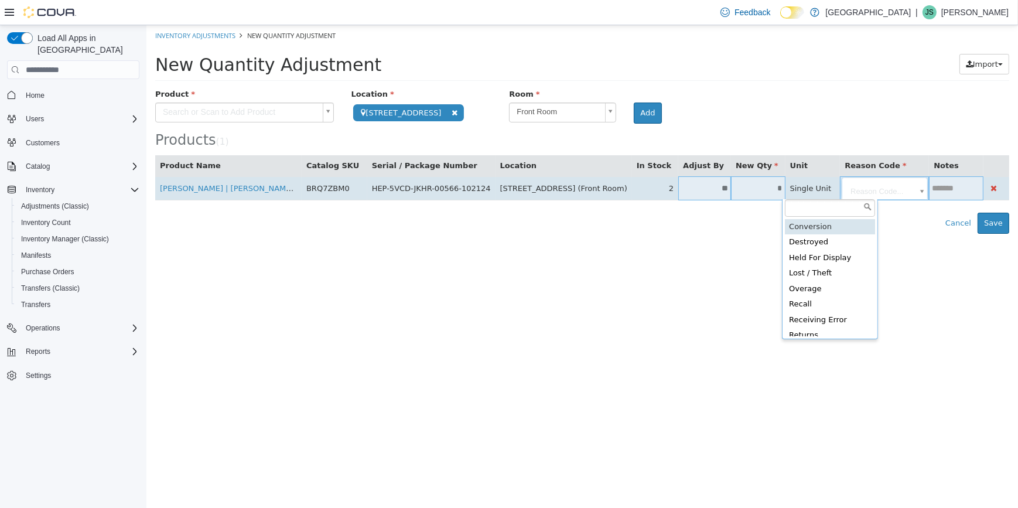
click at [847, 194] on body "**********" at bounding box center [582, 129] width 872 height 209
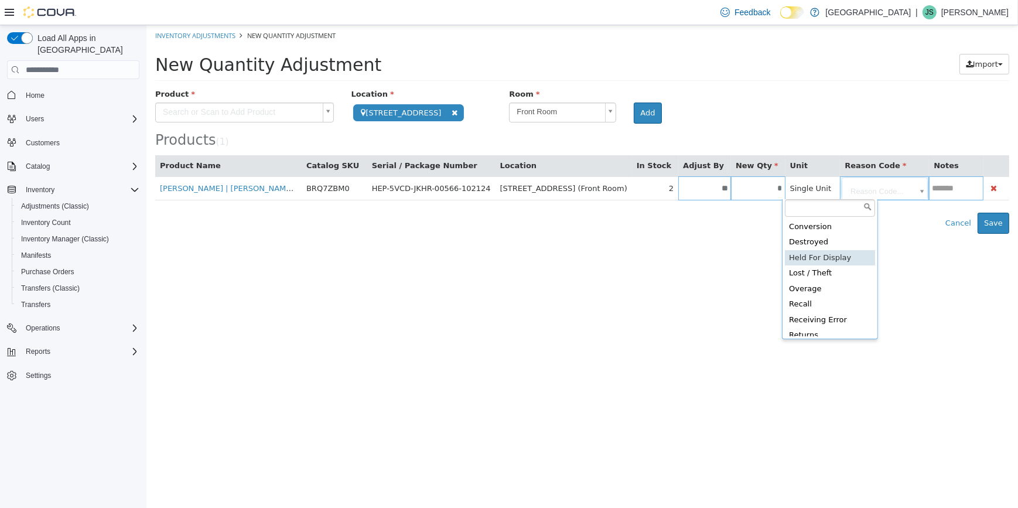
scroll to position [53, 0]
type input "**********"
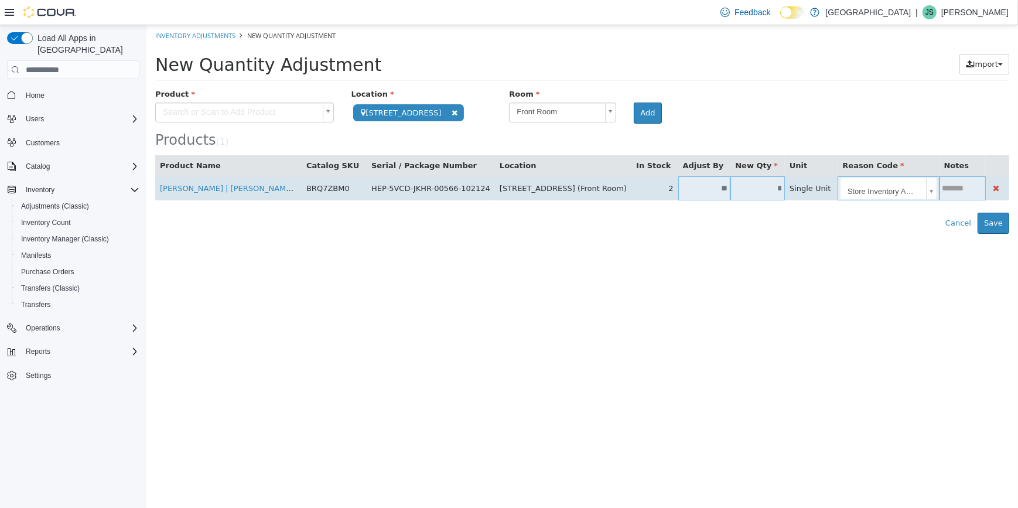
click at [939, 189] on input "text" at bounding box center [962, 188] width 46 height 9
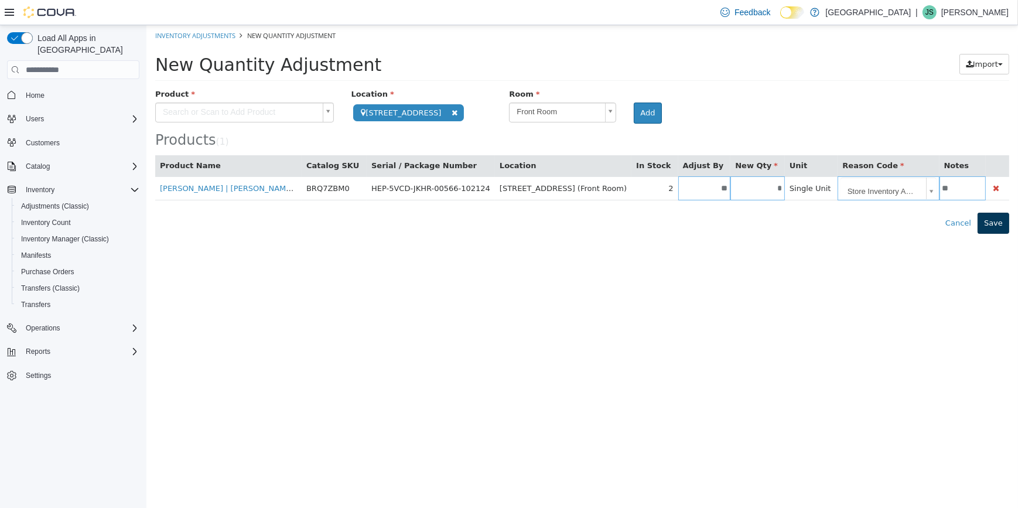
type input "**"
click at [986, 223] on button "Save" at bounding box center [993, 223] width 32 height 21
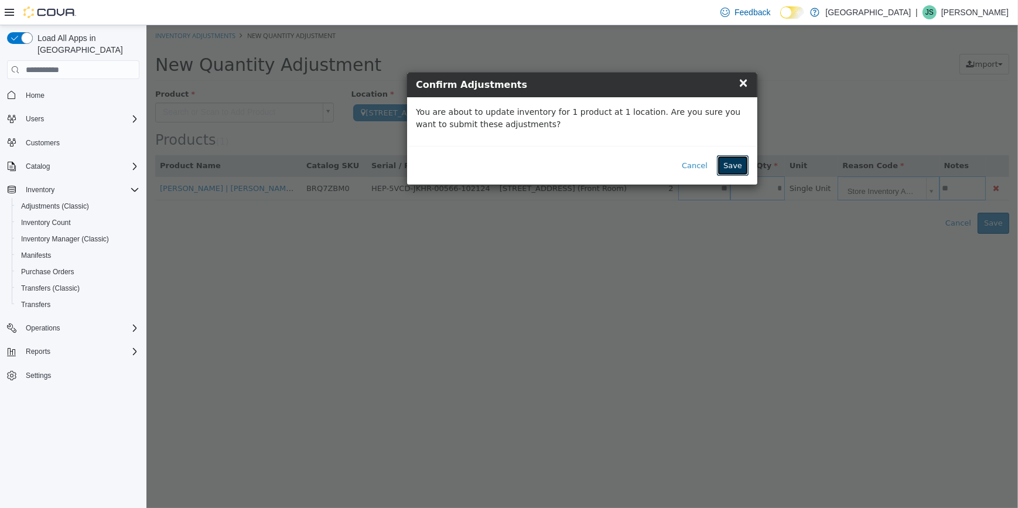
click at [732, 163] on button "Save" at bounding box center [733, 165] width 32 height 21
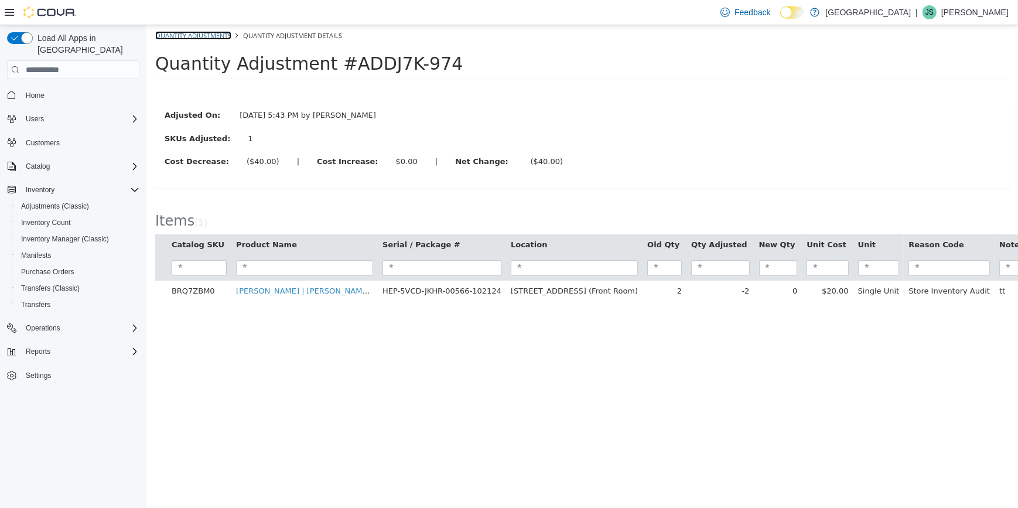
click at [212, 34] on link "Quantity Adjustments" at bounding box center [193, 35] width 76 height 9
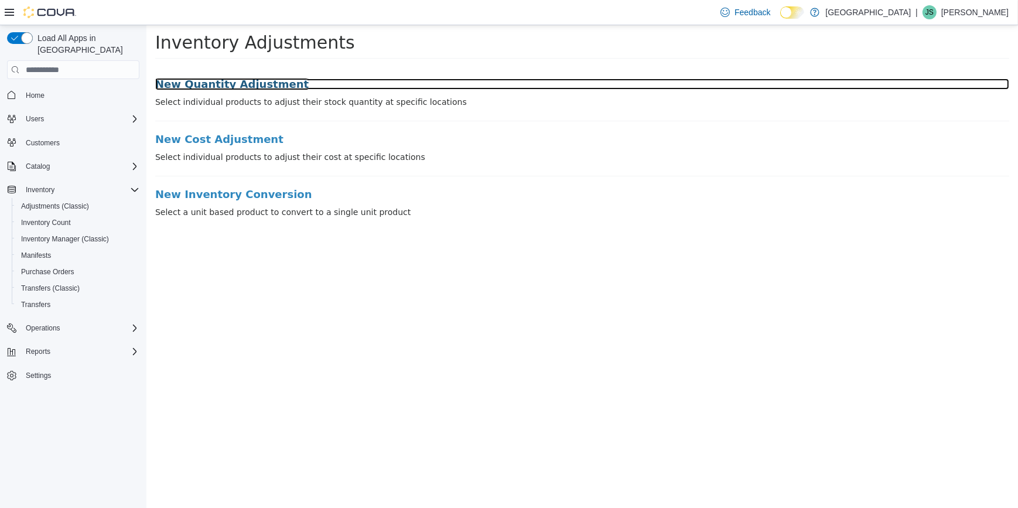
click at [233, 87] on h3 "New Quantity Adjustment" at bounding box center [582, 85] width 854 height 12
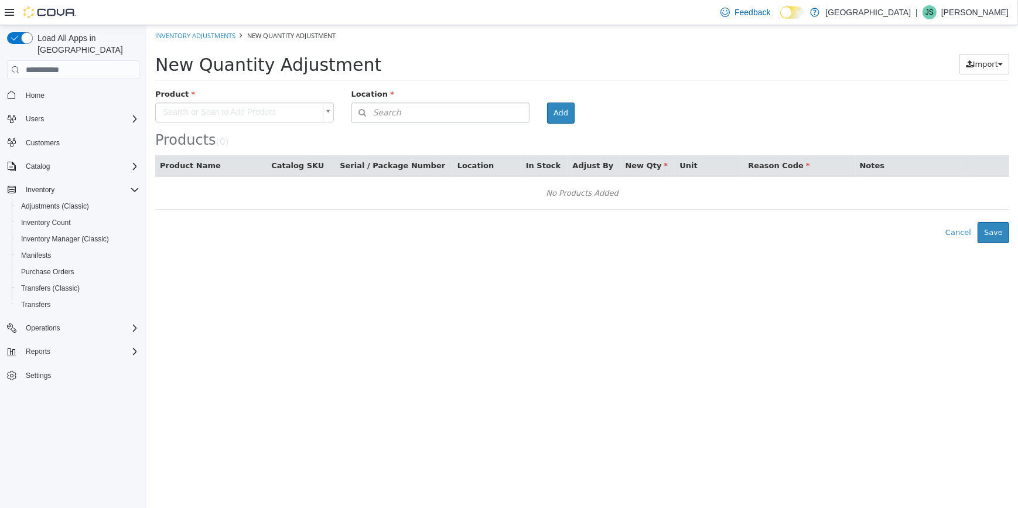
click at [247, 120] on body "× The adjustment request was successfully processed. Inventory Adjustments New …" at bounding box center [582, 134] width 872 height 218
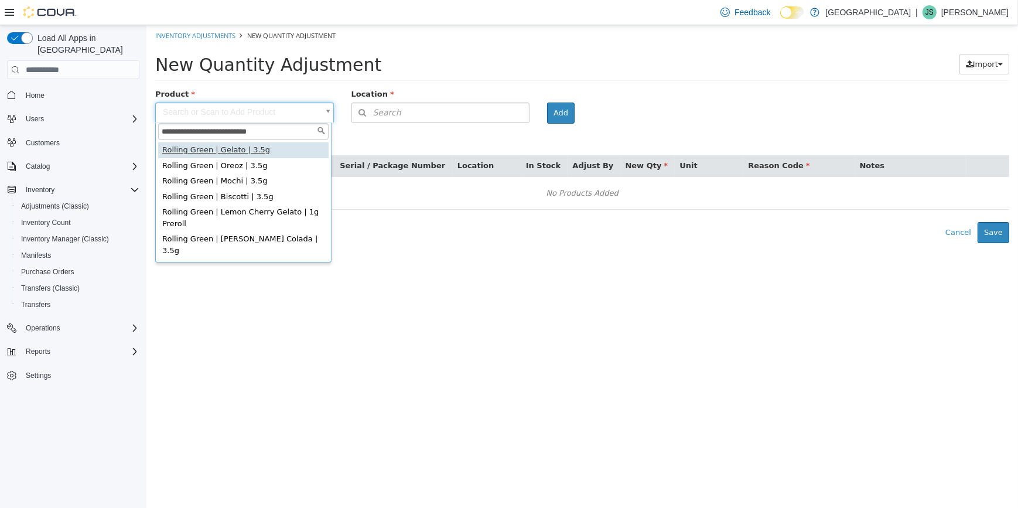
type input "**********"
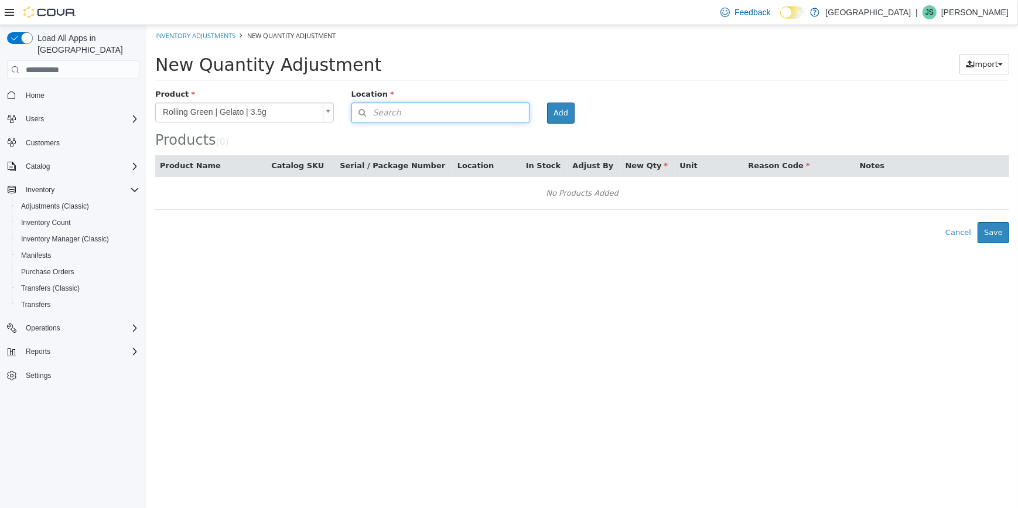
click at [382, 110] on span "Search" at bounding box center [376, 113] width 49 height 12
click at [495, 127] on span "or browse" at bounding box center [499, 134] width 57 height 20
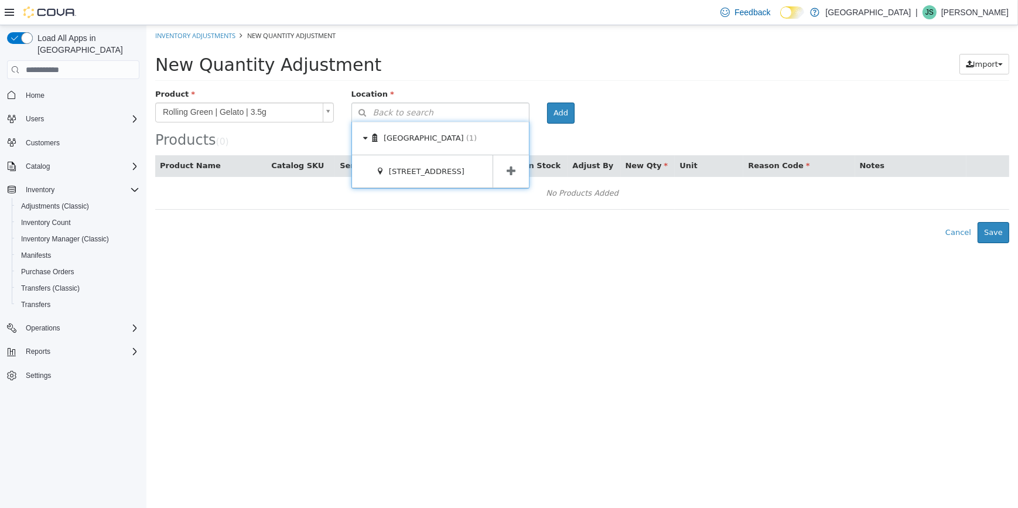
click at [512, 173] on icon at bounding box center [510, 171] width 9 height 11
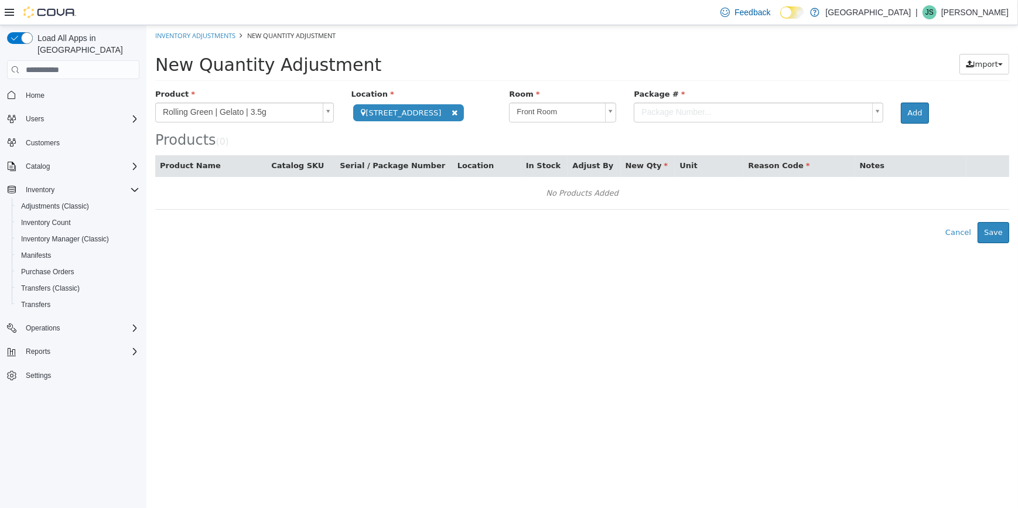
click at [664, 111] on body "**********" at bounding box center [582, 134] width 872 height 218
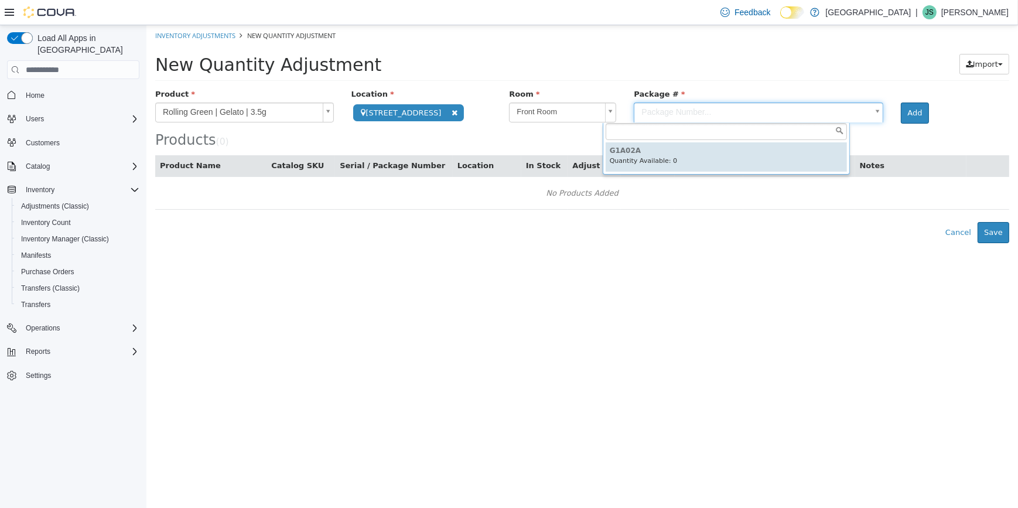
type input "******"
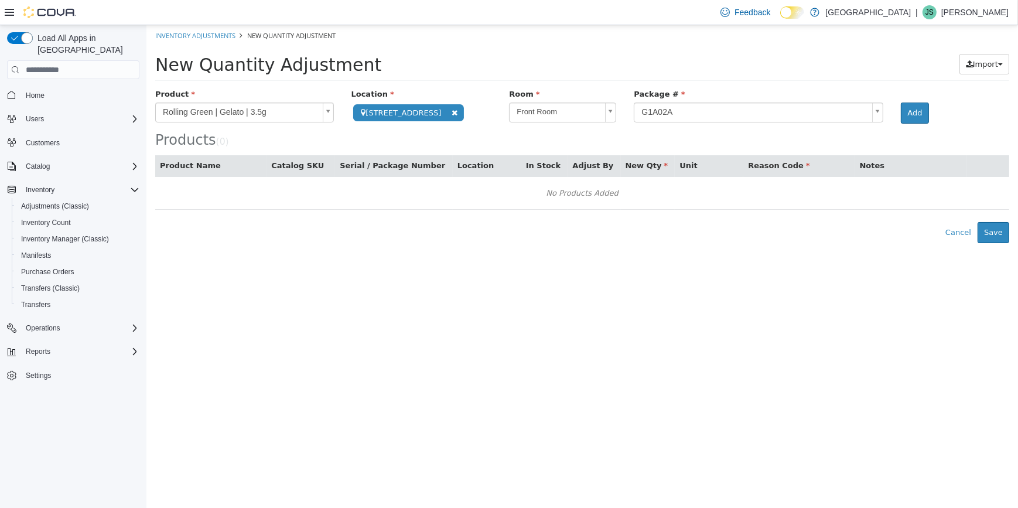
click at [901, 111] on div "Add" at bounding box center [918, 113] width 53 height 21
click at [901, 116] on button "Add" at bounding box center [915, 113] width 28 height 21
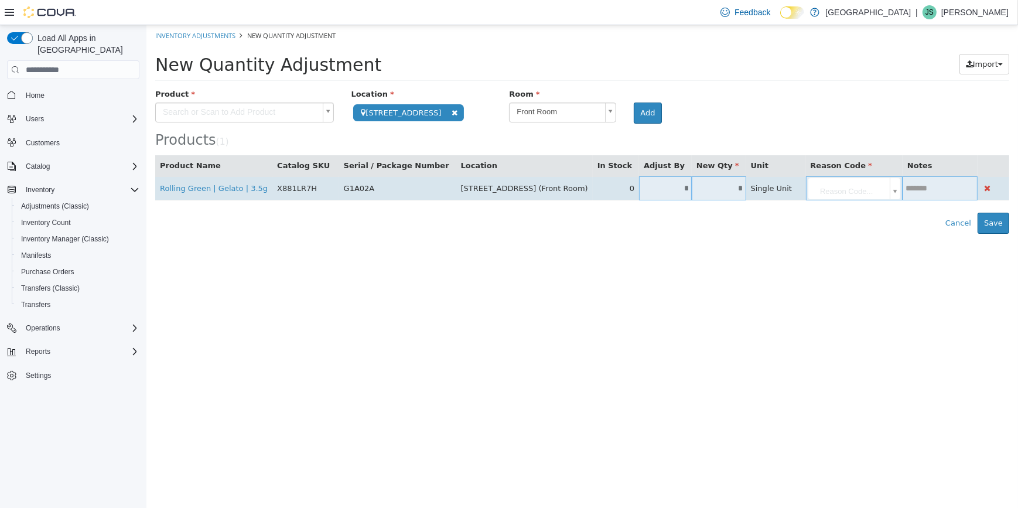
click at [691, 182] on td "*" at bounding box center [718, 188] width 54 height 24
click at [691, 196] on td "*" at bounding box center [718, 188] width 54 height 24
click at [691, 193] on input "*" at bounding box center [718, 188] width 54 height 9
type input "*"
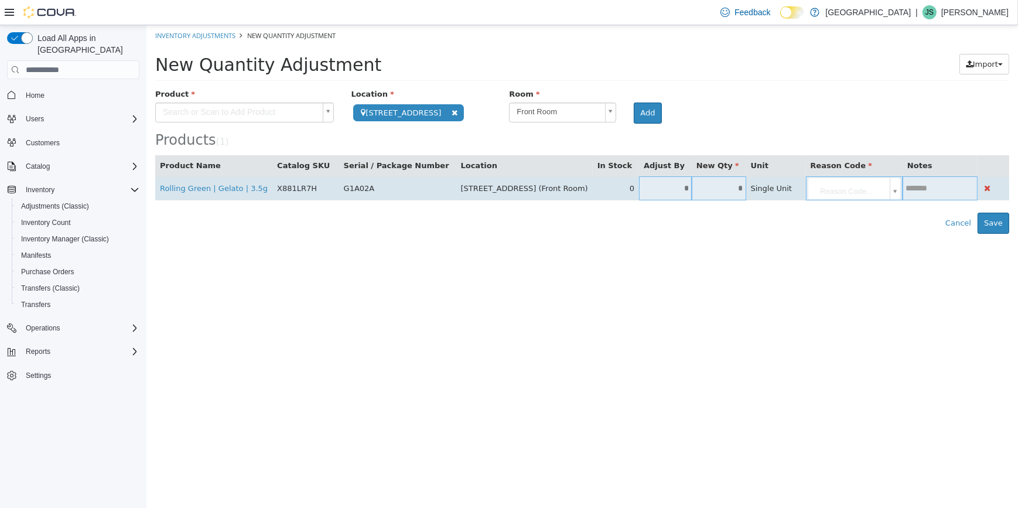
type input "*"
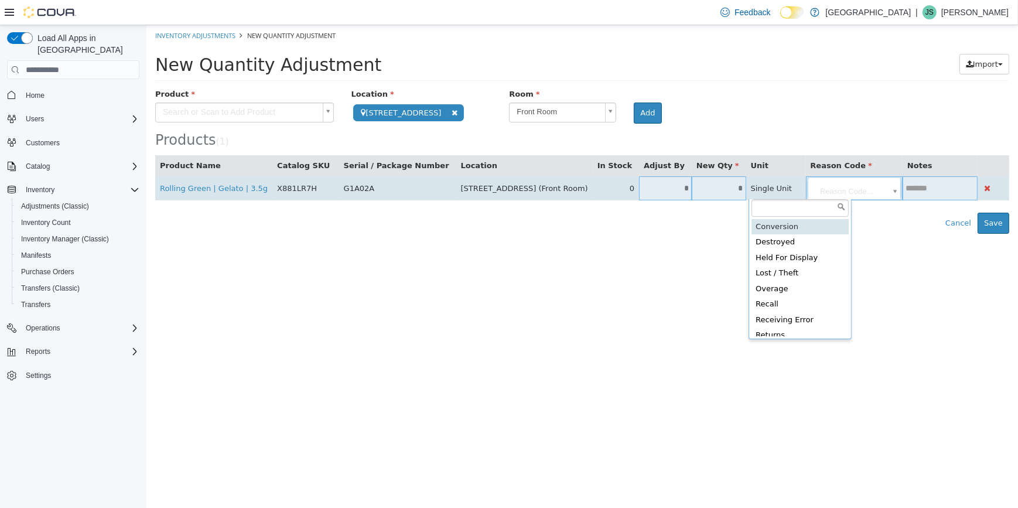
click at [792, 189] on body "**********" at bounding box center [582, 129] width 872 height 209
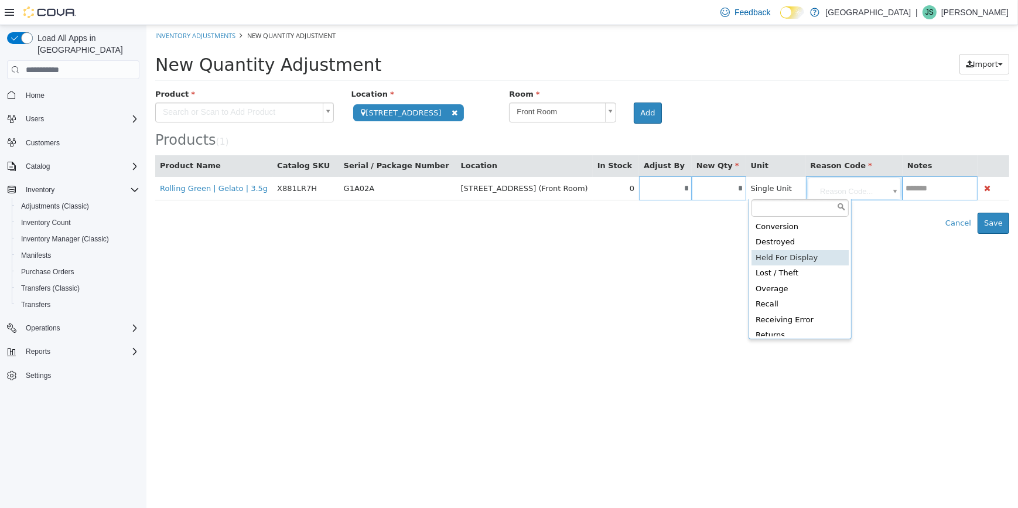
scroll to position [53, 0]
type input "**********"
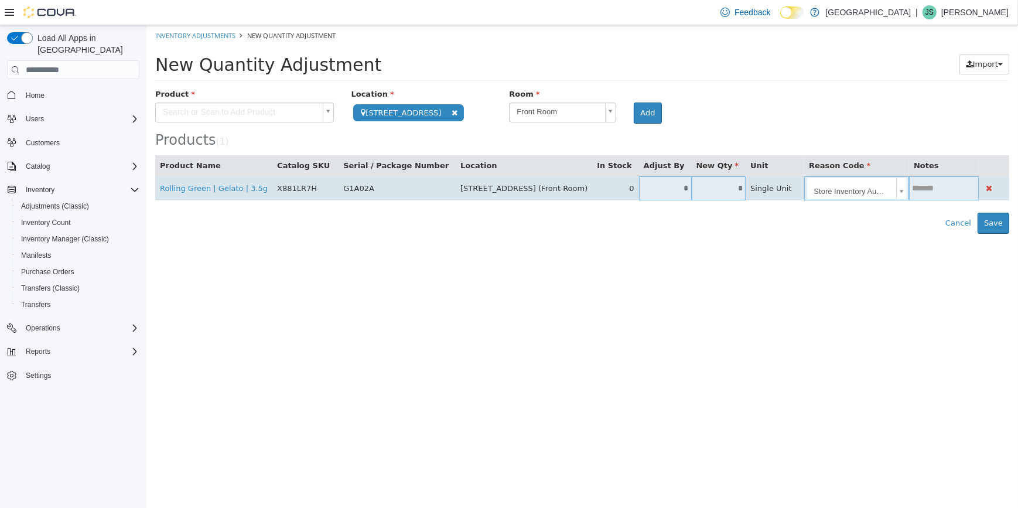
click at [909, 197] on td at bounding box center [944, 188] width 70 height 24
click at [909, 195] on td at bounding box center [944, 188] width 70 height 24
click at [912, 181] on td at bounding box center [944, 188] width 70 height 24
click at [909, 184] on input "text" at bounding box center [944, 188] width 70 height 9
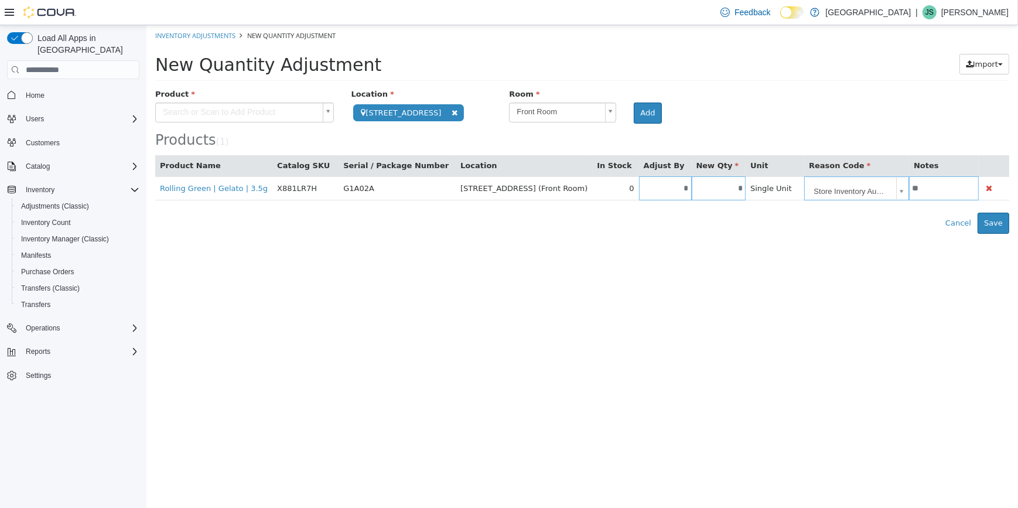
type input "**"
click at [1000, 224] on button "Save" at bounding box center [993, 223] width 32 height 21
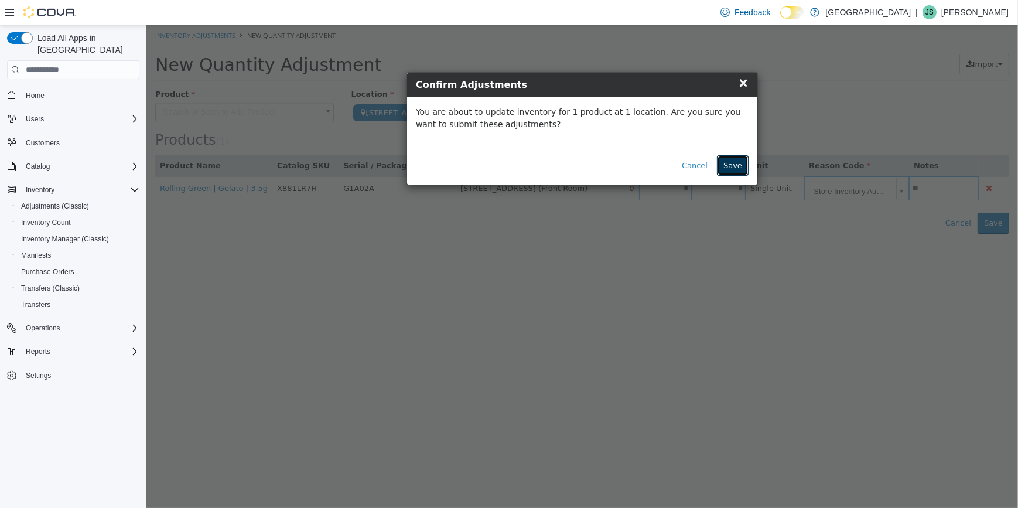
click at [737, 165] on button "Save" at bounding box center [733, 165] width 32 height 21
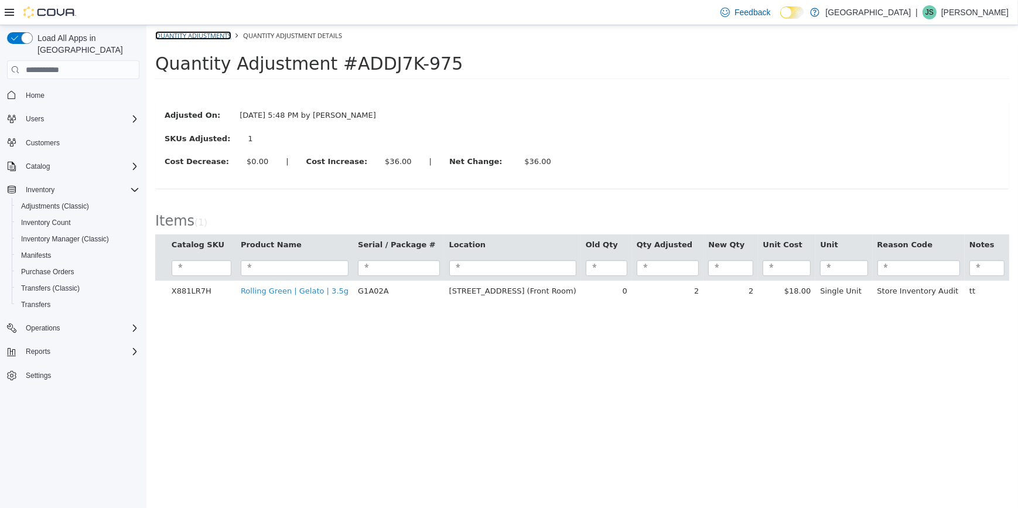
click at [205, 36] on link "Quantity Adjustments" at bounding box center [193, 35] width 76 height 9
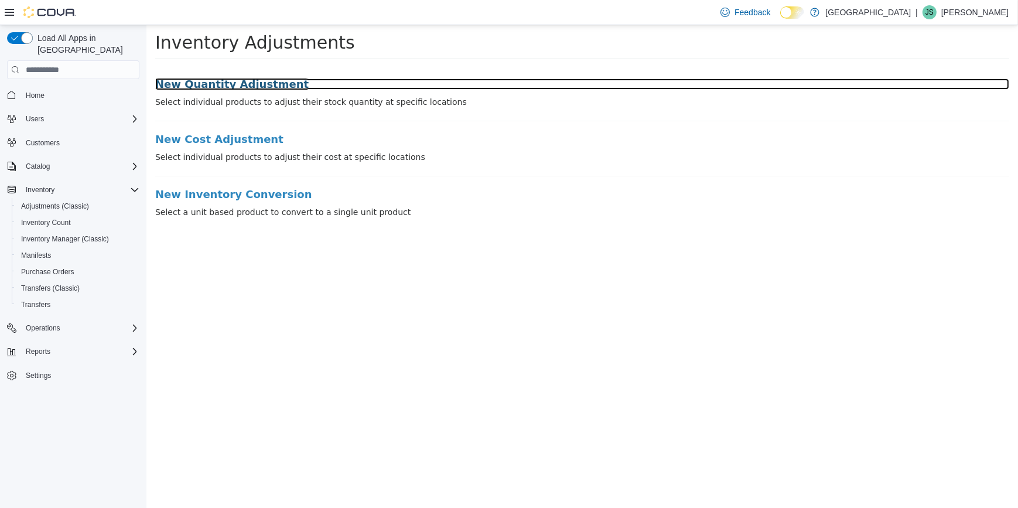
click at [215, 80] on h3 "New Quantity Adjustment" at bounding box center [582, 85] width 854 height 12
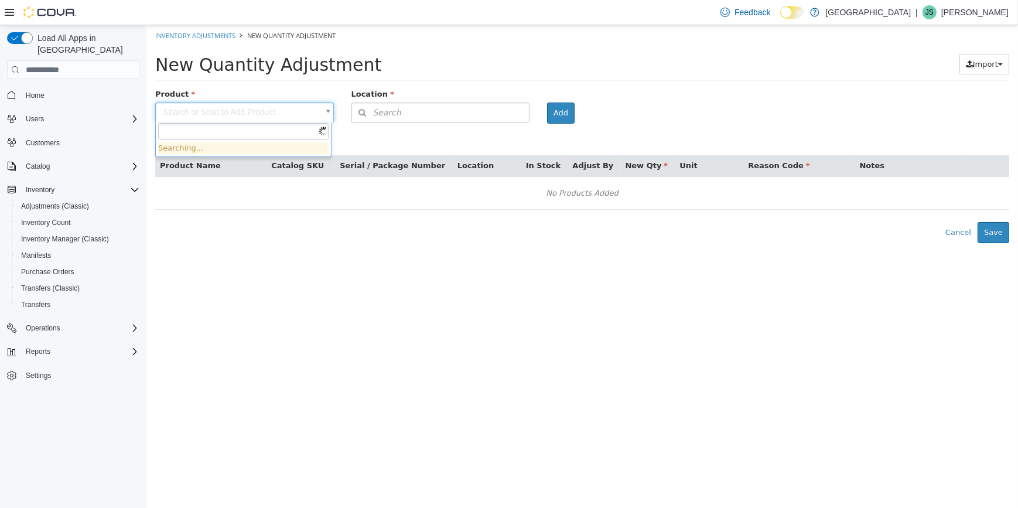
drag, startPoint x: 257, startPoint y: 104, endPoint x: 264, endPoint y: 115, distance: 14.0
click at [257, 104] on body "× The adjustment request was successfully processed. Inventory Adjustments New …" at bounding box center [582, 134] width 872 height 218
click at [267, 131] on input "text" at bounding box center [243, 132] width 171 height 18
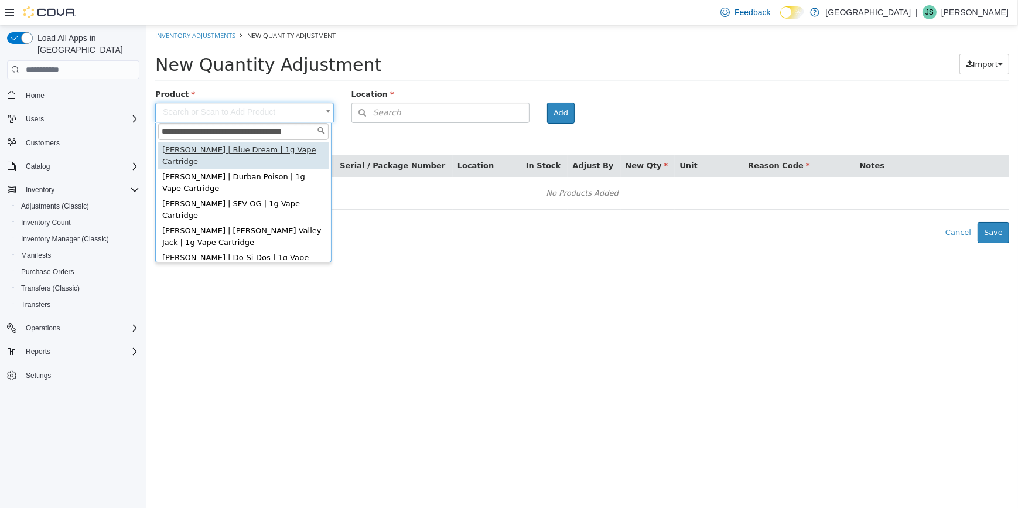
type input "**********"
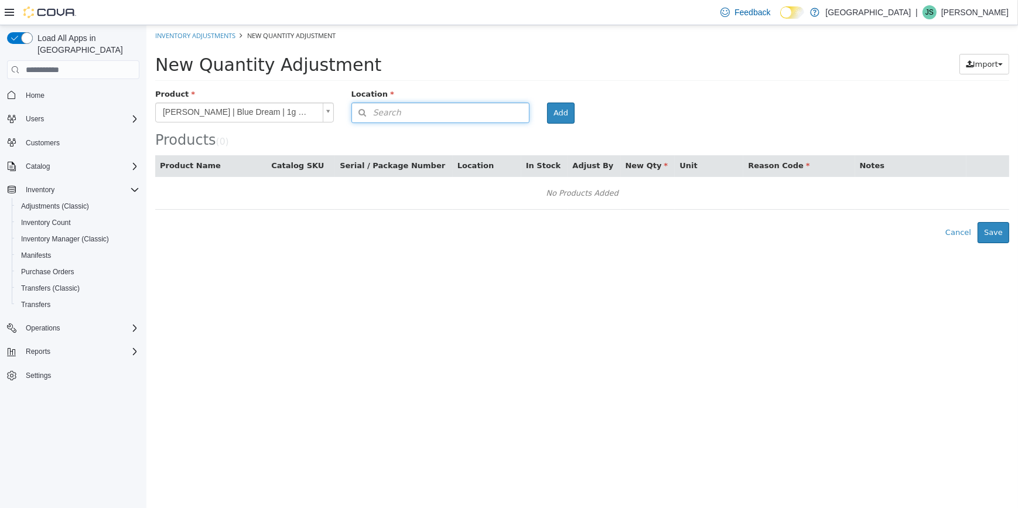
click at [456, 107] on button "Search" at bounding box center [440, 113] width 179 height 21
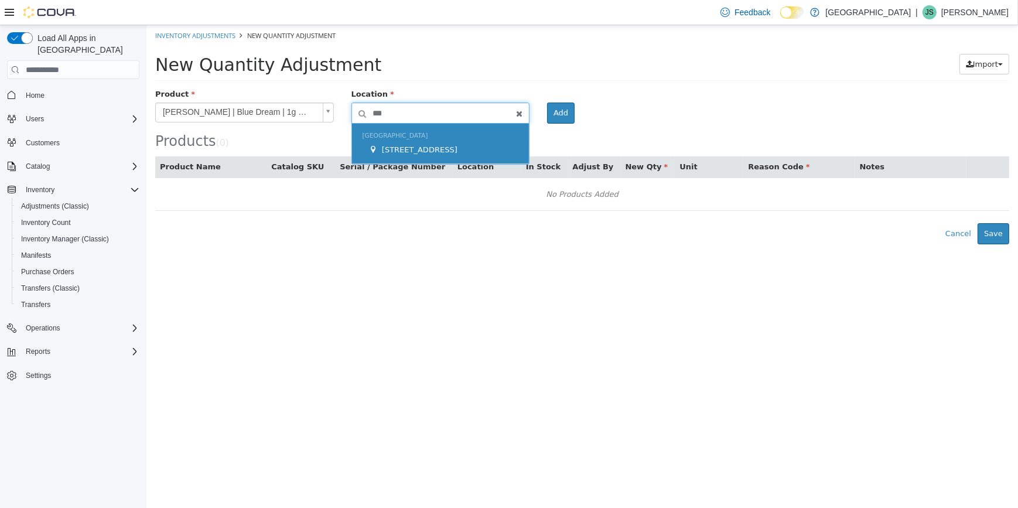
type input "***"
click at [467, 152] on div "[STREET_ADDRESS]" at bounding box center [443, 150] width 151 height 12
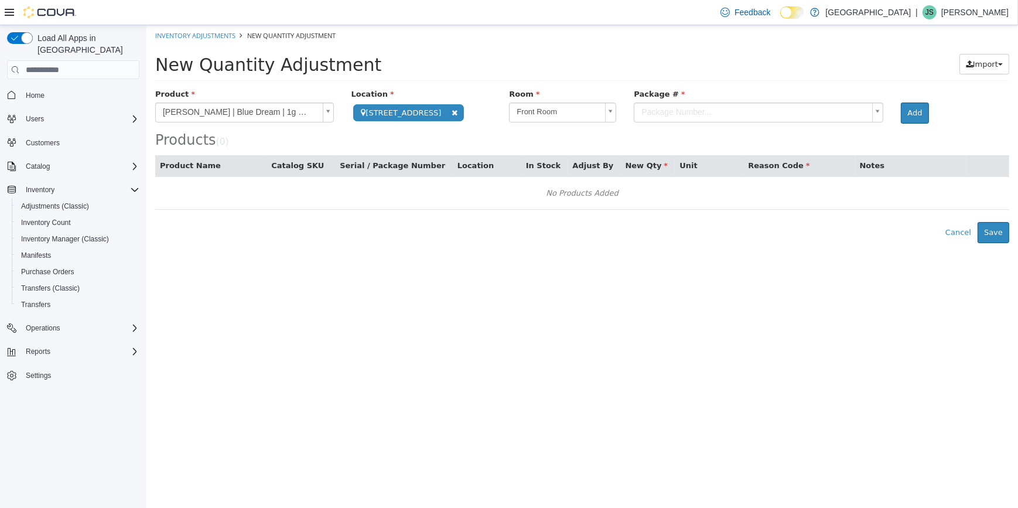
drag, startPoint x: 649, startPoint y: 101, endPoint x: 645, endPoint y: 111, distance: 11.1
click at [648, 101] on div "Package #" at bounding box center [758, 95] width 267 height 15
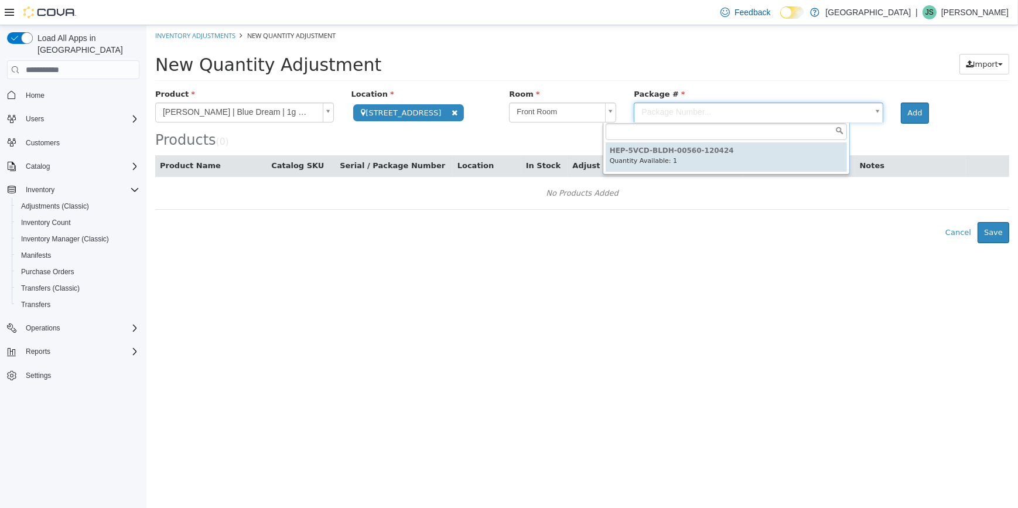
click at [647, 111] on body "**********" at bounding box center [582, 134] width 872 height 218
type input "**********"
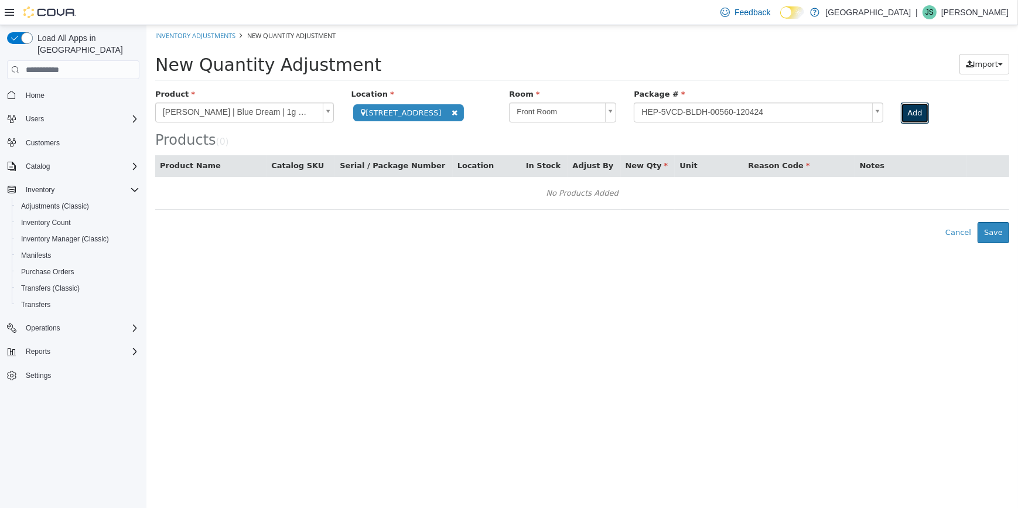
click at [901, 105] on button "Add" at bounding box center [915, 113] width 28 height 21
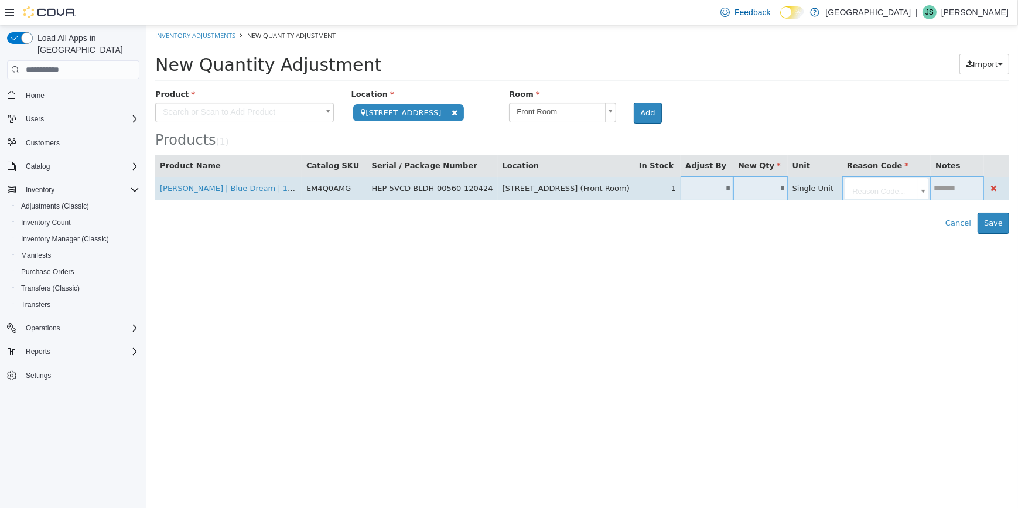
click at [733, 184] on input "*" at bounding box center [760, 188] width 54 height 9
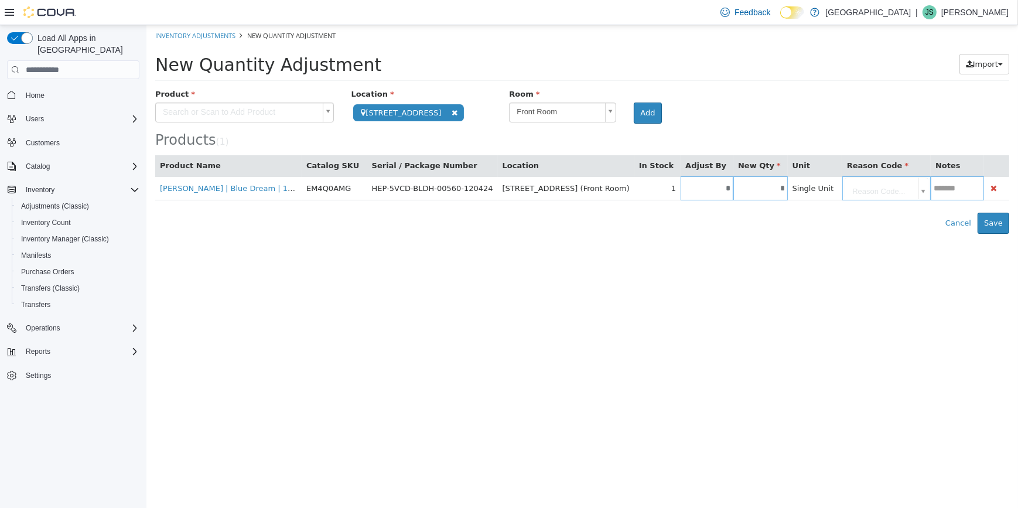
type input "*"
type input "**"
click at [730, 234] on html "**********" at bounding box center [582, 129] width 872 height 209
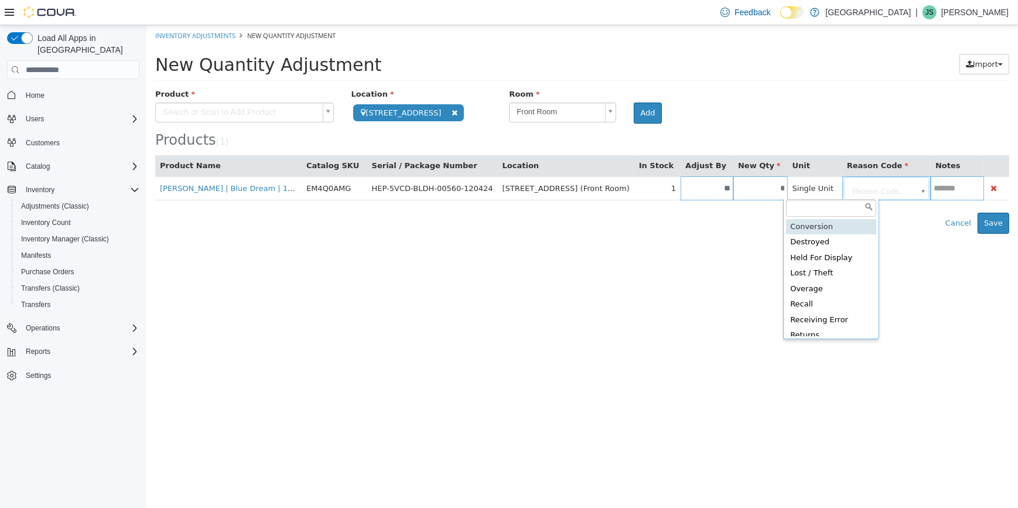
click at [833, 184] on body "**********" at bounding box center [582, 129] width 872 height 209
type input "**********"
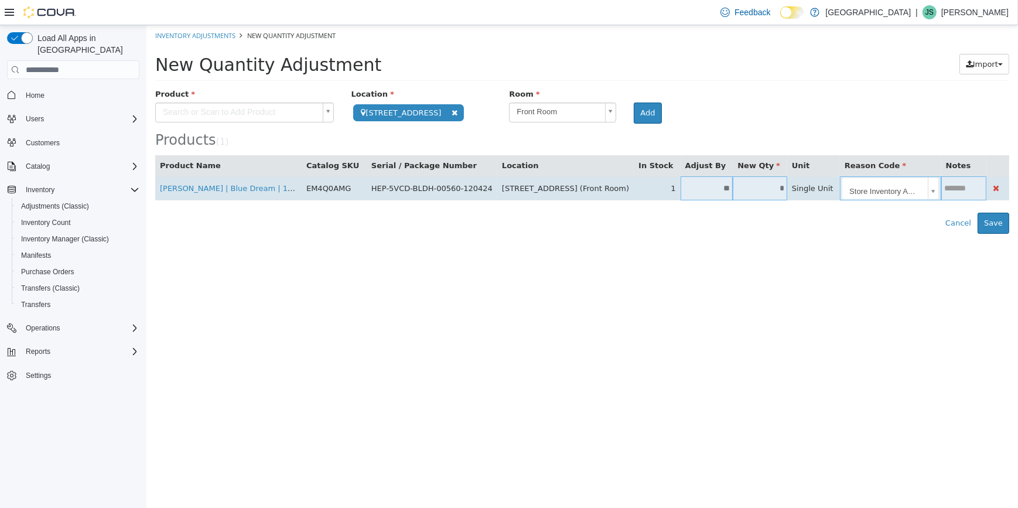
click at [941, 190] on input "text" at bounding box center [963, 188] width 45 height 9
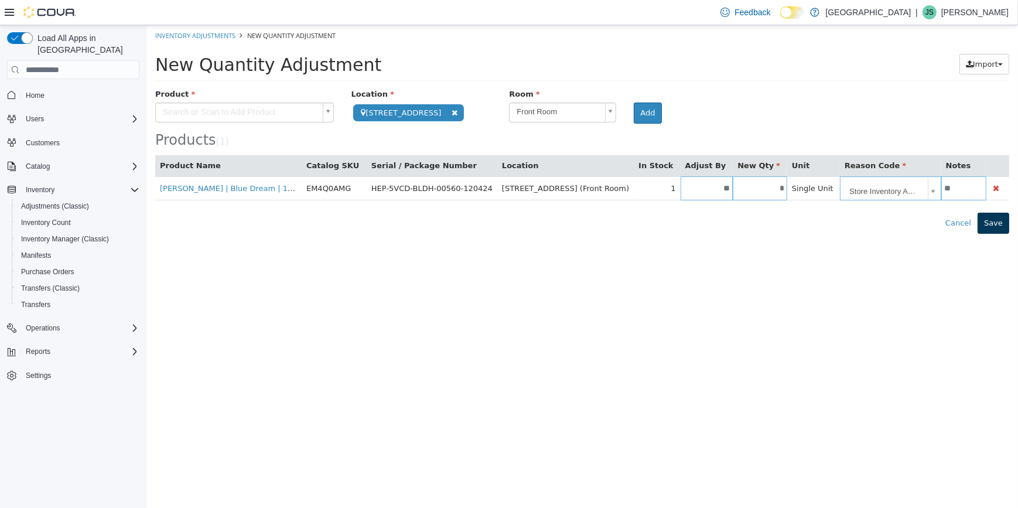
type input "*"
type input "**"
click at [1000, 225] on button "Save" at bounding box center [993, 223] width 32 height 21
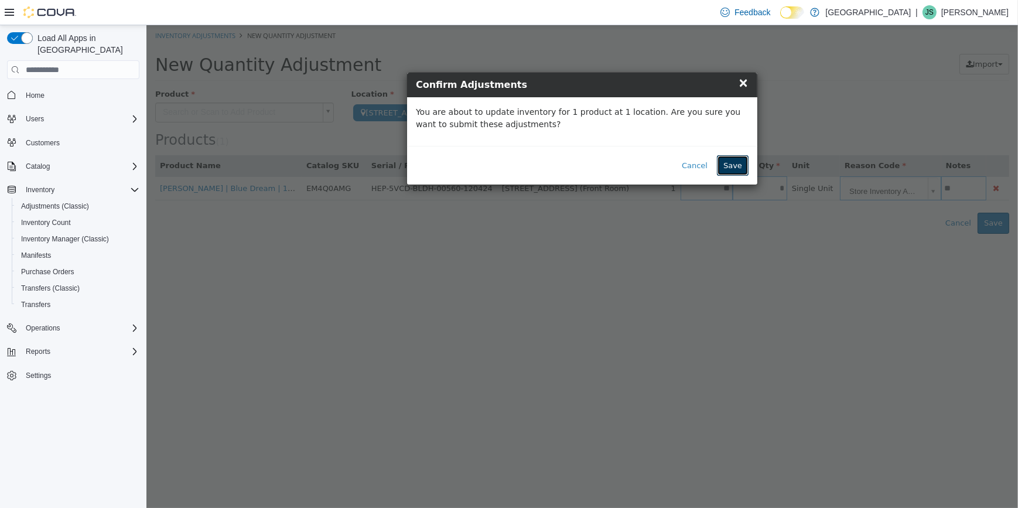
click at [742, 168] on button "Save" at bounding box center [733, 165] width 32 height 21
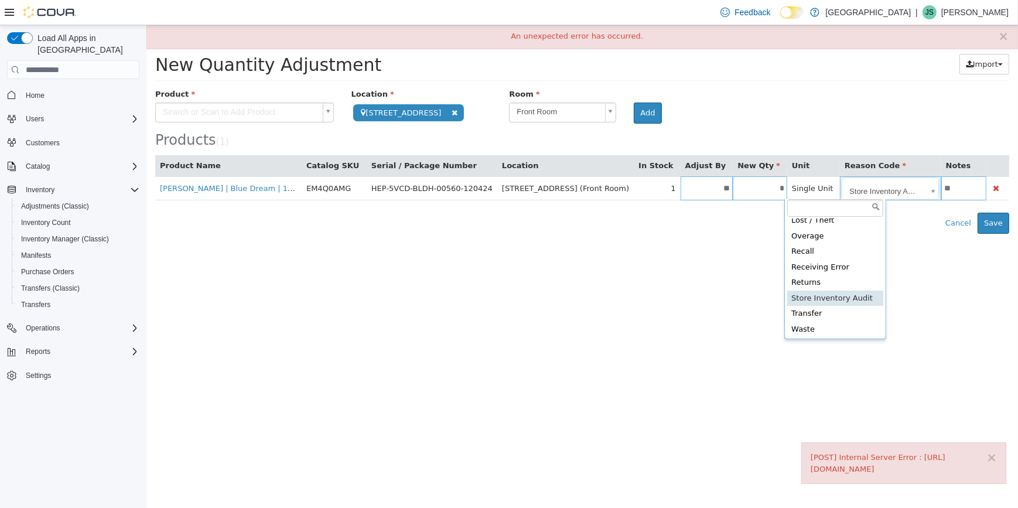
click at [869, 197] on body "**********" at bounding box center [582, 129] width 872 height 209
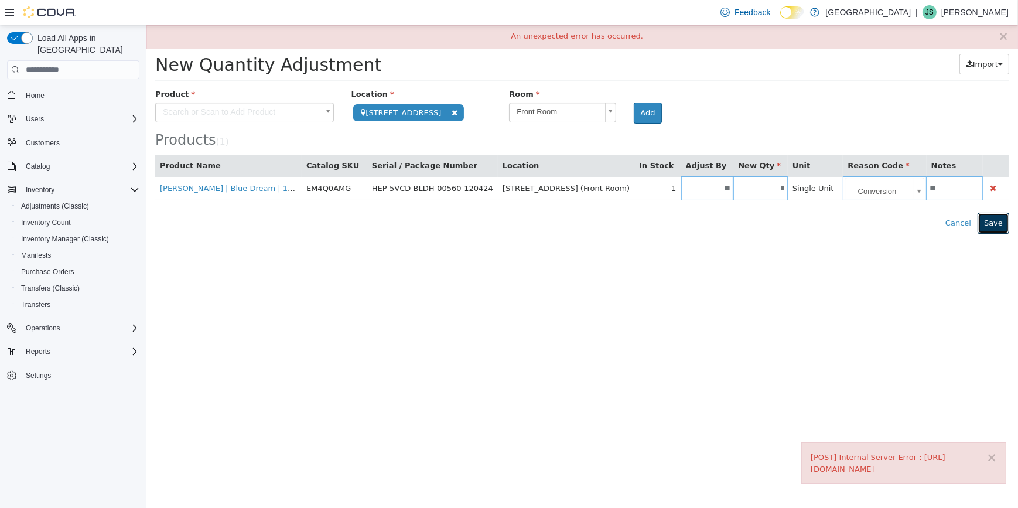
click at [989, 217] on button "Save" at bounding box center [993, 223] width 32 height 21
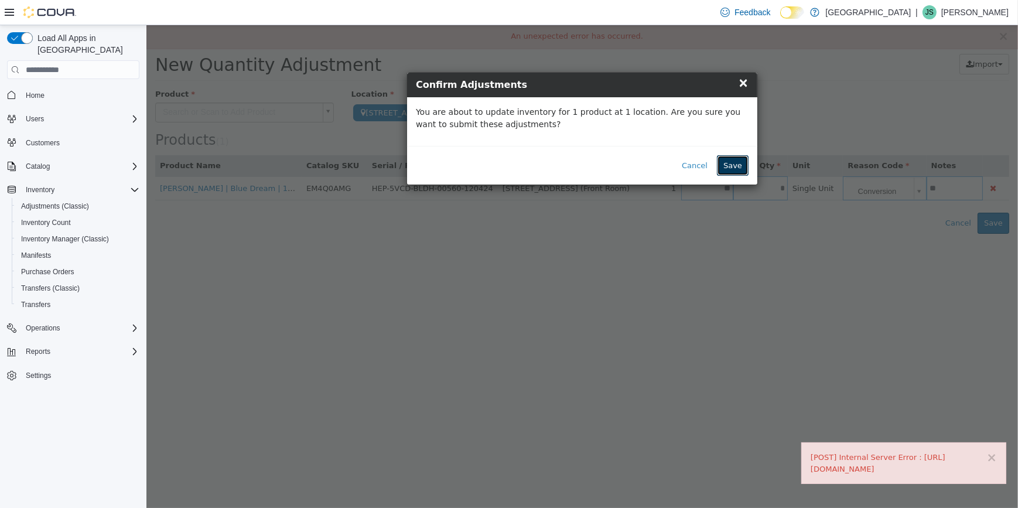
click at [729, 162] on button "Save" at bounding box center [733, 165] width 32 height 21
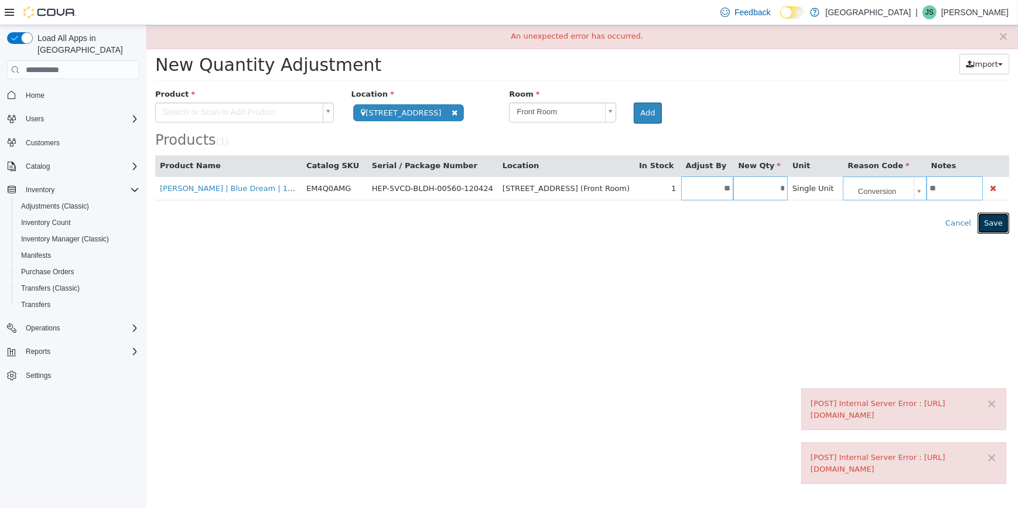
click at [1001, 221] on button "Save" at bounding box center [993, 223] width 32 height 21
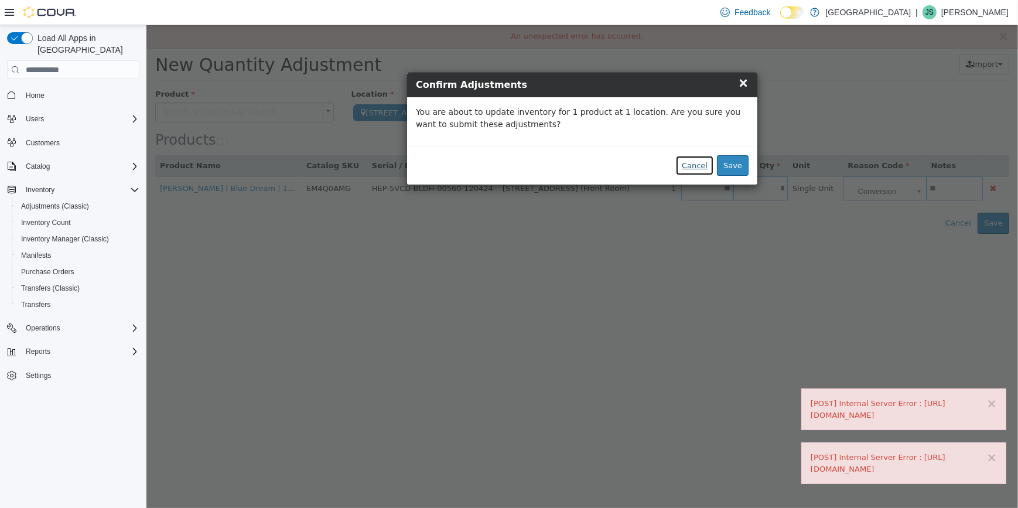
click at [701, 163] on button "Cancel" at bounding box center [694, 165] width 39 height 21
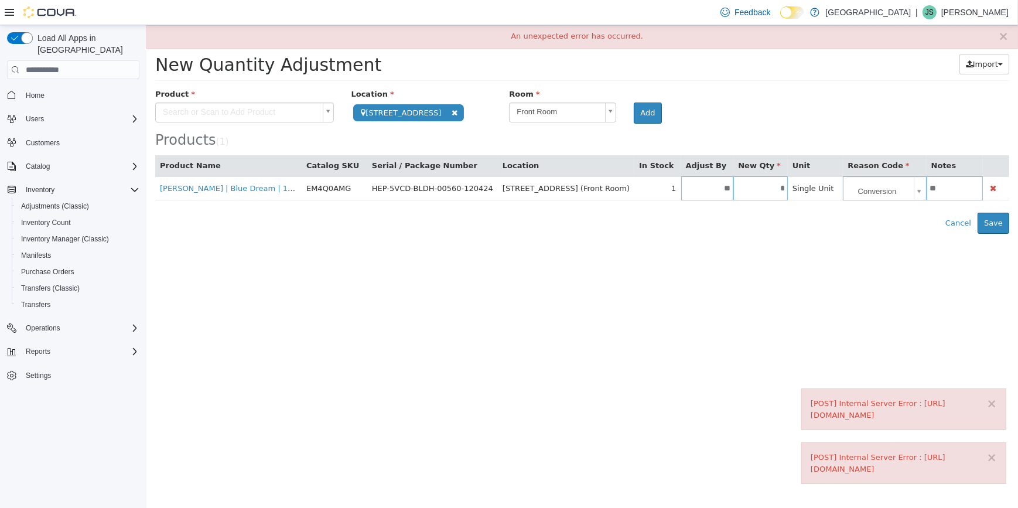
click at [853, 197] on body "**********" at bounding box center [582, 129] width 872 height 209
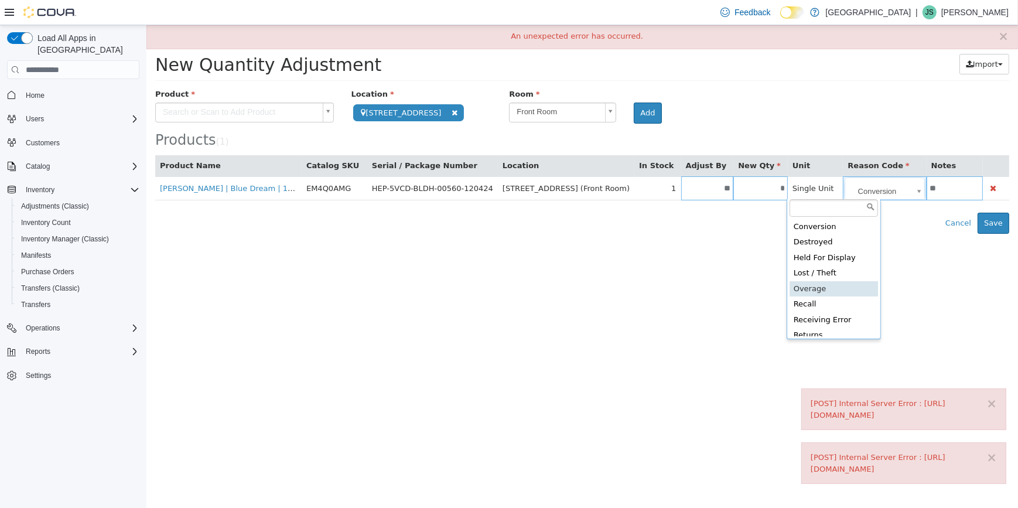
type input "**********"
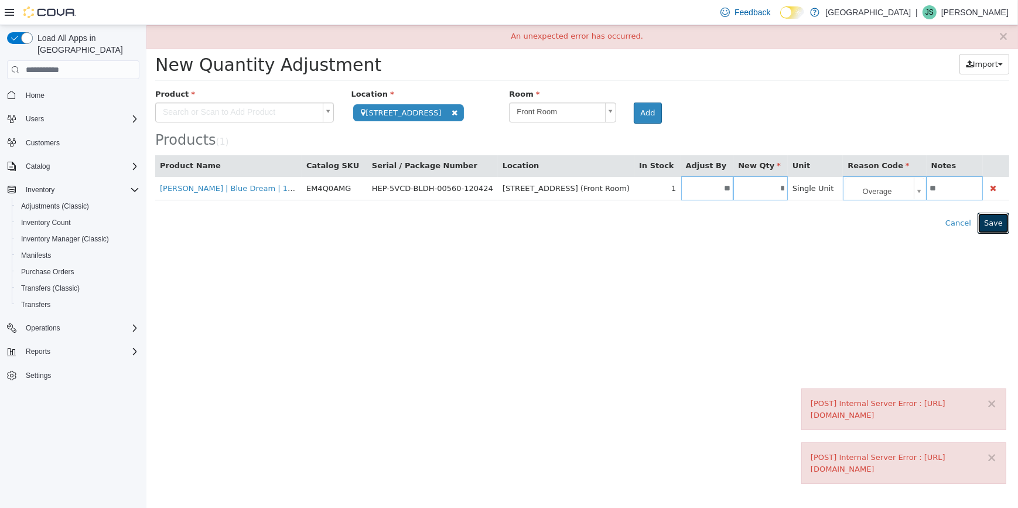
click at [996, 226] on button "Save" at bounding box center [993, 223] width 32 height 21
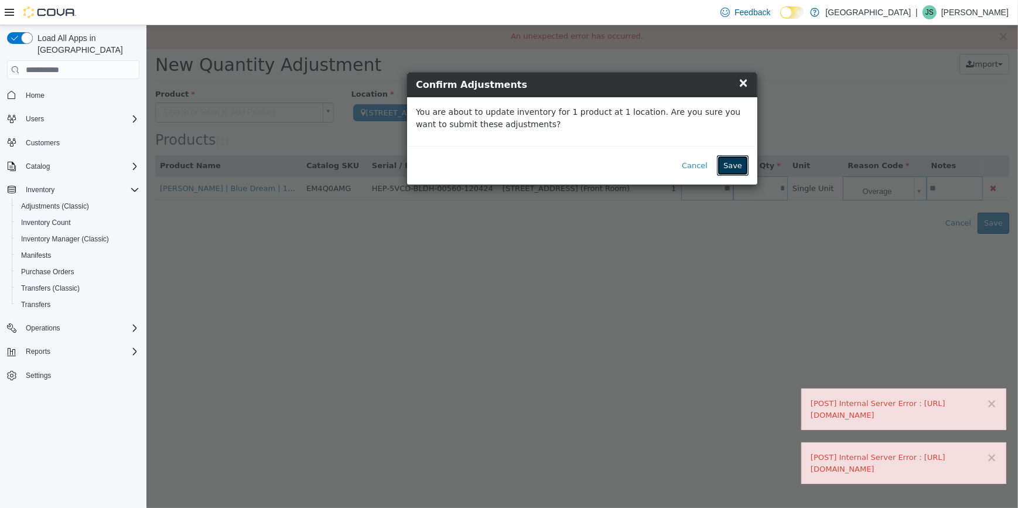
click at [728, 165] on button "Save" at bounding box center [733, 165] width 32 height 21
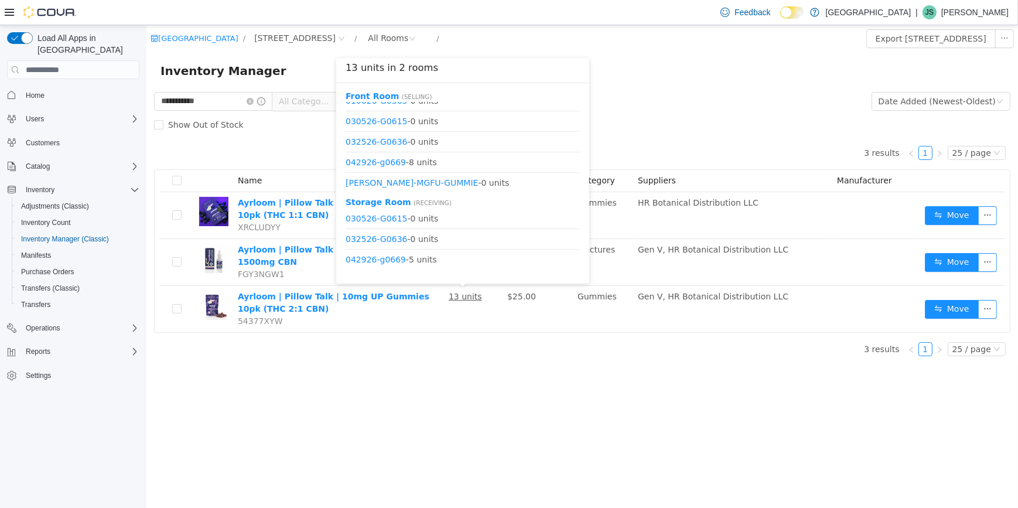
scroll to position [15, 0]
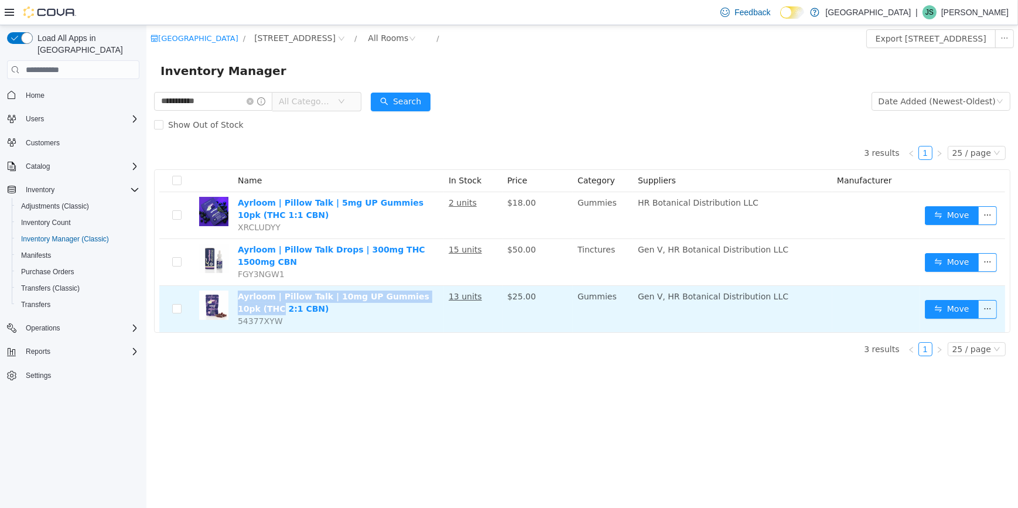
drag, startPoint x: 437, startPoint y: 298, endPoint x: 233, endPoint y: 298, distance: 204.5
click at [233, 298] on td "Ayrloom | Pillow Talk | 10mg UP Gummies 10pk (THC 2:1 CBN) 54377XYW" at bounding box center [338, 309] width 211 height 46
drag, startPoint x: 233, startPoint y: 298, endPoint x: 288, endPoint y: 296, distance: 55.7
copy link "Ayrloom | Pillow Talk | 10mg UP Gummies 10pk (THC"
click at [954, 314] on button "Move" at bounding box center [952, 309] width 54 height 19
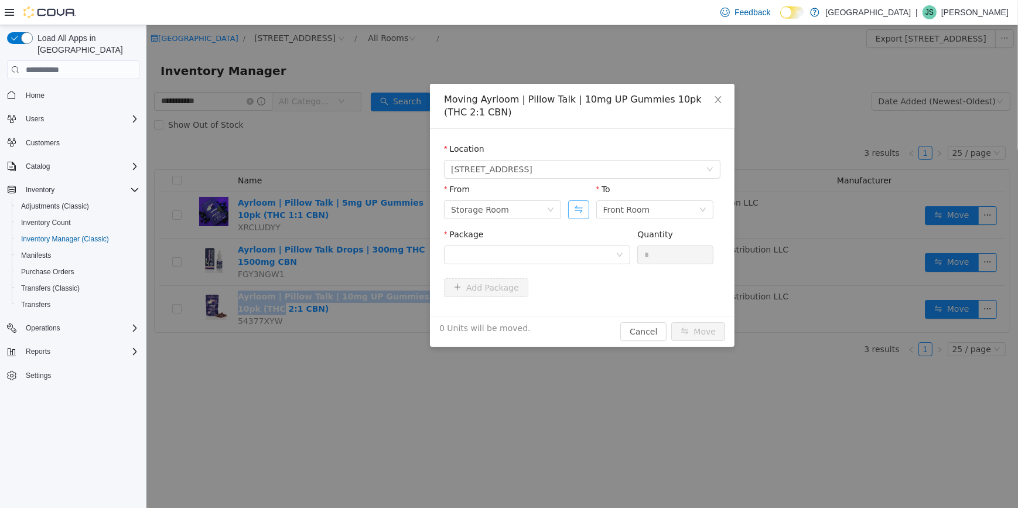
click at [571, 212] on button "Swap" at bounding box center [578, 209] width 21 height 19
click at [570, 238] on div "Package" at bounding box center [537, 237] width 186 height 17
click at [573, 247] on div at bounding box center [533, 255] width 165 height 18
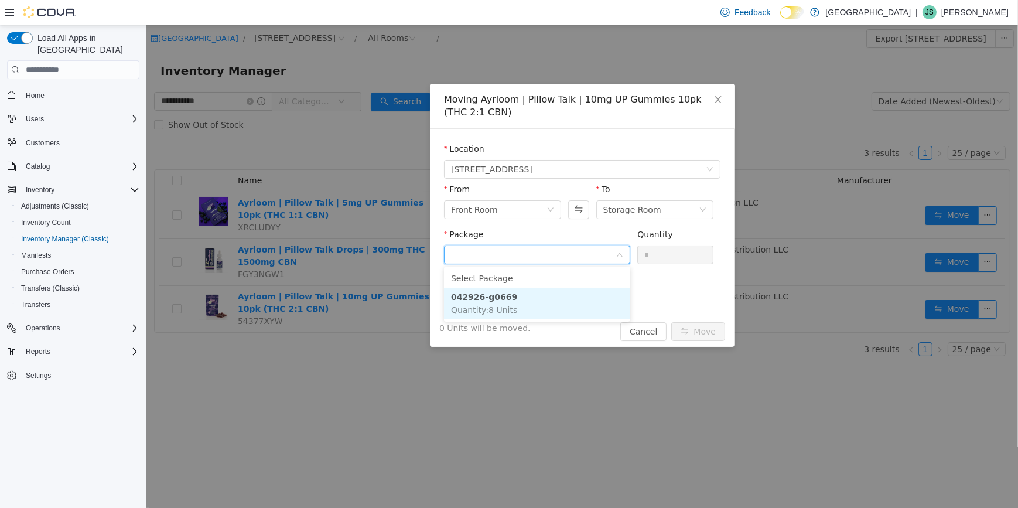
click at [551, 297] on li "042926-g0669 Quantity : 8 Units" at bounding box center [537, 304] width 186 height 32
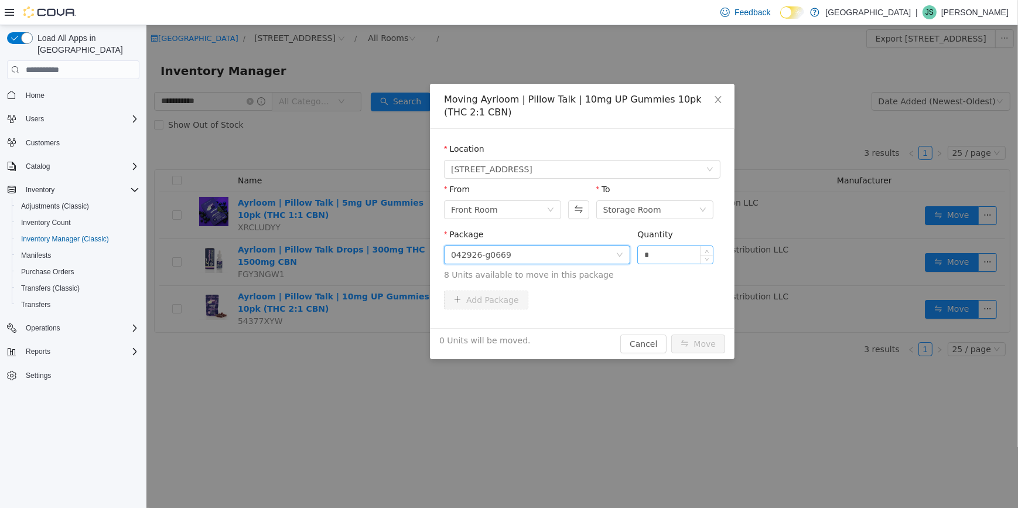
click at [676, 254] on input "*" at bounding box center [675, 255] width 75 height 18
type input "**"
click at [671, 335] on button "Move" at bounding box center [698, 344] width 54 height 19
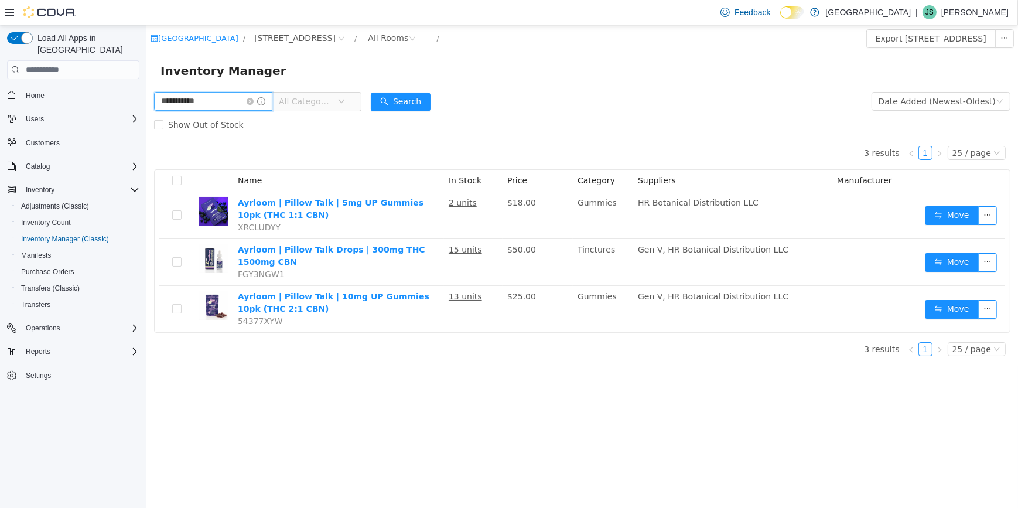
click at [256, 97] on input "**********" at bounding box center [213, 101] width 118 height 19
click at [253, 101] on icon "icon: close-circle" at bounding box center [249, 101] width 7 height 7
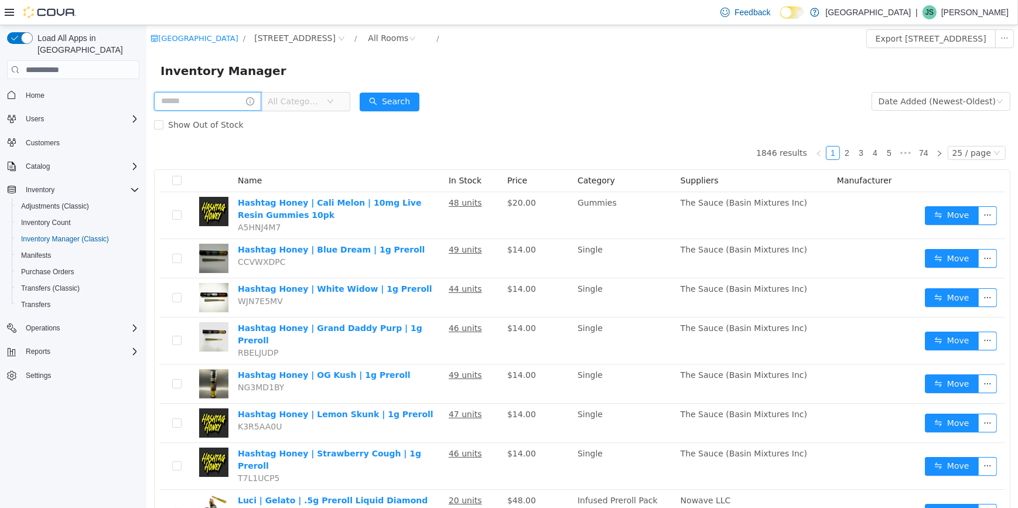
click at [179, 105] on input "text" at bounding box center [207, 101] width 107 height 19
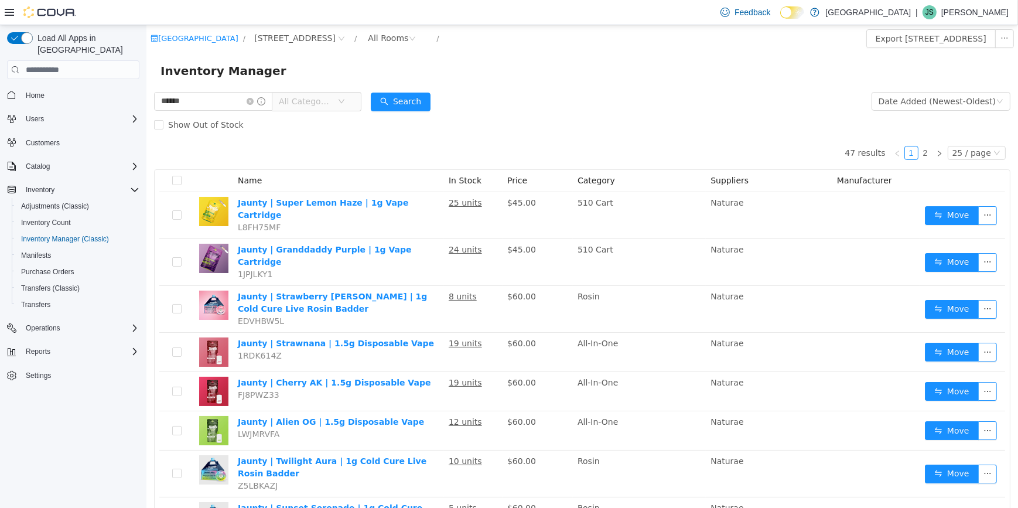
click at [319, 99] on span "All Categories" at bounding box center [304, 102] width 53 height 12
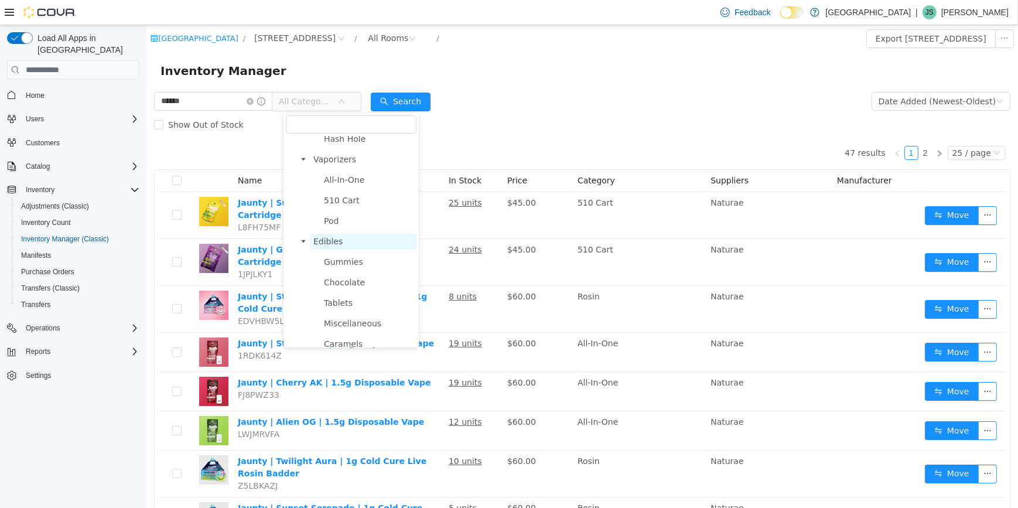
scroll to position [319, 0]
click at [354, 245] on span "Edibles" at bounding box center [363, 237] width 106 height 16
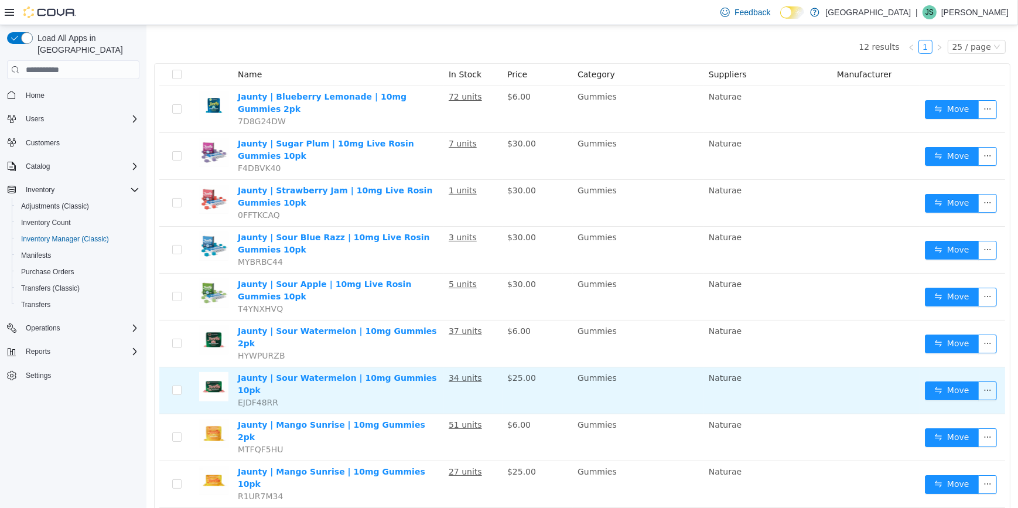
scroll to position [0, 0]
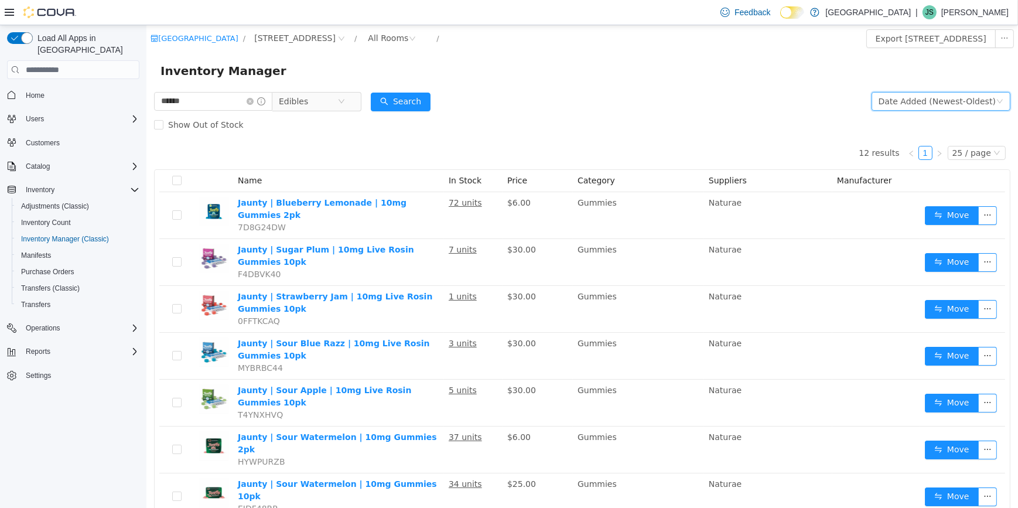
click at [944, 100] on div "Date Added (Newest-Oldest)" at bounding box center [936, 102] width 117 height 18
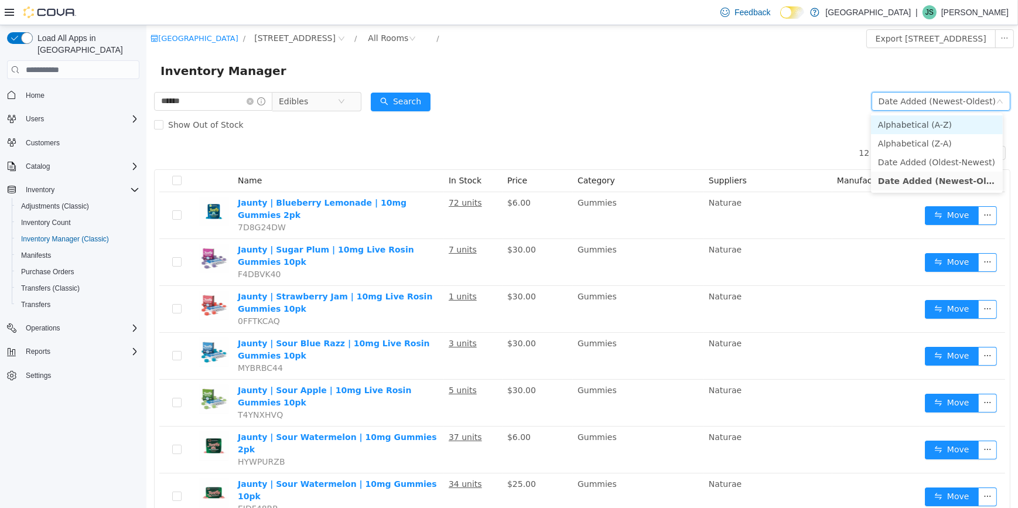
click at [933, 117] on li "Alphabetical (A-Z)" at bounding box center [937, 124] width 132 height 19
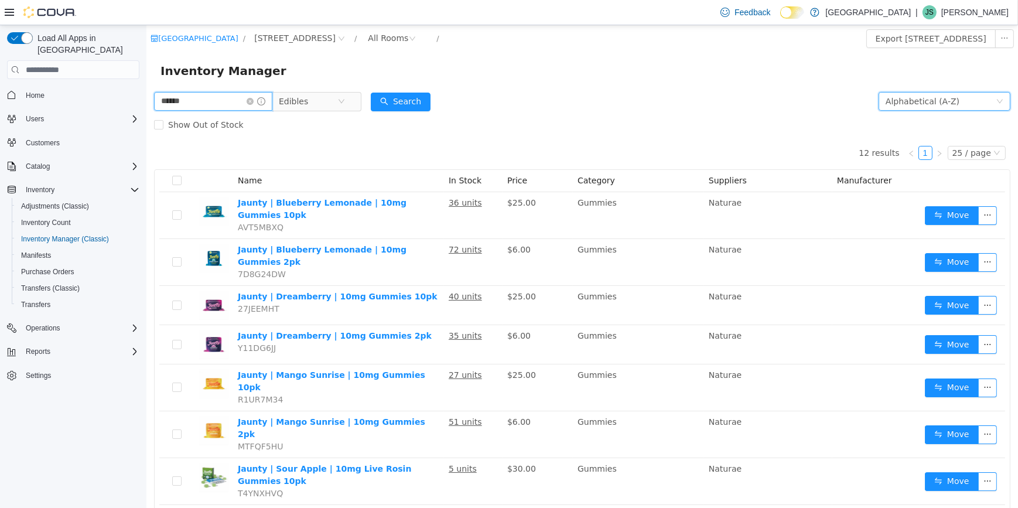
click at [235, 97] on input "******" at bounding box center [213, 101] width 118 height 19
click at [258, 107] on input "******" at bounding box center [213, 101] width 118 height 19
click at [256, 104] on input "******" at bounding box center [213, 101] width 118 height 19
type input "*"
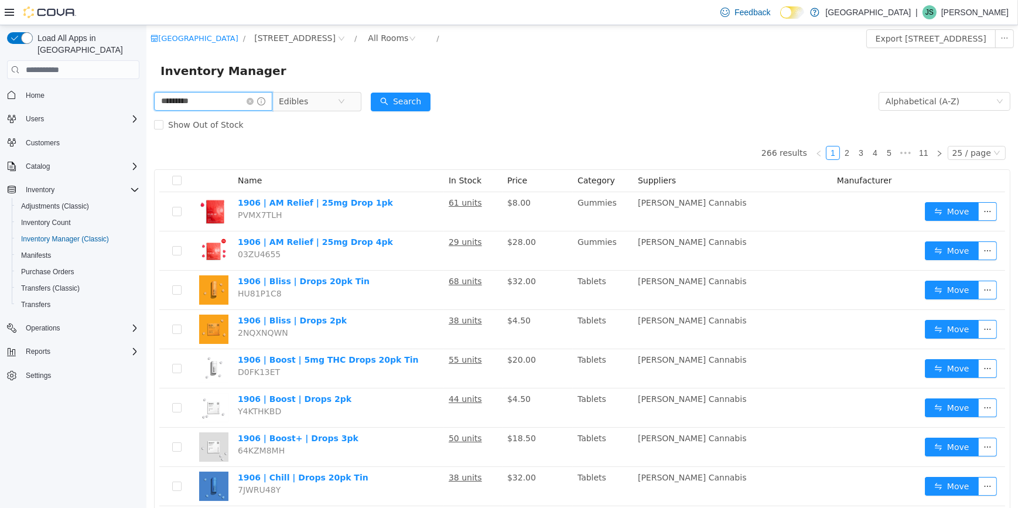
type input "*********"
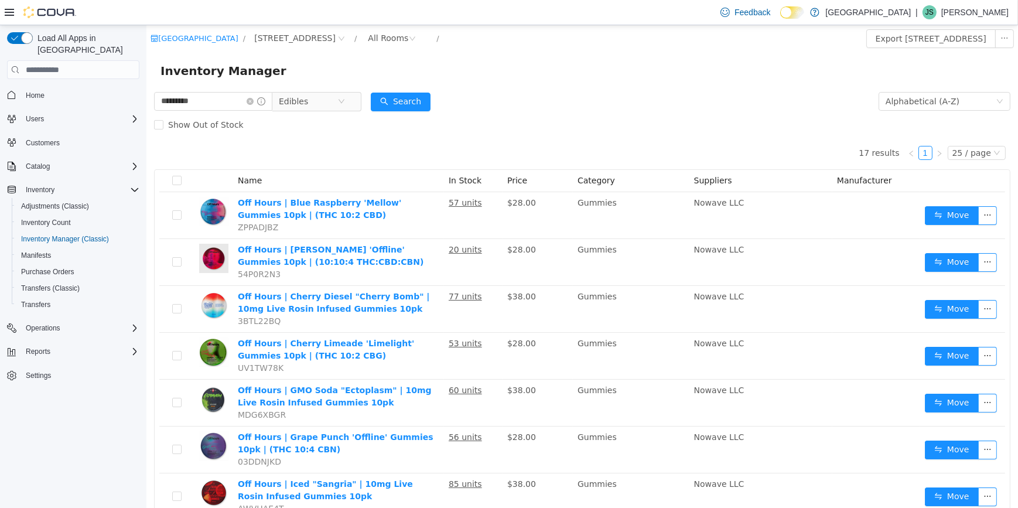
drag, startPoint x: 242, startPoint y: 95, endPoint x: 484, endPoint y: 47, distance: 246.7
click at [484, 47] on div "[GEOGRAPHIC_DATA] / [STREET_ADDRESS] / All Rooms /" at bounding box center [510, 38] width 720 height 19
click at [367, 42] on div "All Rooms" at bounding box center [387, 38] width 40 height 18
click at [339, 79] on li "Front Room" at bounding box center [346, 80] width 70 height 19
click at [253, 100] on icon "icon: close-circle" at bounding box center [249, 101] width 7 height 7
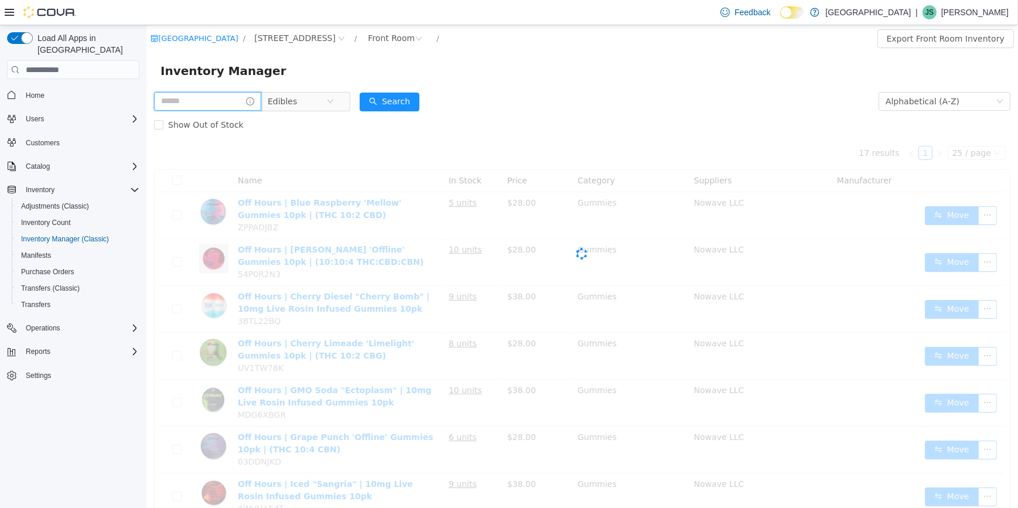
click at [220, 103] on input "text" at bounding box center [207, 101] width 107 height 19
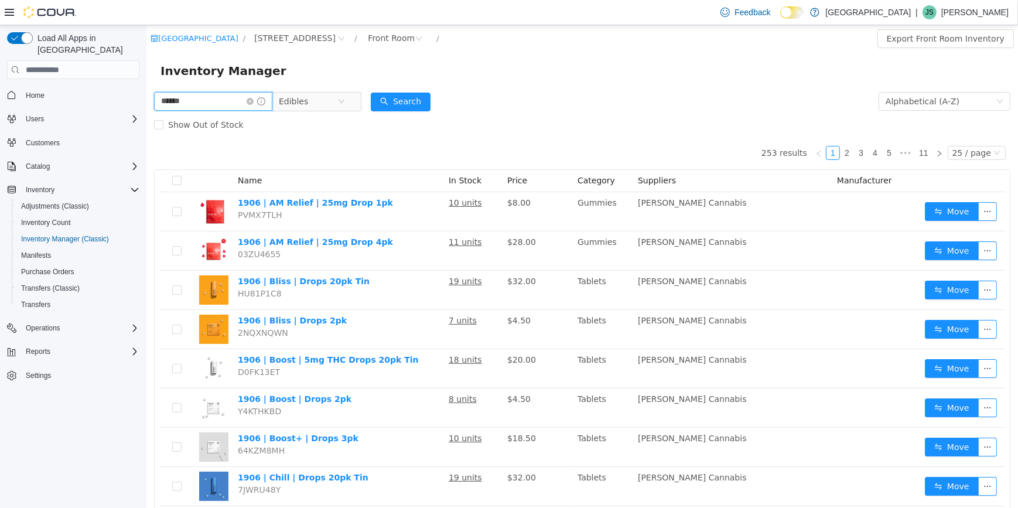
type input "******"
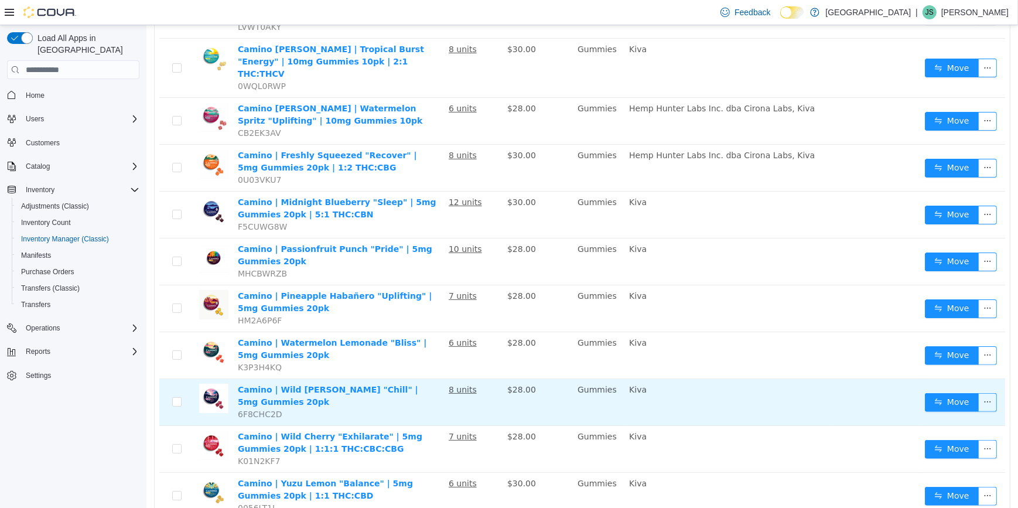
scroll to position [366, 0]
click at [948, 393] on button "Move" at bounding box center [952, 402] width 54 height 19
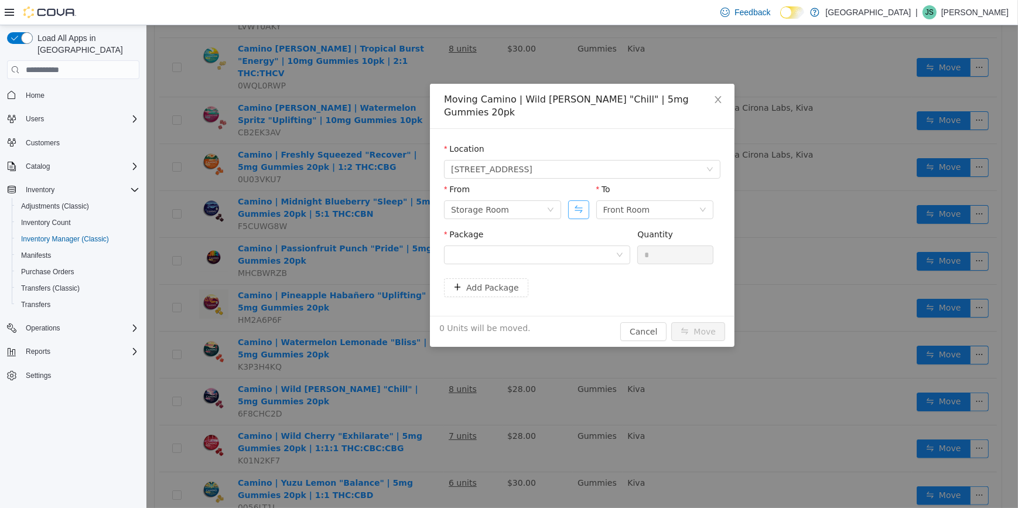
click at [578, 200] on button "Swap" at bounding box center [578, 209] width 21 height 19
click at [558, 246] on div at bounding box center [533, 255] width 165 height 18
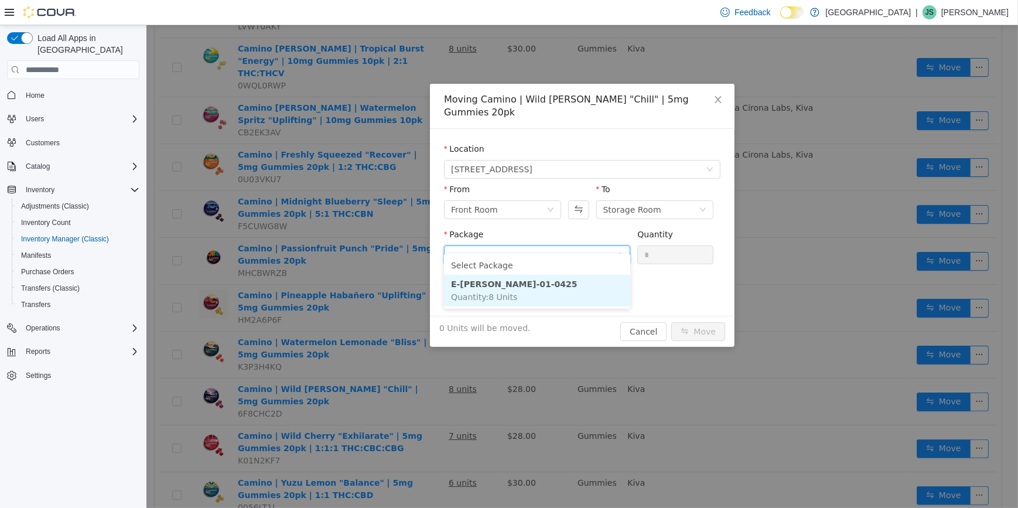
click at [495, 293] on span "Quantity : 8 Units" at bounding box center [484, 296] width 66 height 9
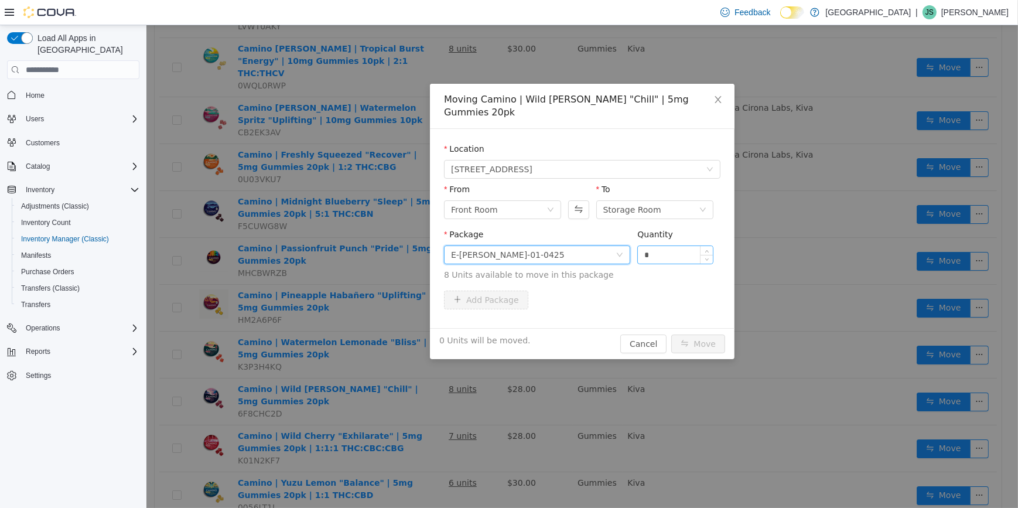
click at [655, 246] on input "*" at bounding box center [675, 255] width 75 height 18
type input "**"
click at [671, 335] on button "Move" at bounding box center [698, 344] width 54 height 19
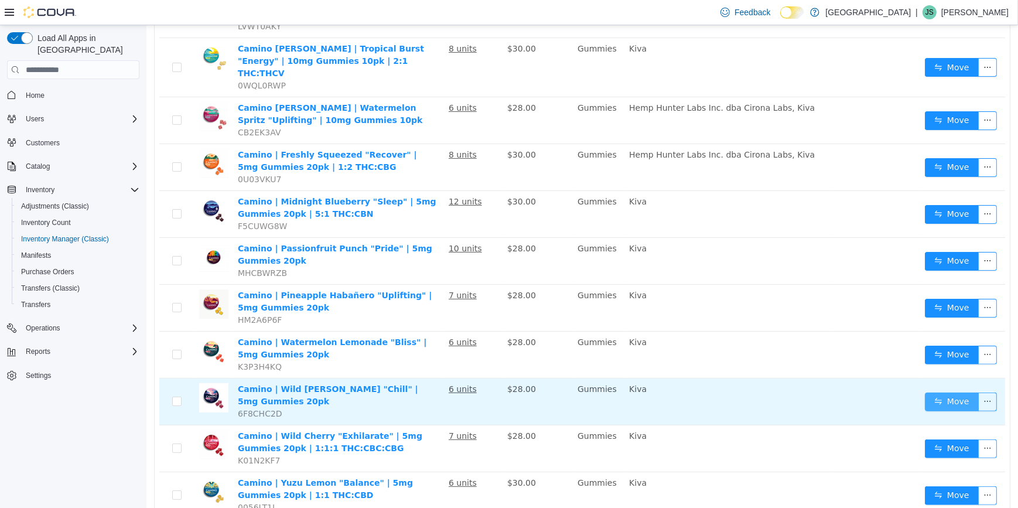
click at [950, 393] on button "Move" at bounding box center [952, 402] width 54 height 19
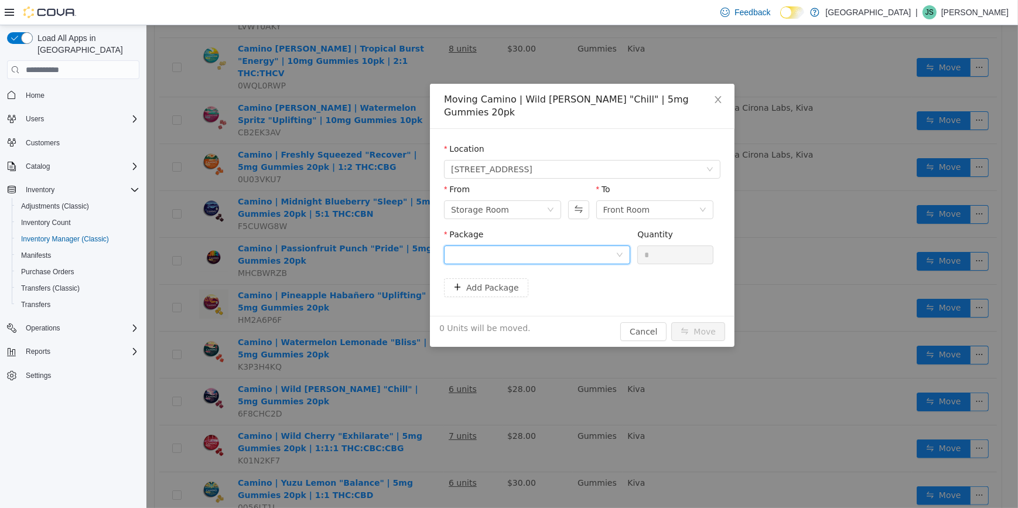
click at [613, 246] on div at bounding box center [533, 255] width 165 height 18
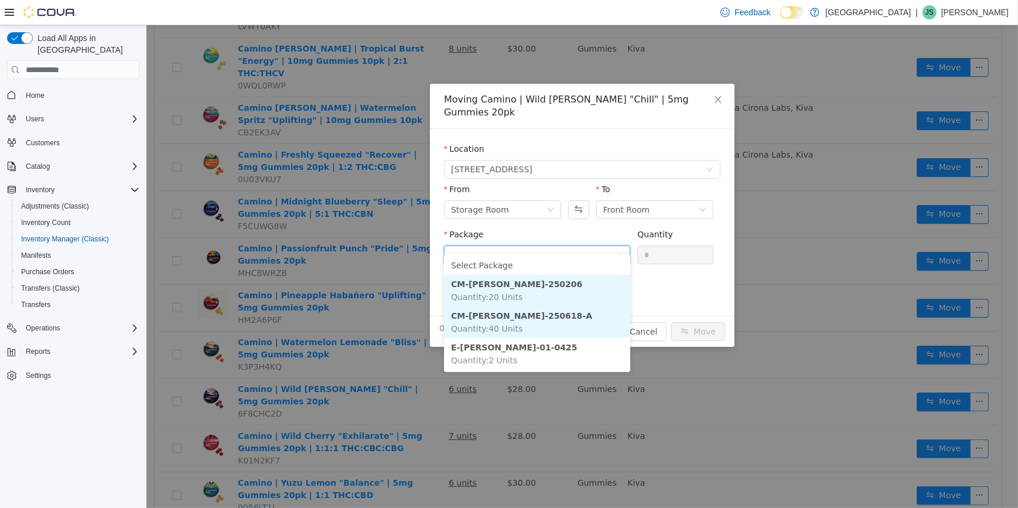
click at [531, 306] on li "CM-[PERSON_NAME]-250618-A Quantity : 40 Units" at bounding box center [537, 322] width 186 height 32
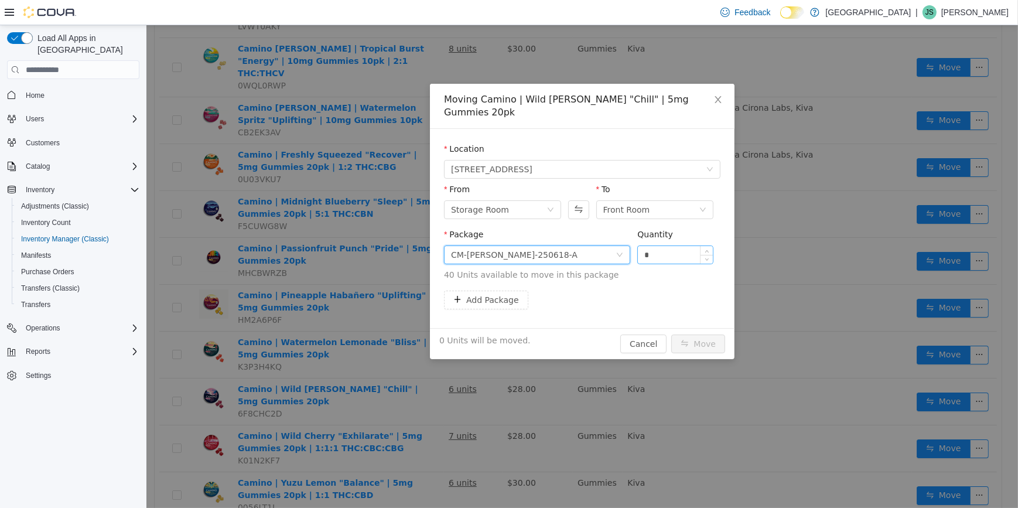
click at [663, 246] on input "*" at bounding box center [675, 255] width 75 height 18
type input "*"
click at [693, 335] on button "Move" at bounding box center [698, 344] width 54 height 19
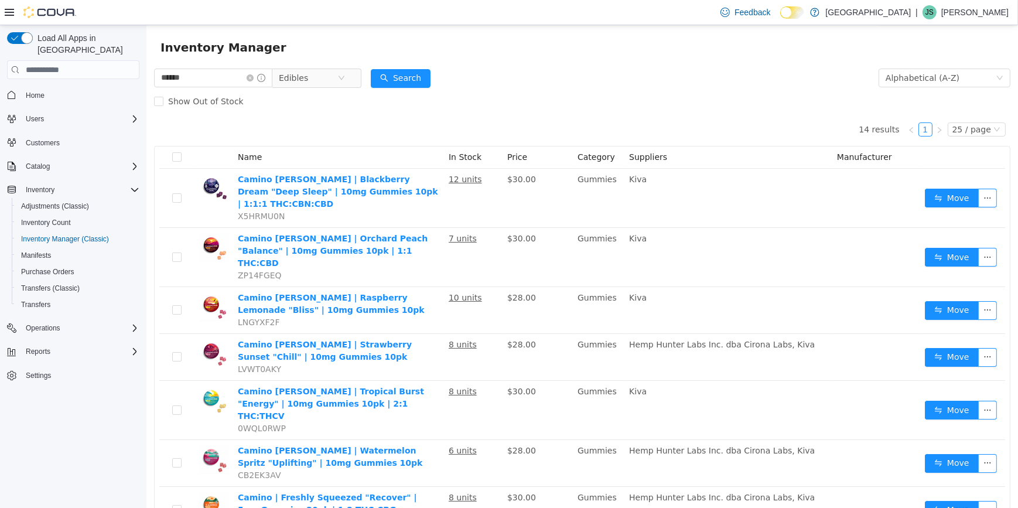
scroll to position [0, 0]
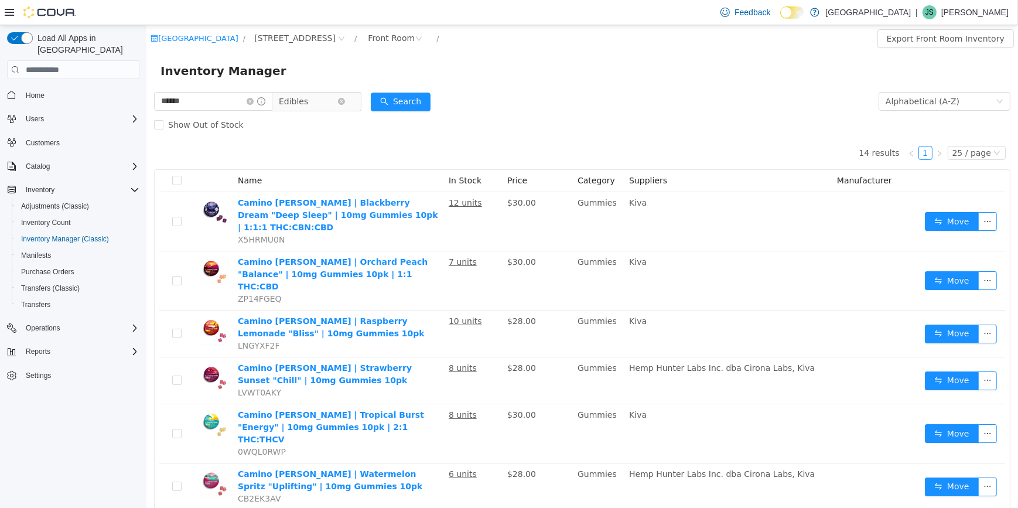
click at [345, 103] on icon "icon: close-circle" at bounding box center [341, 101] width 7 height 7
click at [253, 98] on icon "icon: close-circle" at bounding box center [249, 101] width 7 height 7
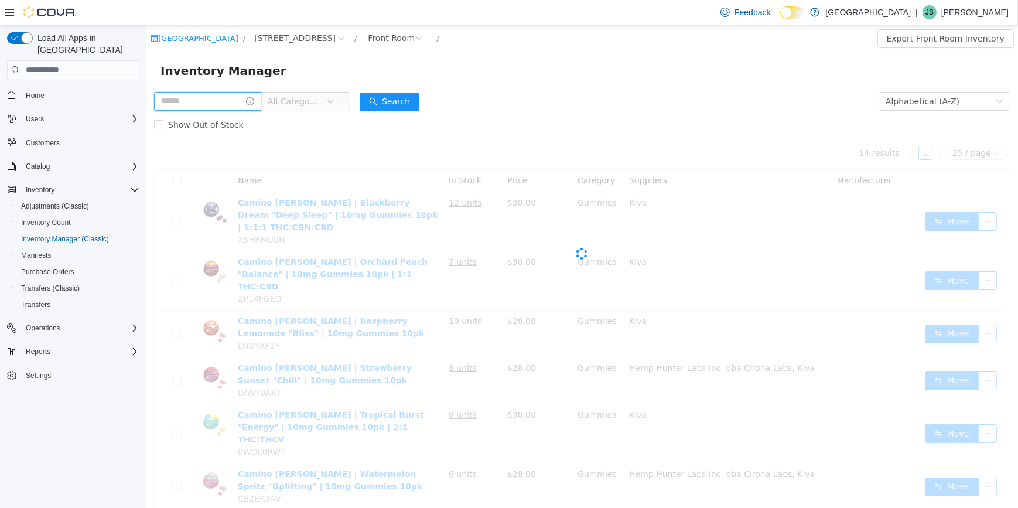
click at [247, 100] on input "text" at bounding box center [207, 101] width 107 height 19
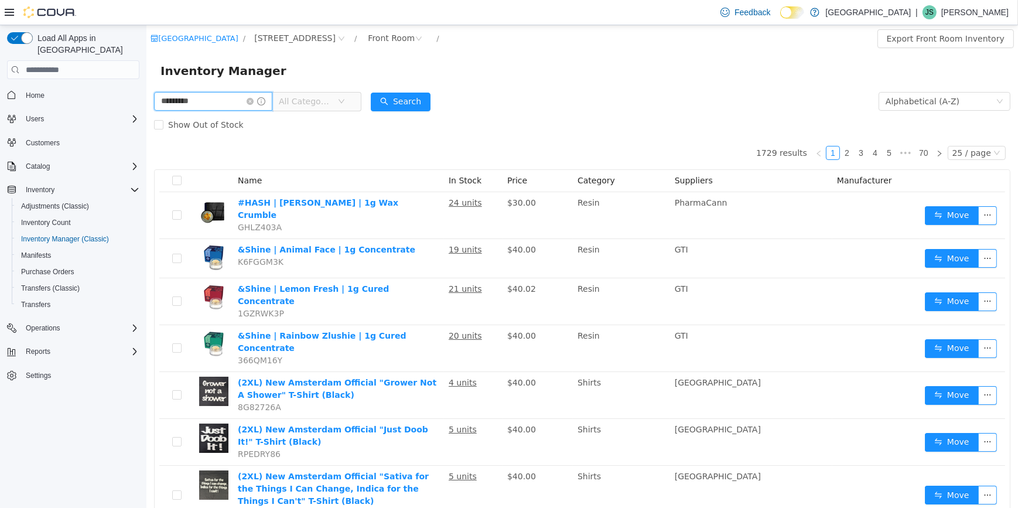
type input "*********"
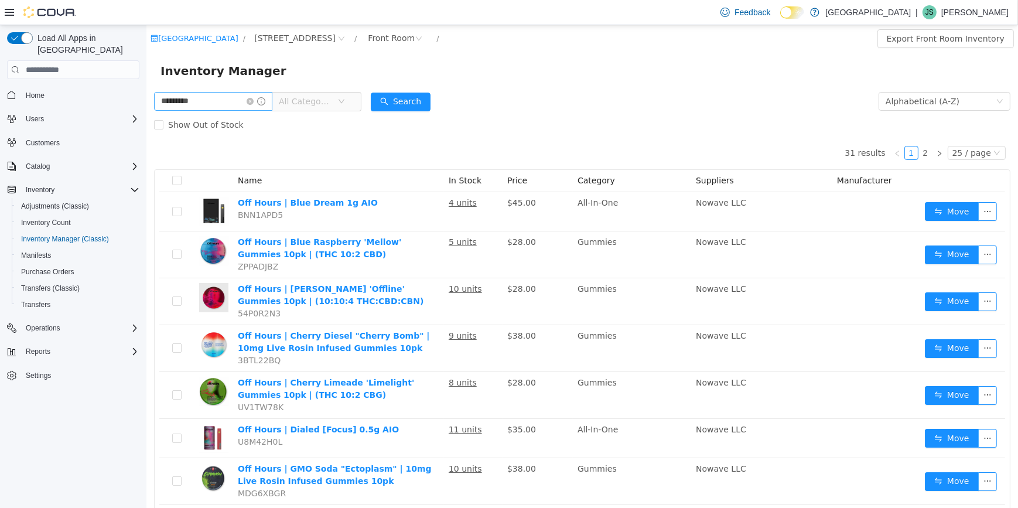
drag, startPoint x: 263, startPoint y: 101, endPoint x: 223, endPoint y: 93, distance: 40.6
click at [253, 101] on icon "icon: close-circle" at bounding box center [249, 101] width 7 height 7
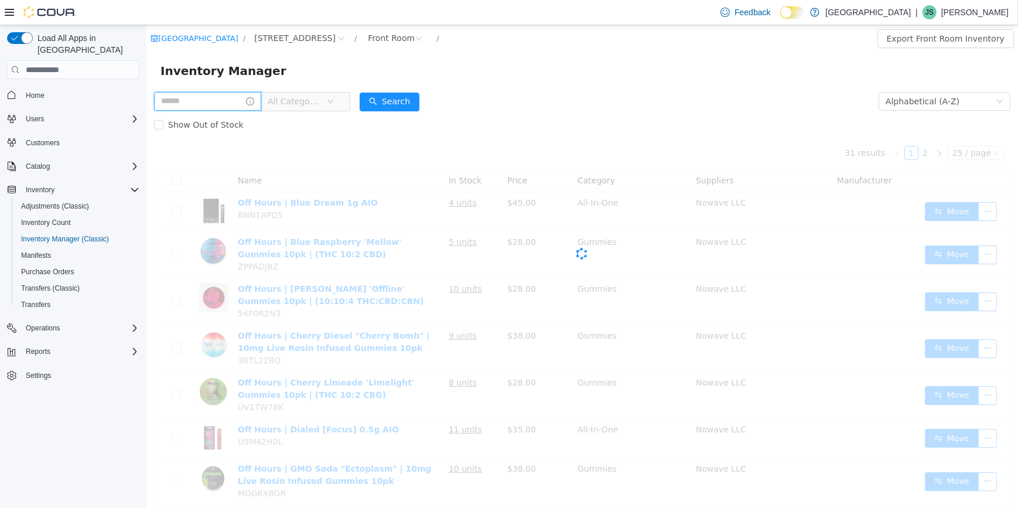
click at [219, 96] on input "text" at bounding box center [207, 101] width 107 height 19
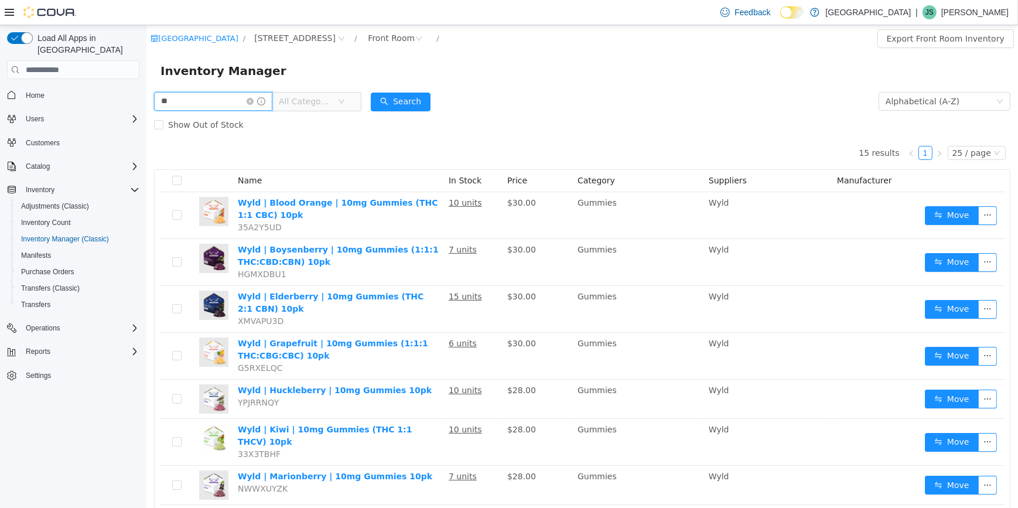
type input "*"
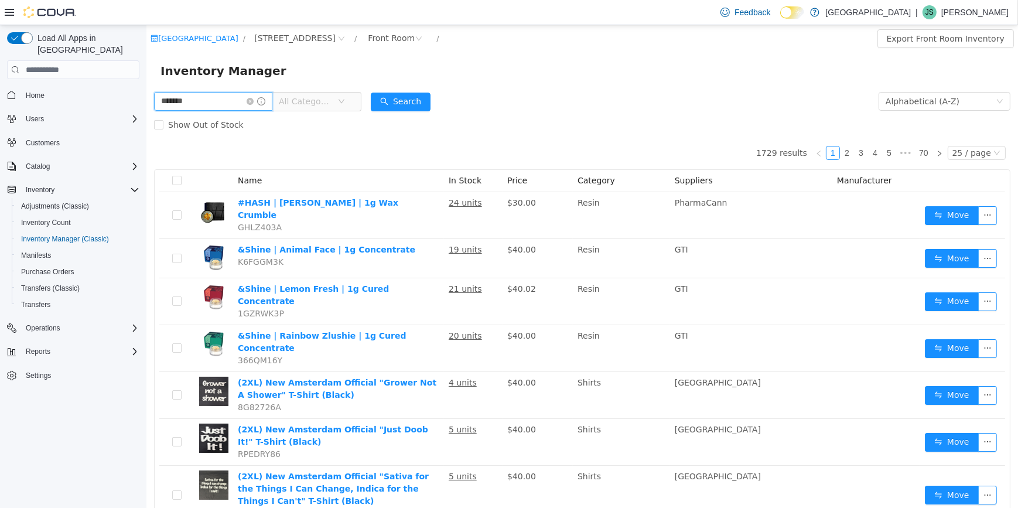
type input "*******"
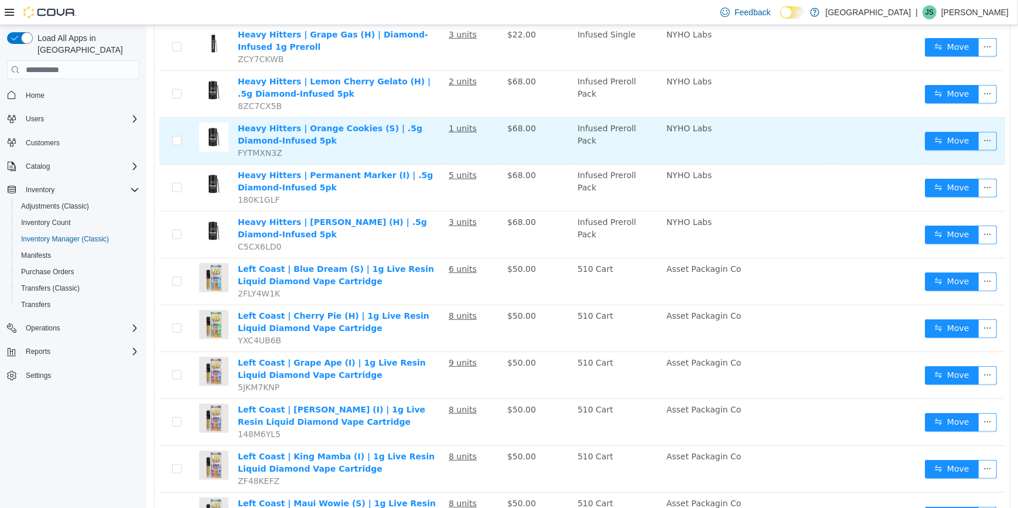
scroll to position [850, 0]
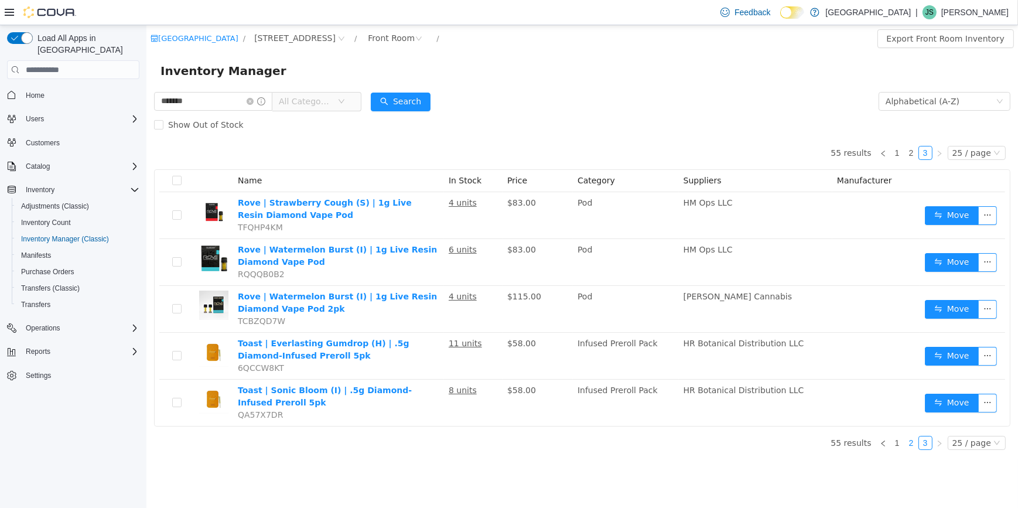
click at [914, 446] on link "2" at bounding box center [911, 443] width 13 height 13
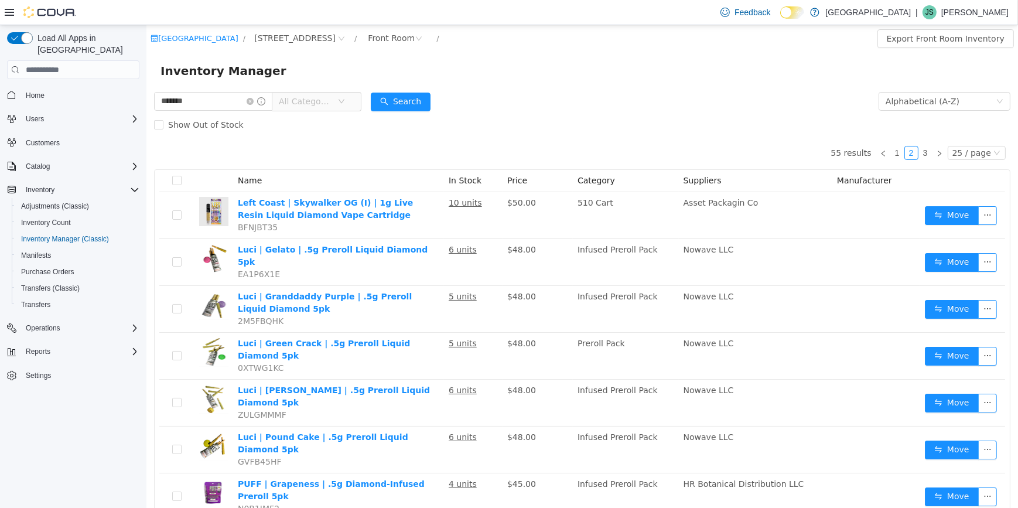
click at [332, 100] on span "All Categories" at bounding box center [304, 102] width 53 height 12
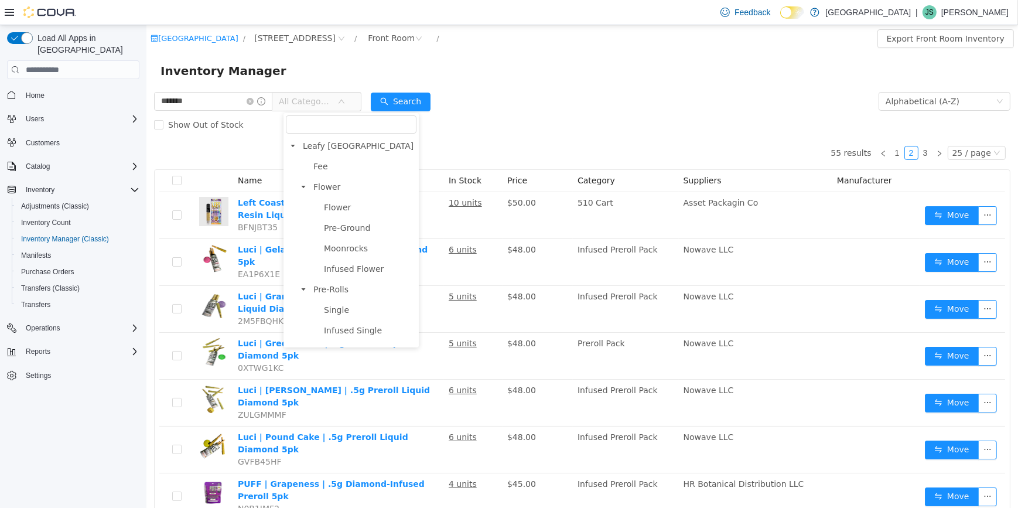
click at [334, 291] on span "Pre-Rolls" at bounding box center [330, 289] width 35 height 9
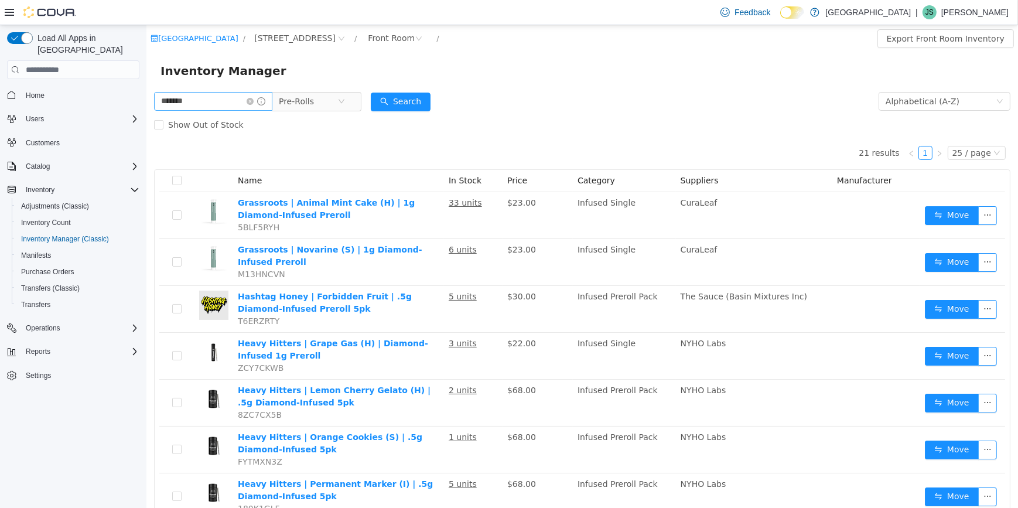
drag, startPoint x: 260, startPoint y: 103, endPoint x: 274, endPoint y: 103, distance: 14.1
click at [253, 103] on icon "icon: close-circle" at bounding box center [249, 101] width 7 height 7
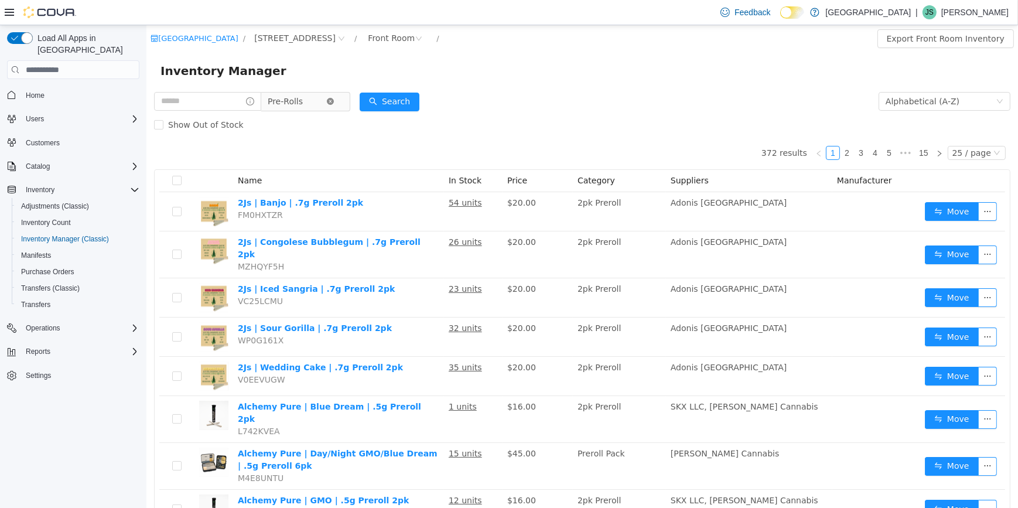
click at [333, 103] on icon "icon: close-circle" at bounding box center [329, 101] width 7 height 7
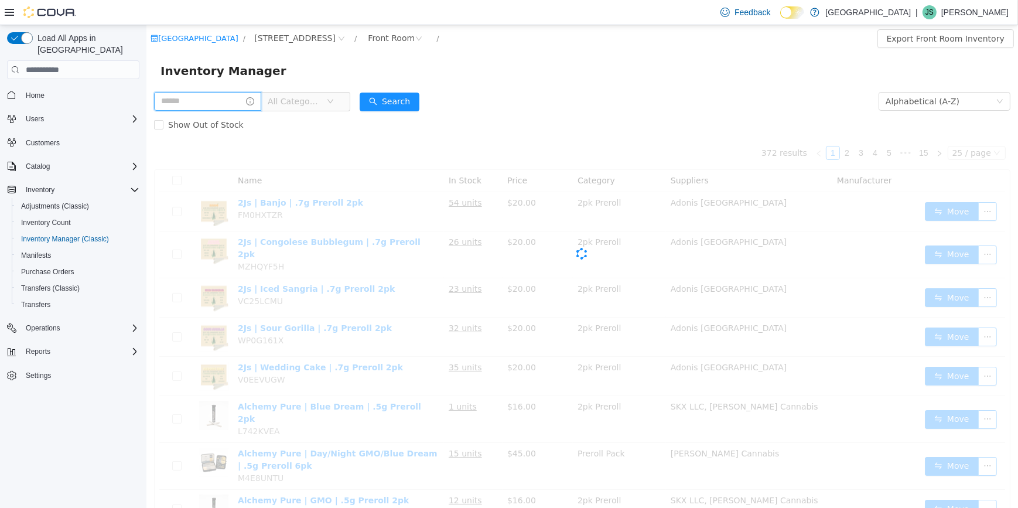
click at [199, 97] on input "text" at bounding box center [207, 101] width 107 height 19
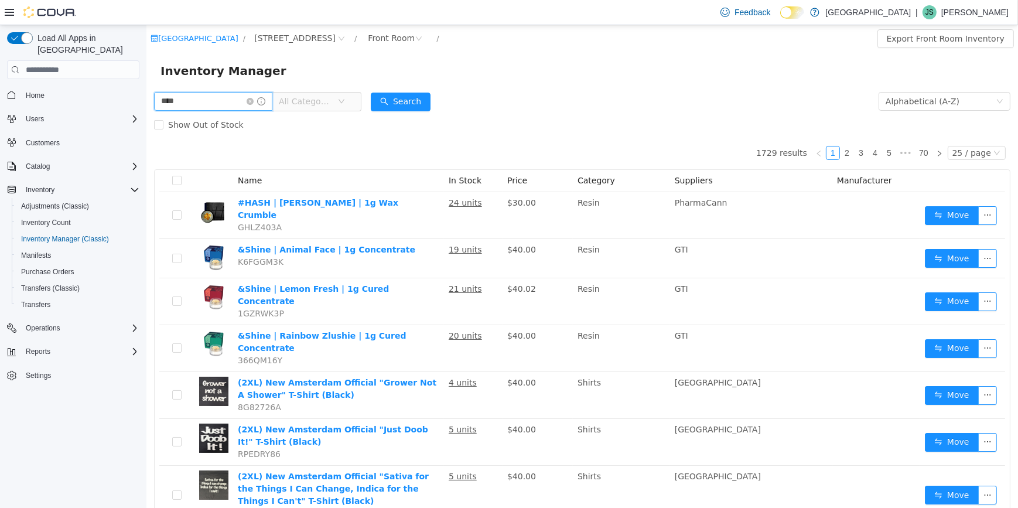
type input "****"
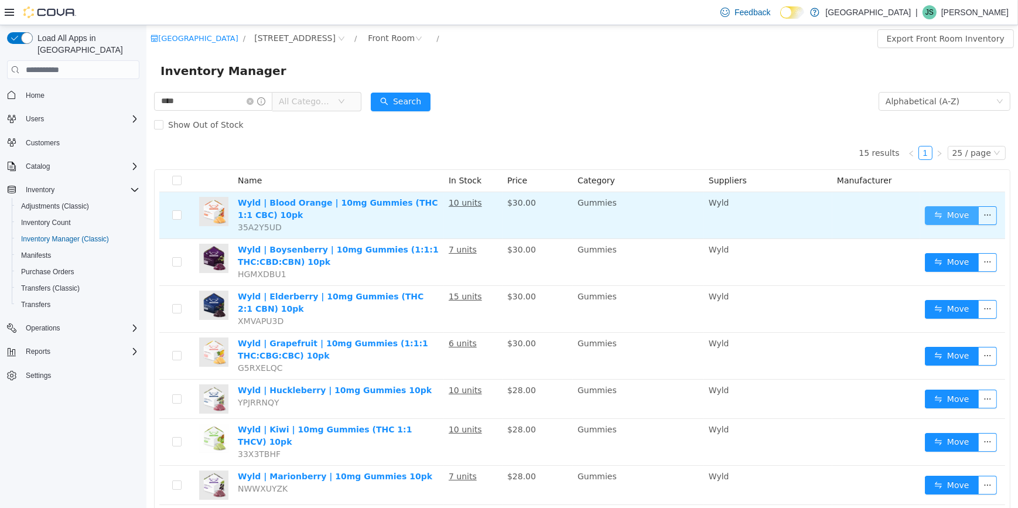
click at [949, 217] on button "Move" at bounding box center [952, 215] width 54 height 19
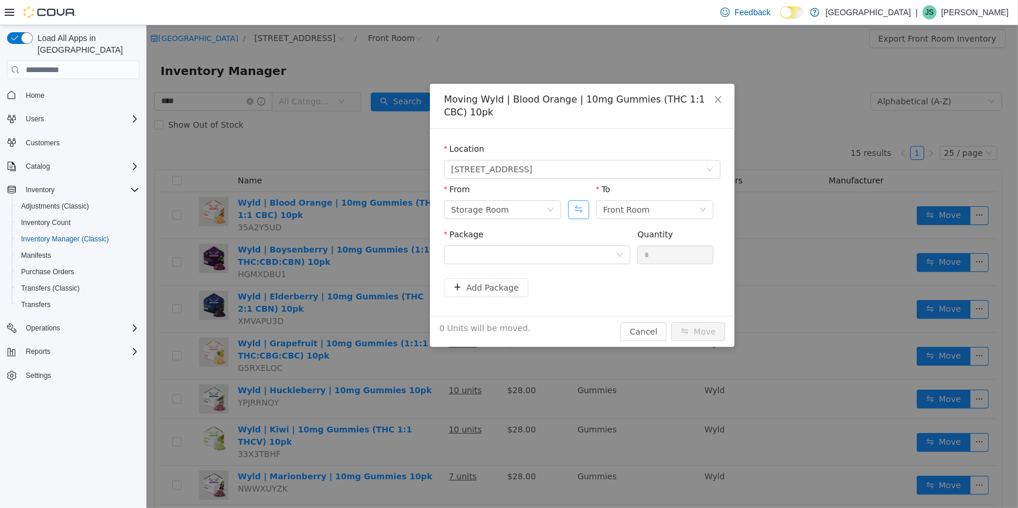
click at [578, 210] on button "Swap" at bounding box center [578, 209] width 21 height 19
click at [555, 256] on div at bounding box center [533, 255] width 165 height 18
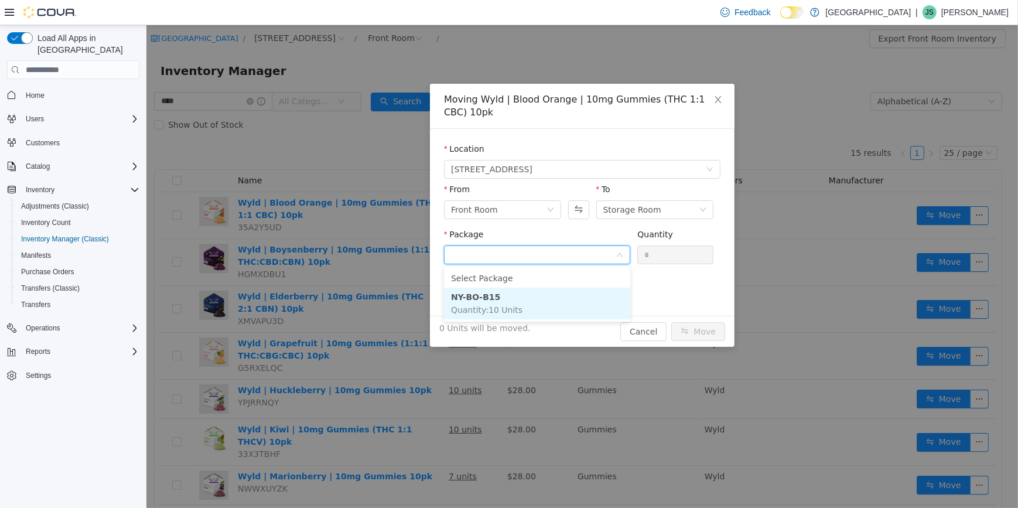
click at [516, 306] on li "NY-BO-B15 Quantity : 10 Units" at bounding box center [537, 304] width 186 height 32
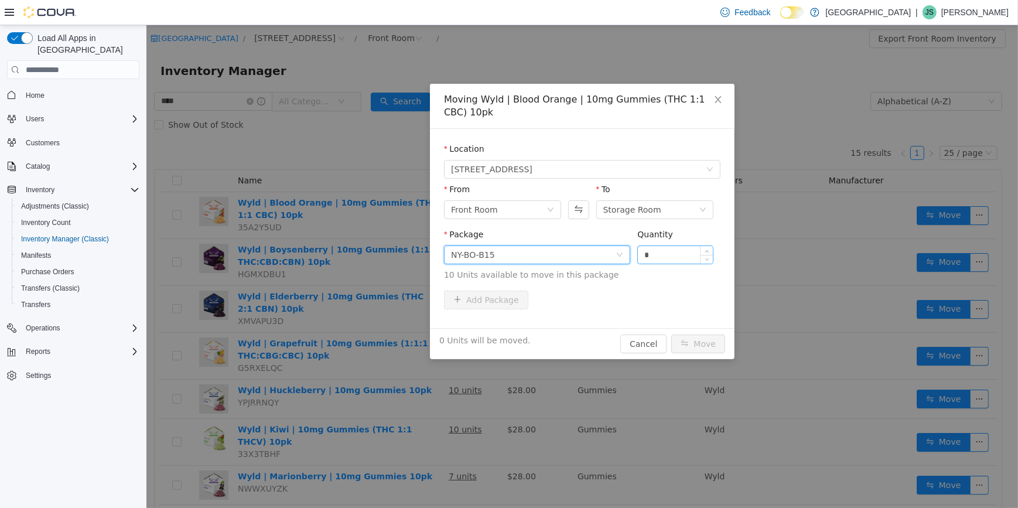
click at [659, 251] on input "*" at bounding box center [675, 255] width 75 height 18
type input "*"
click at [696, 353] on button "Move" at bounding box center [698, 344] width 54 height 19
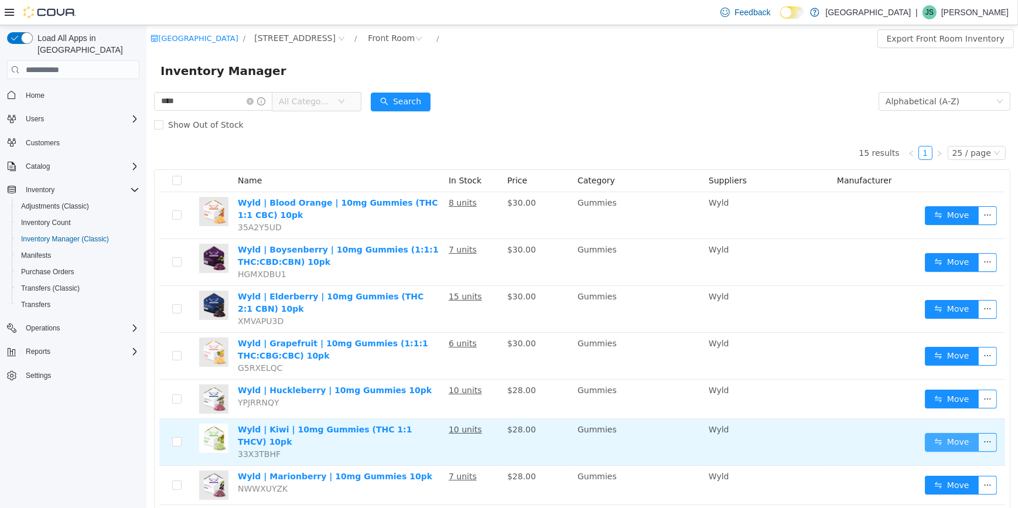
click at [925, 435] on button "Move" at bounding box center [952, 442] width 54 height 19
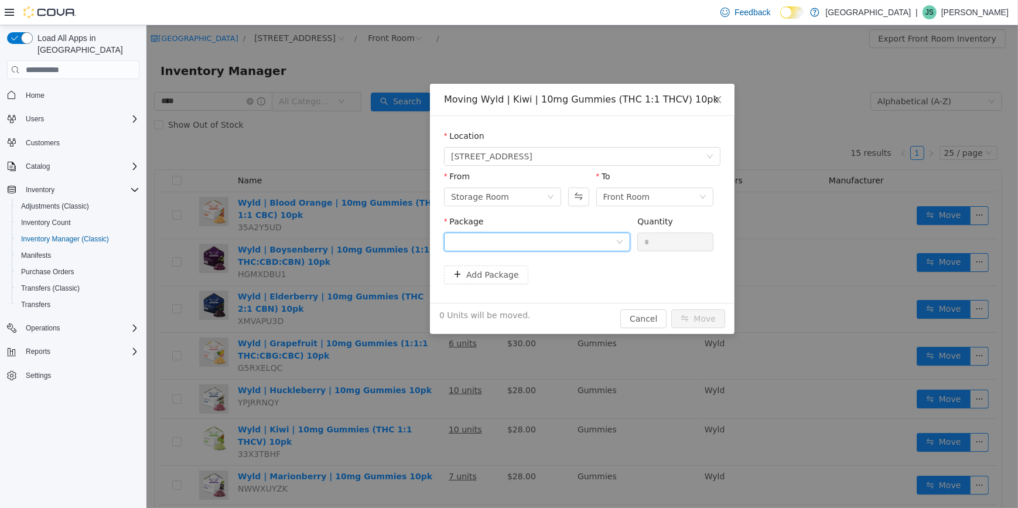
click at [606, 234] on div at bounding box center [533, 242] width 165 height 18
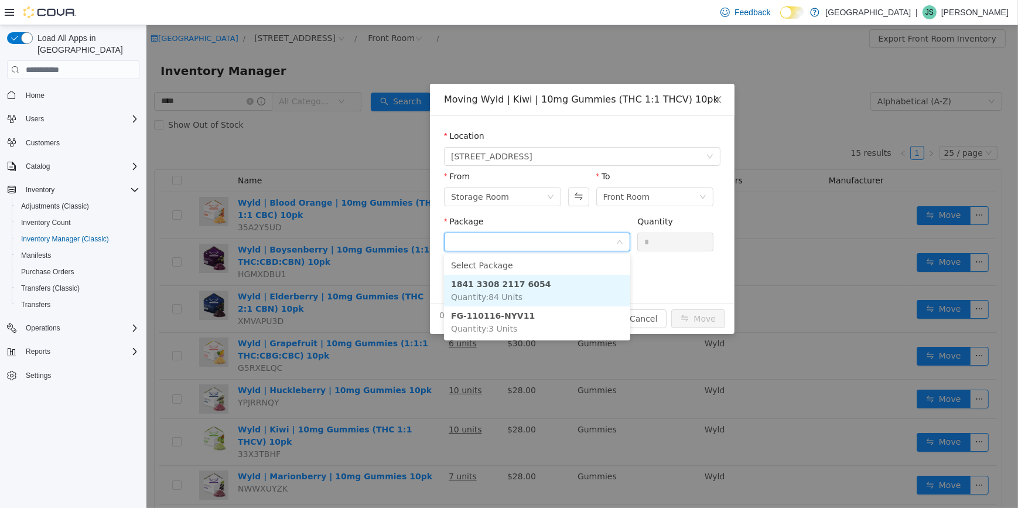
click at [579, 294] on li "1841 3308 2117 6054 Quantity : 84 Units" at bounding box center [537, 291] width 186 height 32
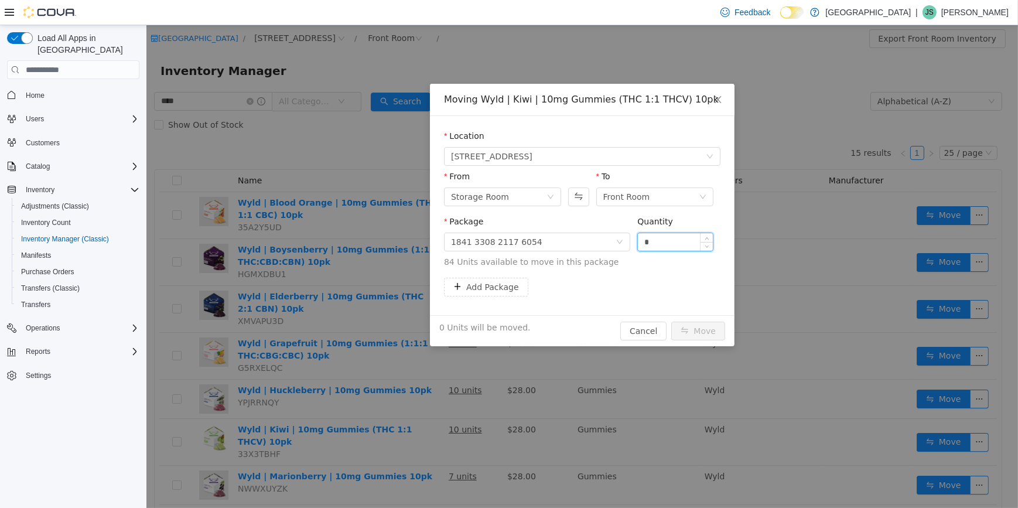
click at [679, 249] on input "*" at bounding box center [675, 242] width 75 height 18
click at [587, 203] on button "Swap" at bounding box center [578, 197] width 21 height 19
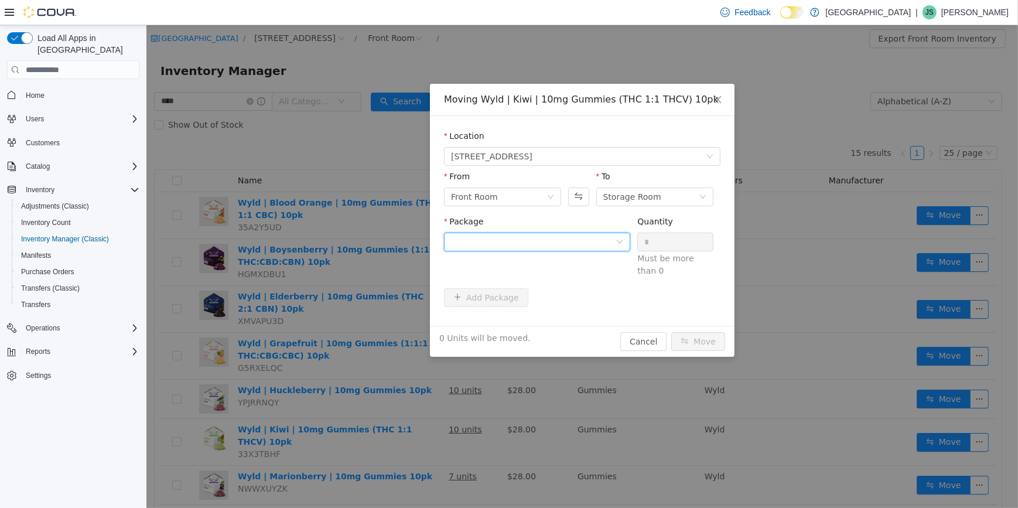
click at [541, 248] on div at bounding box center [533, 242] width 165 height 18
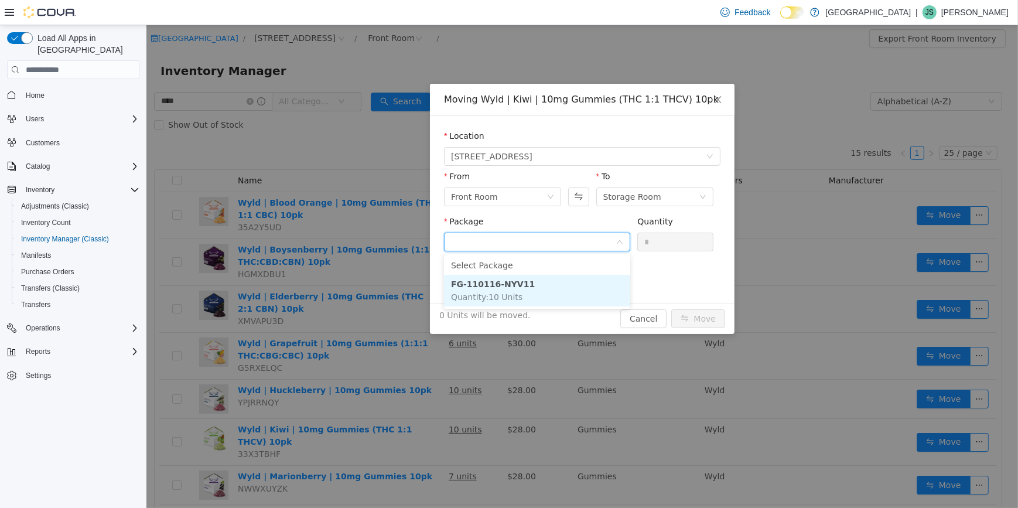
click at [547, 294] on li "FG-110116-NYV11 Quantity : 10 Units" at bounding box center [537, 291] width 186 height 32
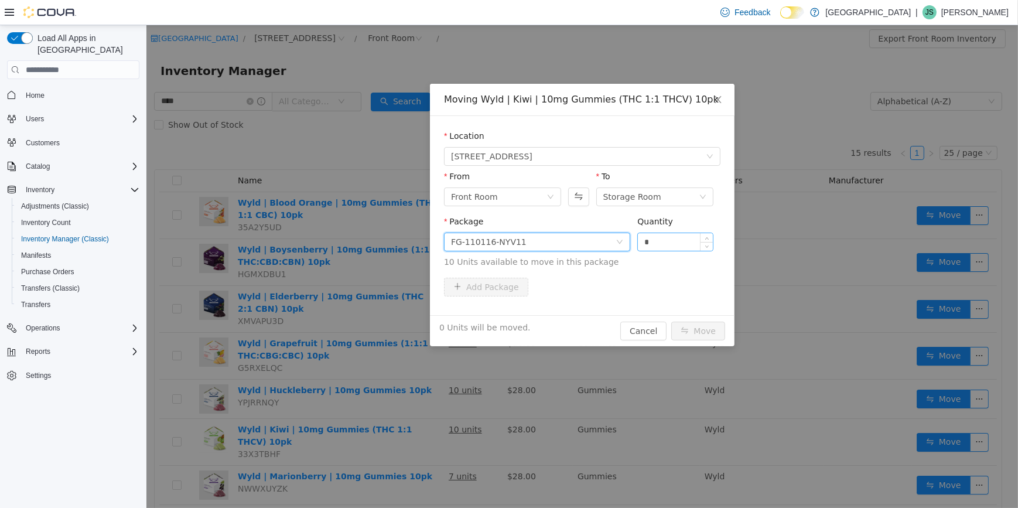
click at [661, 239] on input "*" at bounding box center [675, 242] width 75 height 18
type input "**"
click at [671, 322] on button "Move" at bounding box center [698, 331] width 54 height 19
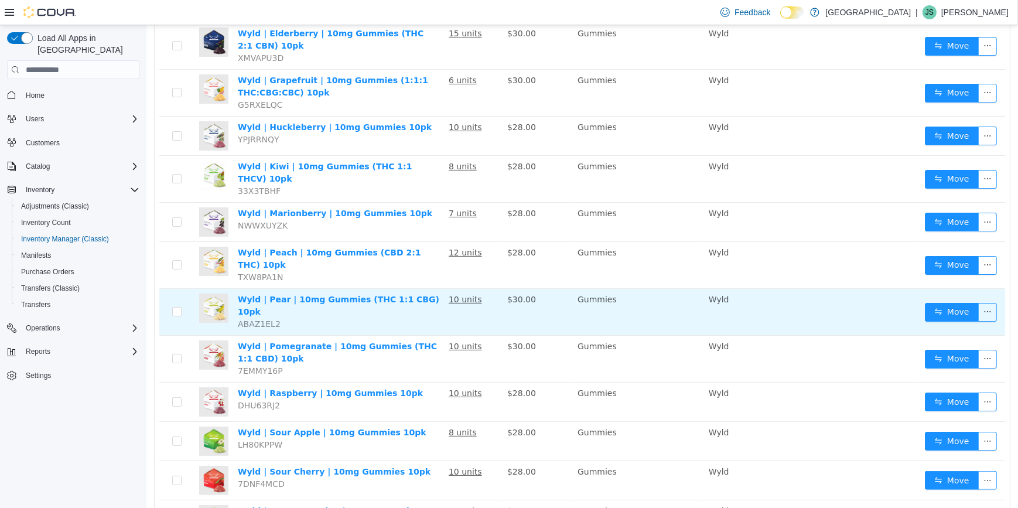
scroll to position [266, 0]
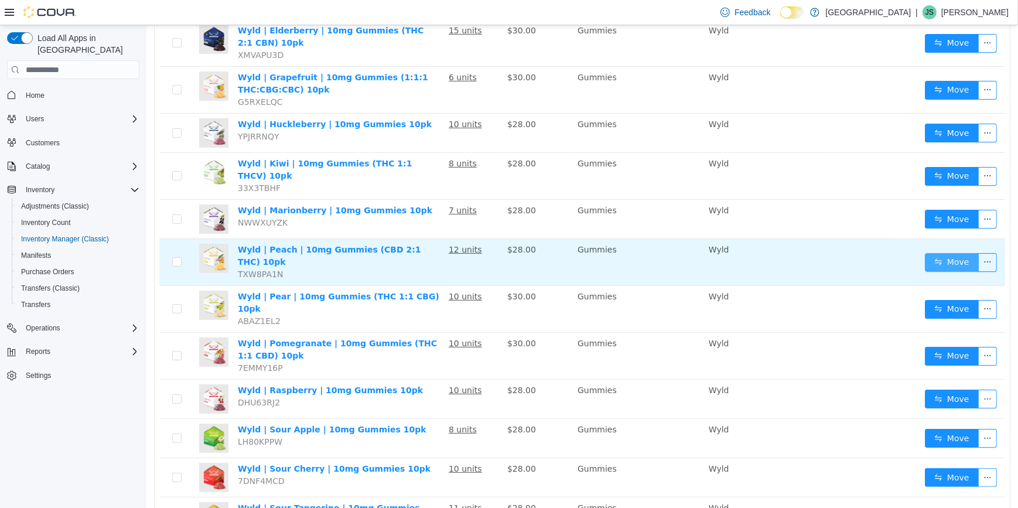
click at [944, 253] on button "Move" at bounding box center [952, 262] width 54 height 19
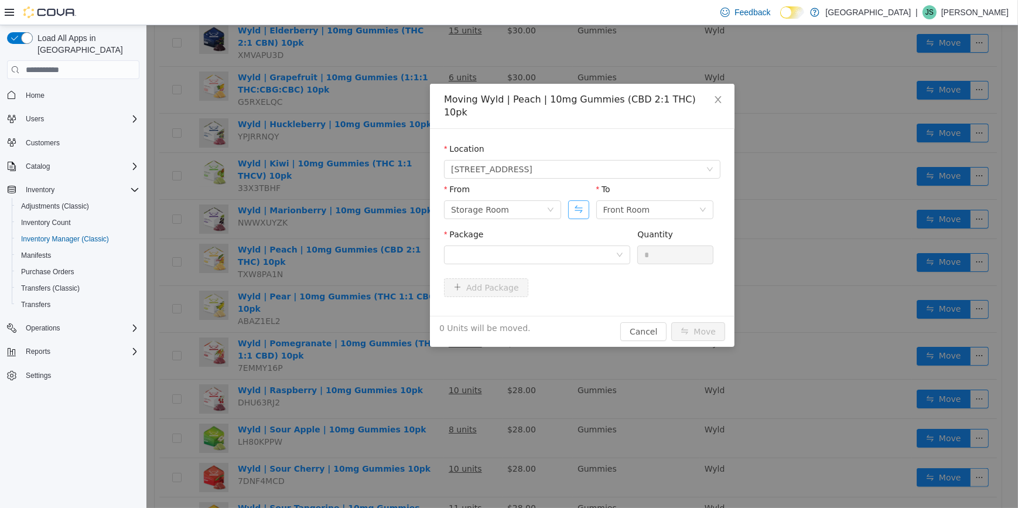
click at [580, 200] on button "Swap" at bounding box center [578, 209] width 21 height 19
click at [543, 246] on div at bounding box center [533, 255] width 165 height 18
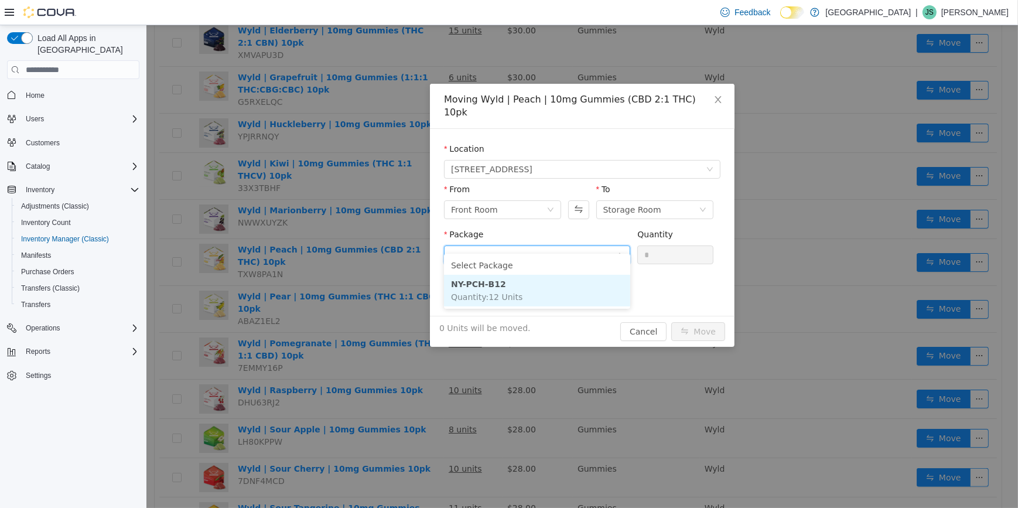
click at [525, 281] on li "NY-PCH-B12 Quantity : 12 Units" at bounding box center [537, 291] width 186 height 32
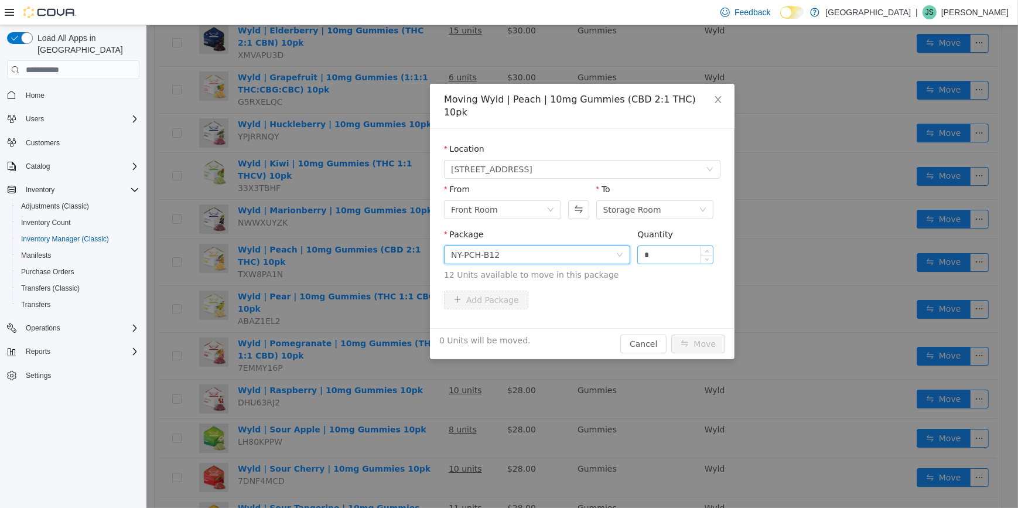
click at [669, 247] on input "*" at bounding box center [675, 255] width 75 height 18
type input "***"
click at [671, 335] on button "Move" at bounding box center [698, 344] width 54 height 19
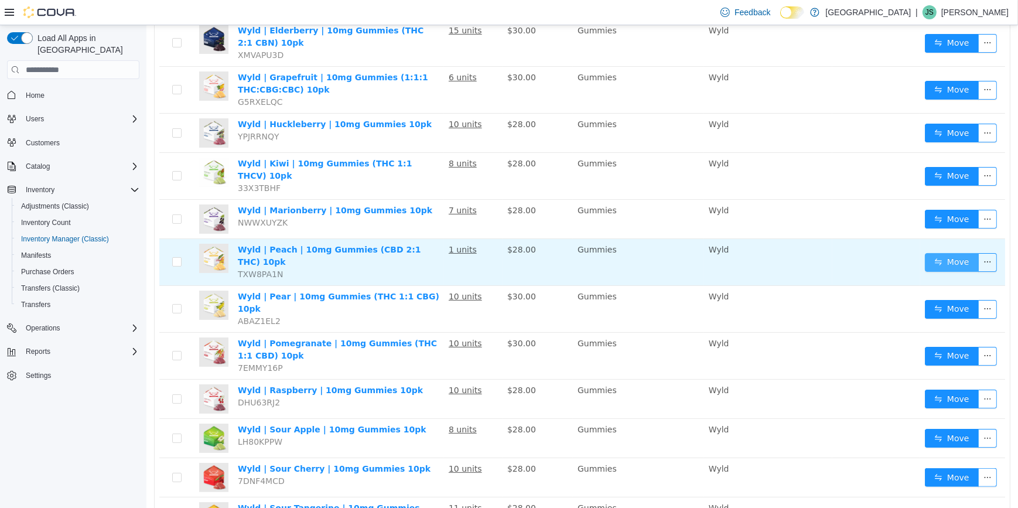
click at [928, 253] on button "Move" at bounding box center [952, 262] width 54 height 19
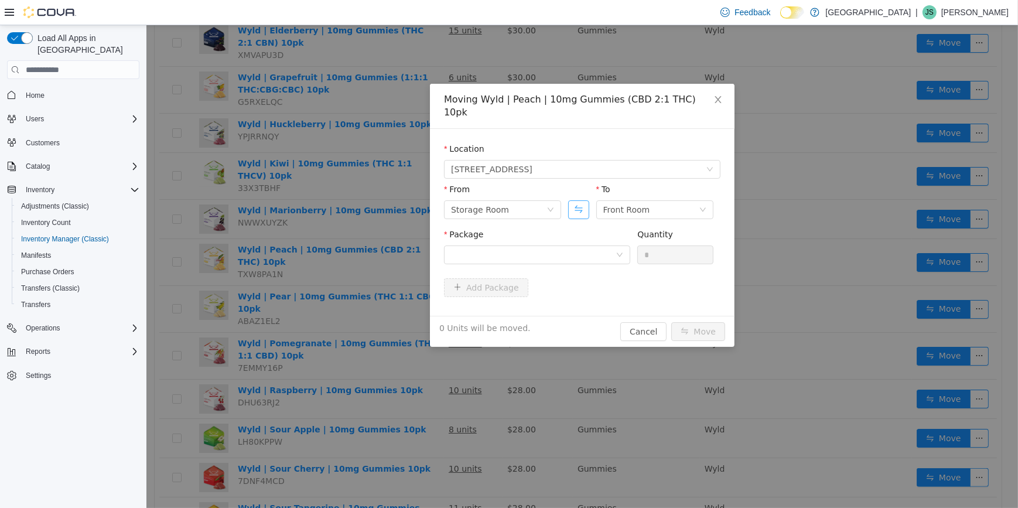
click at [572, 200] on button "Swap" at bounding box center [578, 209] width 21 height 19
click at [557, 246] on div at bounding box center [533, 255] width 165 height 18
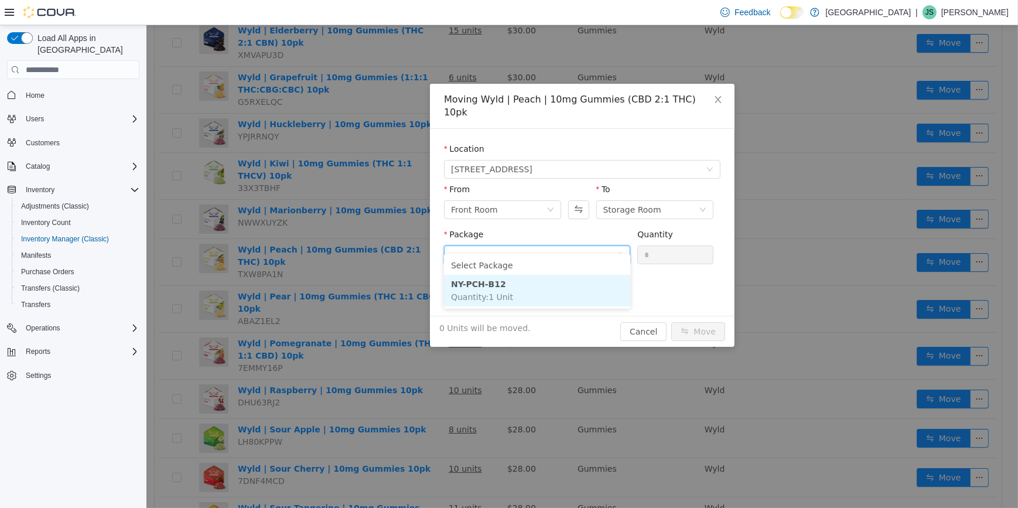
click at [574, 281] on li "NY-PCH-B12 Quantity : 1 Unit" at bounding box center [537, 291] width 186 height 32
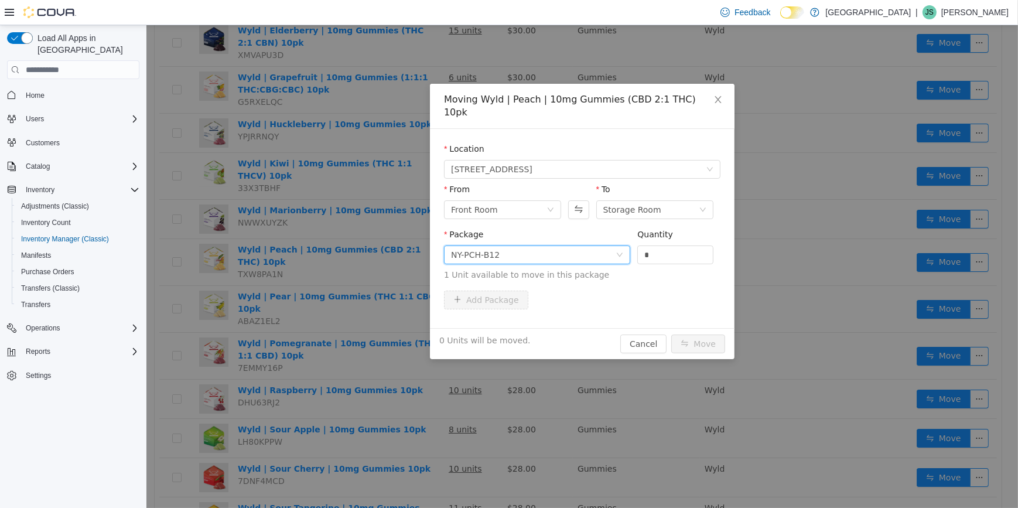
click at [662, 230] on label "Quantity" at bounding box center [655, 234] width 36 height 9
click at [662, 246] on input "*" at bounding box center [675, 255] width 75 height 18
click at [658, 230] on div "Quantity" at bounding box center [675, 237] width 76 height 17
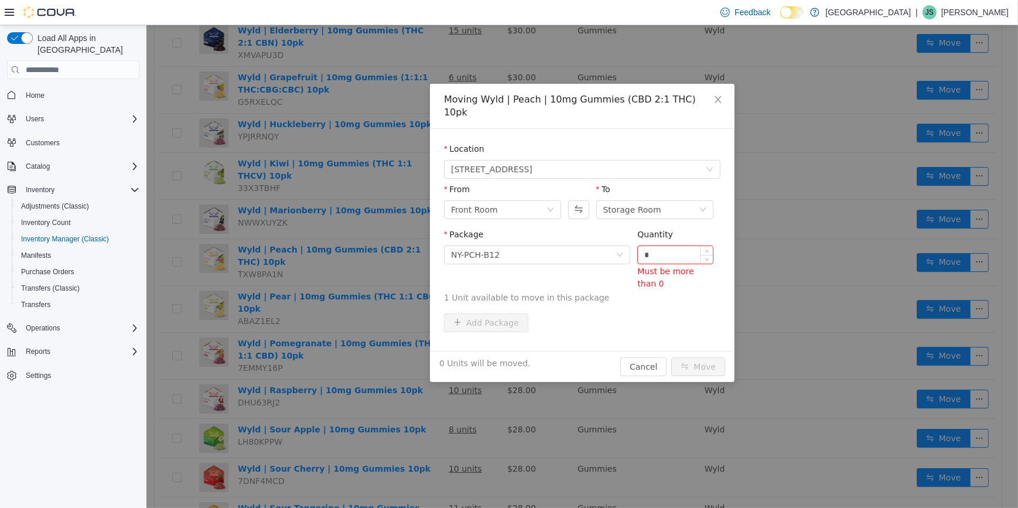
click at [656, 246] on input "*" at bounding box center [675, 255] width 75 height 18
click at [577, 203] on button "Swap" at bounding box center [578, 209] width 21 height 19
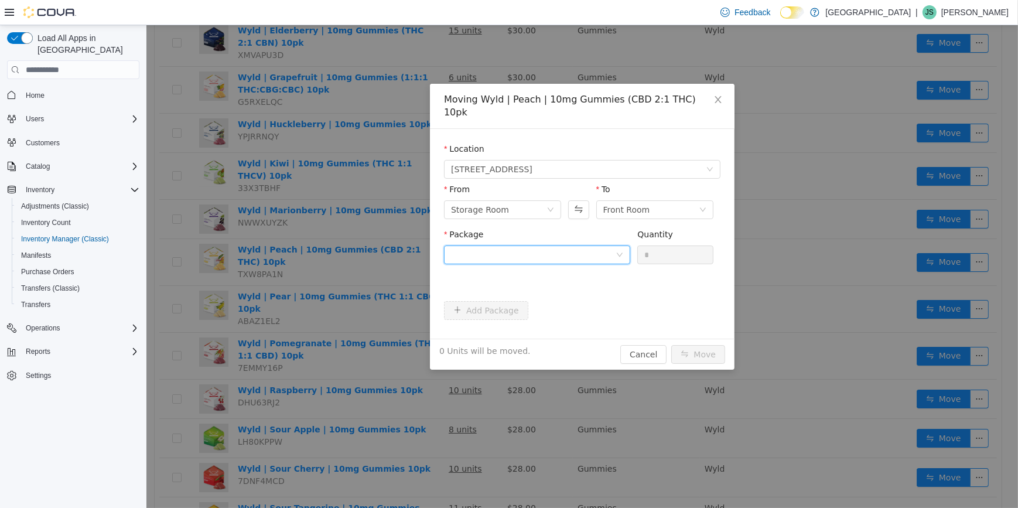
click at [546, 246] on div at bounding box center [533, 255] width 165 height 18
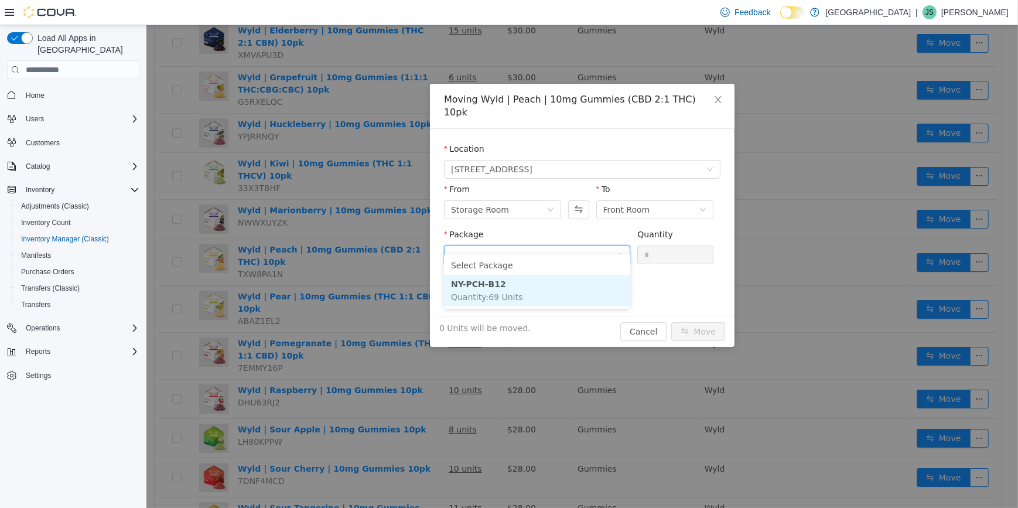
drag, startPoint x: 521, startPoint y: 292, endPoint x: 664, endPoint y: 225, distance: 158.1
click at [522, 292] on li "NY-PCH-B12 Quantity : 69 Units" at bounding box center [537, 291] width 186 height 32
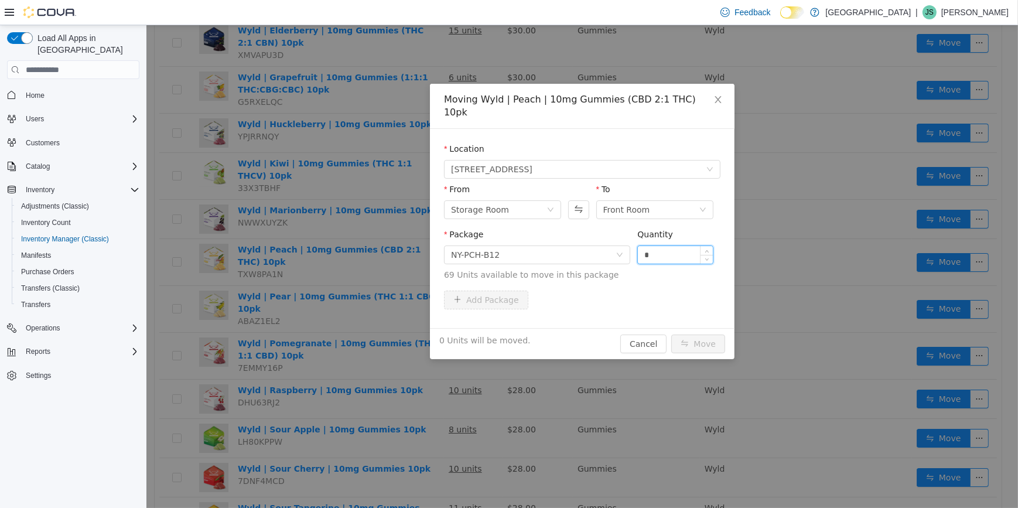
click at [673, 248] on input "*" at bounding box center [675, 255] width 75 height 18
type input "**"
click at [699, 335] on button "Move" at bounding box center [698, 344] width 54 height 19
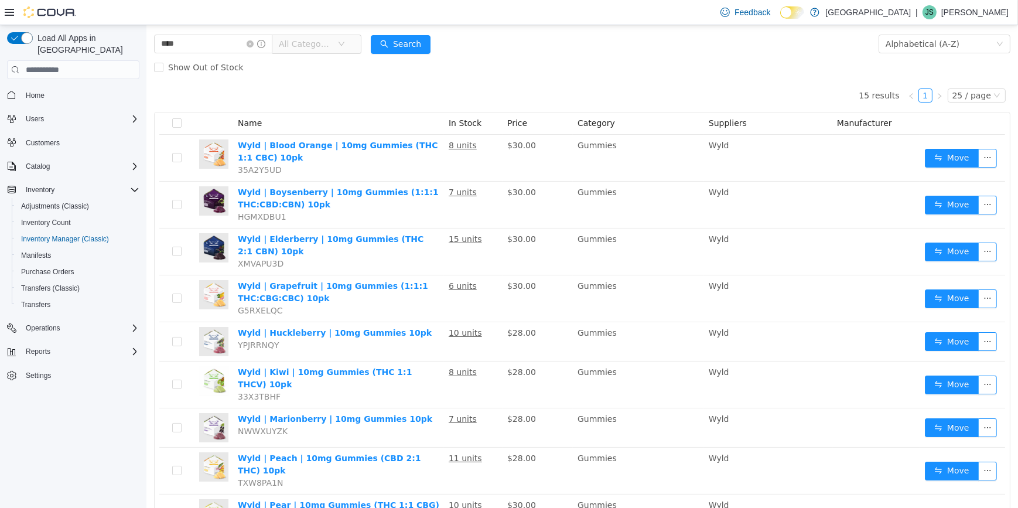
scroll to position [53, 0]
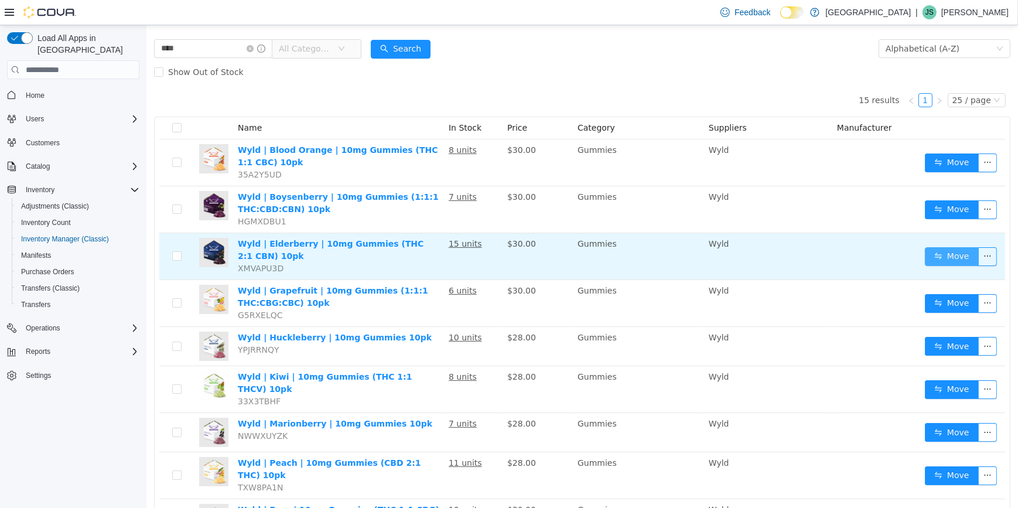
click at [941, 259] on button "Move" at bounding box center [952, 256] width 54 height 19
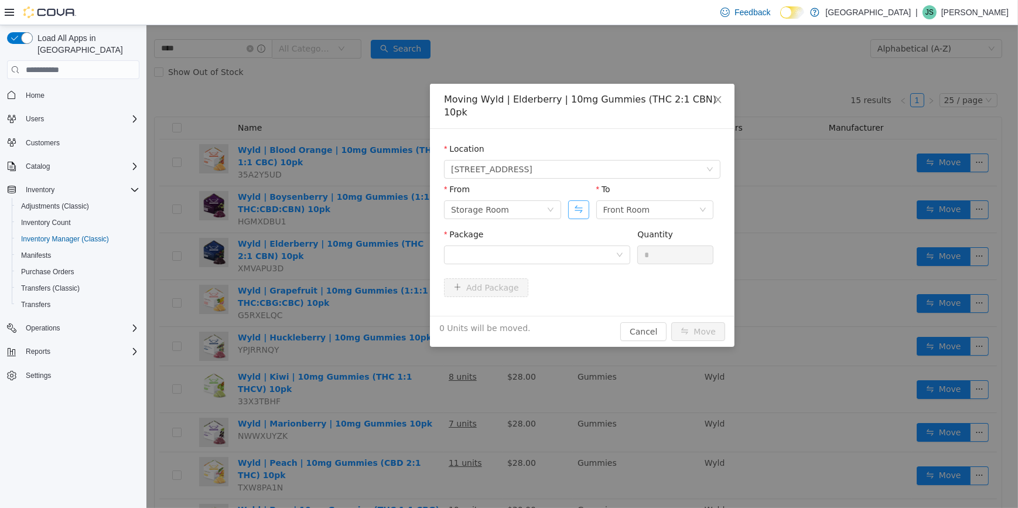
click at [574, 200] on button "Swap" at bounding box center [578, 209] width 21 height 19
click at [568, 246] on div at bounding box center [533, 255] width 165 height 18
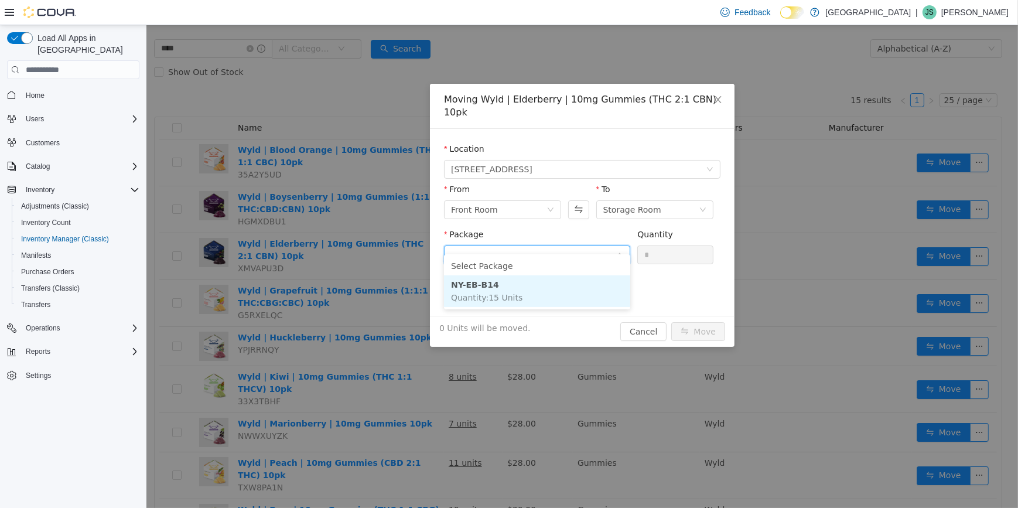
click at [528, 285] on li "NY-EB-B14 Quantity : 15 Units" at bounding box center [537, 291] width 186 height 32
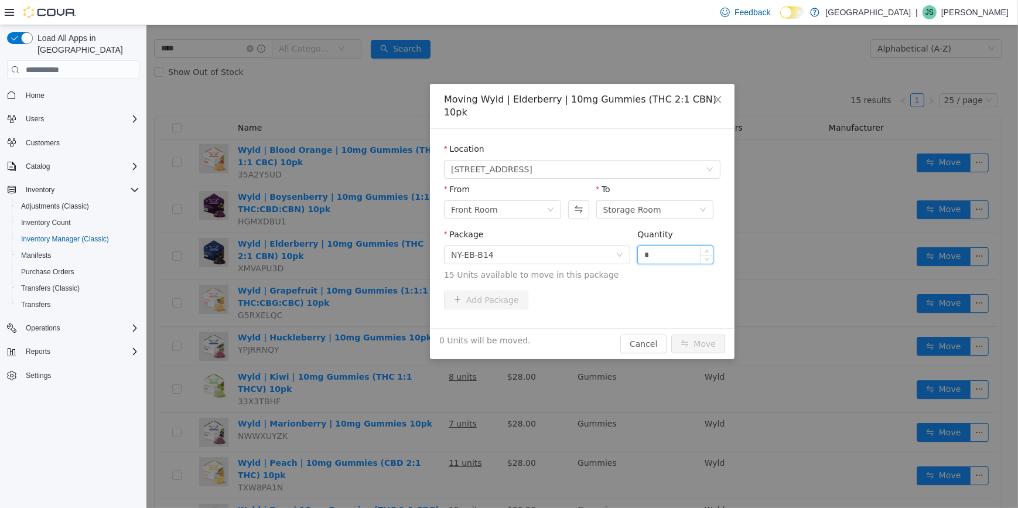
click at [639, 246] on input "*" at bounding box center [675, 255] width 75 height 18
click at [681, 246] on input "*" at bounding box center [675, 255] width 75 height 18
type input "*"
click at [703, 335] on button "Move" at bounding box center [698, 344] width 54 height 19
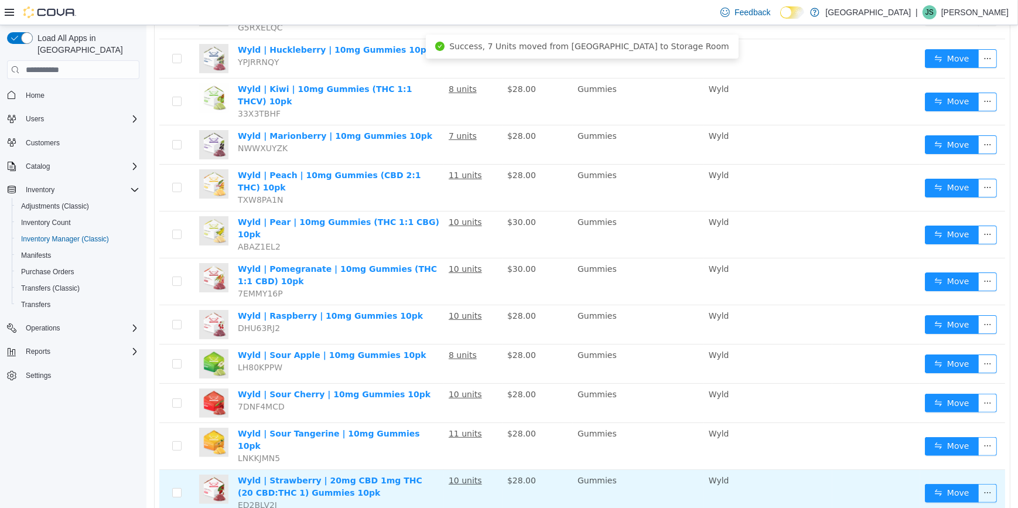
scroll to position [352, 0]
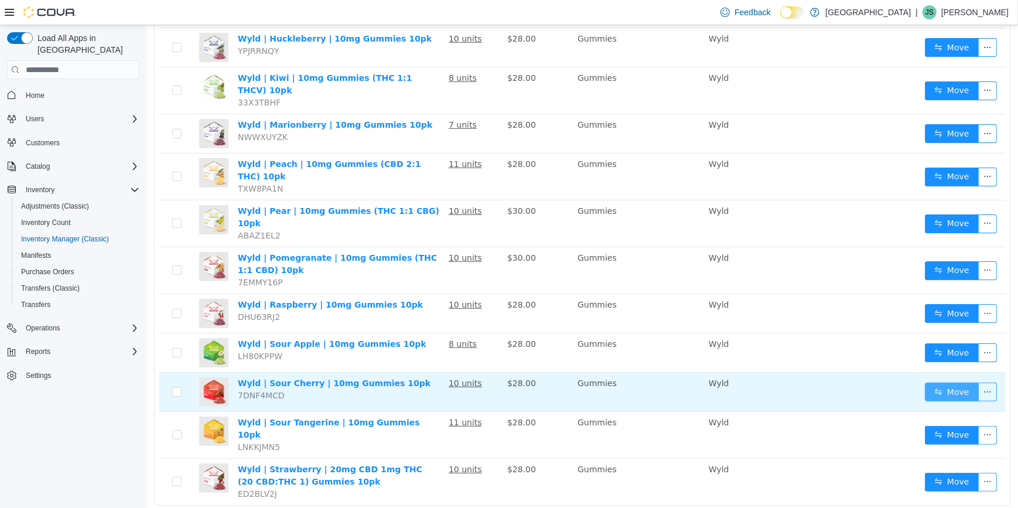
click at [955, 383] on button "Move" at bounding box center [952, 392] width 54 height 19
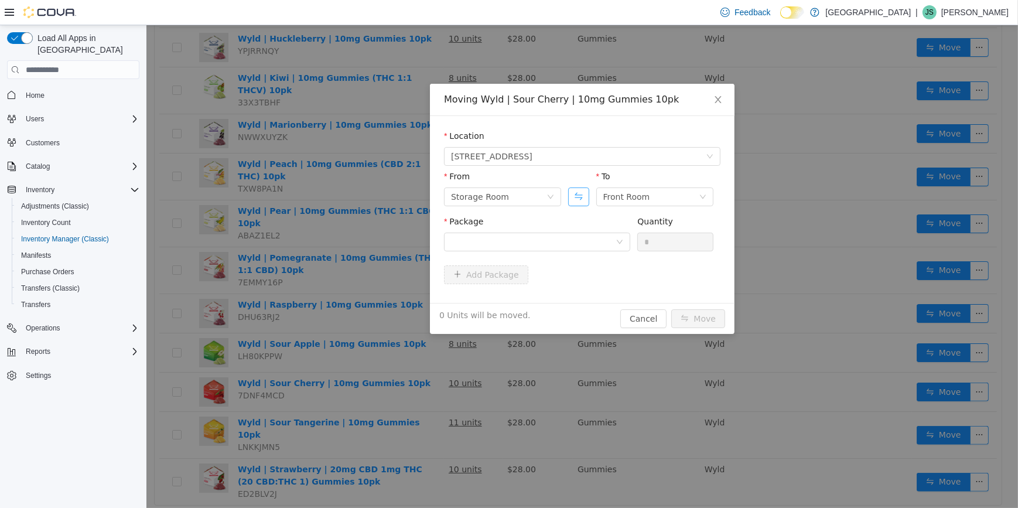
click at [571, 200] on button "Swap" at bounding box center [578, 197] width 21 height 19
click at [574, 197] on button "Swap" at bounding box center [578, 197] width 21 height 19
click at [565, 250] on div at bounding box center [533, 242] width 165 height 18
click at [542, 310] on div "Moving Wyld | Sour Cherry | 10mg Gummies 10pk Location 245 W 14th St. From Stor…" at bounding box center [582, 209] width 305 height 250
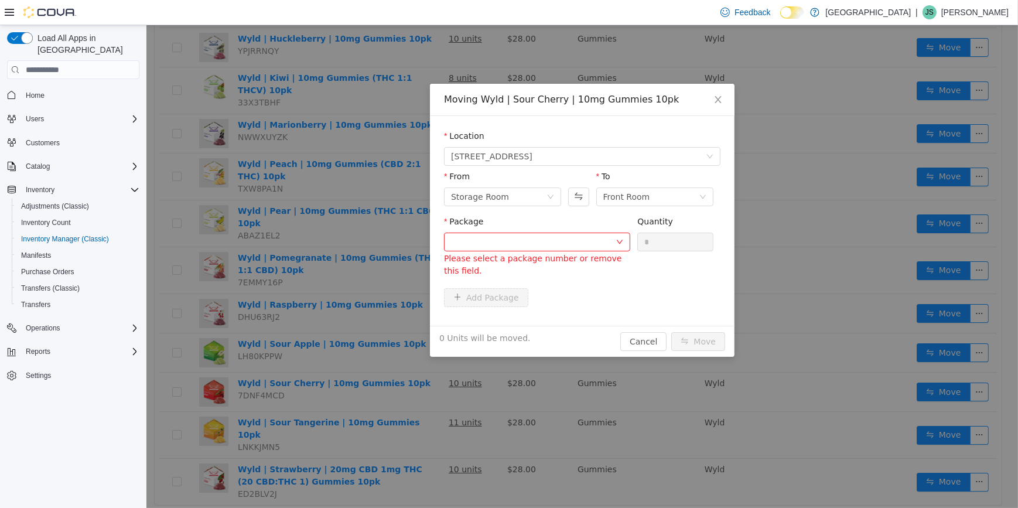
click at [560, 296] on div "Add Package" at bounding box center [582, 297] width 277 height 19
click at [561, 248] on div at bounding box center [533, 242] width 165 height 18
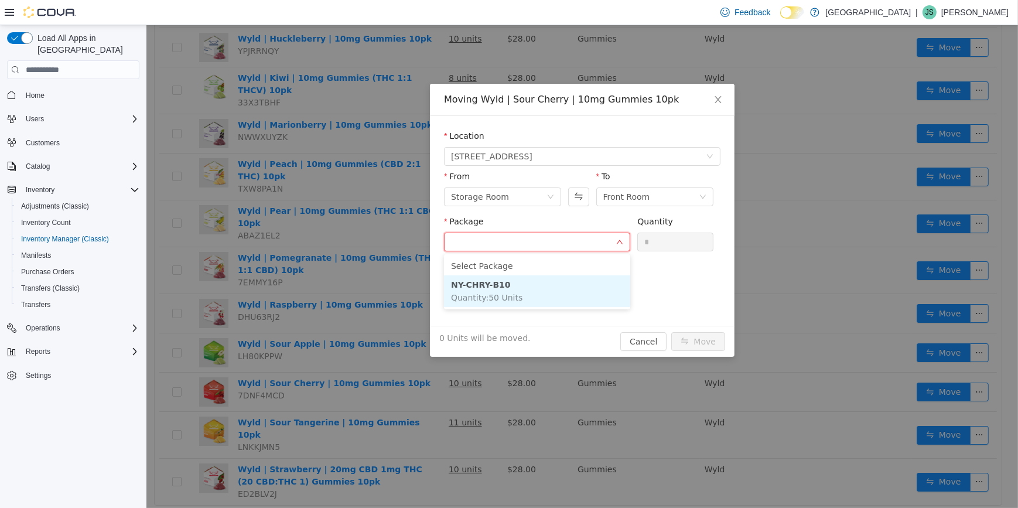
click at [554, 292] on li "NY-CHRY-B10 Quantity : 50 Units" at bounding box center [537, 291] width 186 height 32
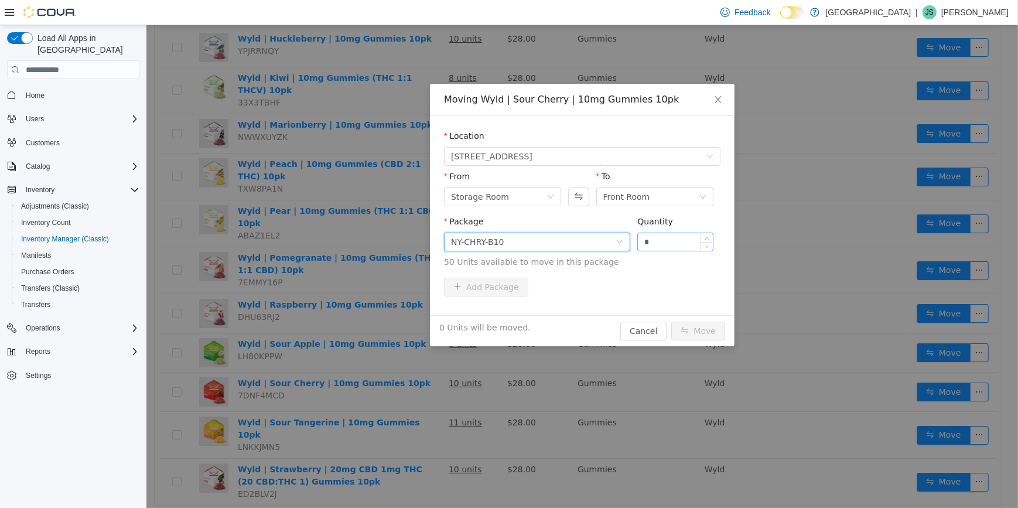
click at [682, 248] on input "*" at bounding box center [675, 242] width 75 height 18
type input "*"
click at [702, 322] on button "Move" at bounding box center [698, 331] width 54 height 19
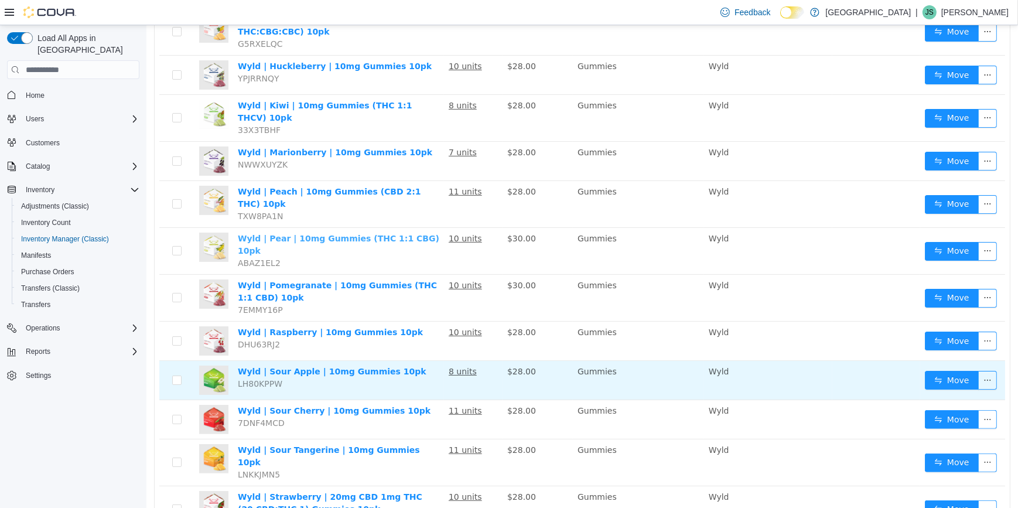
scroll to position [299, 0]
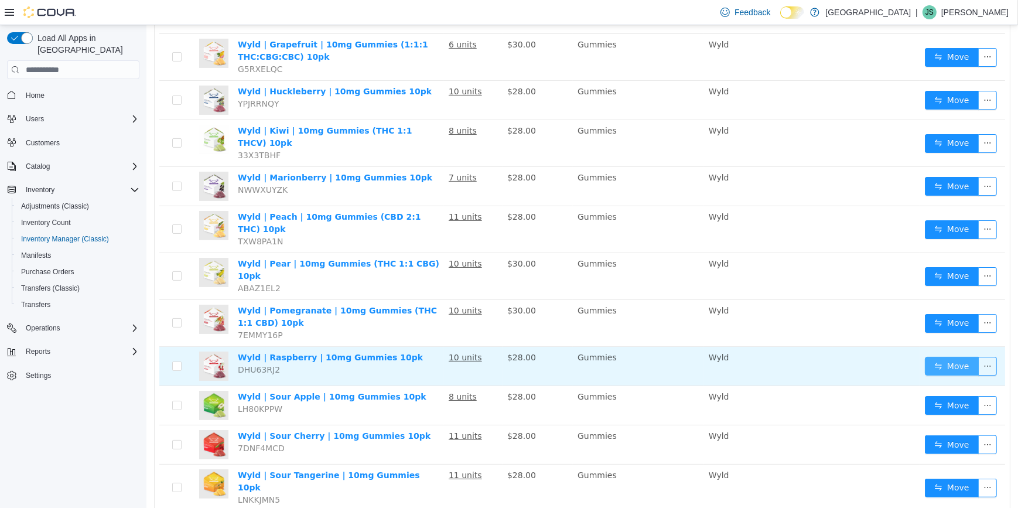
click at [928, 357] on button "Move" at bounding box center [952, 366] width 54 height 19
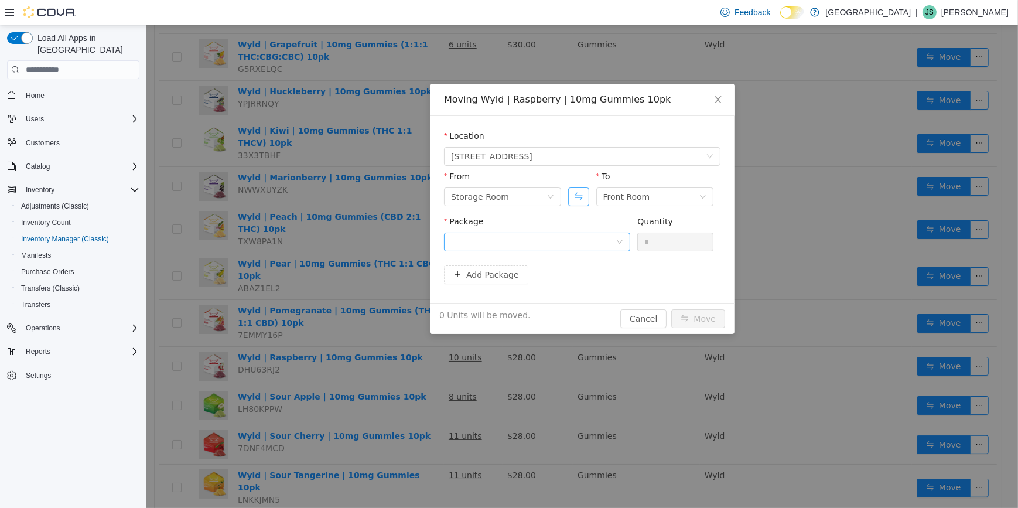
drag, startPoint x: 573, startPoint y: 202, endPoint x: 553, endPoint y: 247, distance: 49.3
click at [572, 202] on button "Swap" at bounding box center [578, 197] width 21 height 19
click at [552, 251] on div at bounding box center [537, 242] width 186 height 19
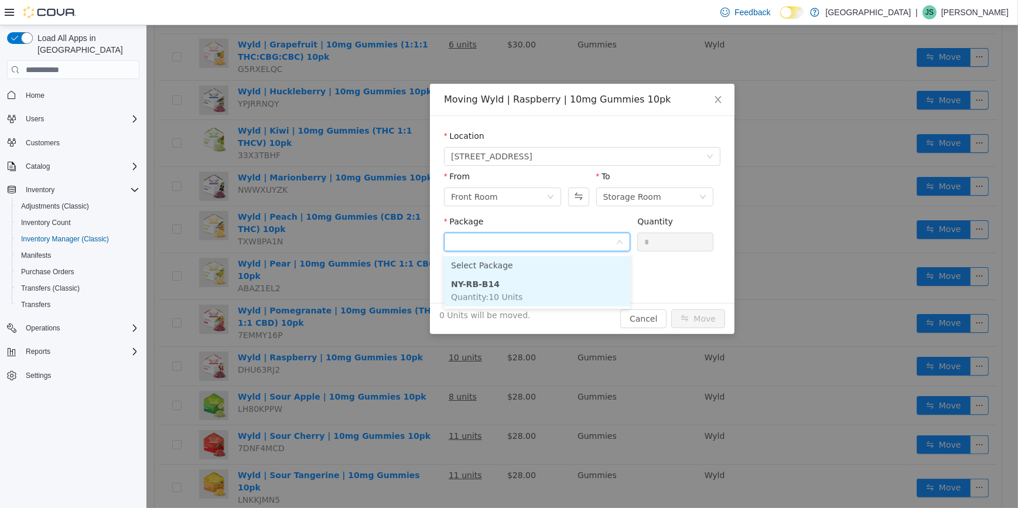
drag, startPoint x: 551, startPoint y: 247, endPoint x: 532, endPoint y: 277, distance: 35.6
click at [551, 246] on input "Package" at bounding box center [533, 243] width 165 height 18
click at [524, 291] on li "NY-RB-B14 Quantity : 10 Units" at bounding box center [537, 291] width 186 height 32
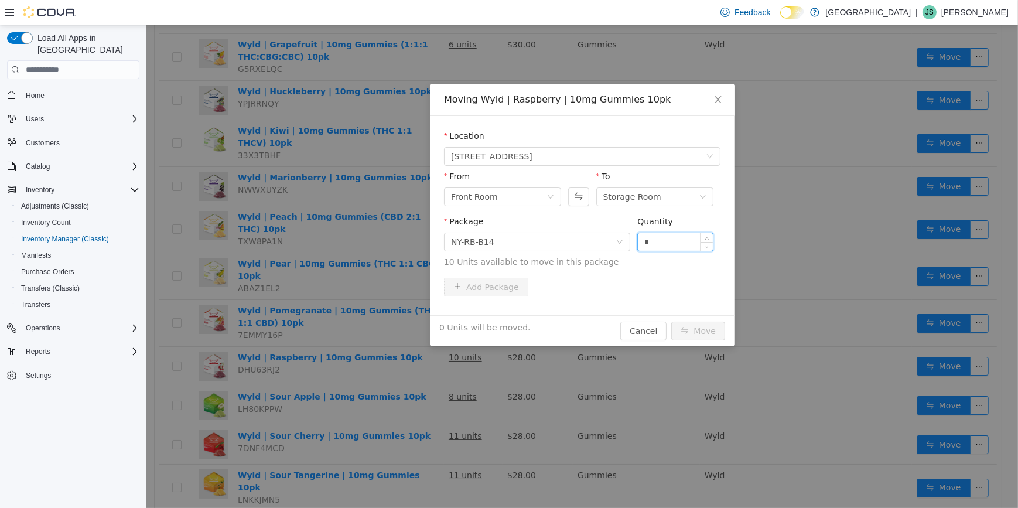
click at [656, 240] on input "*" at bounding box center [675, 242] width 75 height 18
type input "*"
click at [694, 326] on button "Move" at bounding box center [698, 331] width 54 height 19
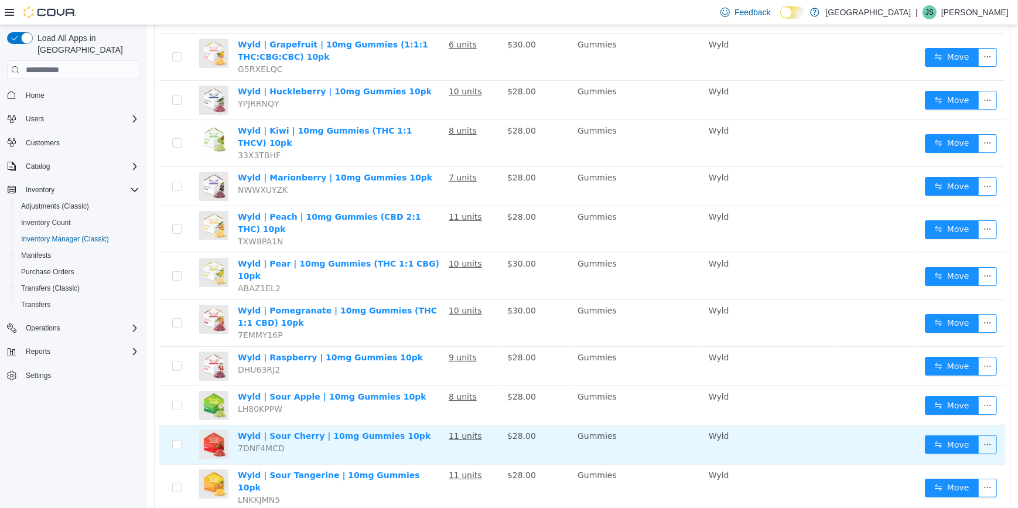
scroll to position [352, 0]
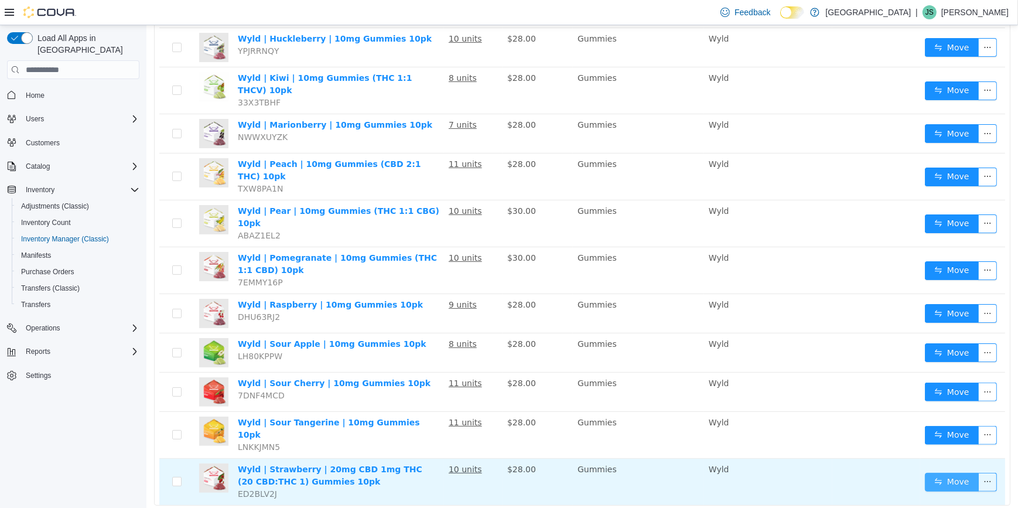
click at [949, 473] on button "Move" at bounding box center [952, 482] width 54 height 19
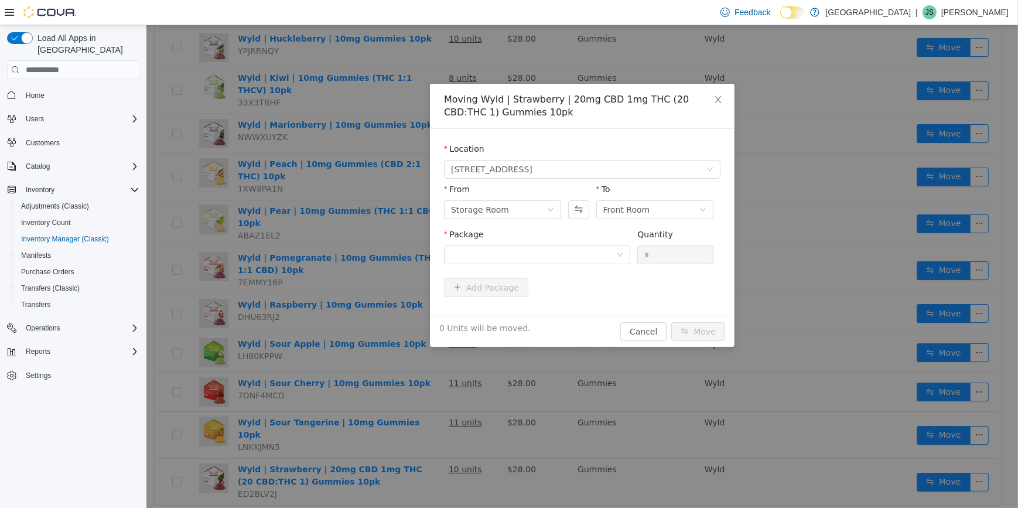
click at [580, 221] on div at bounding box center [578, 203] width 21 height 40
click at [576, 212] on button "Swap" at bounding box center [578, 209] width 21 height 19
click at [562, 243] on div "Package" at bounding box center [537, 237] width 186 height 17
click at [562, 253] on div at bounding box center [533, 255] width 165 height 18
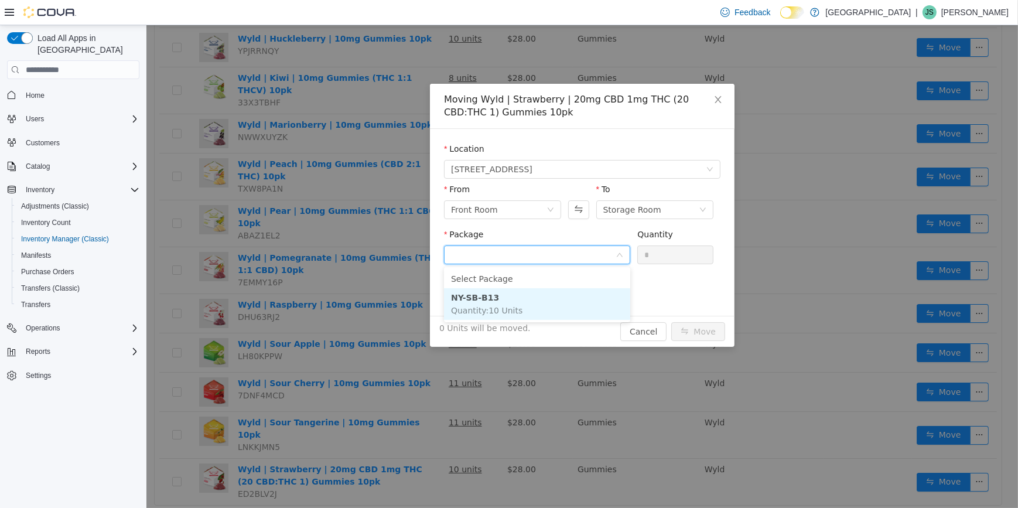
drag, startPoint x: 550, startPoint y: 294, endPoint x: 657, endPoint y: 250, distance: 116.4
click at [550, 294] on li "NY-SB-B13 Quantity : 10 Units" at bounding box center [537, 304] width 186 height 32
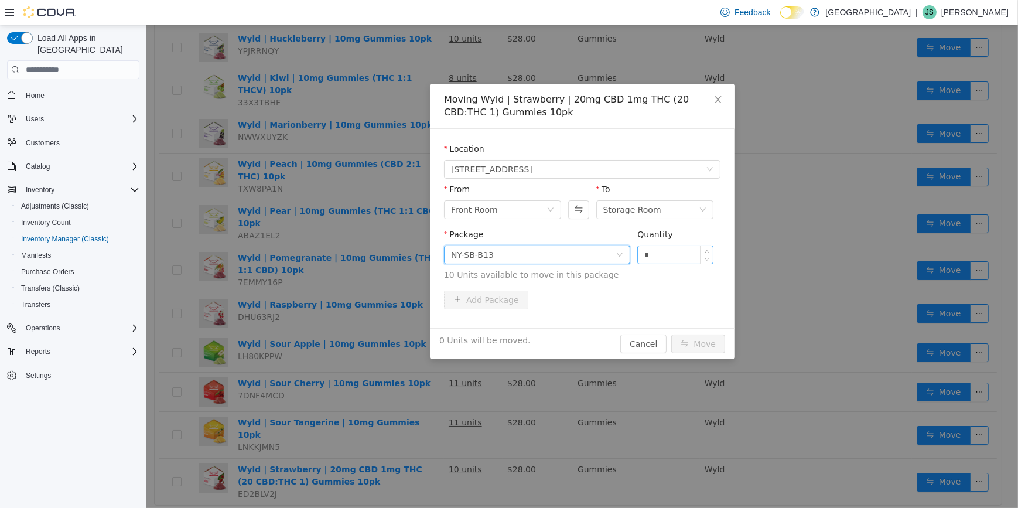
click at [666, 253] on input "*" at bounding box center [675, 255] width 75 height 18
type input "*"
click at [698, 338] on button "Move" at bounding box center [698, 344] width 54 height 19
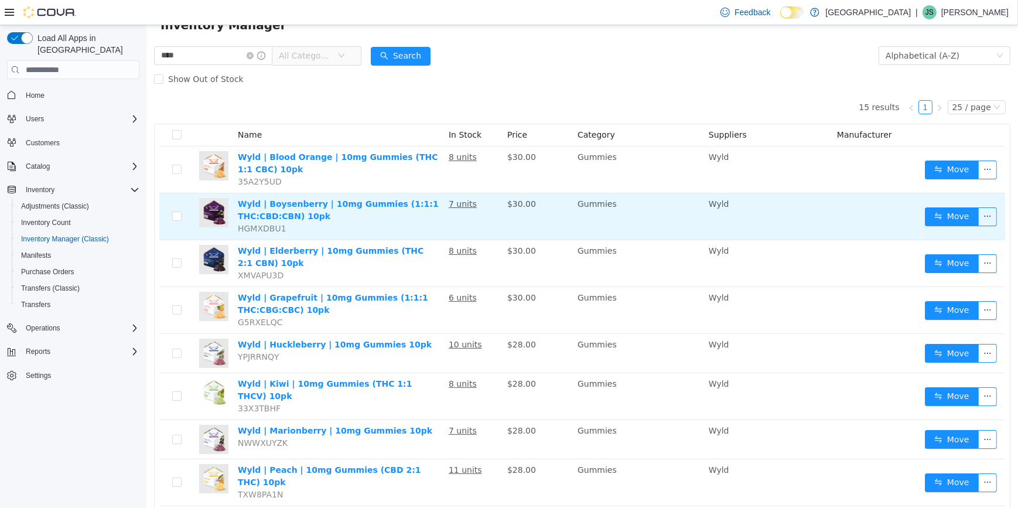
scroll to position [0, 0]
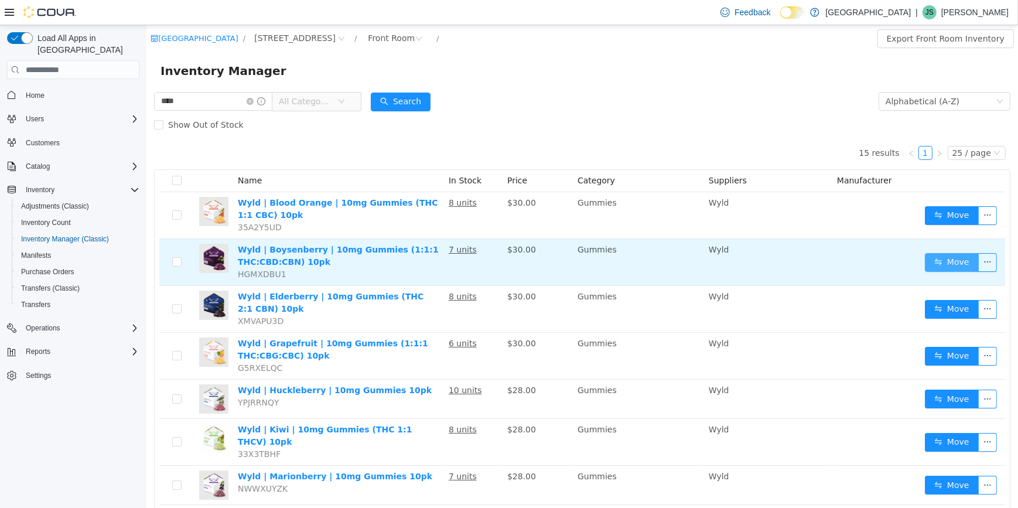
click at [949, 261] on button "Move" at bounding box center [952, 262] width 54 height 19
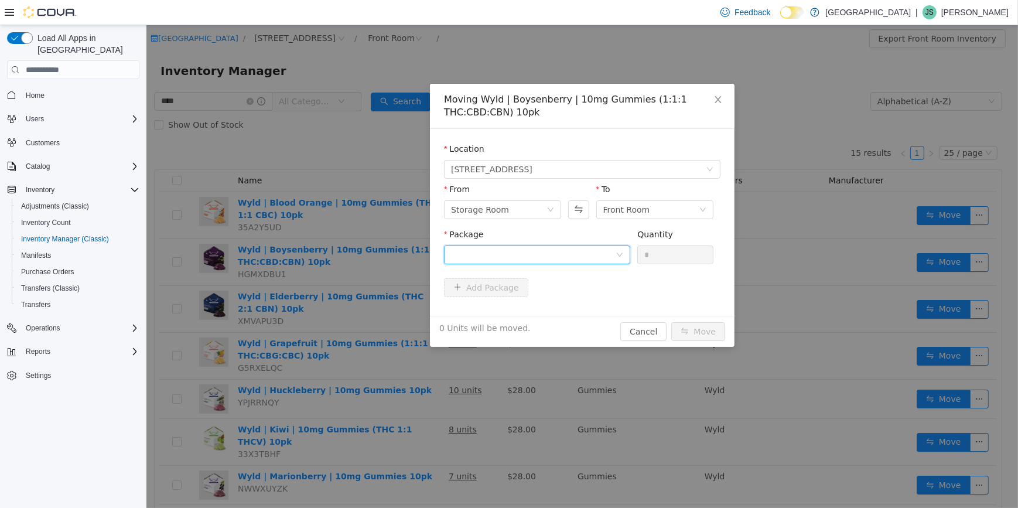
click at [620, 253] on icon "icon: down" at bounding box center [619, 254] width 7 height 7
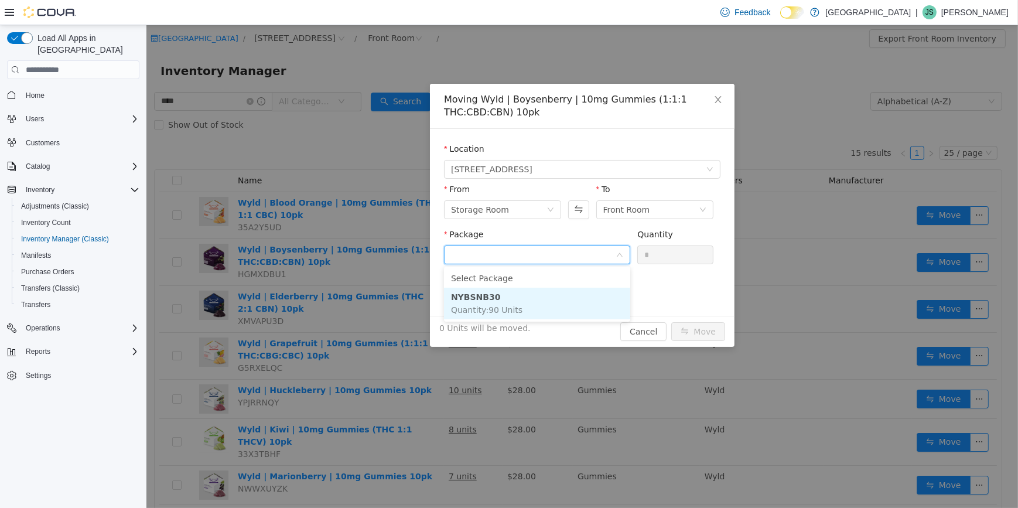
click at [544, 311] on li "NYBSNB30 Quantity : 90 Units" at bounding box center [537, 304] width 186 height 32
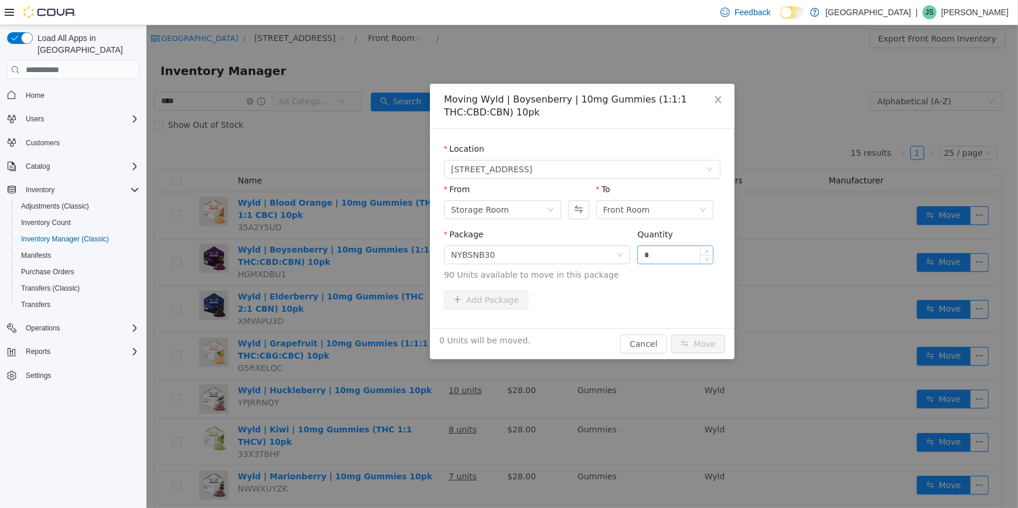
click at [677, 246] on div "*" at bounding box center [675, 255] width 76 height 19
click at [680, 251] on input "*" at bounding box center [675, 255] width 75 height 18
type input "**"
click at [671, 335] on button "Move" at bounding box center [698, 344] width 54 height 19
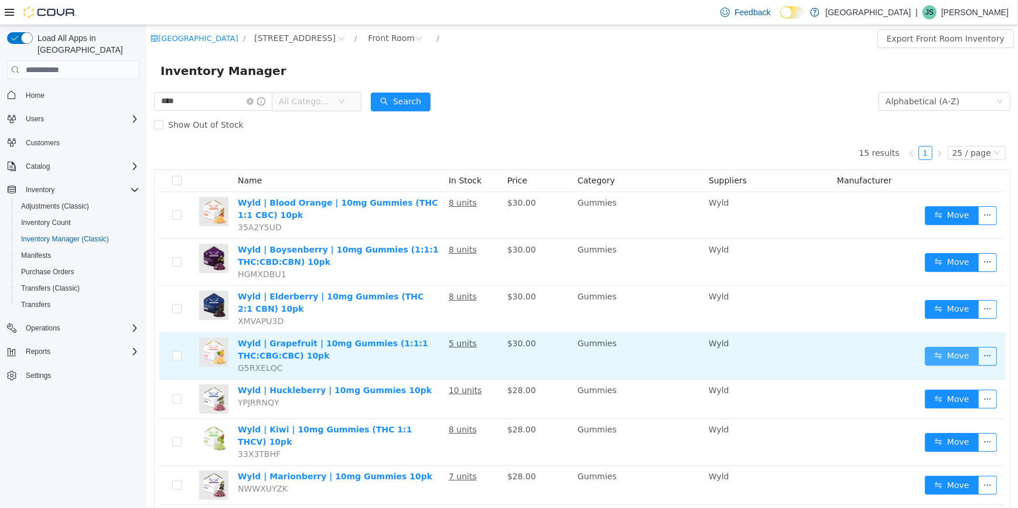
click at [945, 358] on button "Move" at bounding box center [952, 356] width 54 height 19
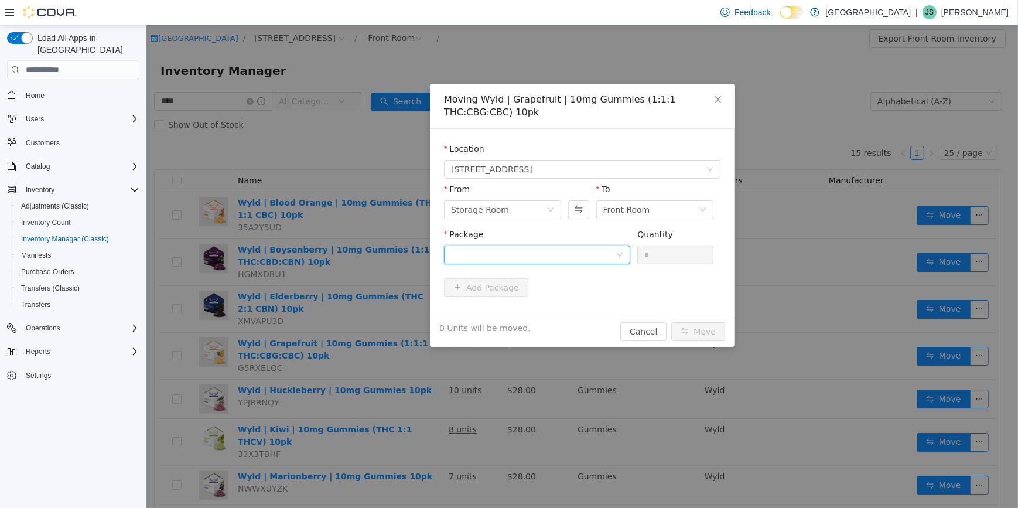
click at [563, 260] on div at bounding box center [533, 255] width 165 height 18
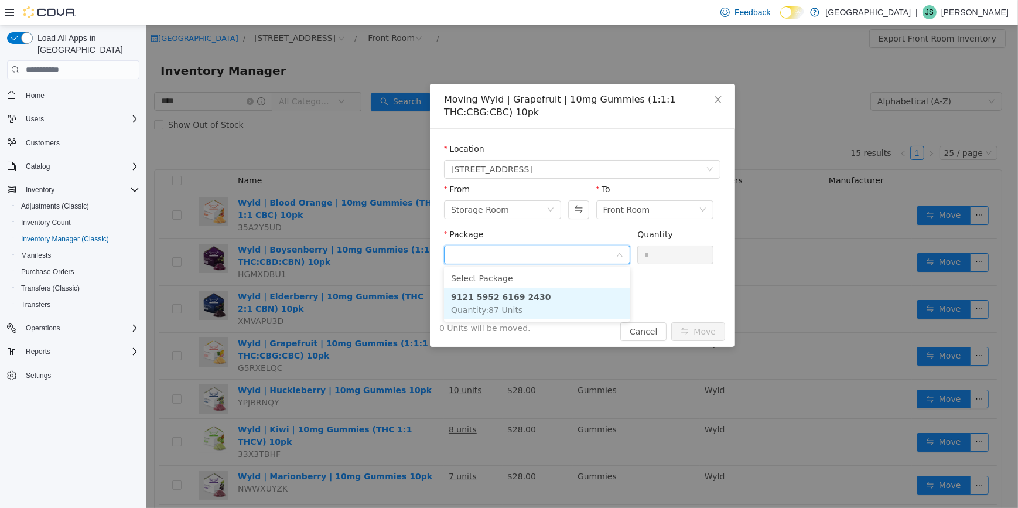
click at [546, 291] on li "9121 5952 6169 2430 Quantity : 87 Units" at bounding box center [537, 304] width 186 height 32
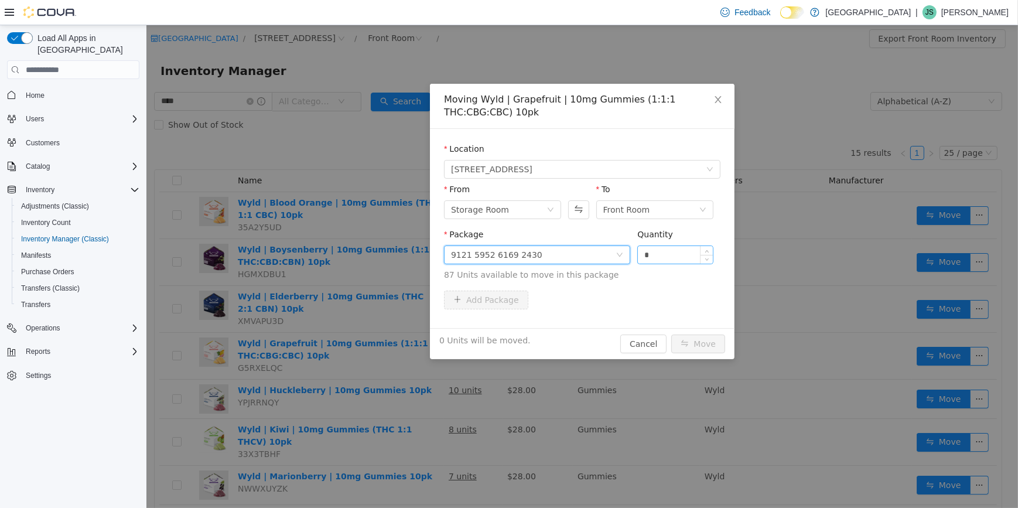
click at [685, 263] on div "*" at bounding box center [675, 255] width 75 height 18
type input "**"
click at [671, 335] on button "Move" at bounding box center [698, 344] width 54 height 19
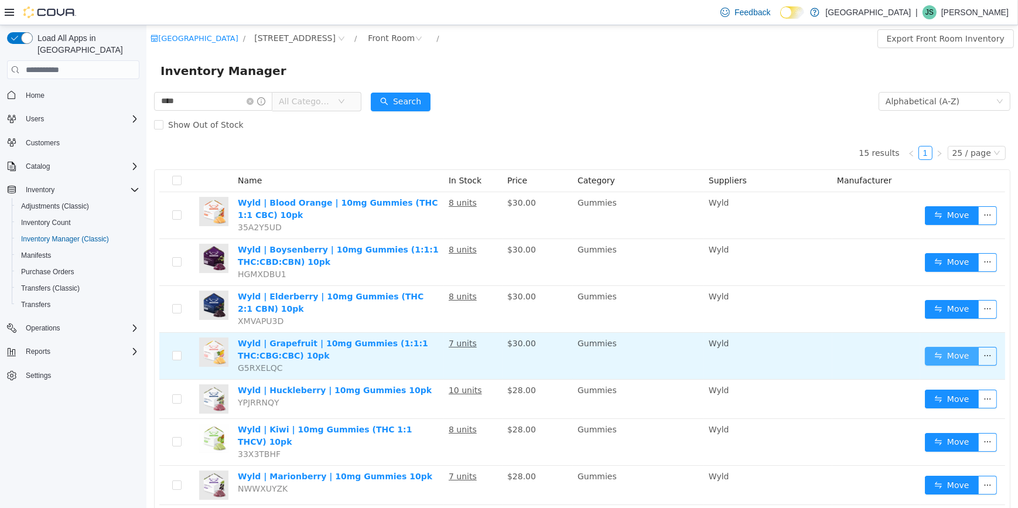
click at [956, 350] on button "Move" at bounding box center [952, 356] width 54 height 19
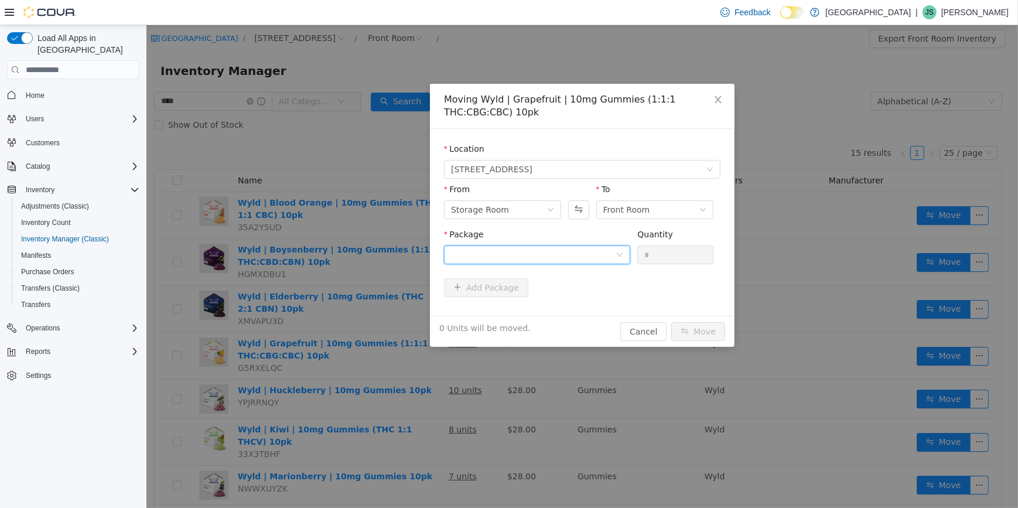
click at [575, 257] on div at bounding box center [533, 255] width 165 height 18
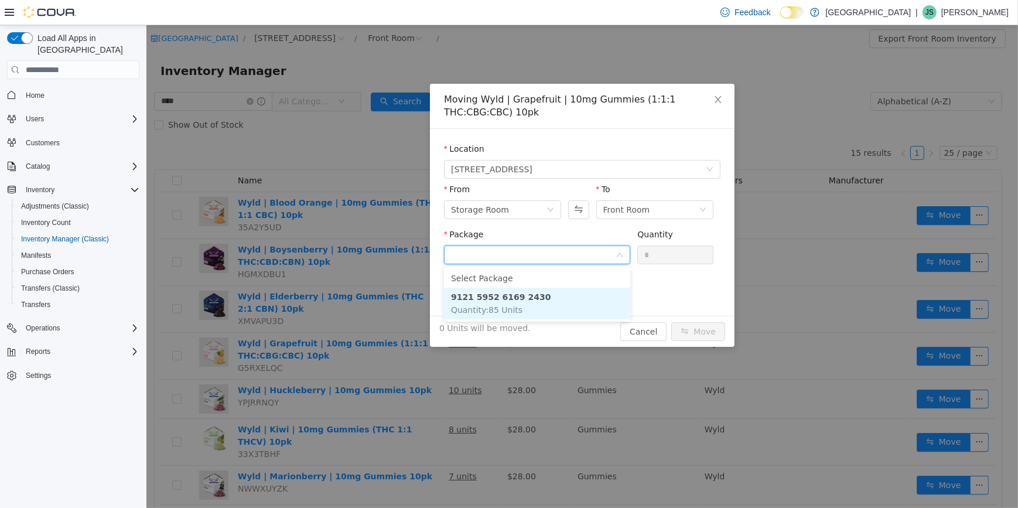
click at [533, 301] on li "9121 5952 6169 2430 Quantity : 85 Units" at bounding box center [537, 304] width 186 height 32
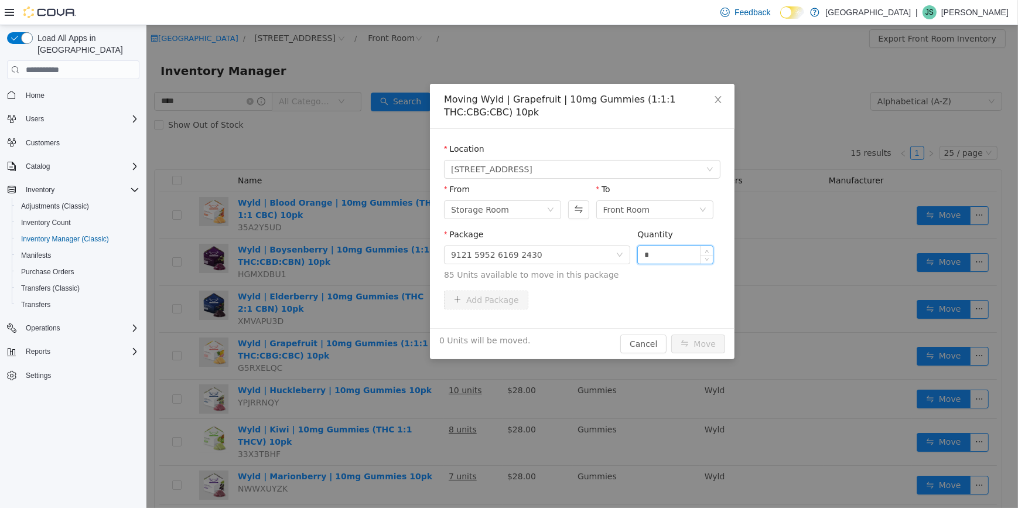
click at [694, 261] on input "*" at bounding box center [675, 255] width 75 height 18
type input "**"
click at [671, 335] on button "Move" at bounding box center [698, 344] width 54 height 19
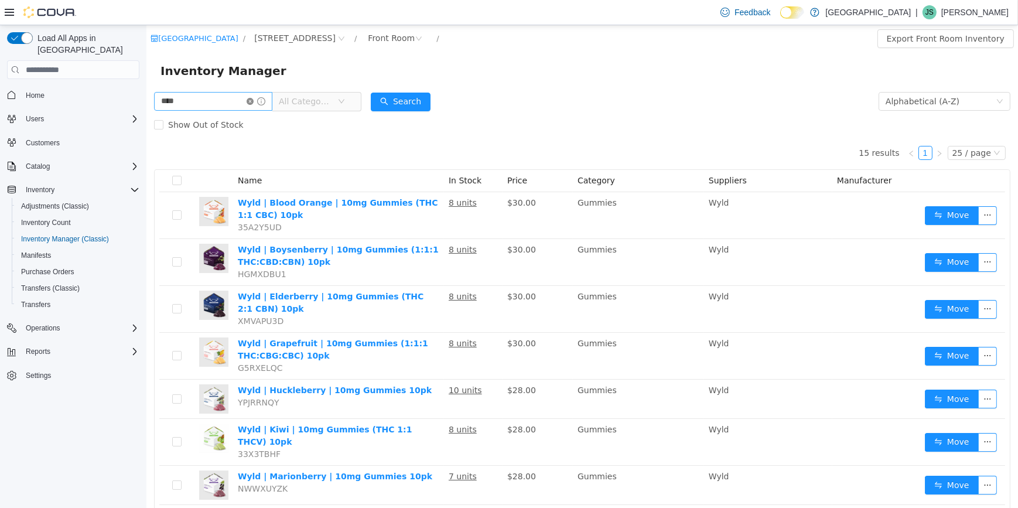
click at [253, 103] on icon "icon: close-circle" at bounding box center [249, 101] width 7 height 7
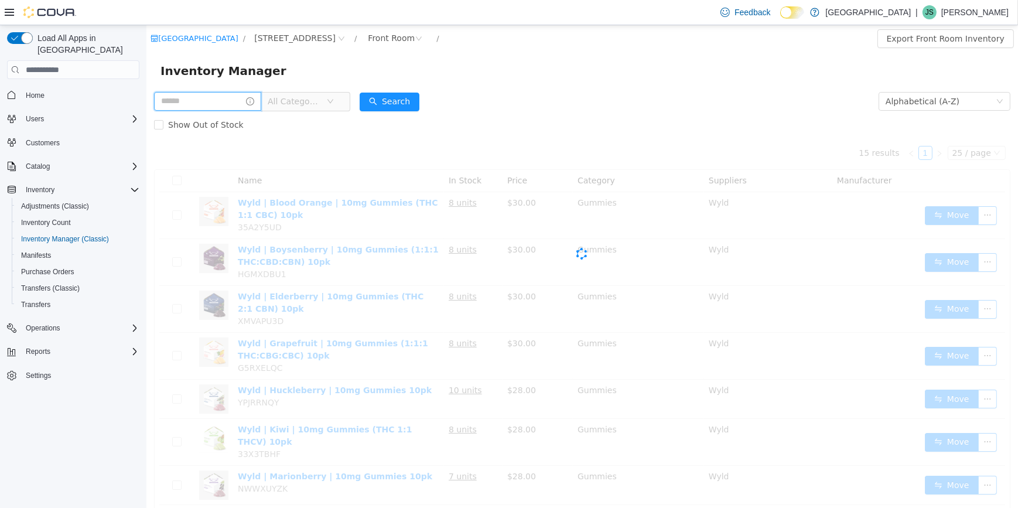
click at [220, 105] on input "text" at bounding box center [207, 101] width 107 height 19
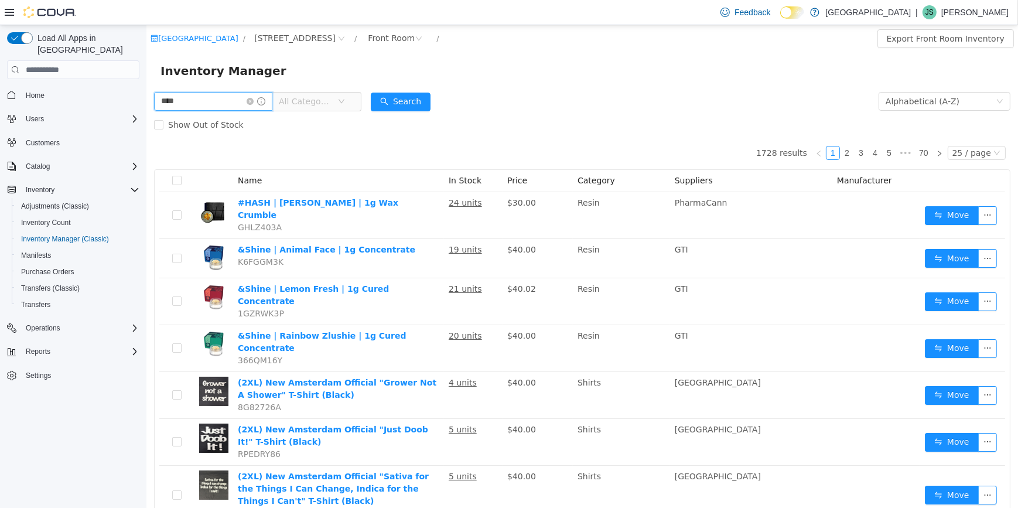
type input "****"
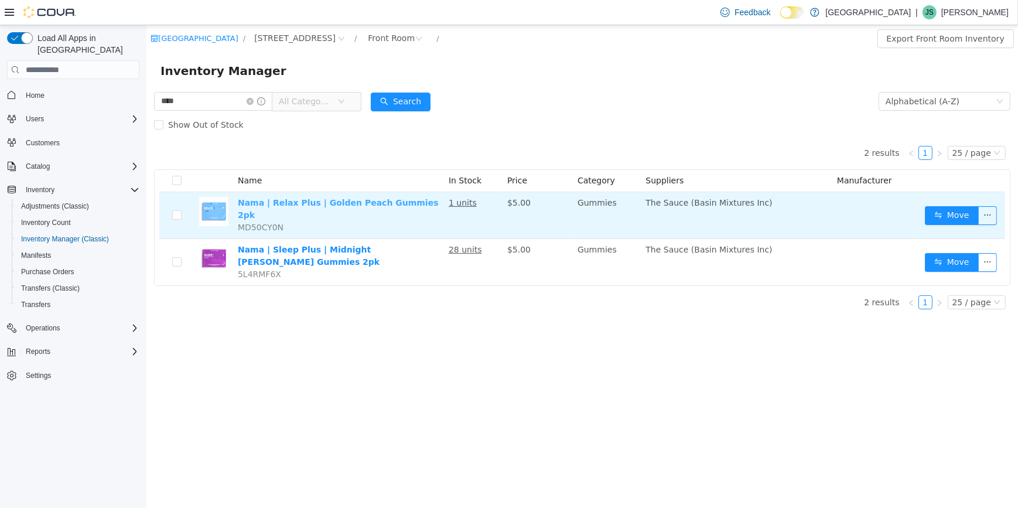
click at [287, 206] on link "Nama | Relax Plus | Golden Peach Gummies 2pk" at bounding box center [337, 209] width 201 height 22
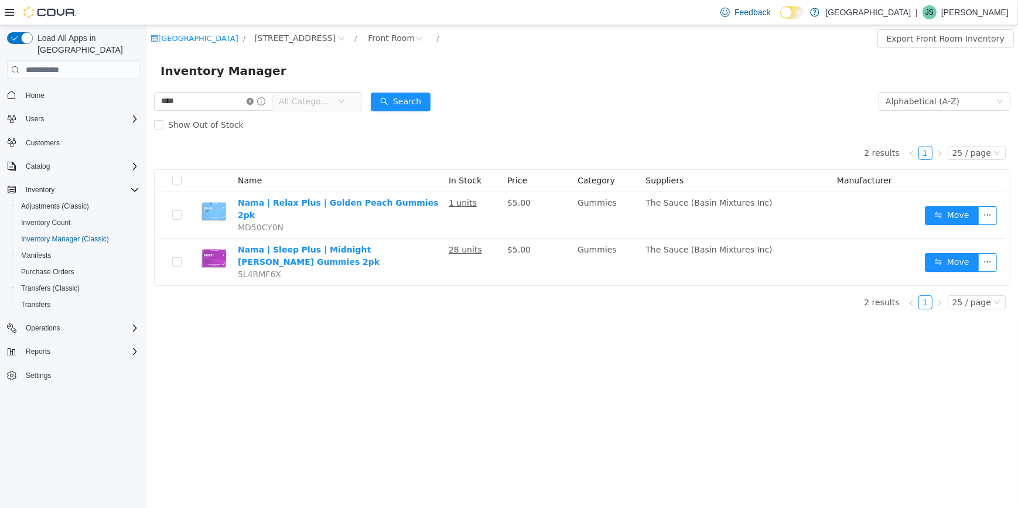
click at [253, 103] on icon "icon: close-circle" at bounding box center [249, 101] width 7 height 7
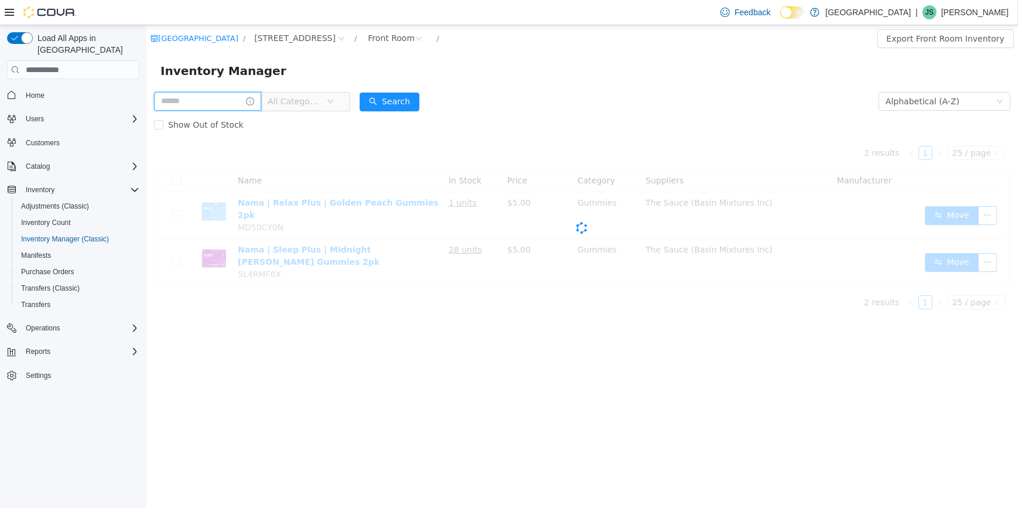
click at [251, 104] on input "text" at bounding box center [207, 101] width 107 height 19
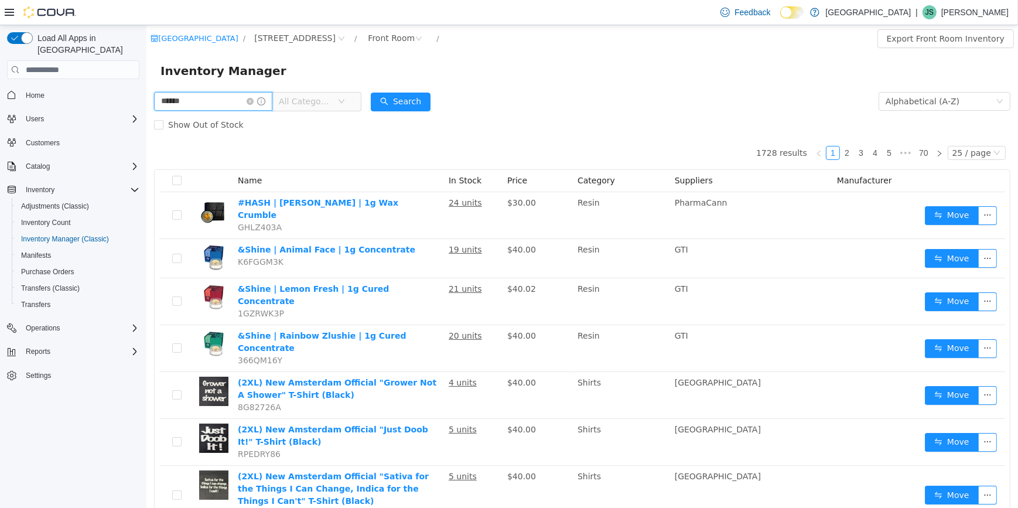
type input "******"
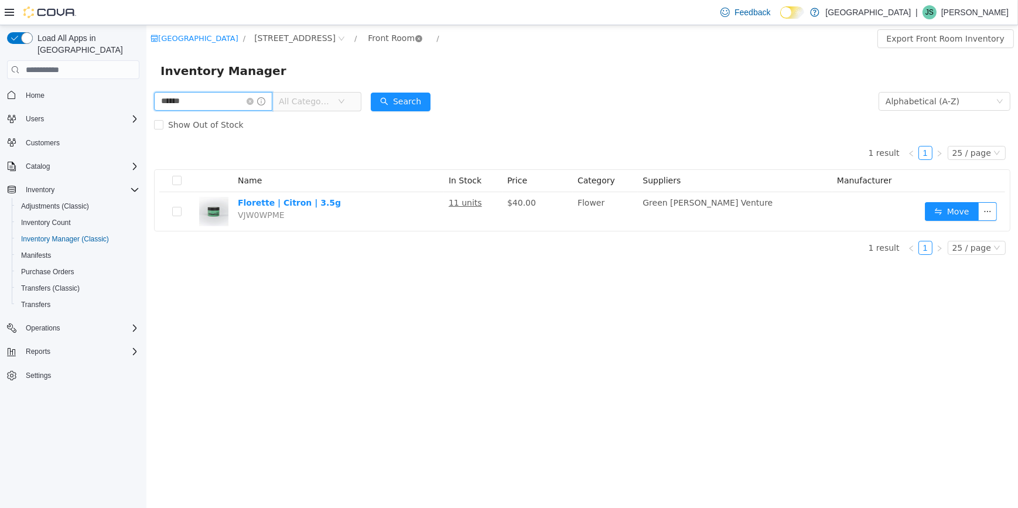
click at [415, 40] on icon "icon: close-circle" at bounding box center [418, 38] width 7 height 7
click at [257, 107] on input "******" at bounding box center [213, 101] width 118 height 19
click at [253, 103] on icon "icon: close-circle" at bounding box center [249, 101] width 7 height 7
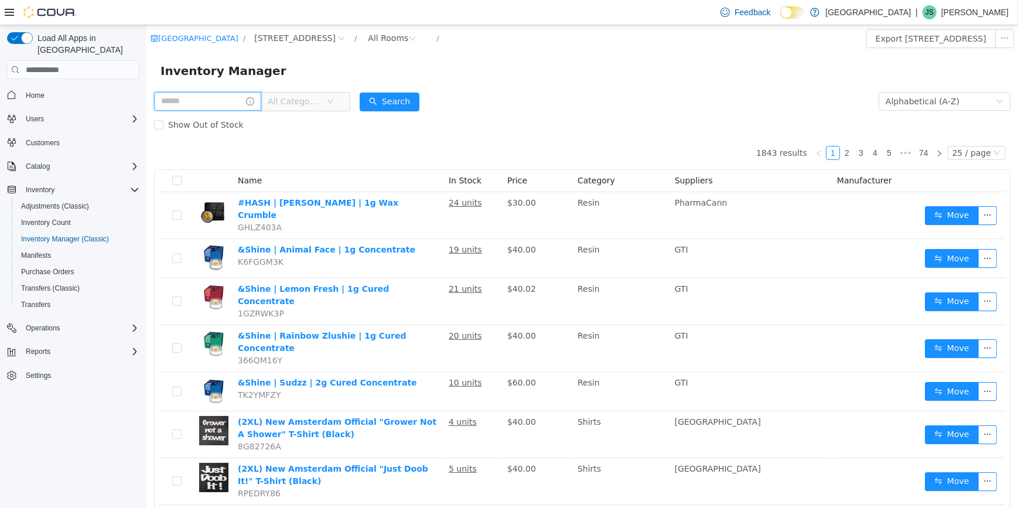
click at [219, 97] on input "text" at bounding box center [207, 101] width 107 height 19
type input "******"
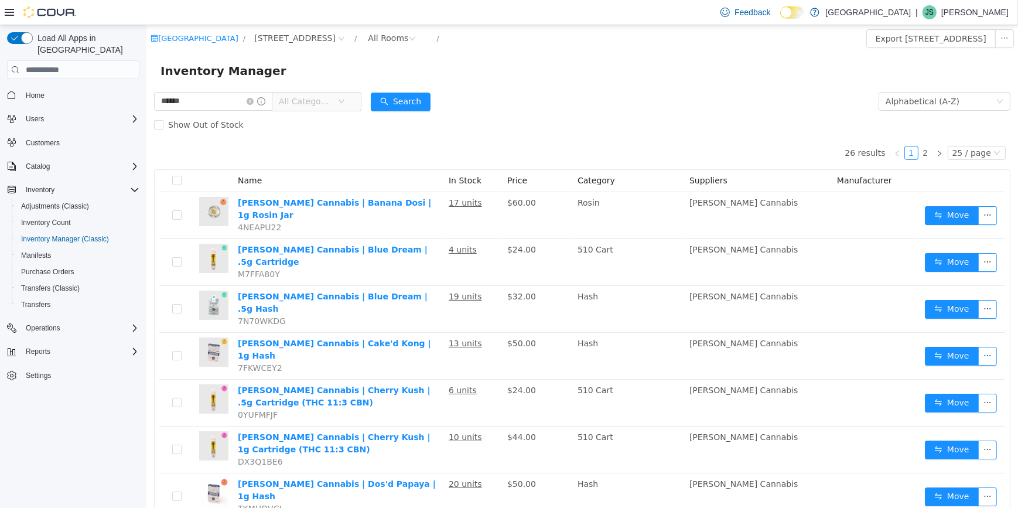
click at [305, 100] on span "All Categories" at bounding box center [304, 102] width 53 height 12
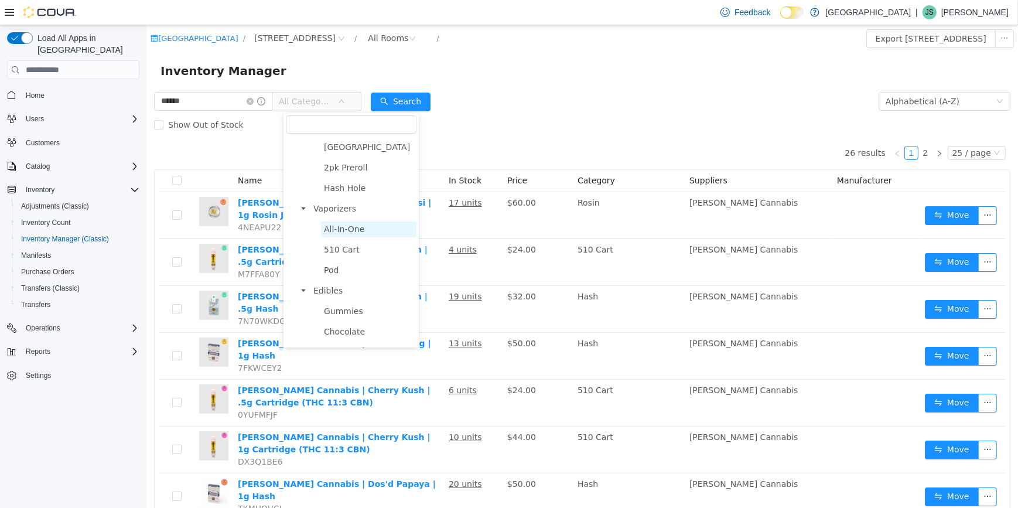
scroll to position [266, 0]
click at [350, 209] on span "Vaporizers" at bounding box center [363, 208] width 106 height 16
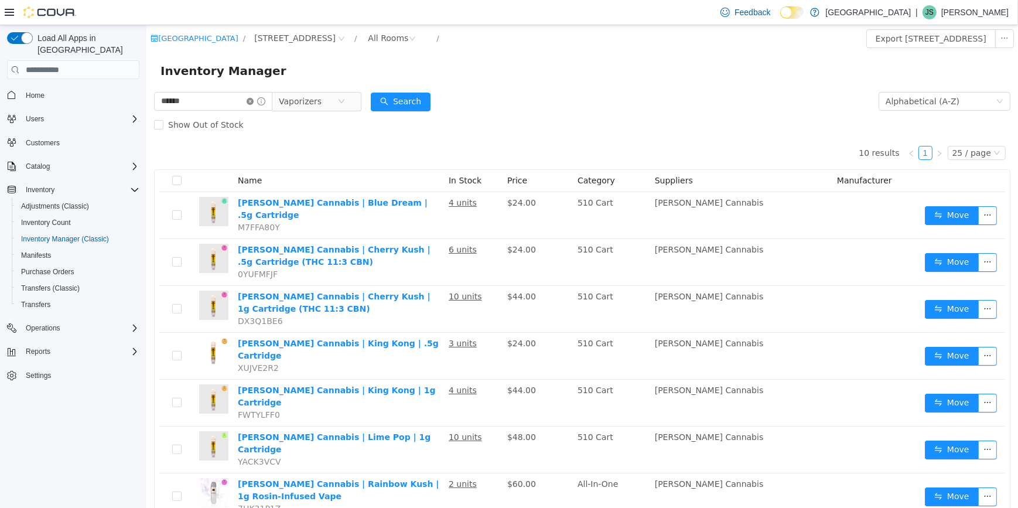
click at [253, 103] on icon "icon: close-circle" at bounding box center [249, 101] width 7 height 7
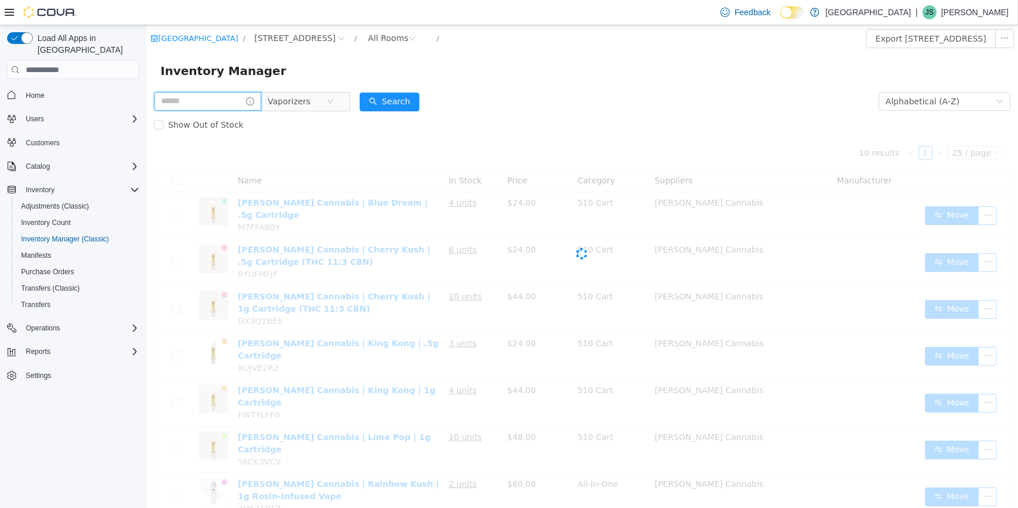
click at [248, 105] on input "text" at bounding box center [207, 101] width 107 height 19
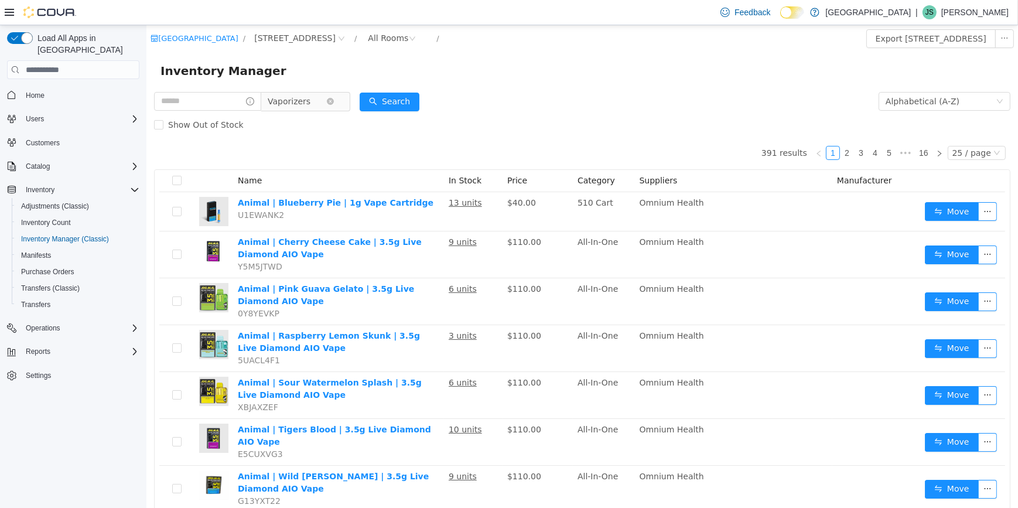
click at [326, 105] on span "Vaporizers" at bounding box center [296, 102] width 59 height 18
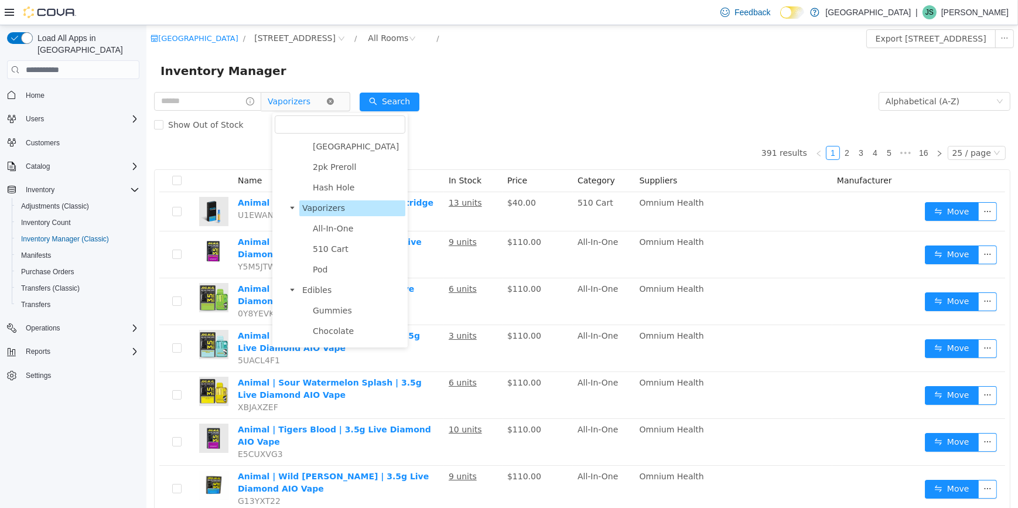
click at [333, 104] on icon "icon: close-circle" at bounding box center [329, 101] width 7 height 7
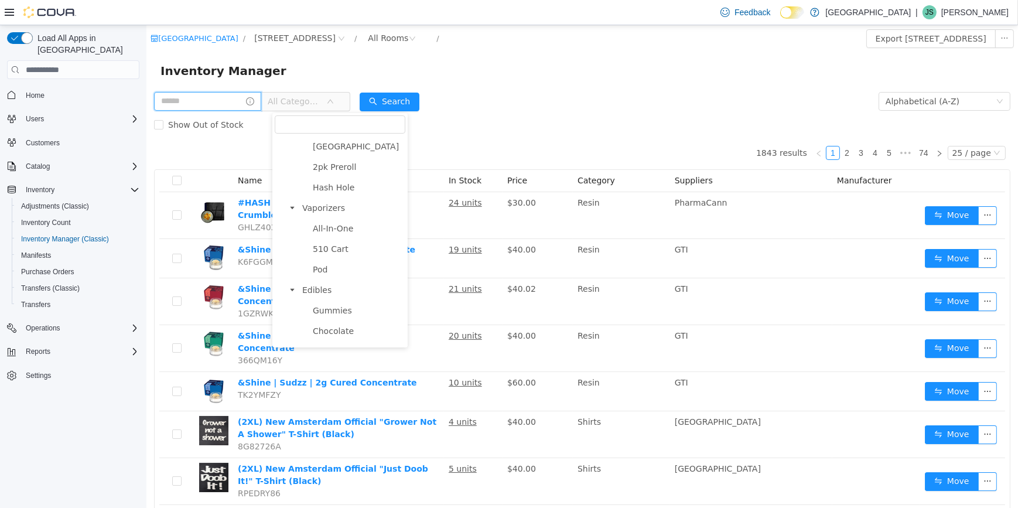
click at [210, 102] on input "text" at bounding box center [207, 101] width 107 height 19
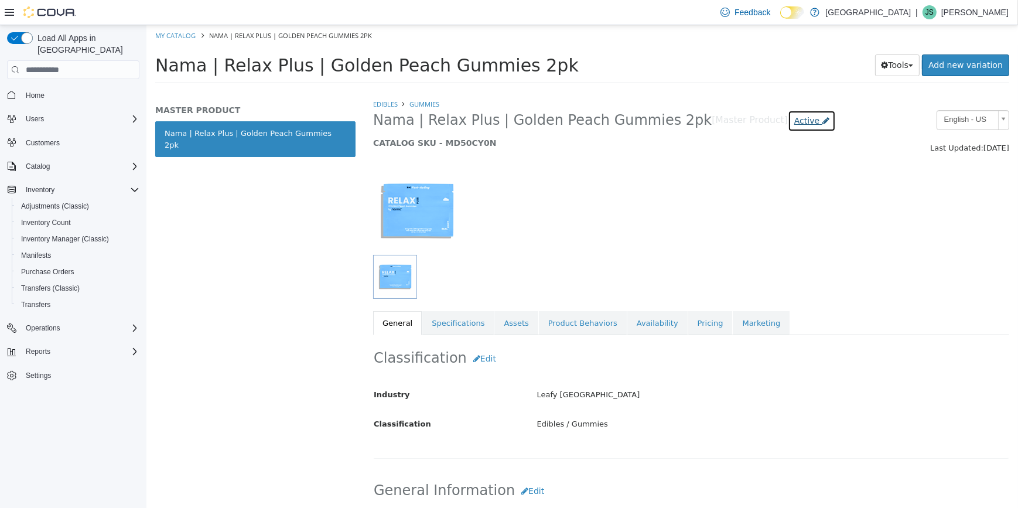
click at [794, 122] on span "Active" at bounding box center [806, 120] width 25 height 9
click at [755, 181] on label "Inactive" at bounding box center [755, 186] width 30 height 12
